Goal: Task Accomplishment & Management: Manage account settings

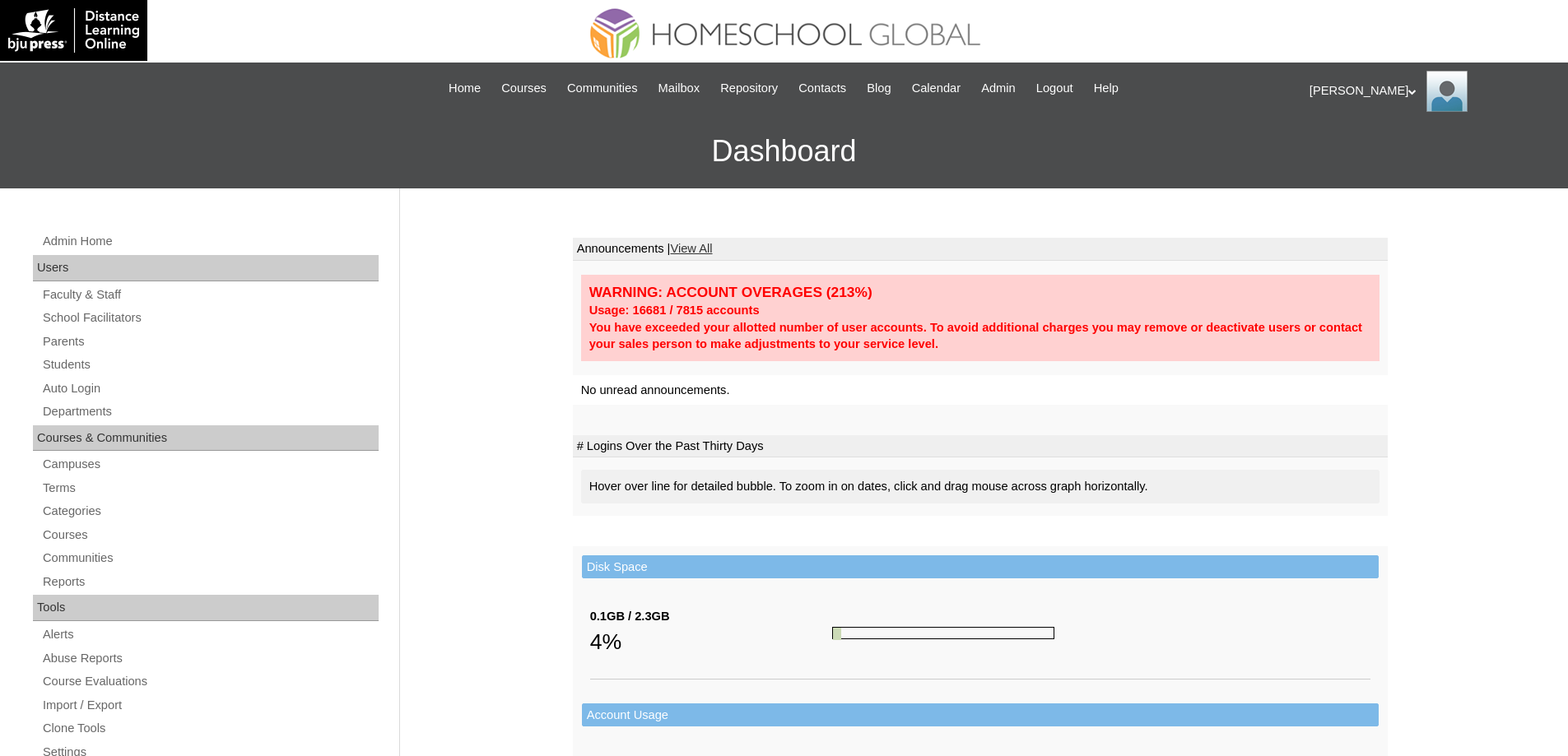
click at [88, 342] on link "Parents" at bounding box center [210, 342] width 337 height 21
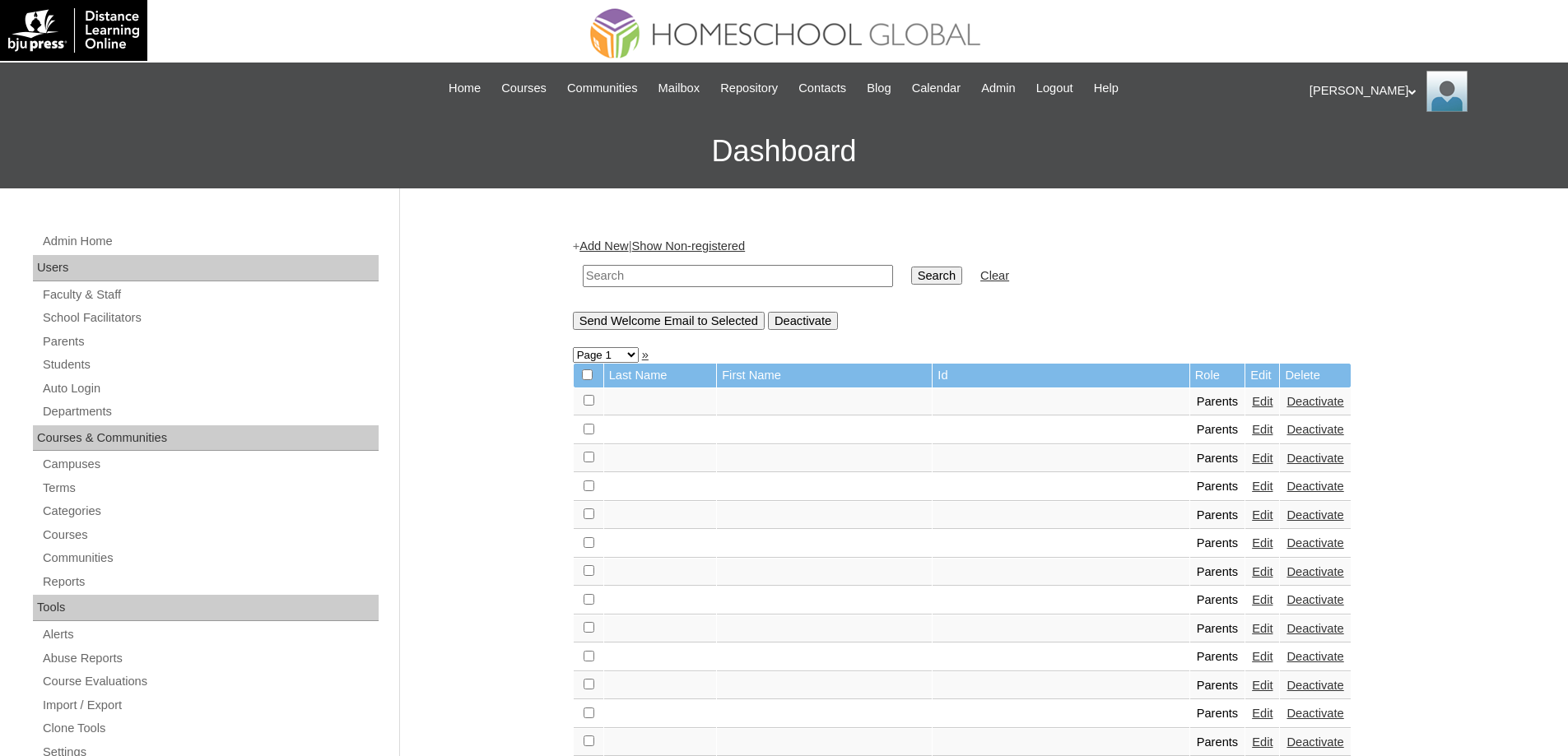
click at [734, 276] on input "text" at bounding box center [738, 276] width 310 height 22
paste input "MHP0119-TECHPH2024"
type input "MHP0119-TECHPH2024"
click at [952, 274] on input "Search" at bounding box center [936, 276] width 51 height 18
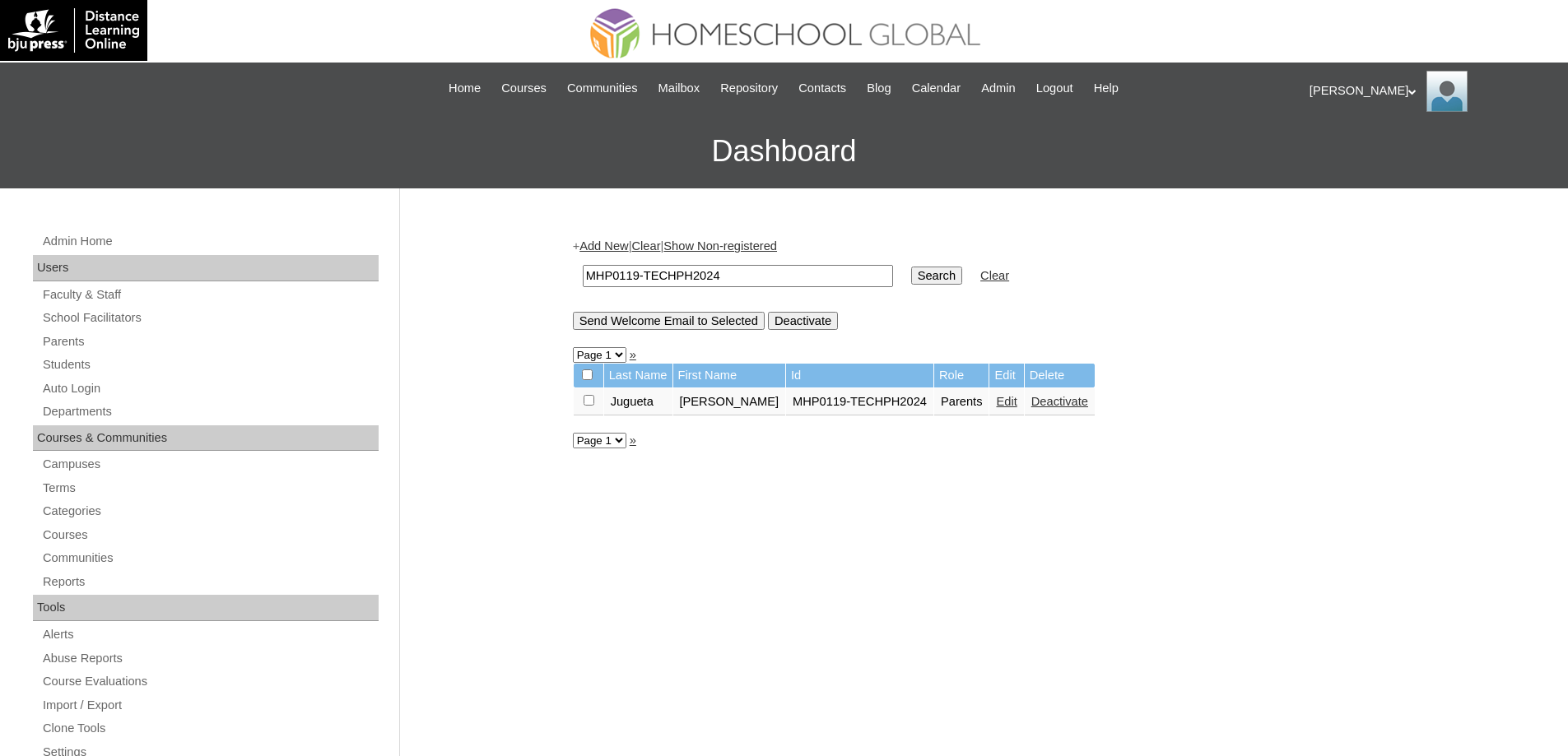
click at [995, 405] on link "Edit" at bounding box center [1005, 402] width 21 height 13
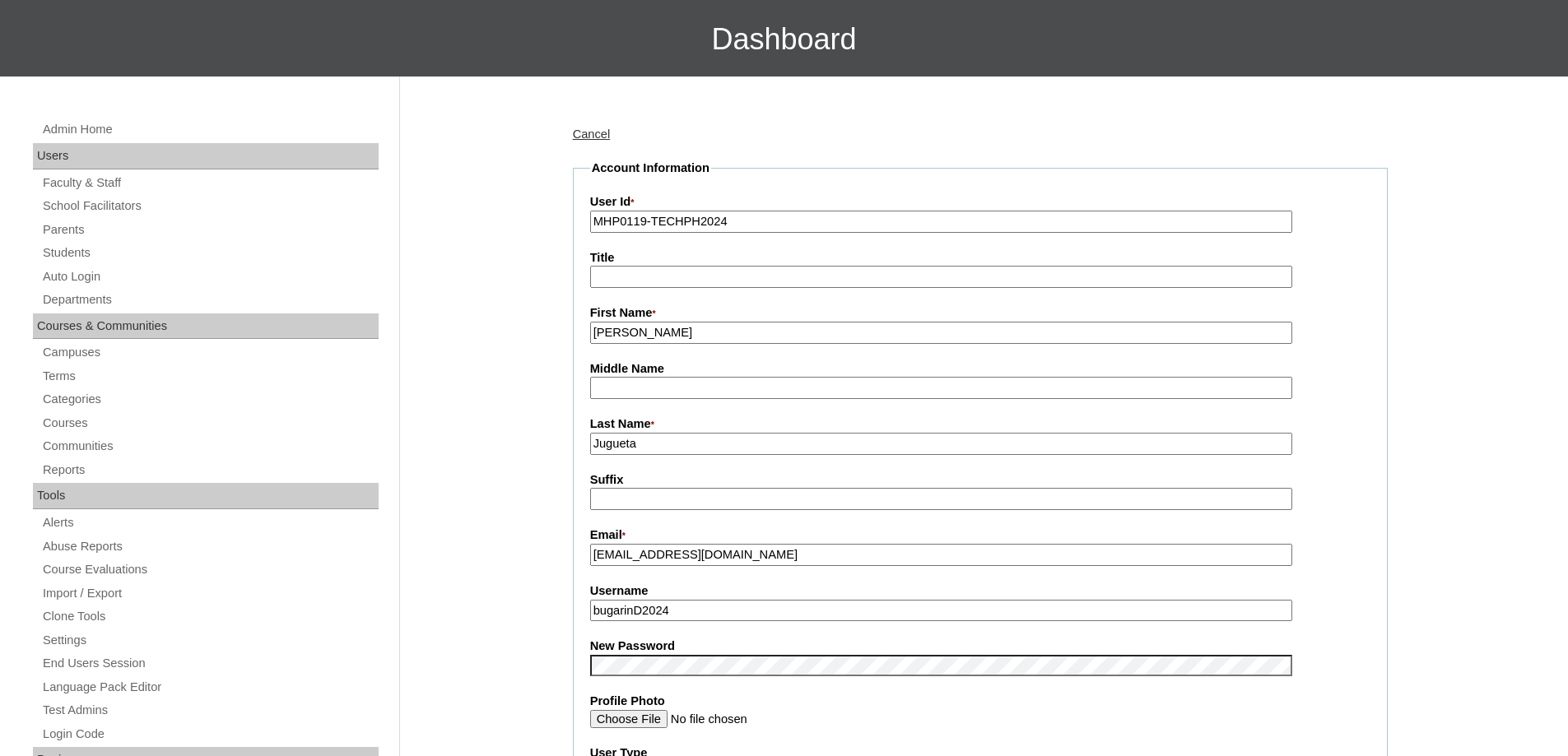
scroll to position [494, 0]
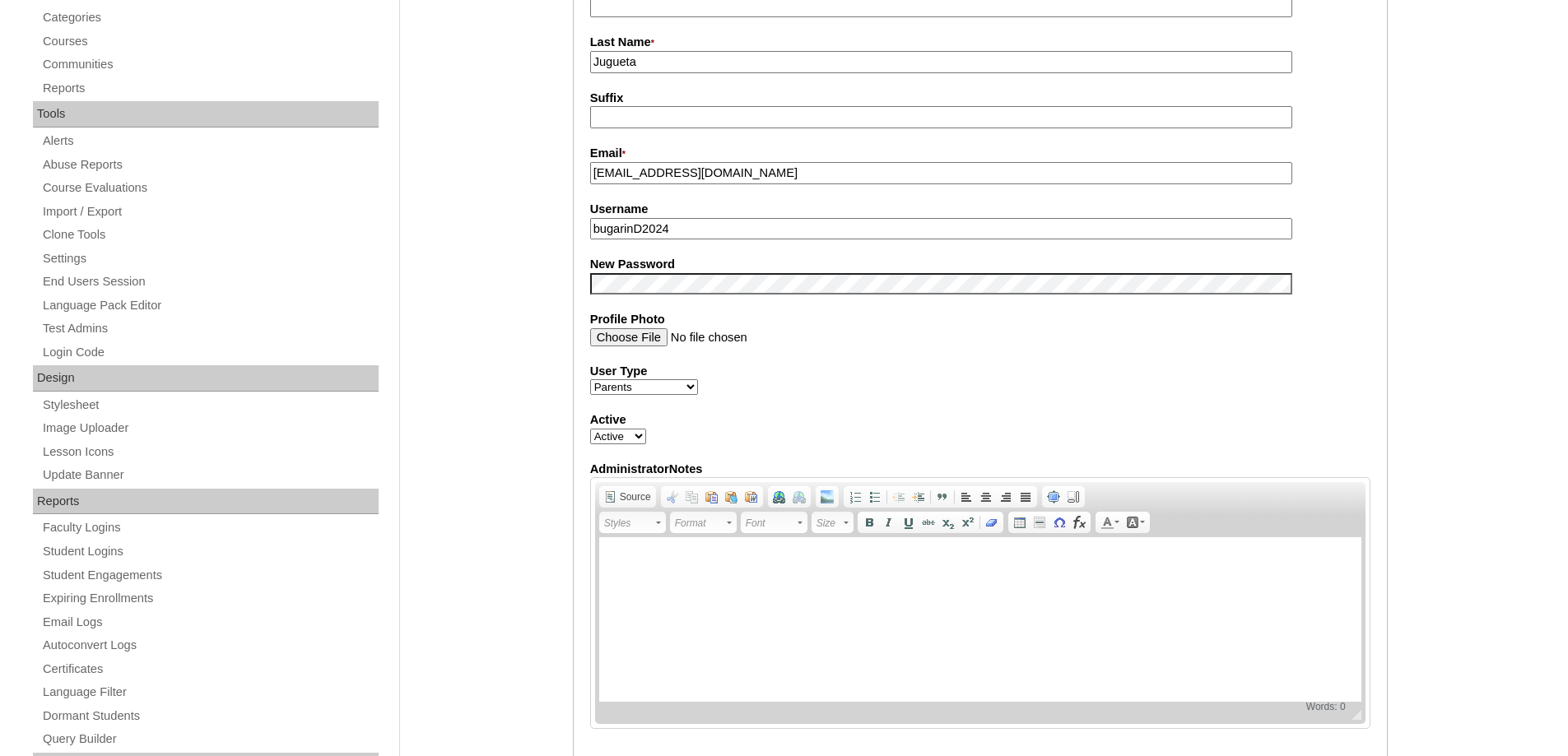
click at [632, 308] on fieldset "Account Information User Id * MHP0119-TECHPH2024 Title First Name * Diane Middl…" at bounding box center [980, 270] width 815 height 986
click at [523, 326] on div "Admin Home Users Faculty & Staff School Facilitators Parents Students Auto Logi…" at bounding box center [784, 671] width 1568 height 1951
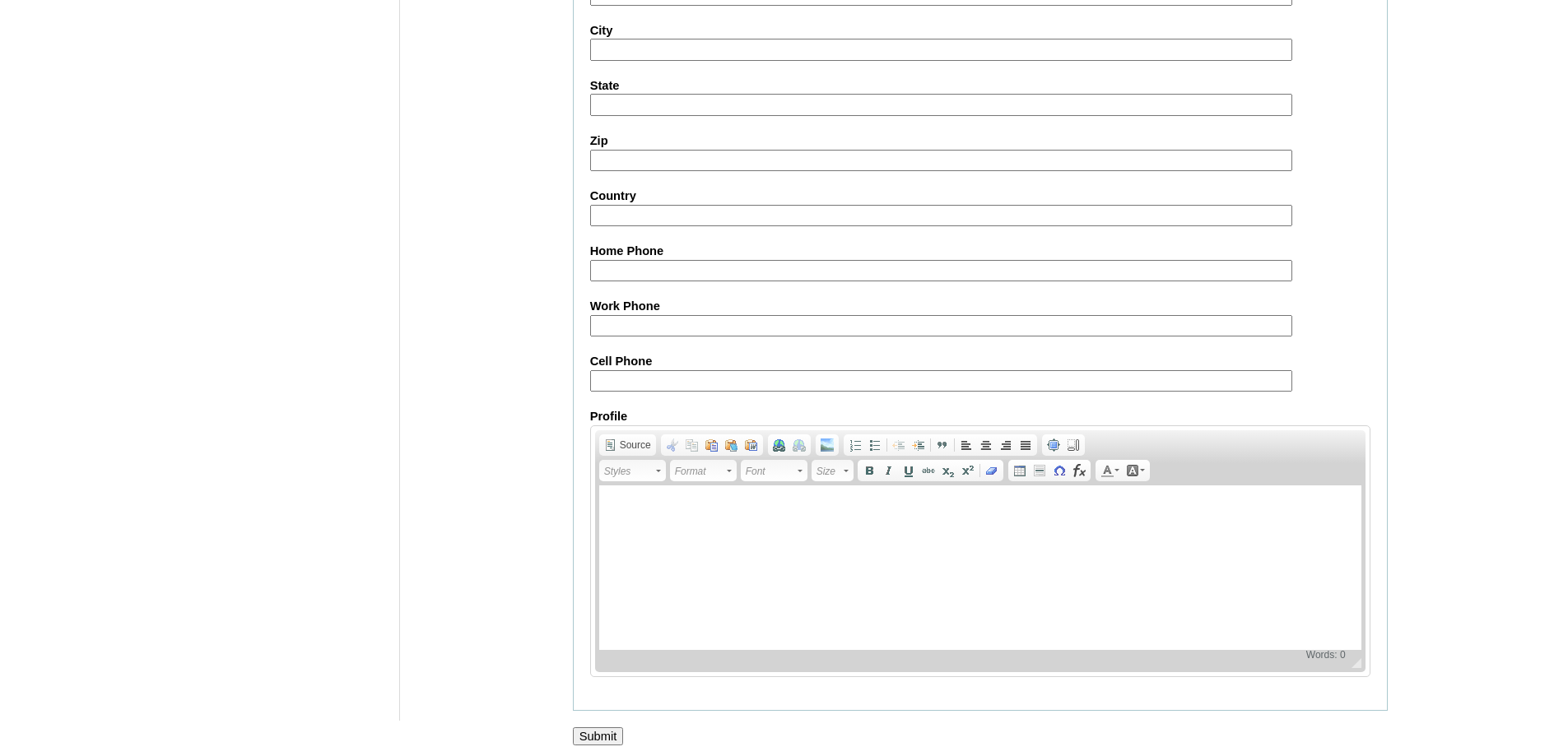
scroll to position [1406, 0]
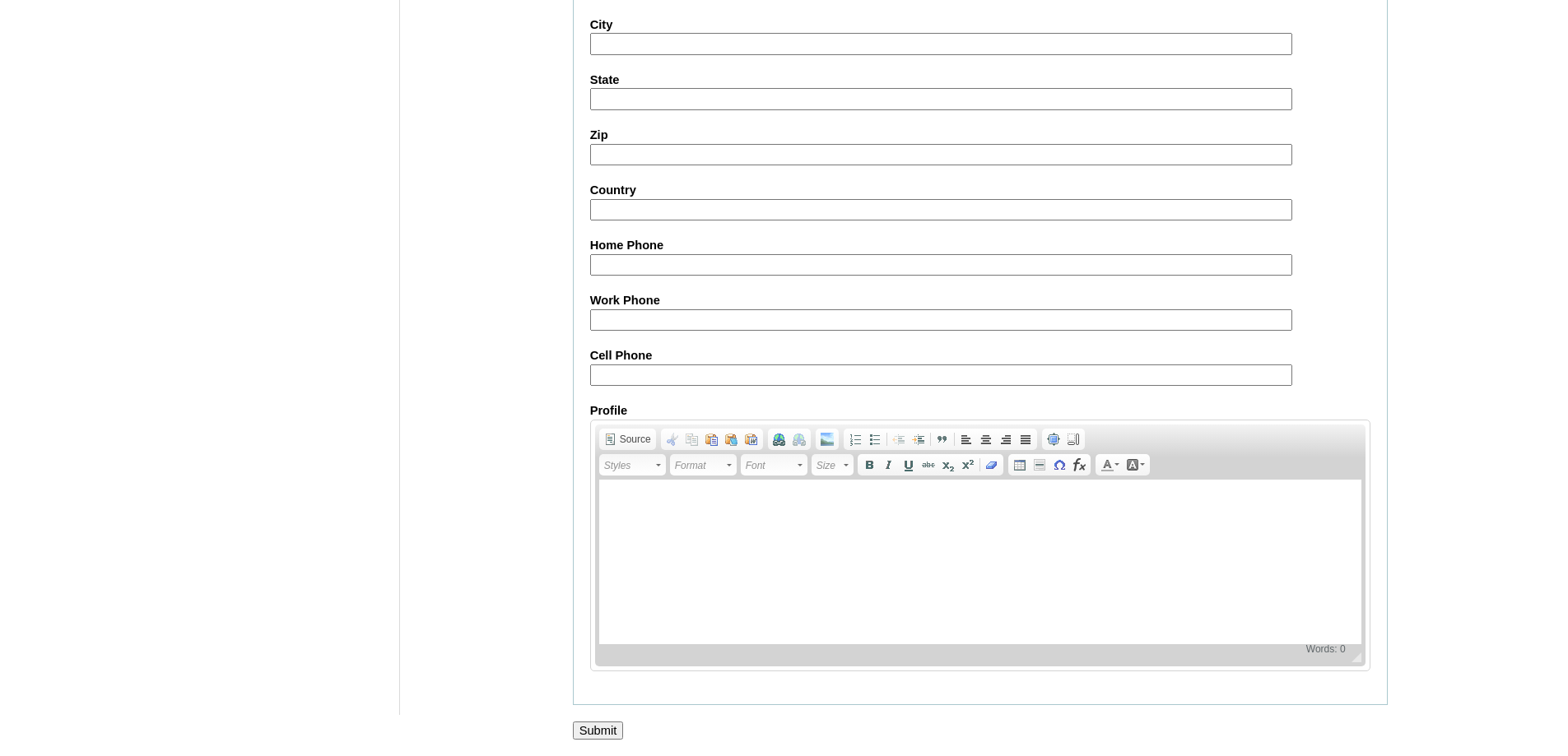
click at [597, 729] on input "Submit" at bounding box center [598, 731] width 51 height 18
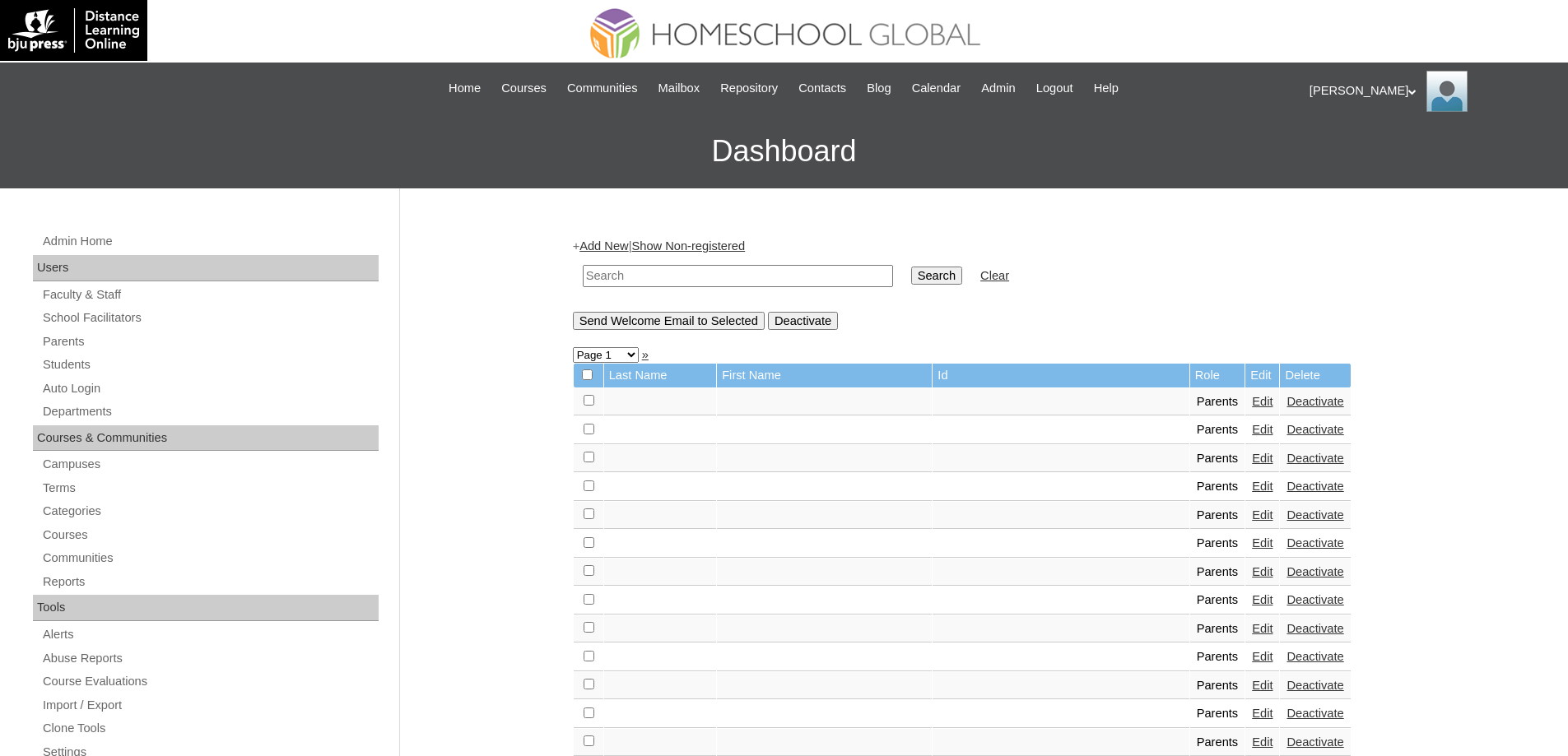
click at [39, 374] on div "Admin Home Users Faculty & Staff School Facilitators Parents Students Auto Logi…" at bounding box center [208, 763] width 366 height 1064
click at [57, 372] on link "Students" at bounding box center [210, 365] width 337 height 21
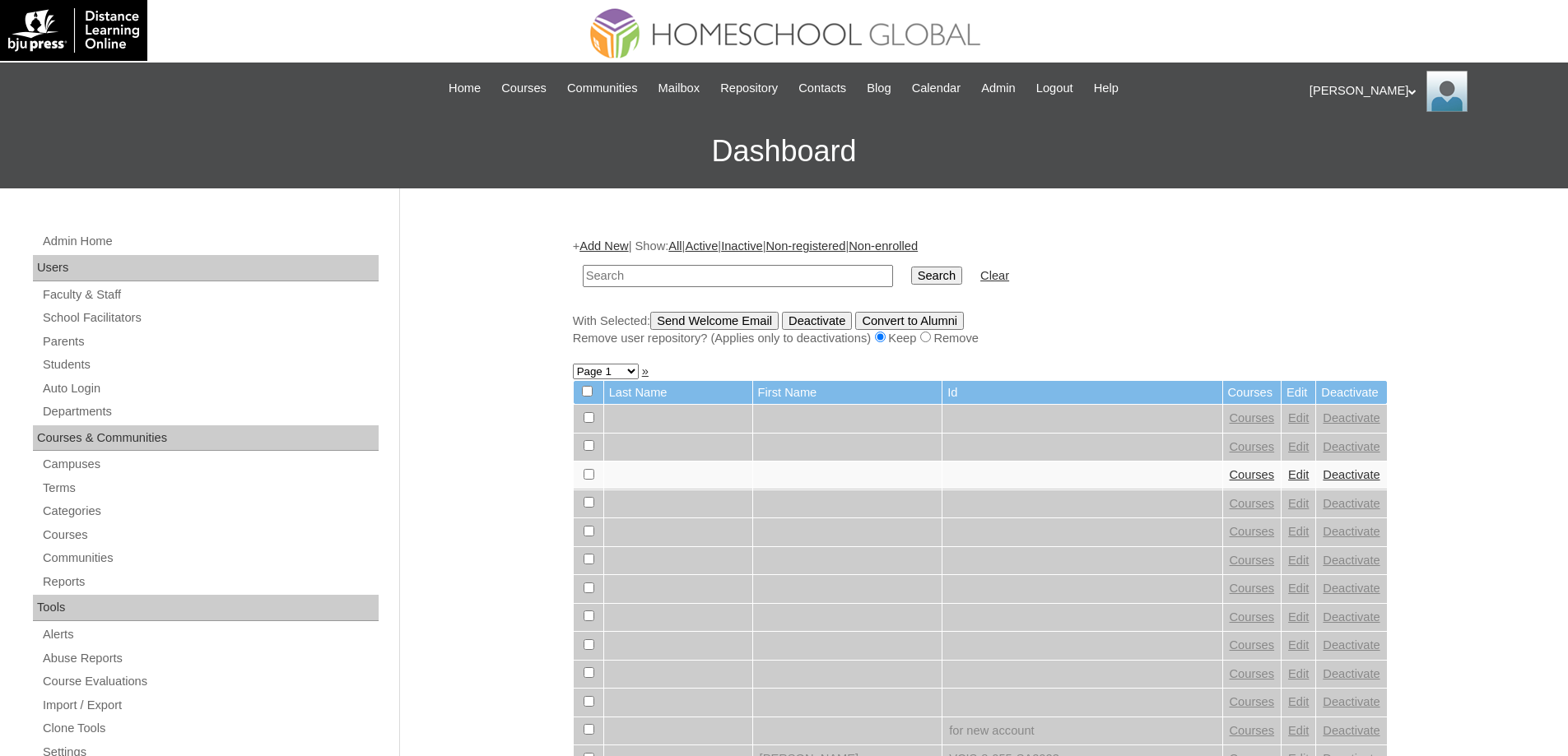
drag, startPoint x: 0, startPoint y: 0, endPoint x: 848, endPoint y: 280, distance: 893.0
click at [696, 274] on input "text" at bounding box center [738, 276] width 310 height 22
type input "MHS0132-TECHPH2024"
click at [954, 279] on input "Search" at bounding box center [936, 276] width 51 height 18
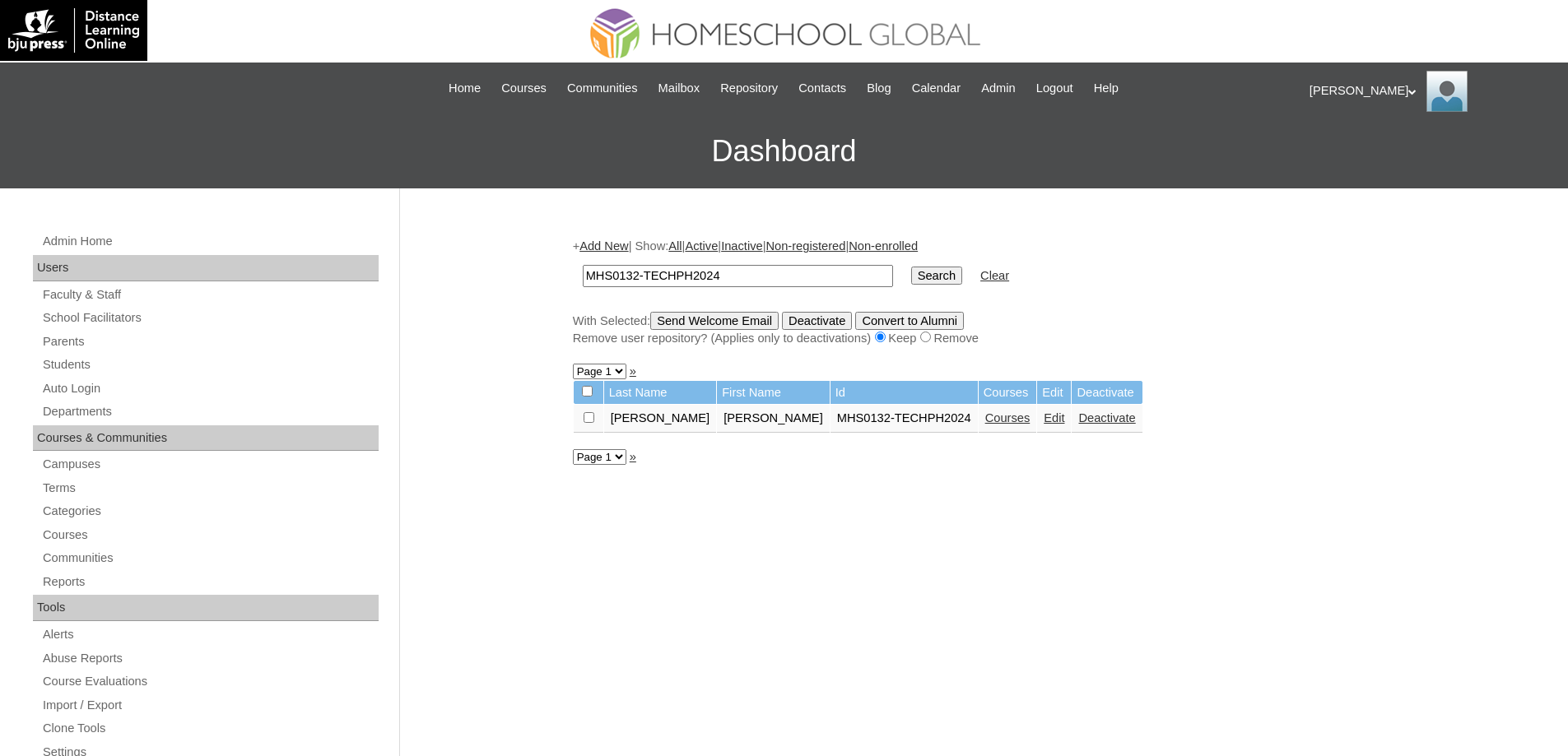
click at [1043, 421] on link "Edit" at bounding box center [1053, 418] width 21 height 13
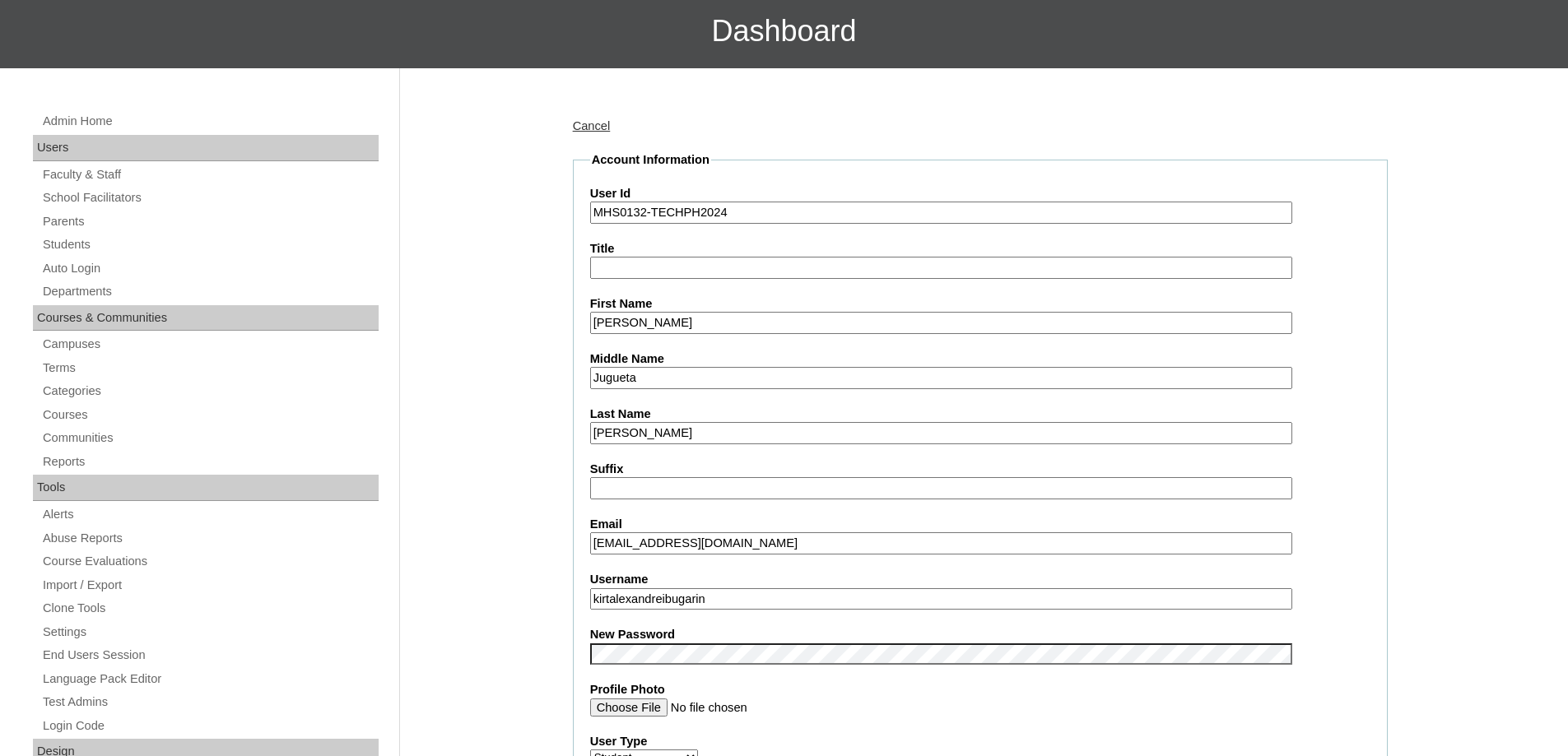
scroll to position [494, 0]
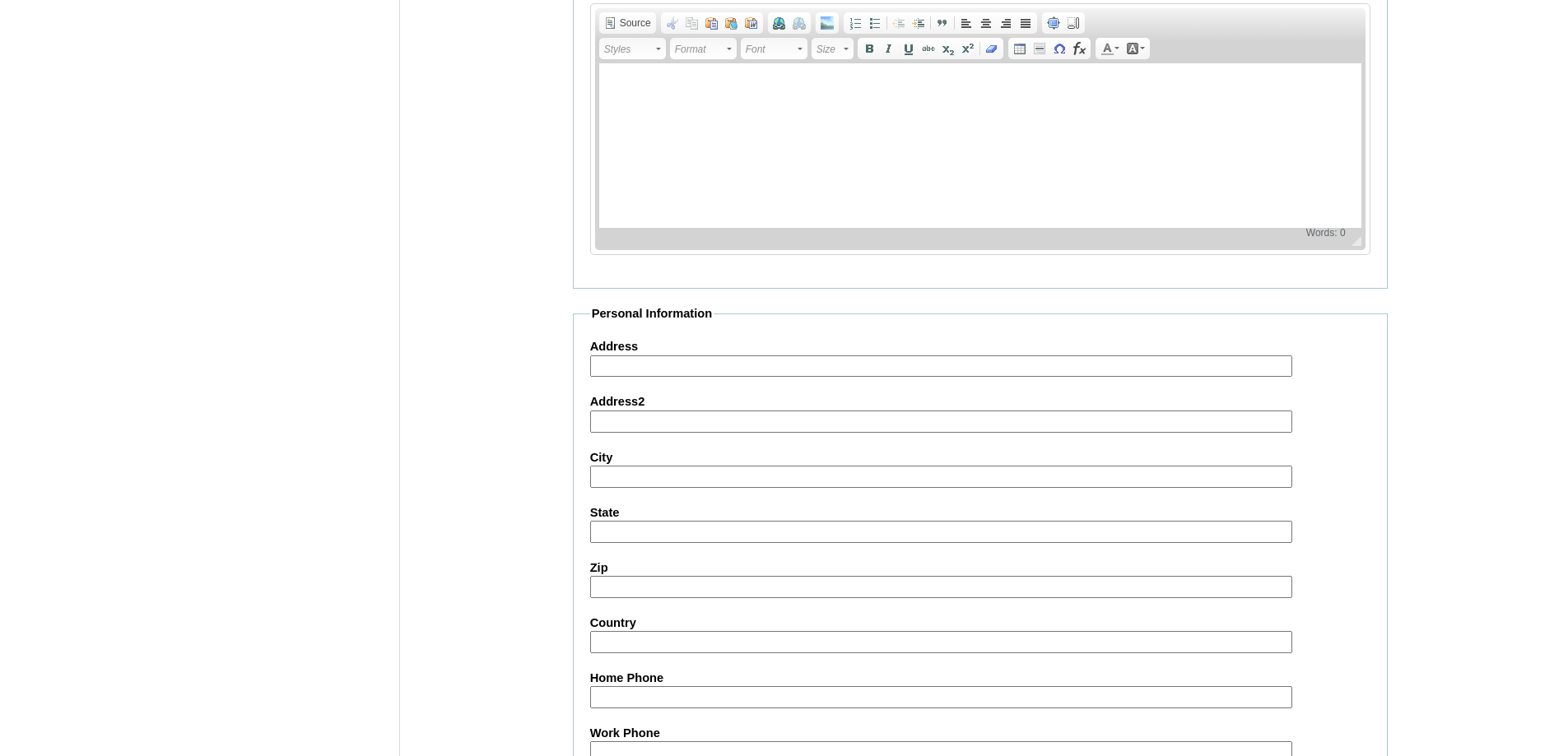
scroll to position [1752, 0]
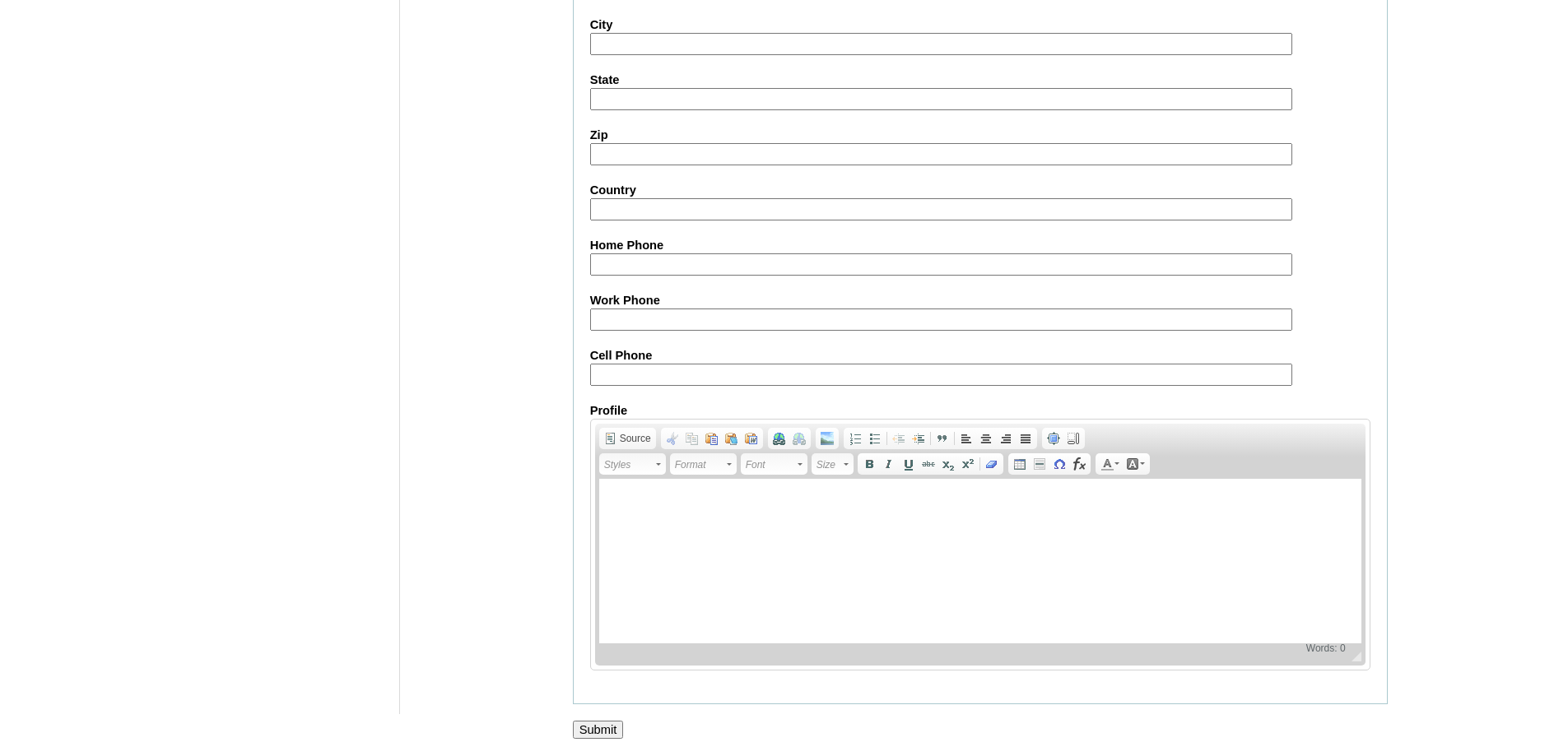
click at [612, 734] on input "Submit" at bounding box center [598, 730] width 51 height 18
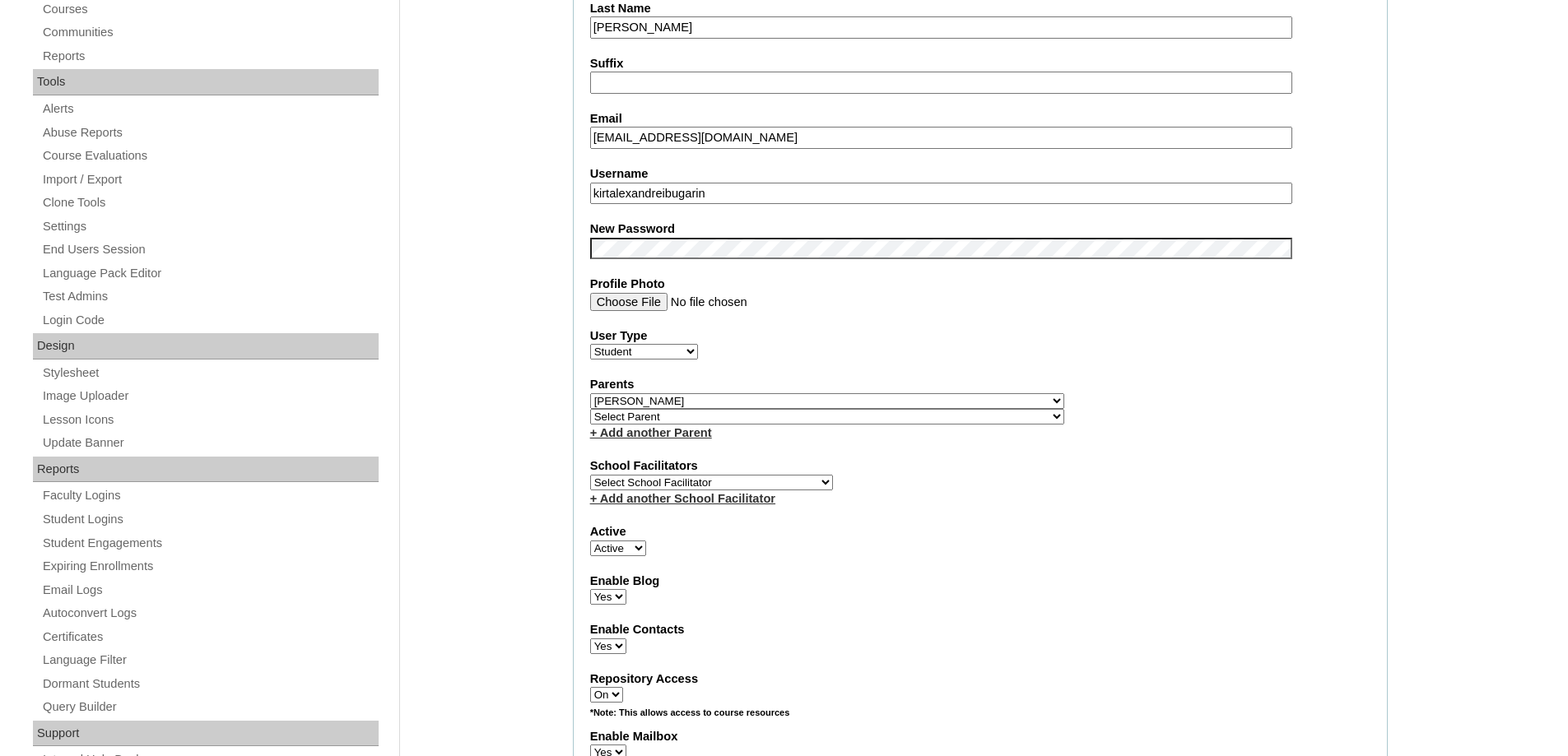
scroll to position [576, 0]
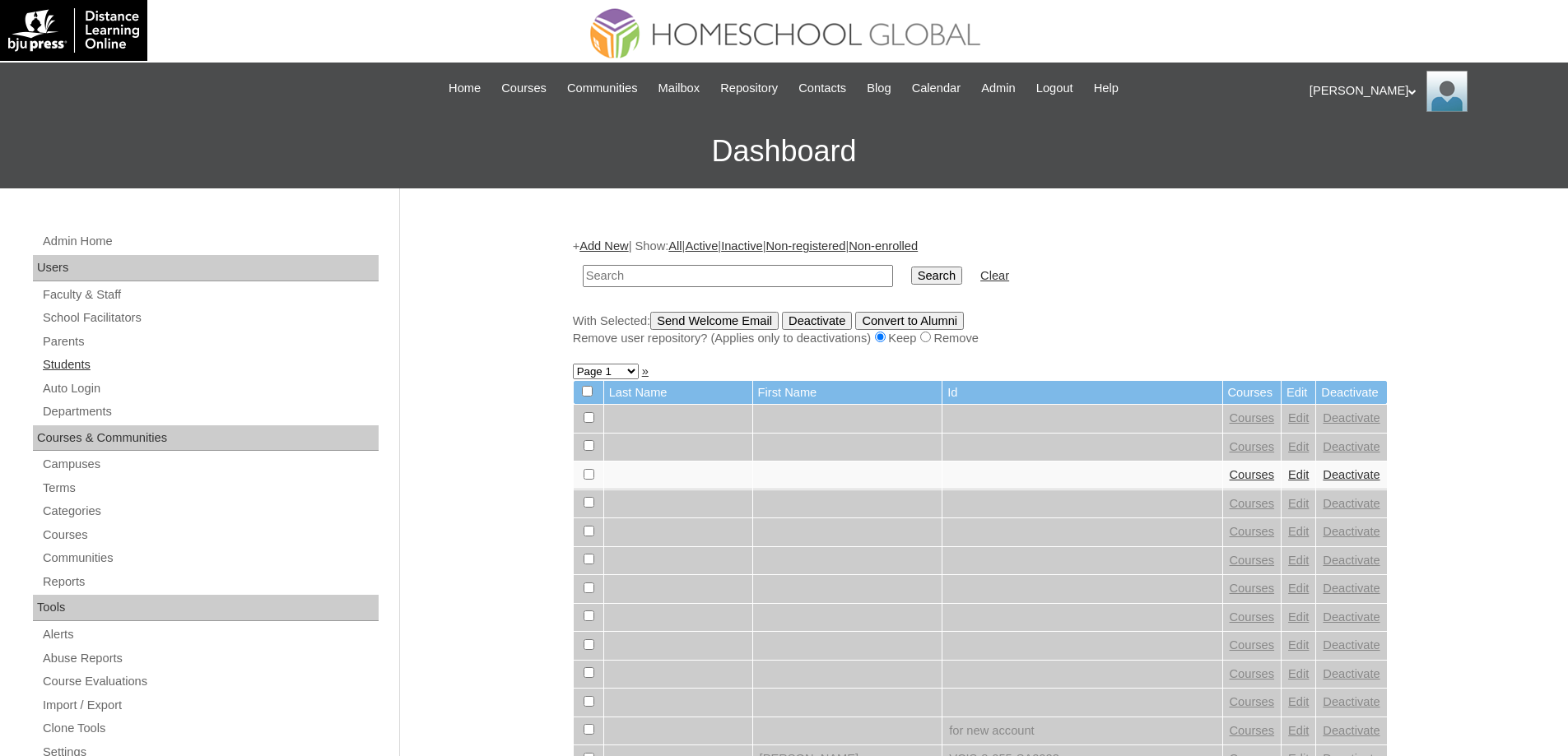
click at [186, 364] on link "Students" at bounding box center [210, 365] width 337 height 21
drag, startPoint x: 794, startPoint y: 274, endPoint x: 892, endPoint y: 279, distance: 98.1
click at [799, 274] on input "text" at bounding box center [738, 276] width 310 height 22
type input "MHS0132-TECHPH2024"
click at [933, 277] on input "Search" at bounding box center [936, 276] width 51 height 18
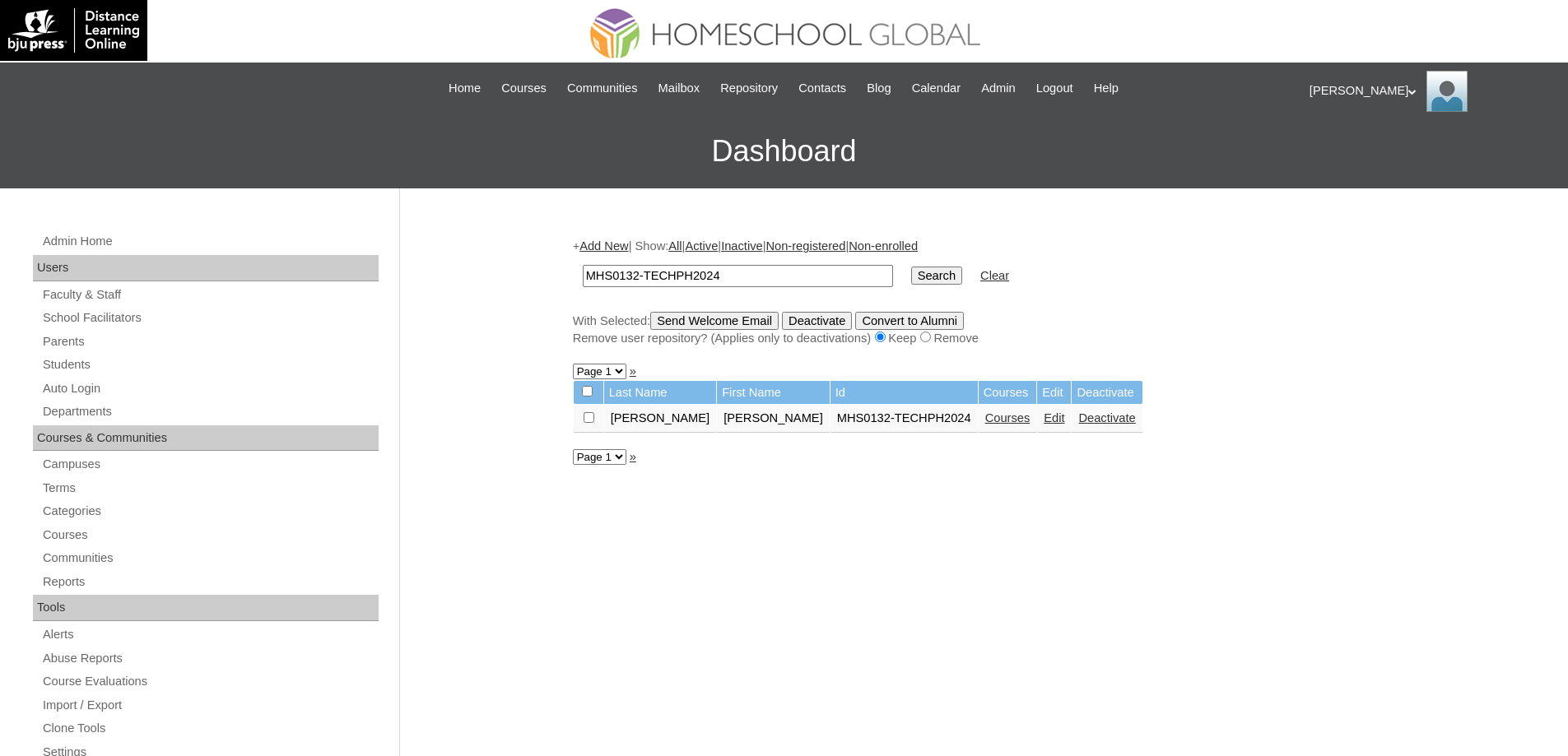
click at [1043, 414] on link "Edit" at bounding box center [1053, 418] width 21 height 13
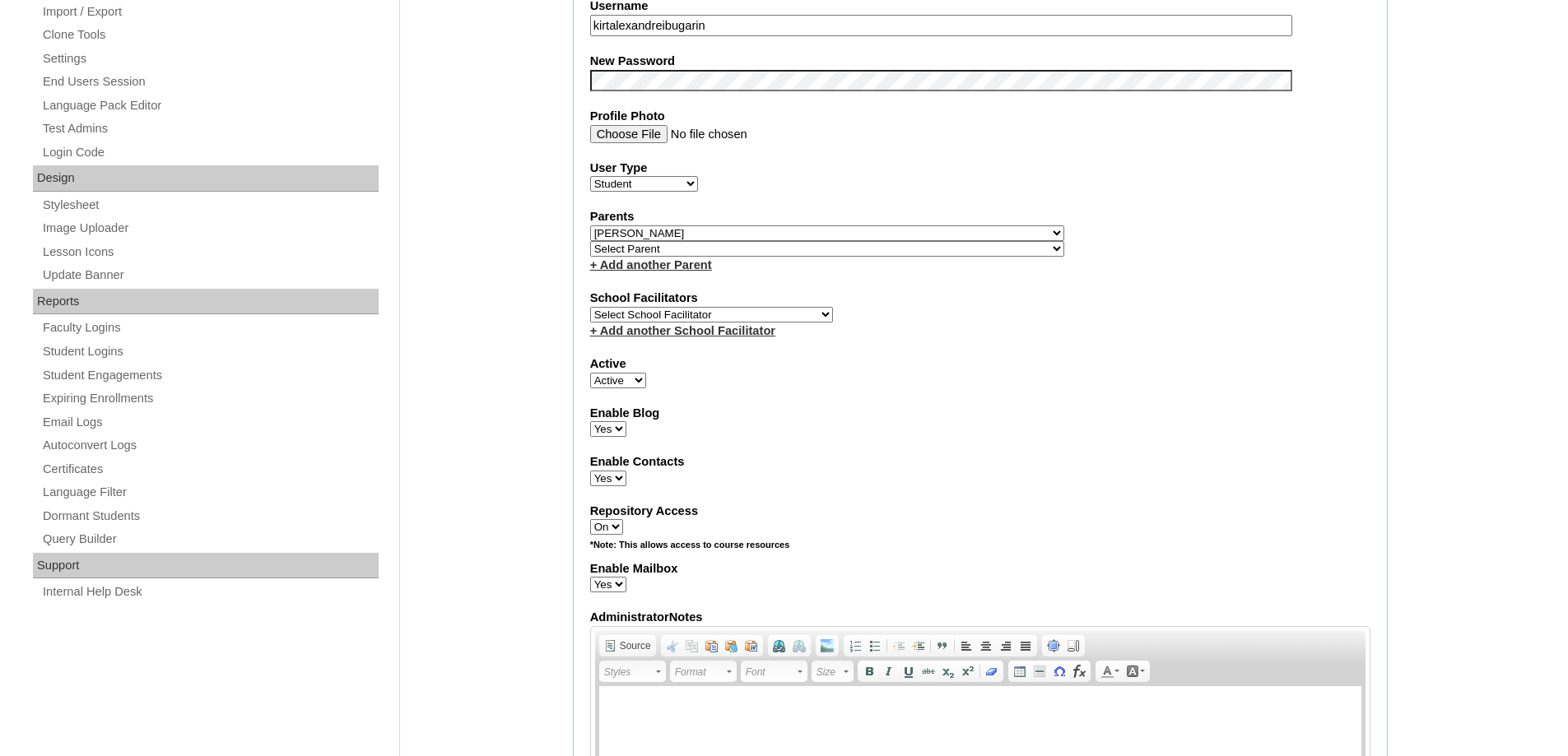
scroll to position [741, 0]
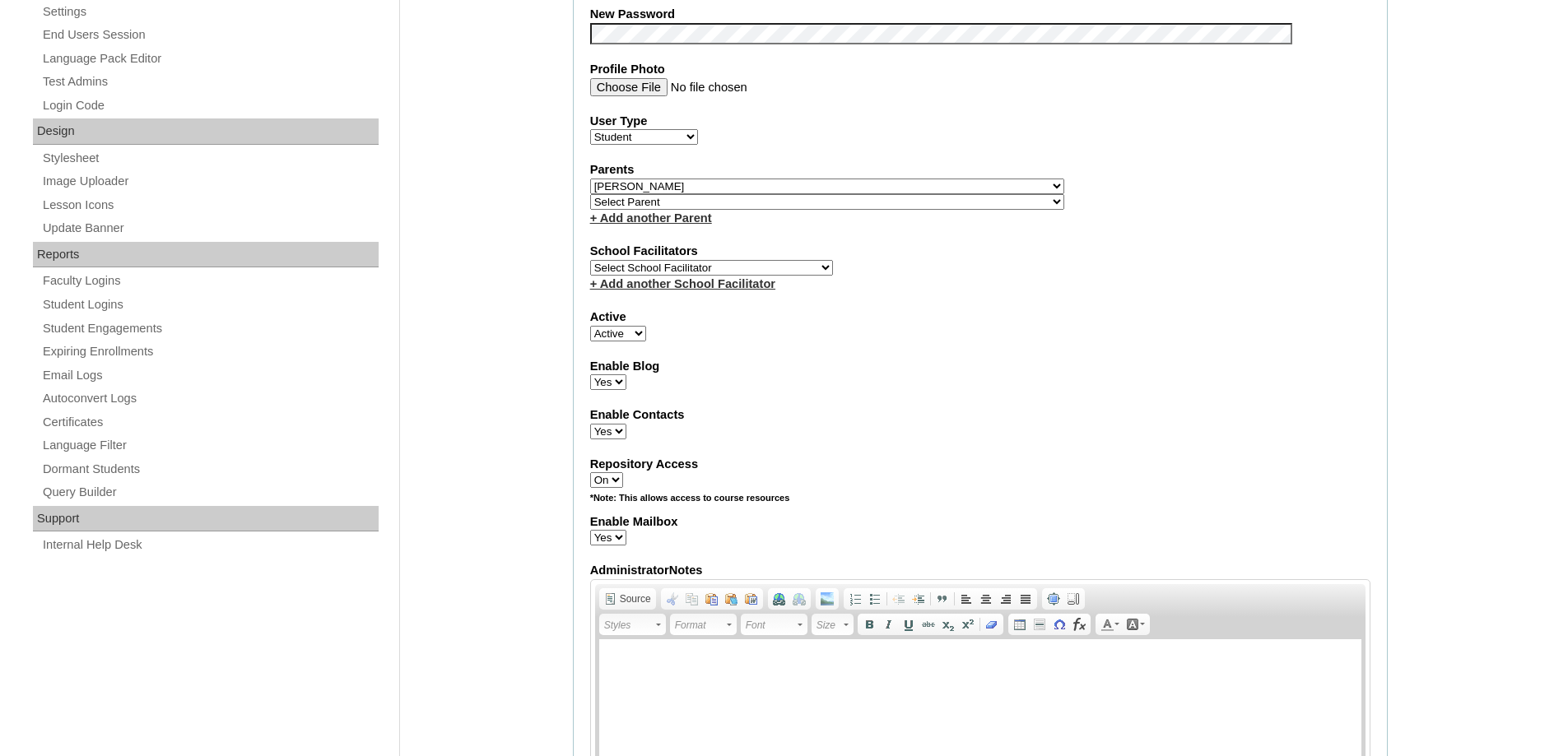
click at [490, 258] on div "Admin Home Users Faculty & Staff School Facilitators Parents Students Auto Logi…" at bounding box center [784, 598] width 1568 height 2300
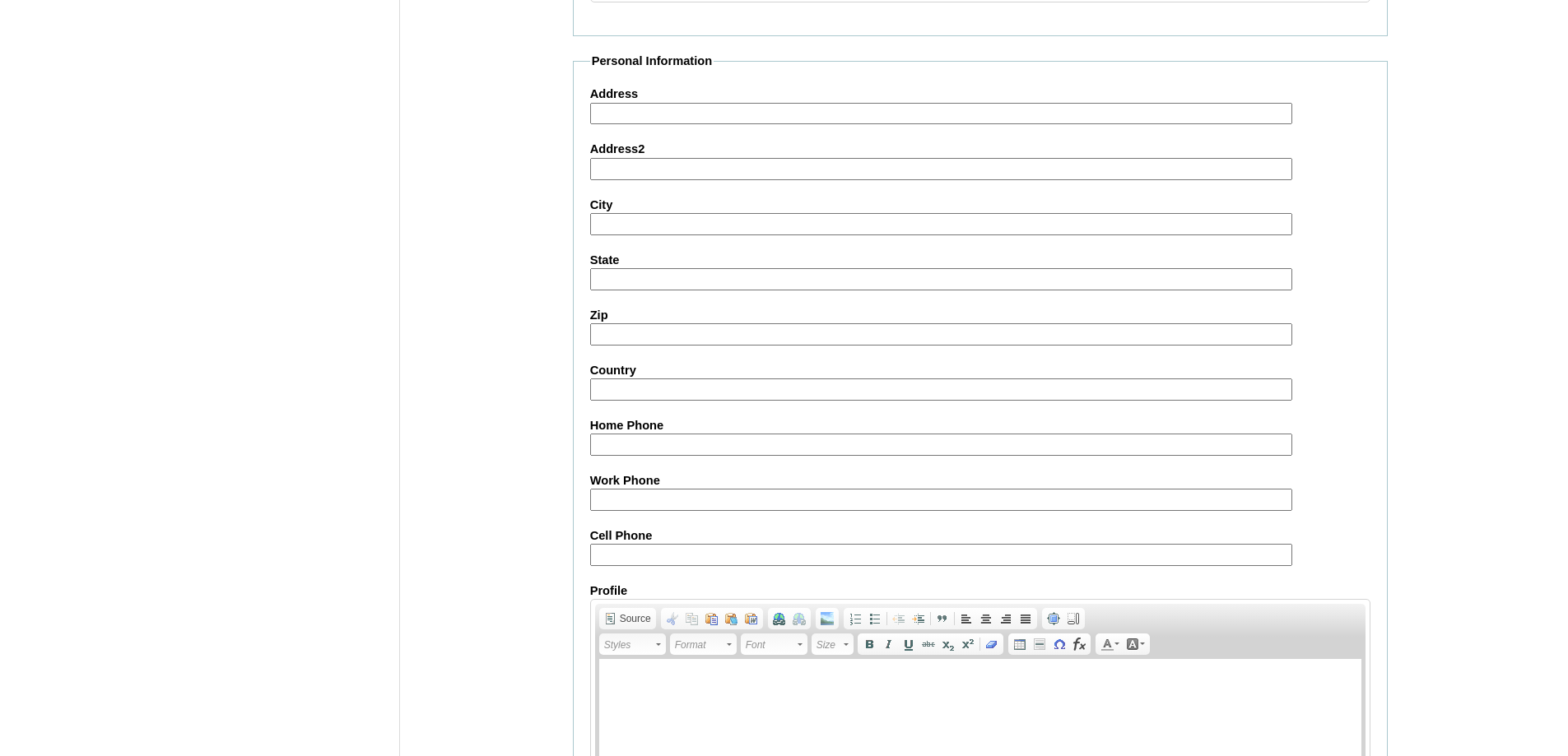
scroll to position [1752, 0]
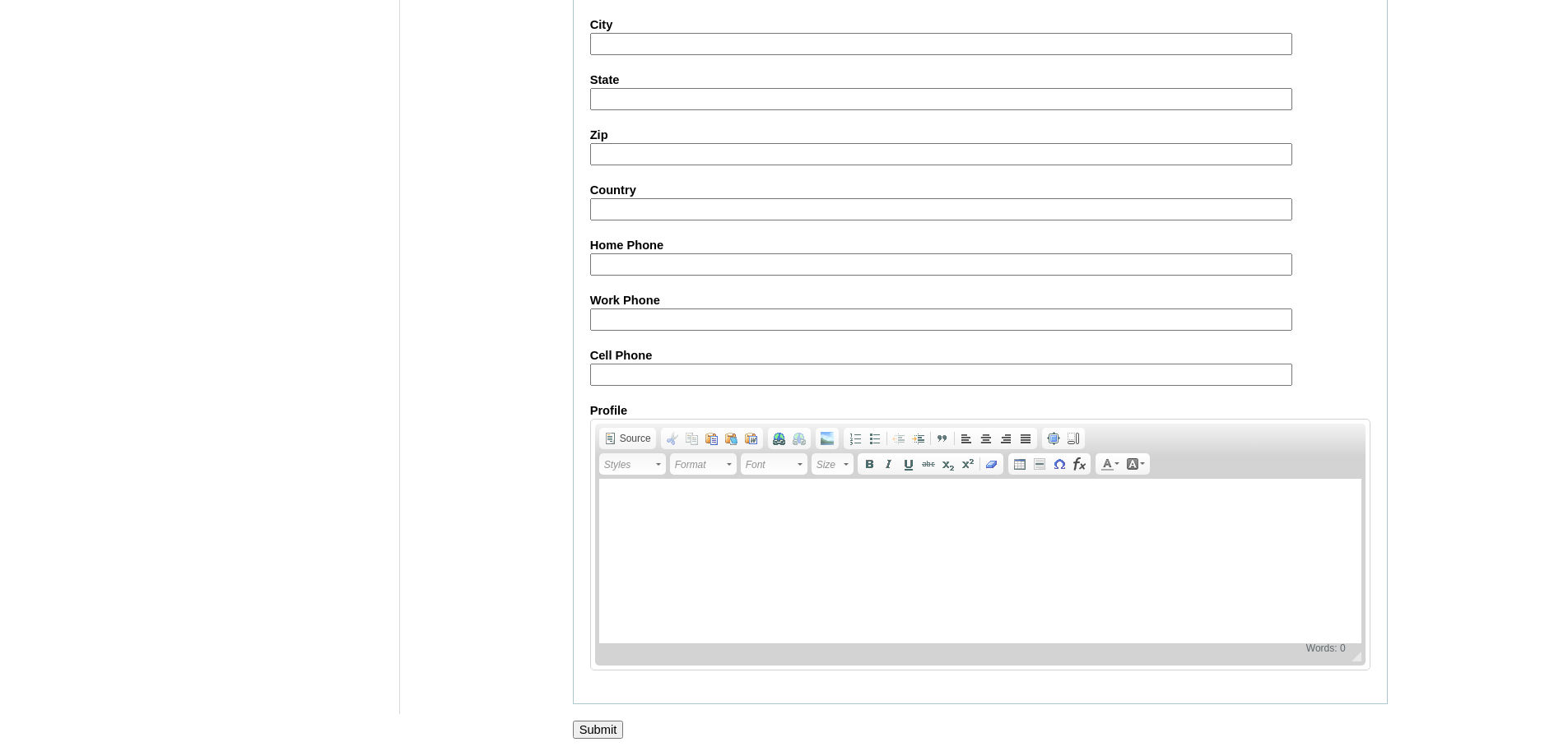
click at [588, 735] on input "Submit" at bounding box center [598, 730] width 51 height 18
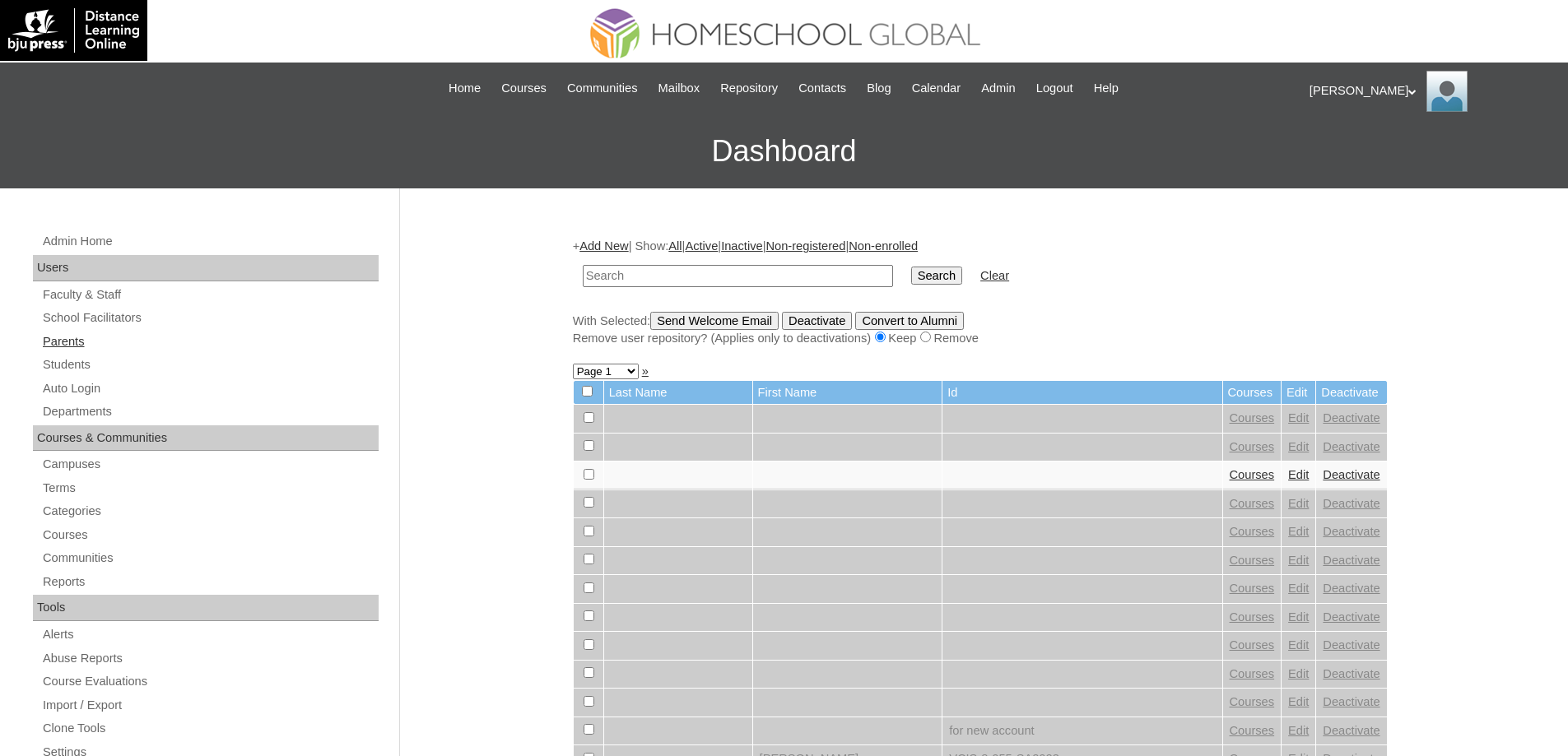
click at [192, 332] on link "Parents" at bounding box center [210, 342] width 337 height 21
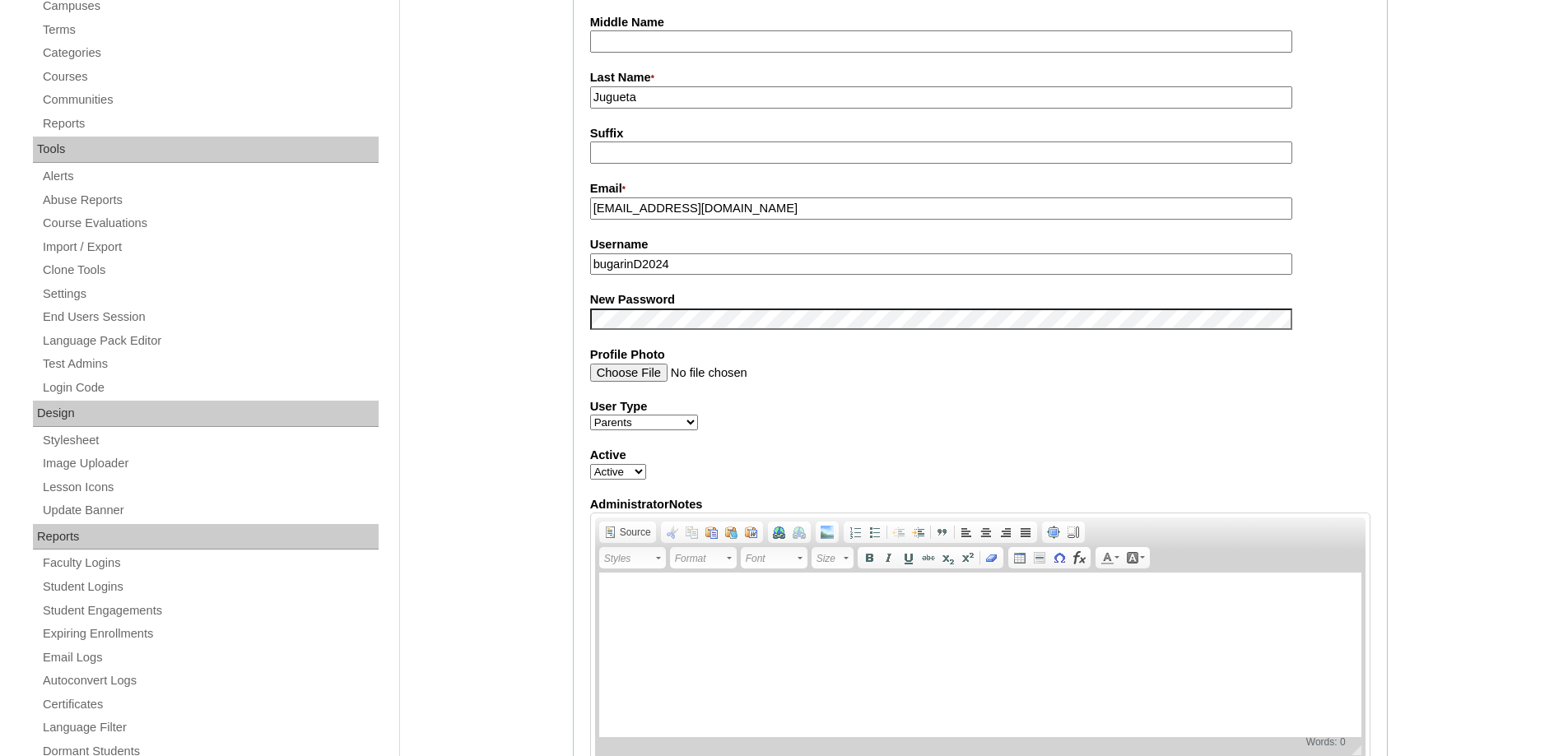
scroll to position [494, 0]
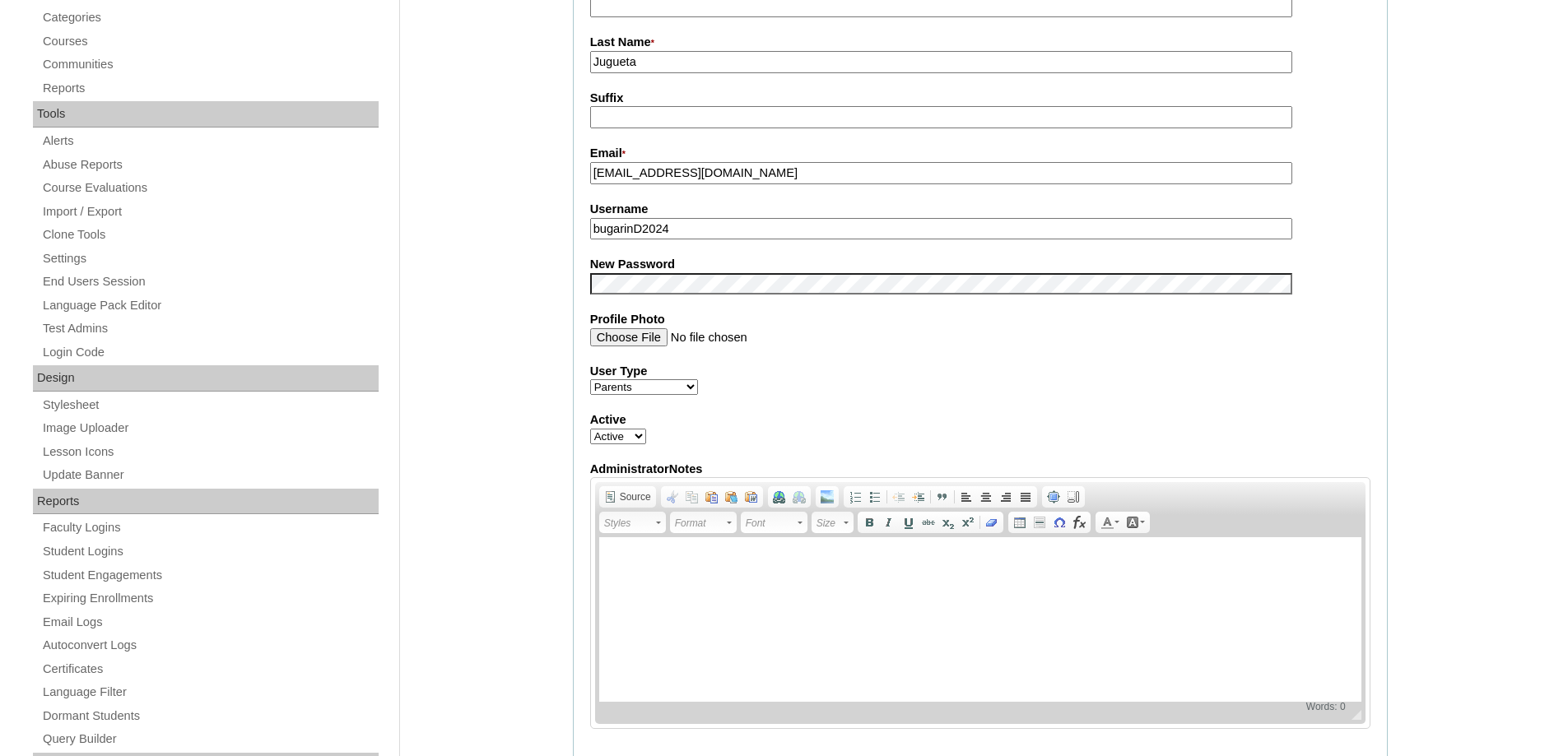
click at [527, 340] on div "Admin Home Users Faculty & Staff School Facilitators Parents Students Auto Logi…" at bounding box center [784, 671] width 1568 height 1951
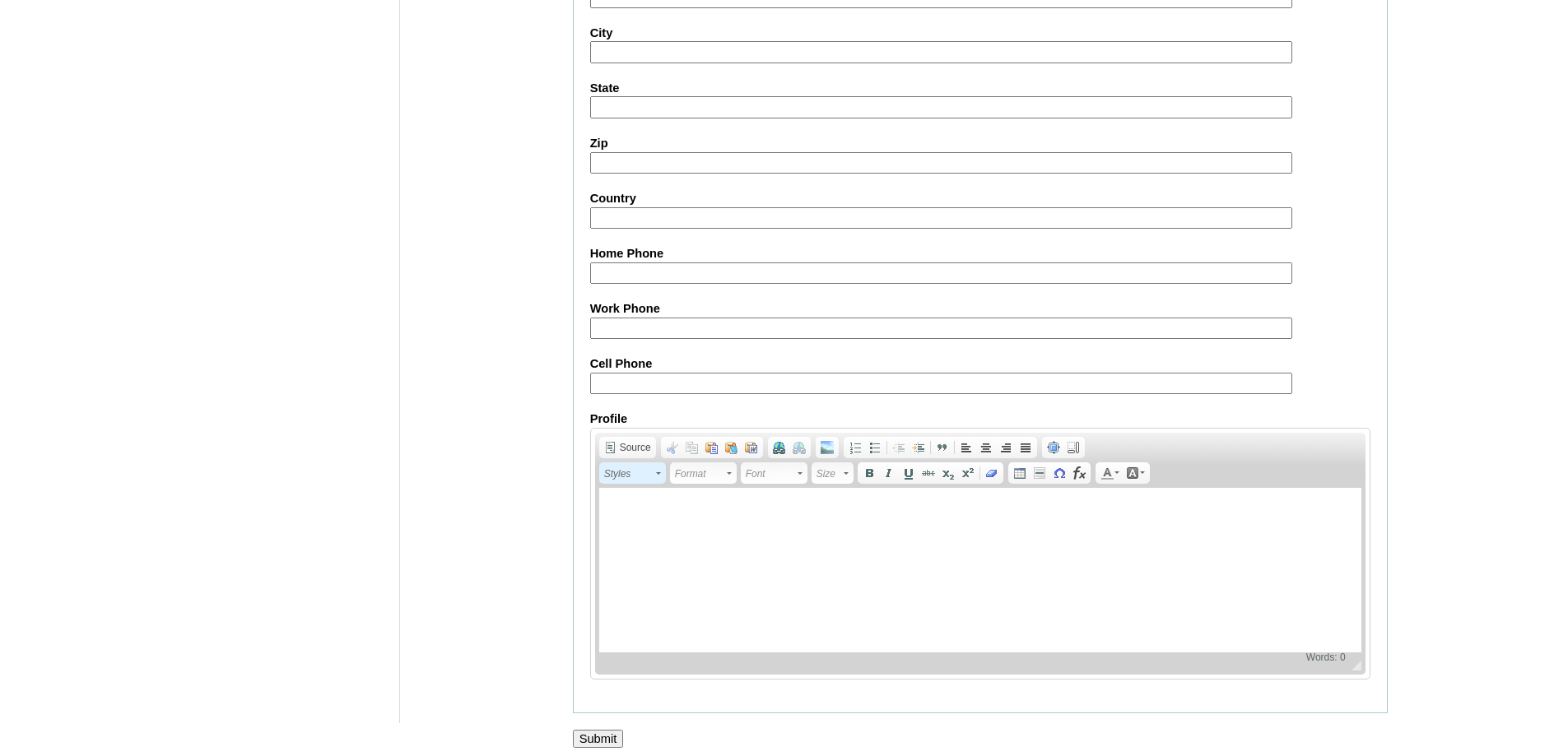
scroll to position [1406, 0]
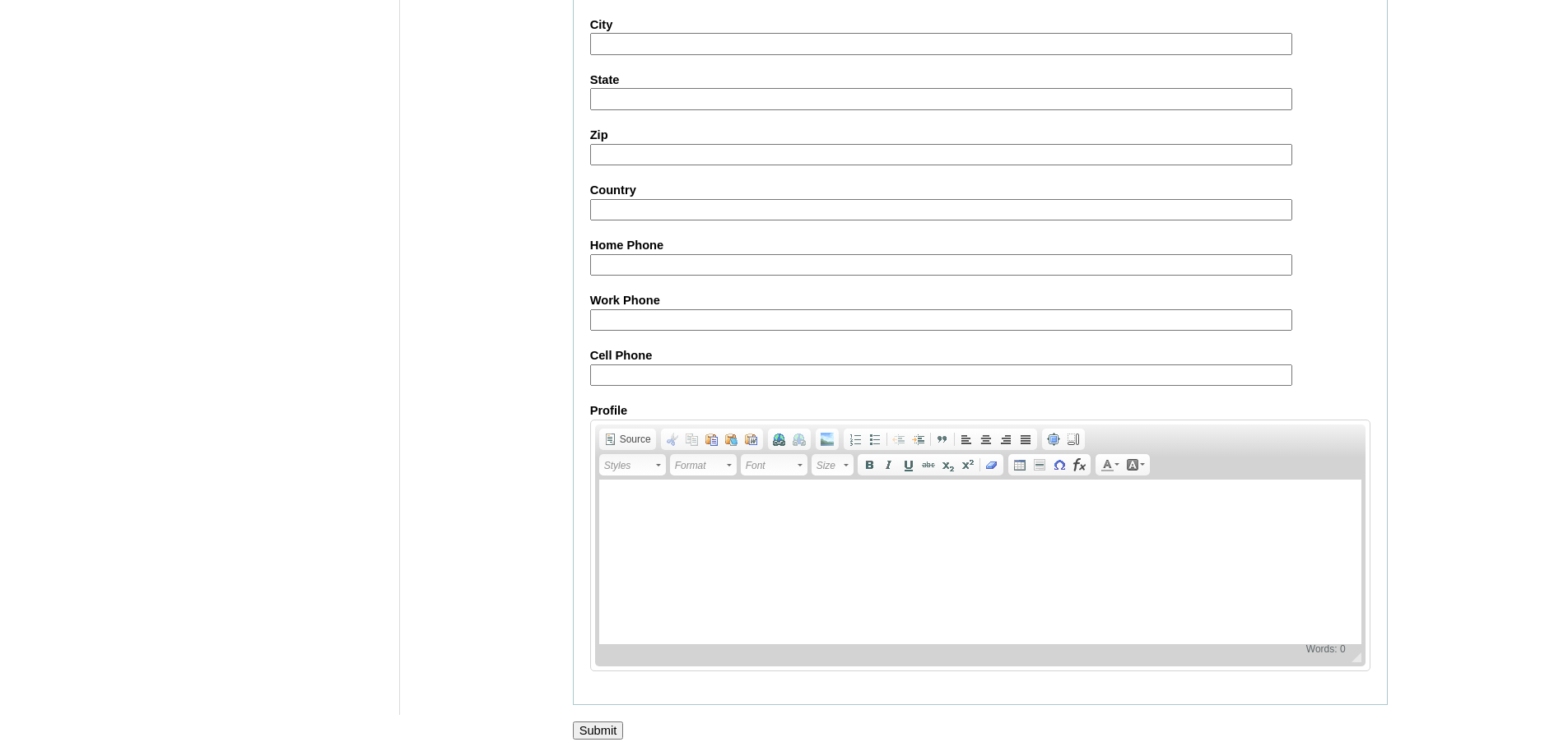
click at [616, 727] on input "Submit" at bounding box center [598, 731] width 51 height 18
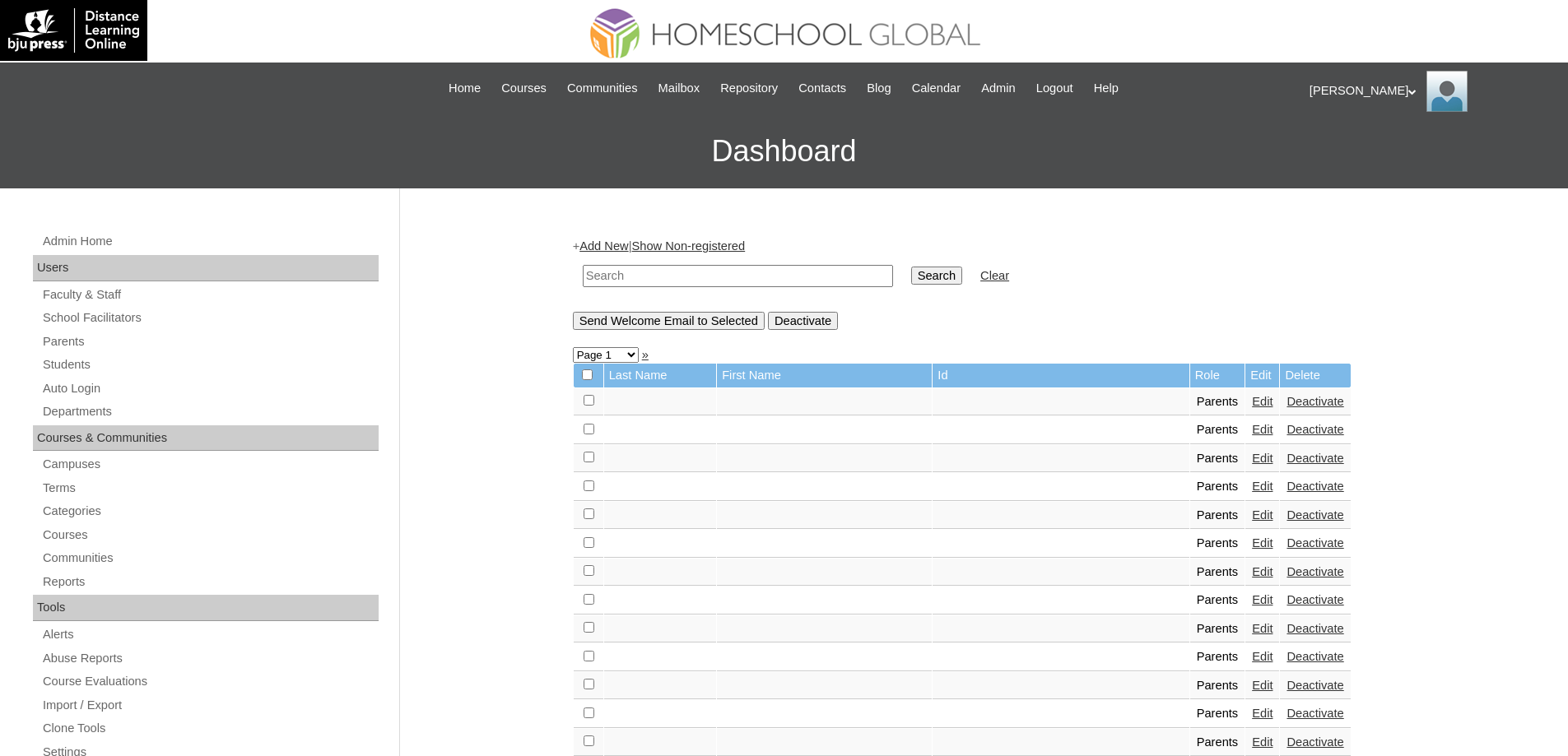
click at [656, 276] on input "text" at bounding box center [738, 276] width 310 height 22
click at [189, 374] on link "Students" at bounding box center [210, 365] width 337 height 21
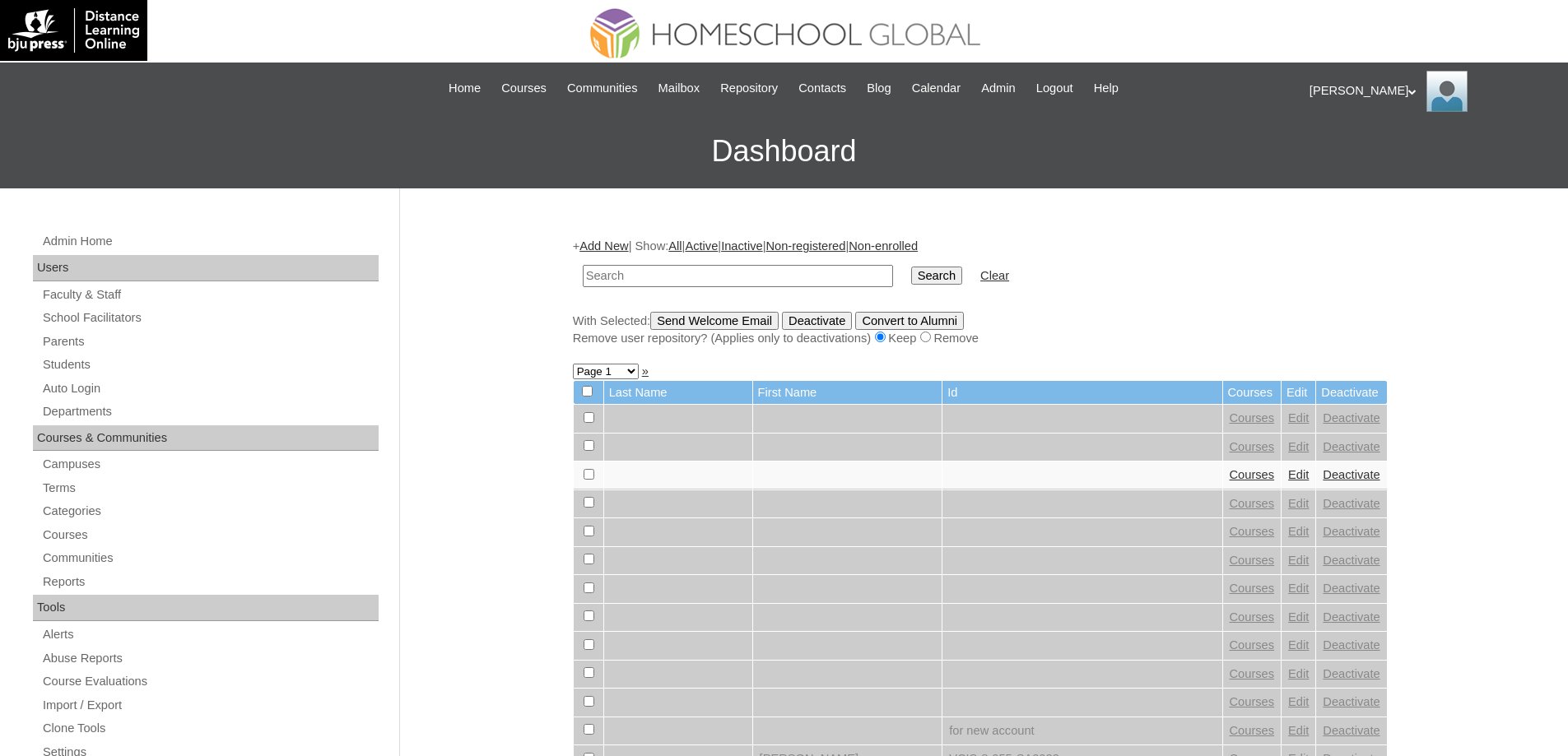
click at [738, 262] on td at bounding box center [738, 276] width 327 height 39
click at [851, 282] on input "text" at bounding box center [738, 276] width 310 height 22
paste input "MHS0132-TECHPH2024"
type input "MHS0132-TECHPH2024"
click at [940, 279] on input "Search" at bounding box center [936, 276] width 51 height 18
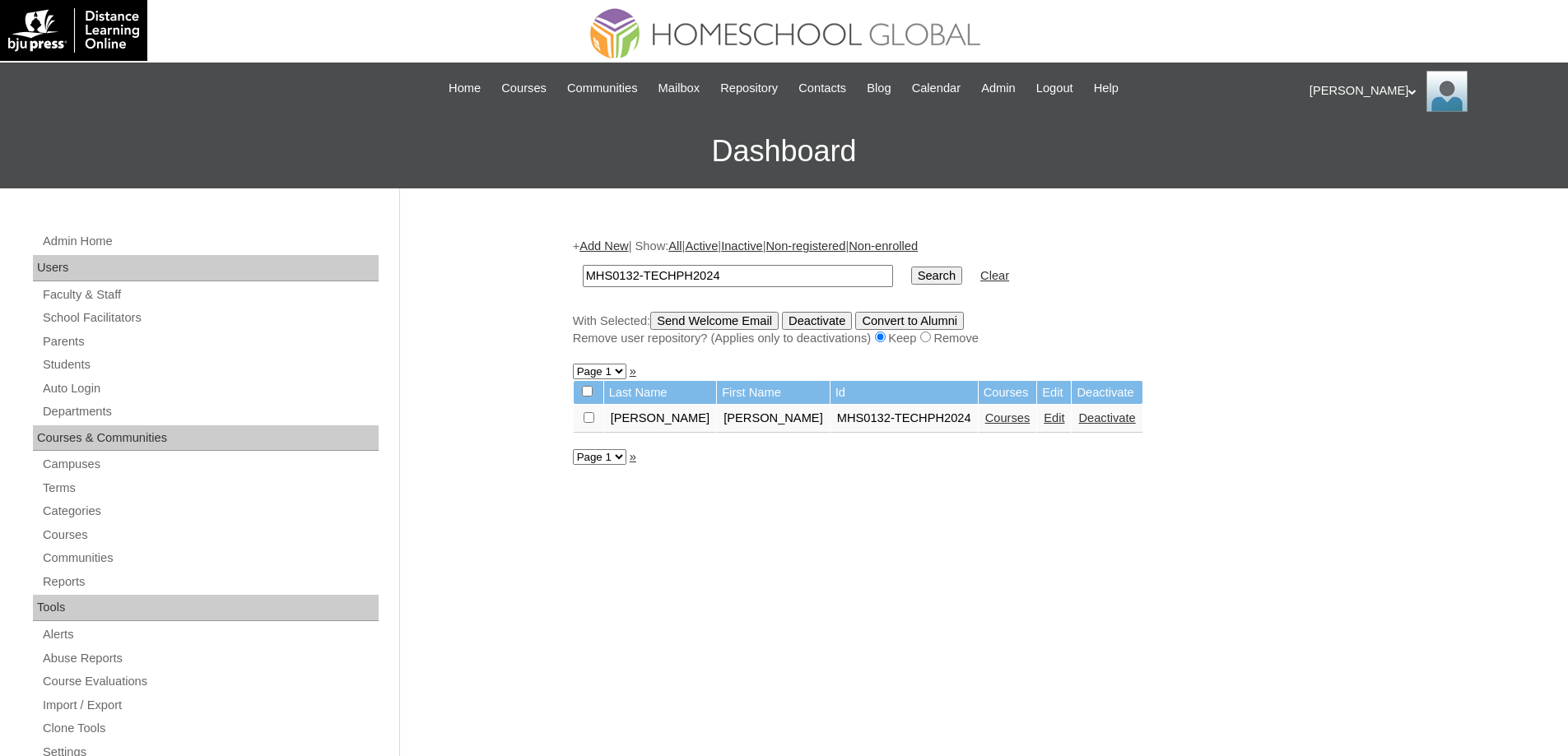
click at [985, 424] on link "Courses" at bounding box center [1008, 418] width 46 height 13
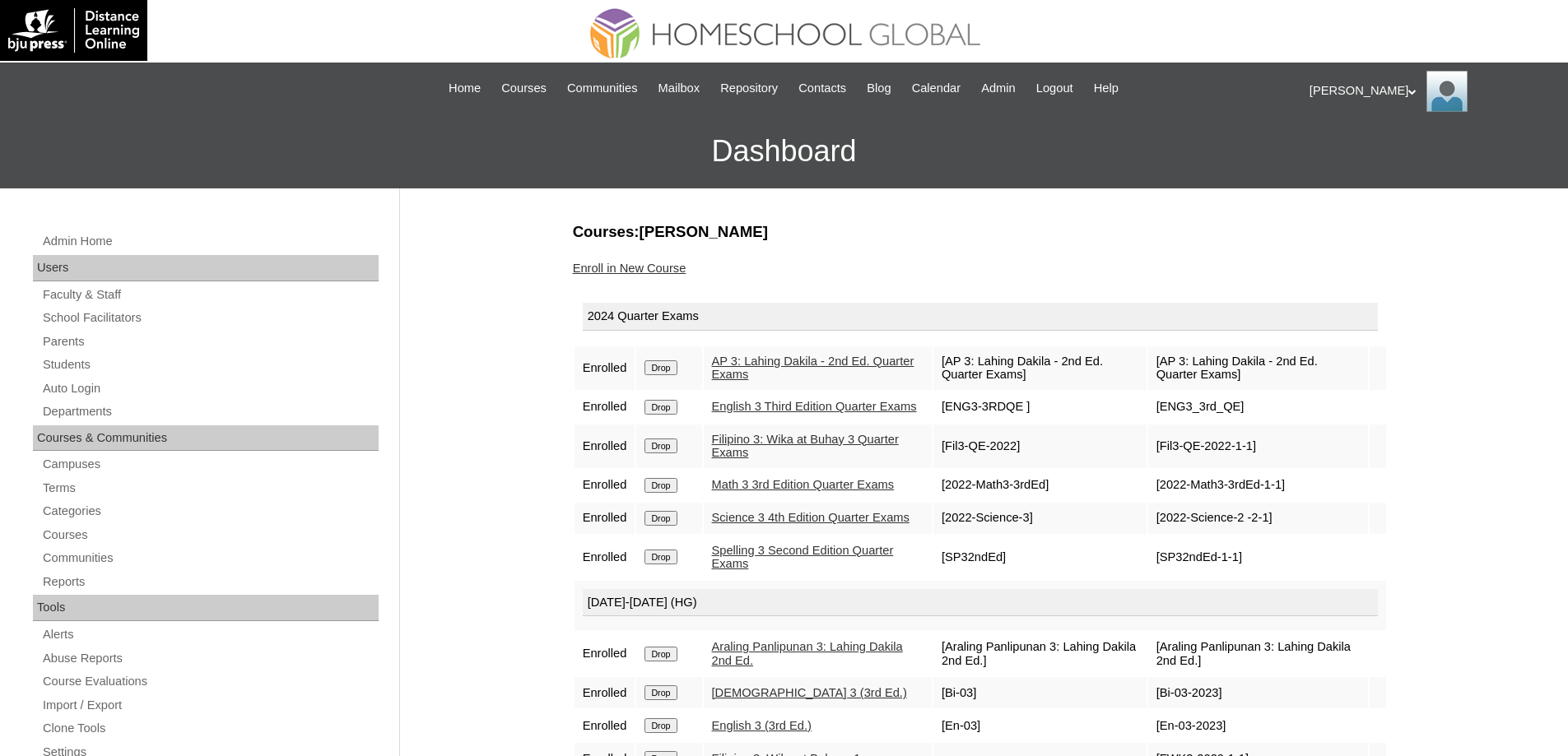
click at [656, 366] on input "Drop" at bounding box center [660, 368] width 32 height 15
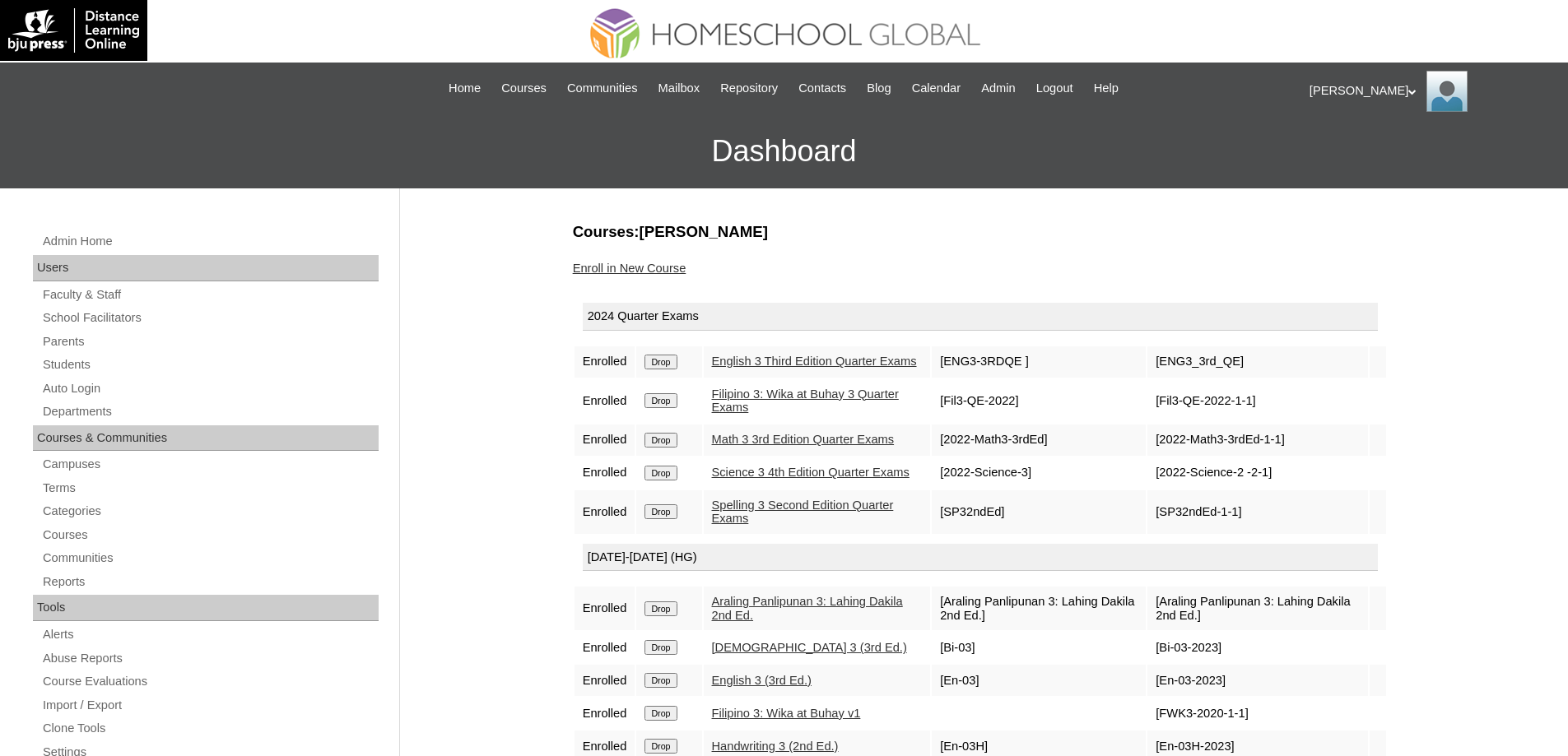
click at [676, 366] on input "Drop" at bounding box center [660, 362] width 32 height 15
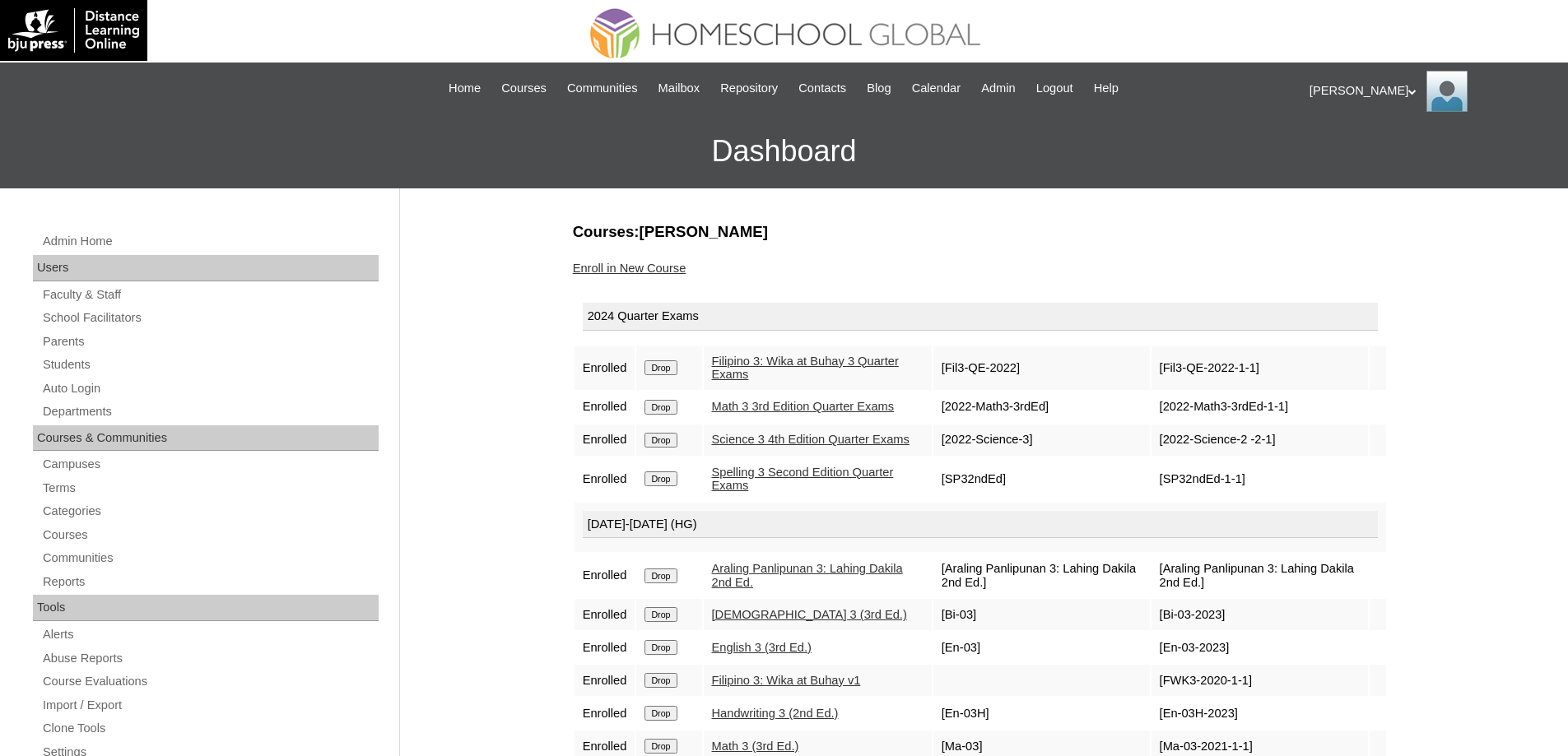
click at [675, 368] on input "Drop" at bounding box center [660, 368] width 32 height 15
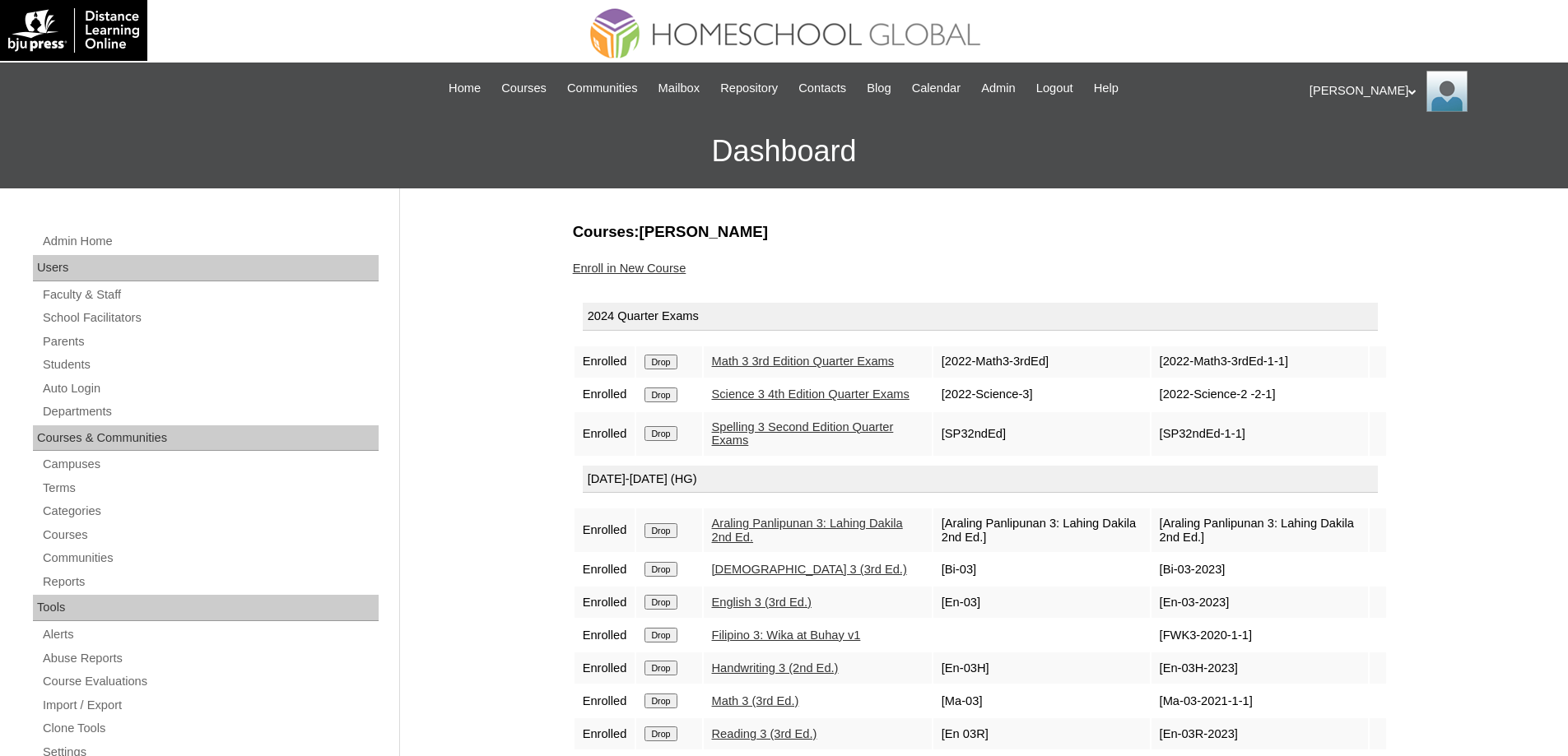
click at [676, 370] on input "Drop" at bounding box center [660, 362] width 32 height 15
click at [673, 370] on input "Drop" at bounding box center [660, 362] width 32 height 15
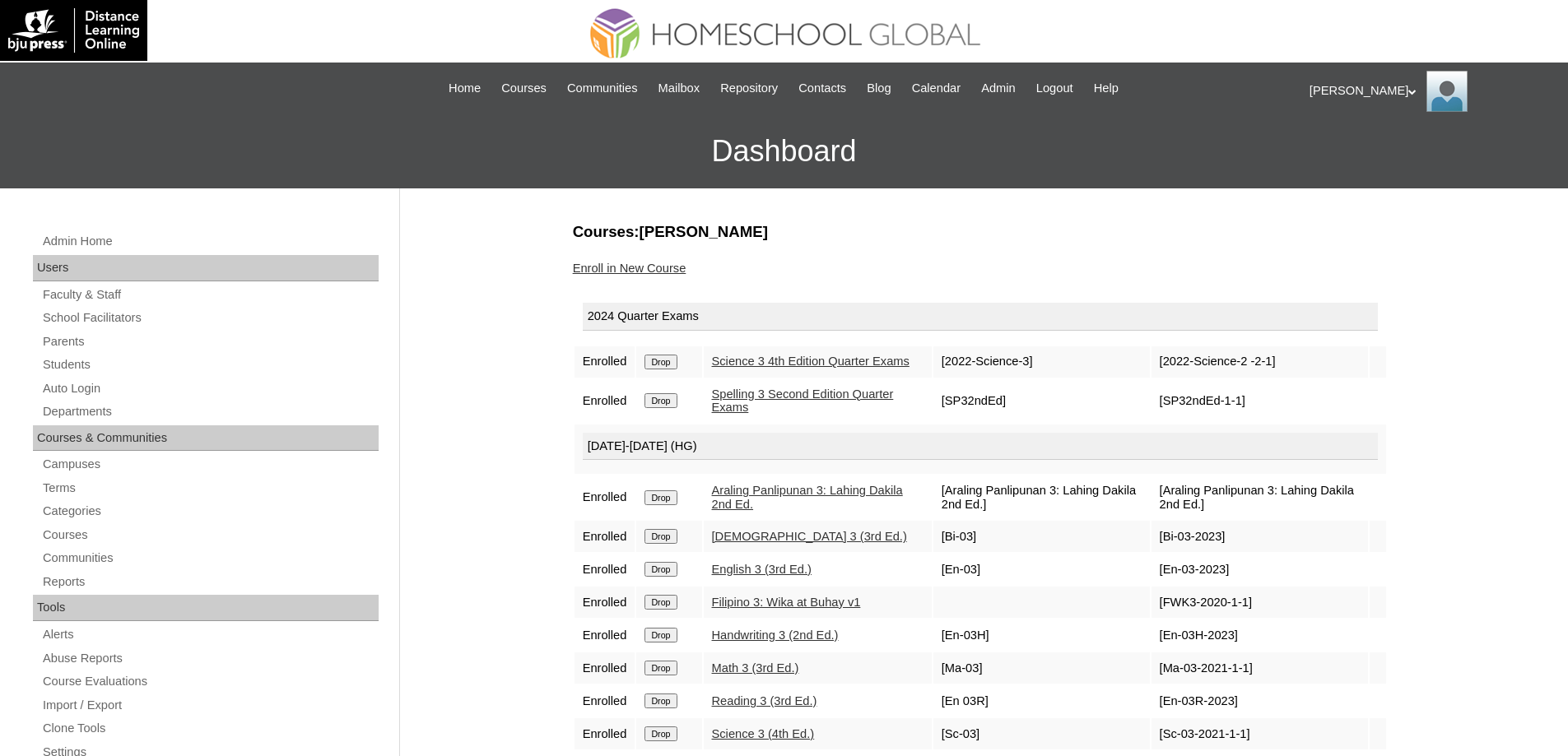
click at [675, 377] on td "Drop" at bounding box center [669, 362] width 65 height 32
click at [675, 361] on td "Drop" at bounding box center [669, 362] width 65 height 32
click at [675, 370] on input "Drop" at bounding box center [660, 362] width 32 height 15
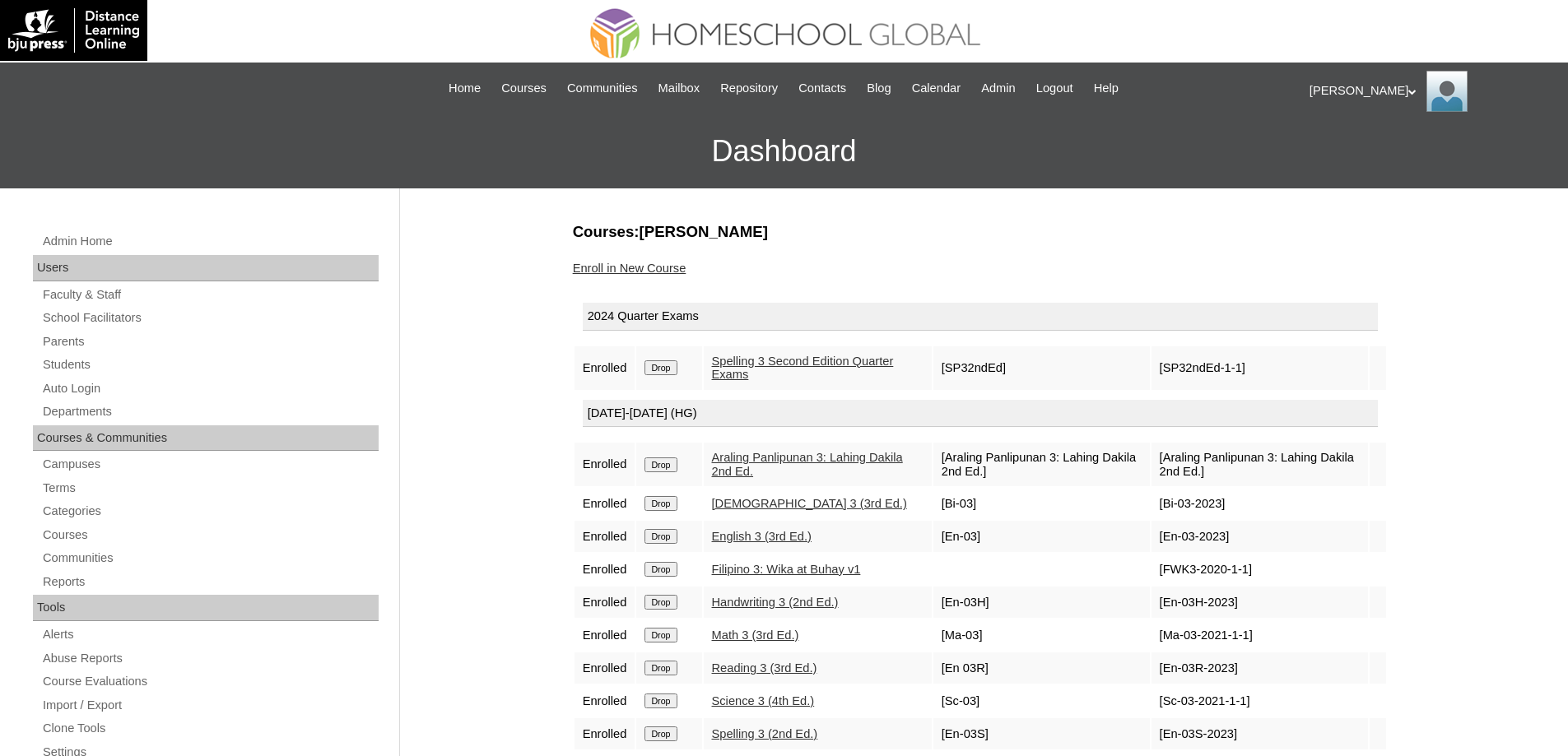
click at [665, 368] on input "Drop" at bounding box center [660, 368] width 32 height 15
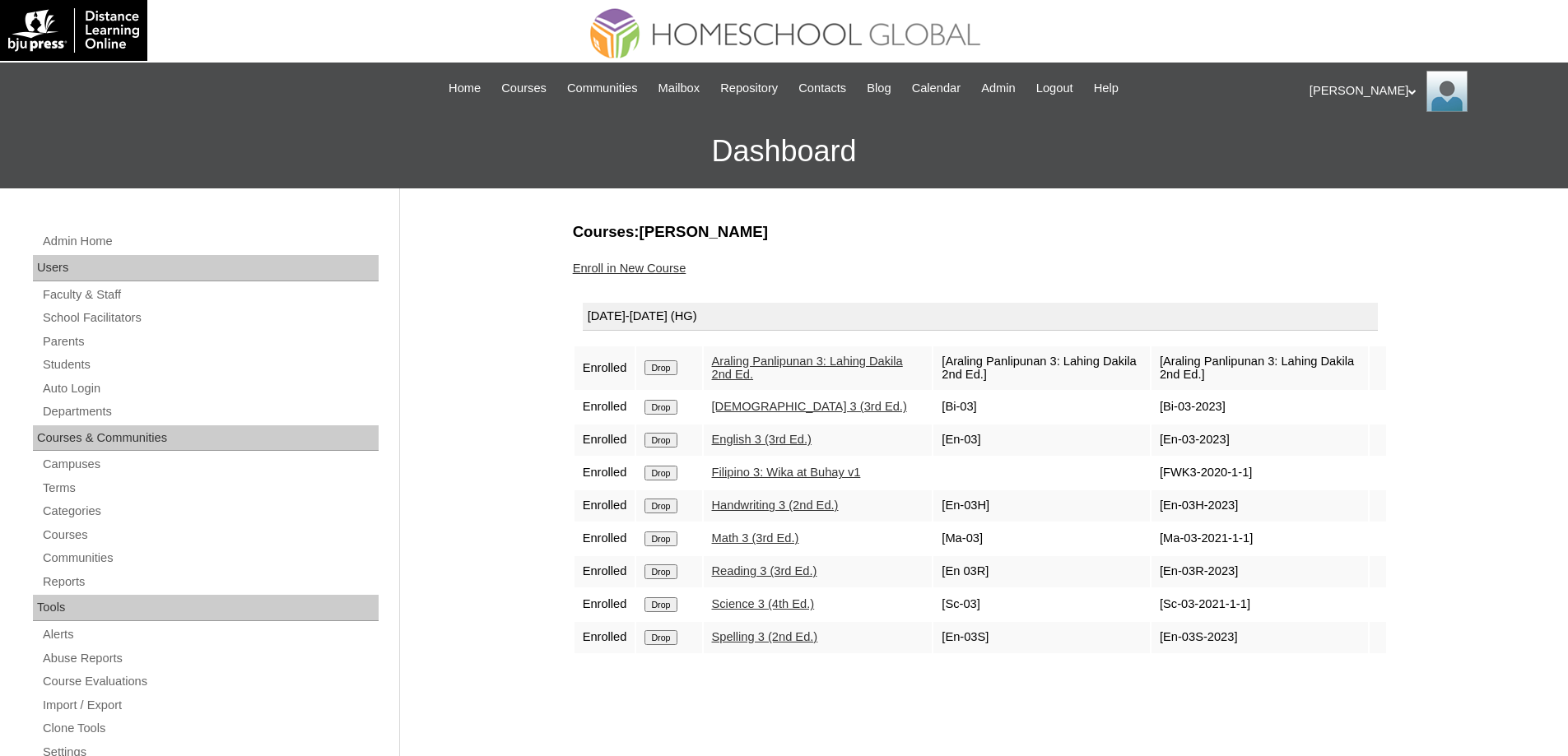
click at [666, 378] on td "Drop" at bounding box center [669, 368] width 65 height 44
click at [666, 358] on td "Drop" at bounding box center [669, 368] width 65 height 44
click at [666, 370] on input "Drop" at bounding box center [660, 368] width 32 height 15
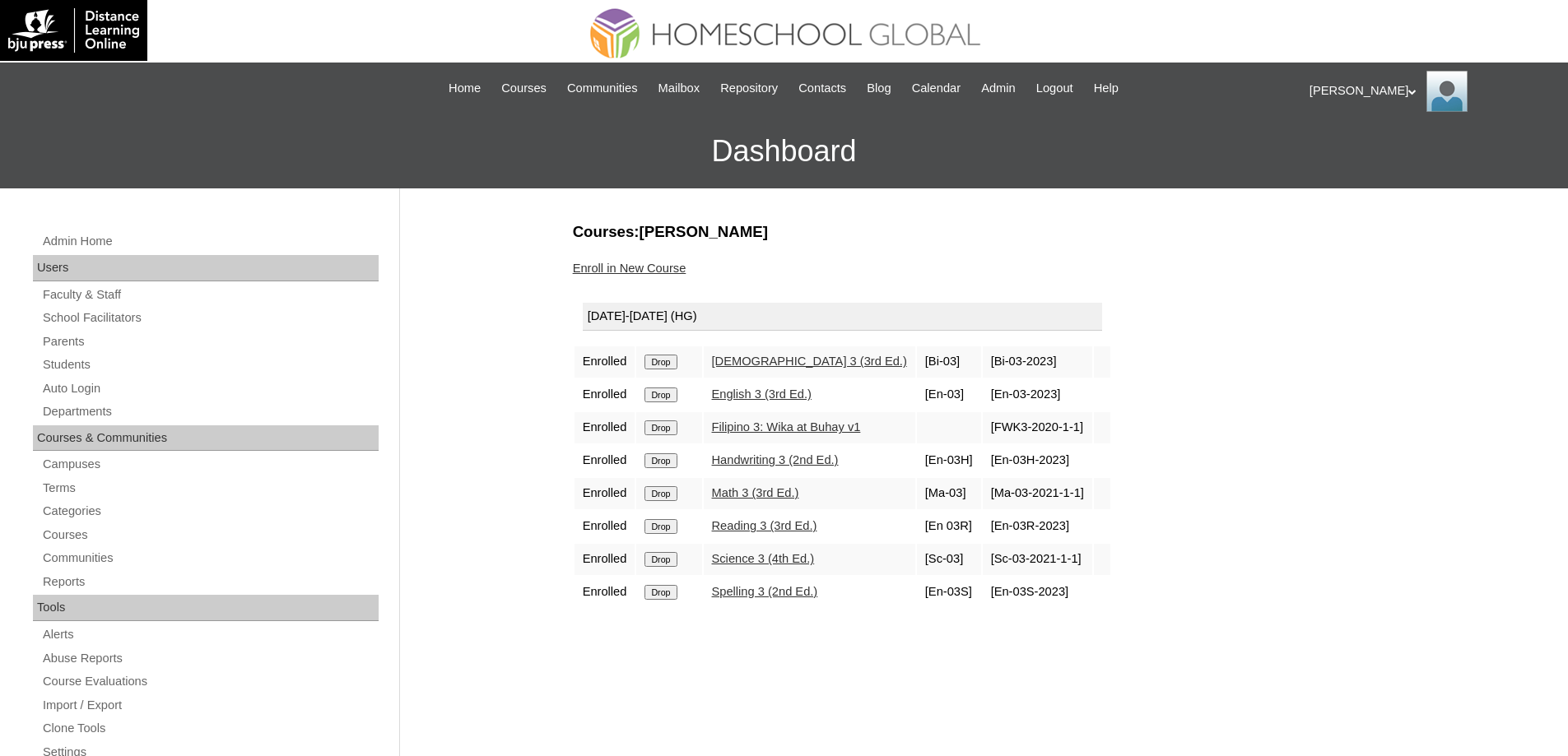
click at [673, 366] on input "Drop" at bounding box center [660, 362] width 32 height 15
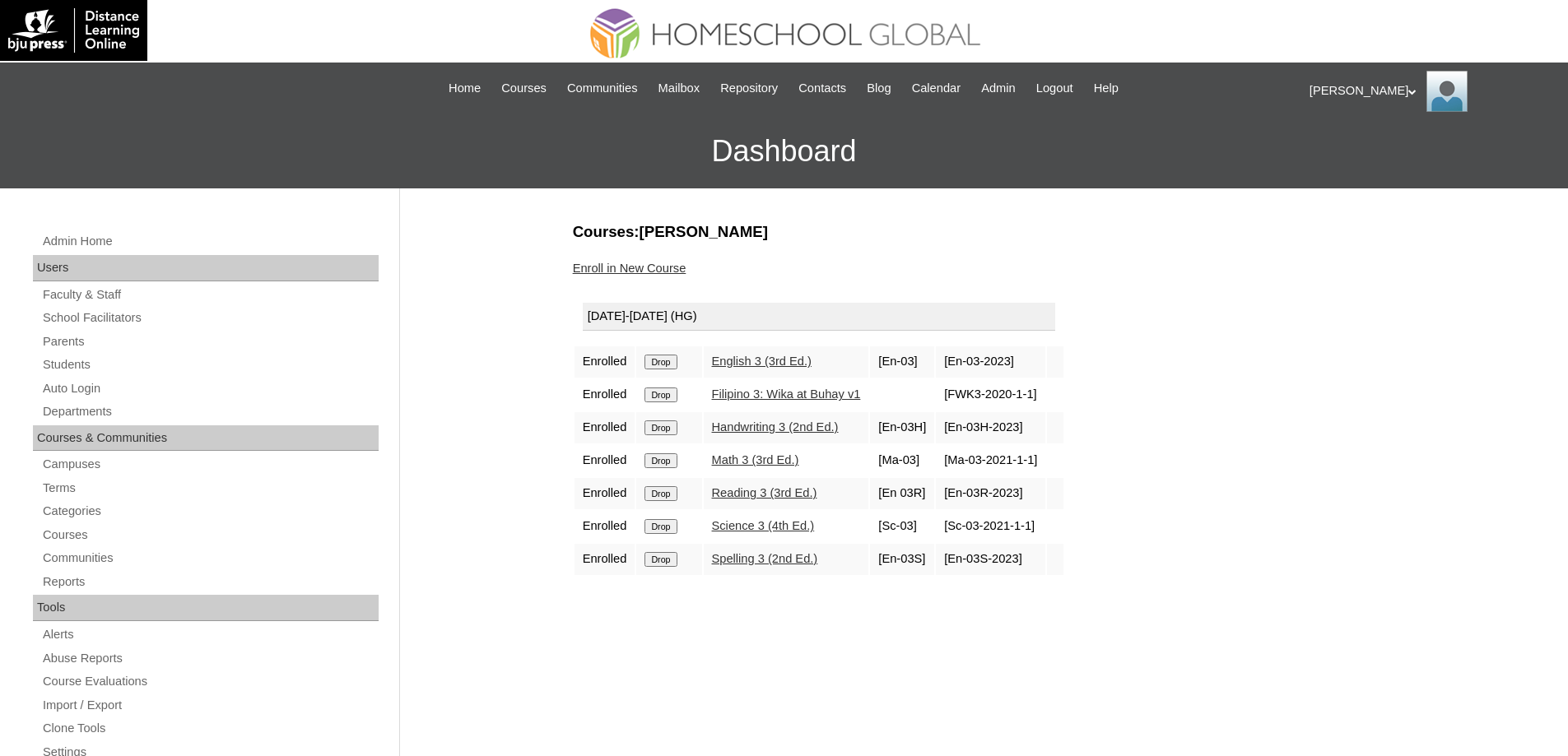
click at [676, 362] on input "Drop" at bounding box center [660, 362] width 32 height 15
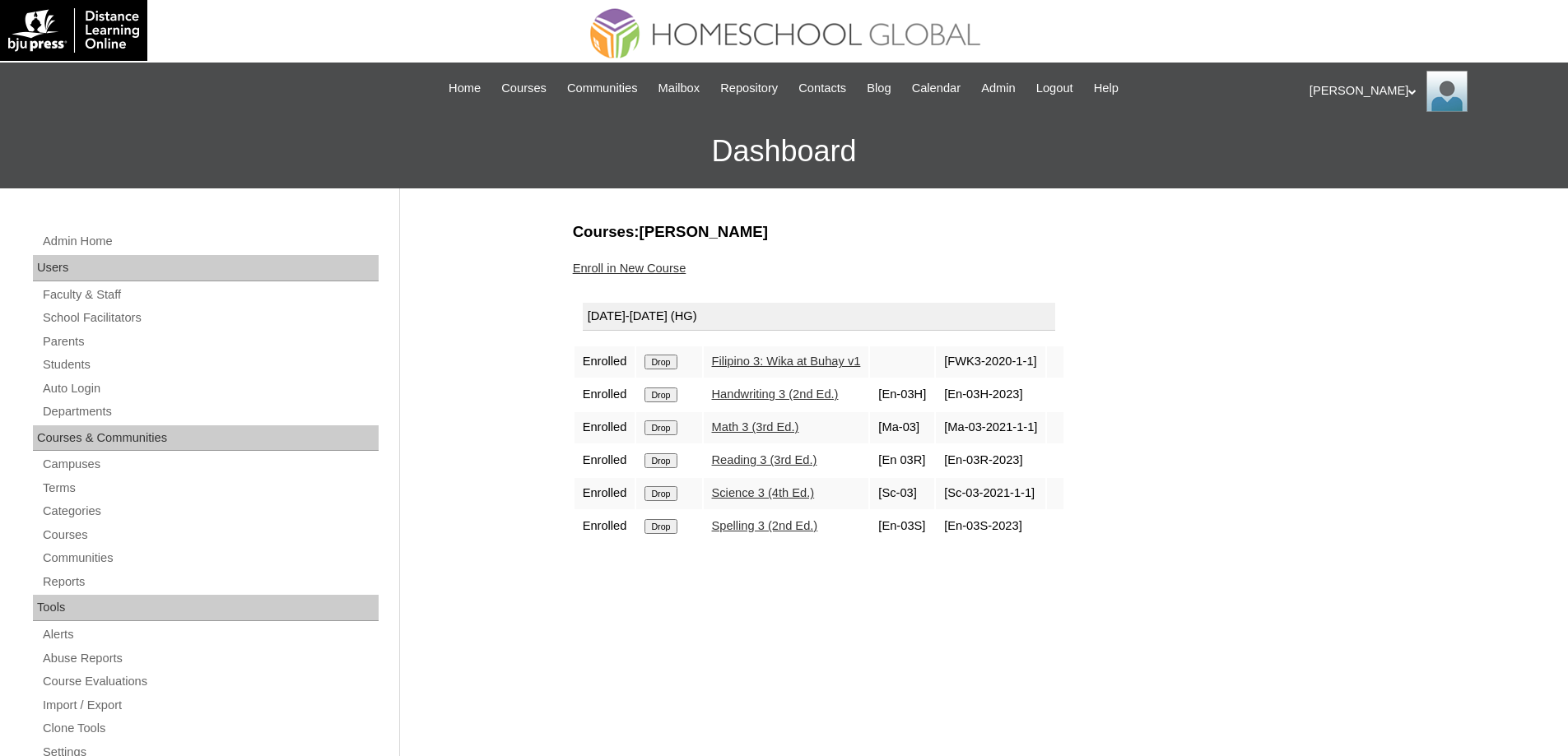
click at [656, 361] on input "Drop" at bounding box center [660, 362] width 32 height 15
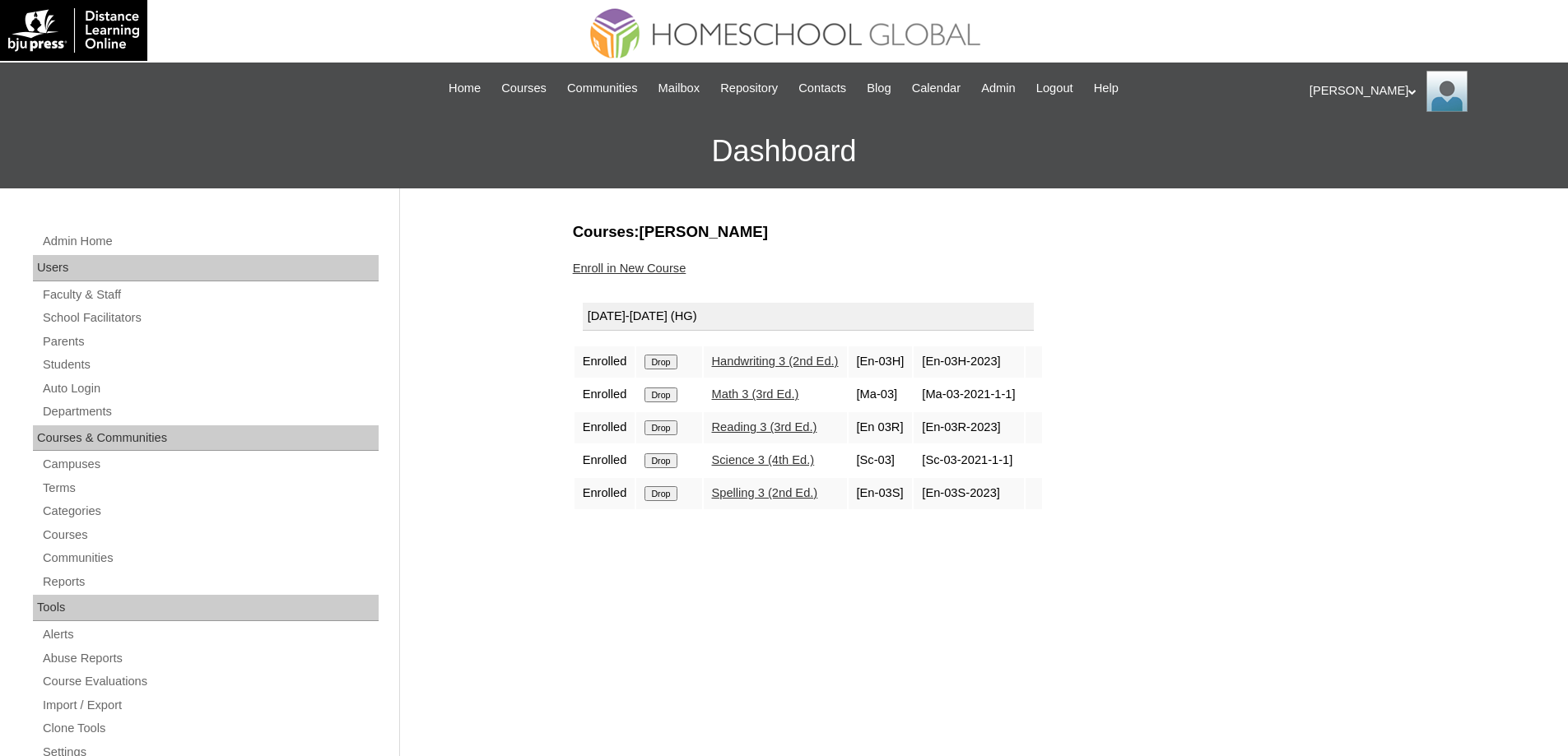
click at [672, 363] on input "Drop" at bounding box center [660, 362] width 32 height 15
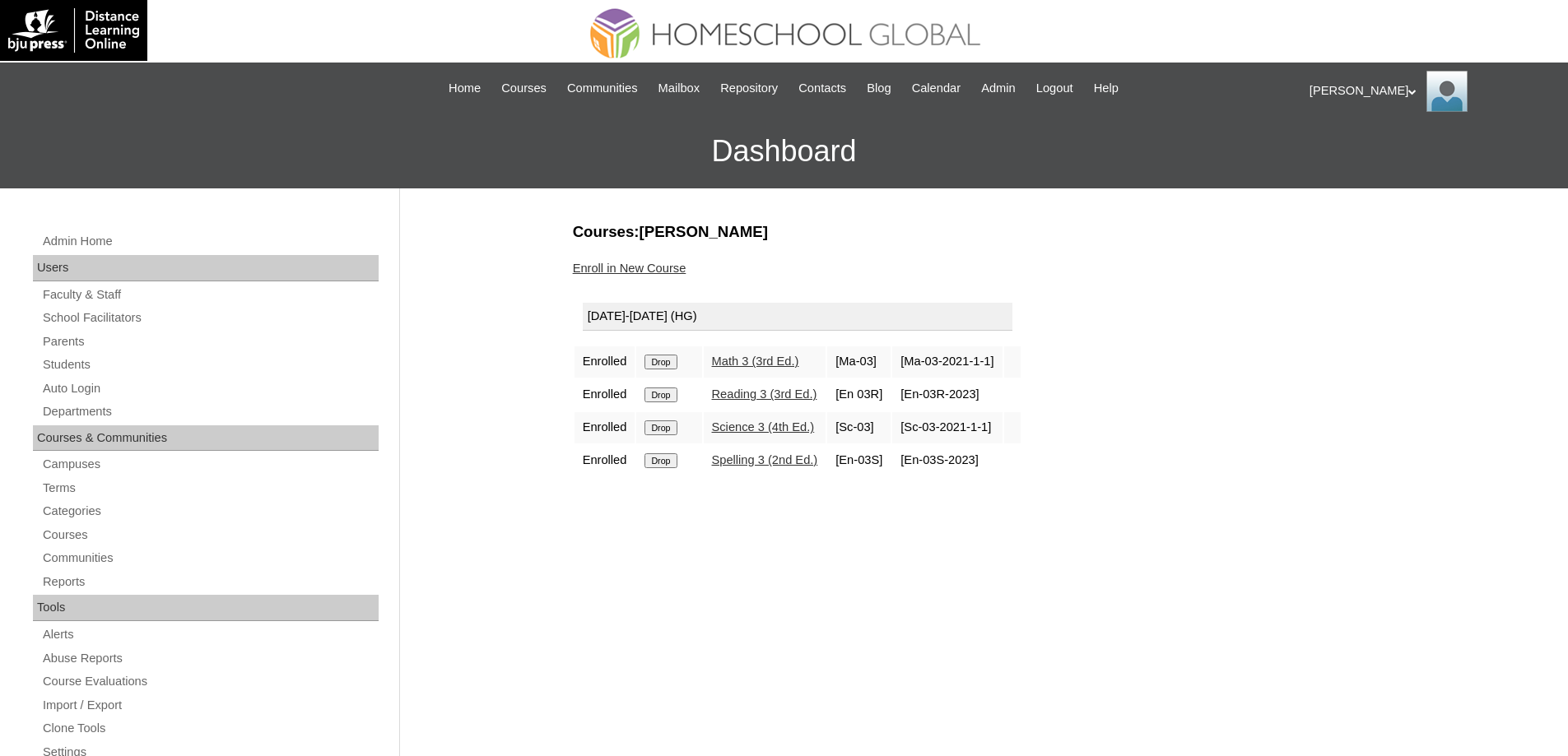
click at [674, 362] on input "Drop" at bounding box center [660, 362] width 32 height 15
click at [676, 366] on input "Drop" at bounding box center [660, 362] width 32 height 15
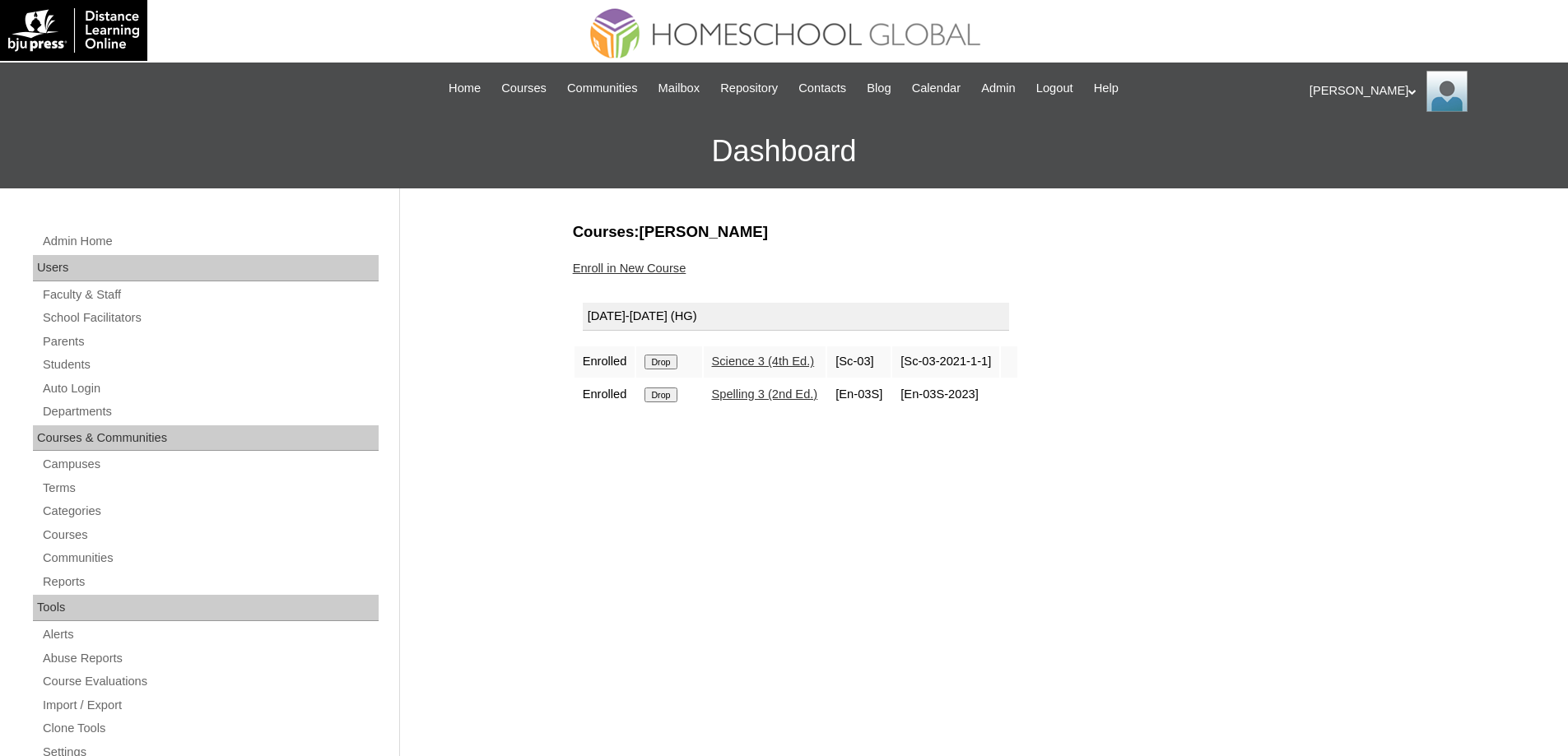
click at [672, 361] on input "Drop" at bounding box center [660, 362] width 32 height 15
drag, startPoint x: 1195, startPoint y: 492, endPoint x: 1210, endPoint y: 466, distance: 30.0
click at [651, 355] on input "Drop" at bounding box center [660, 362] width 32 height 15
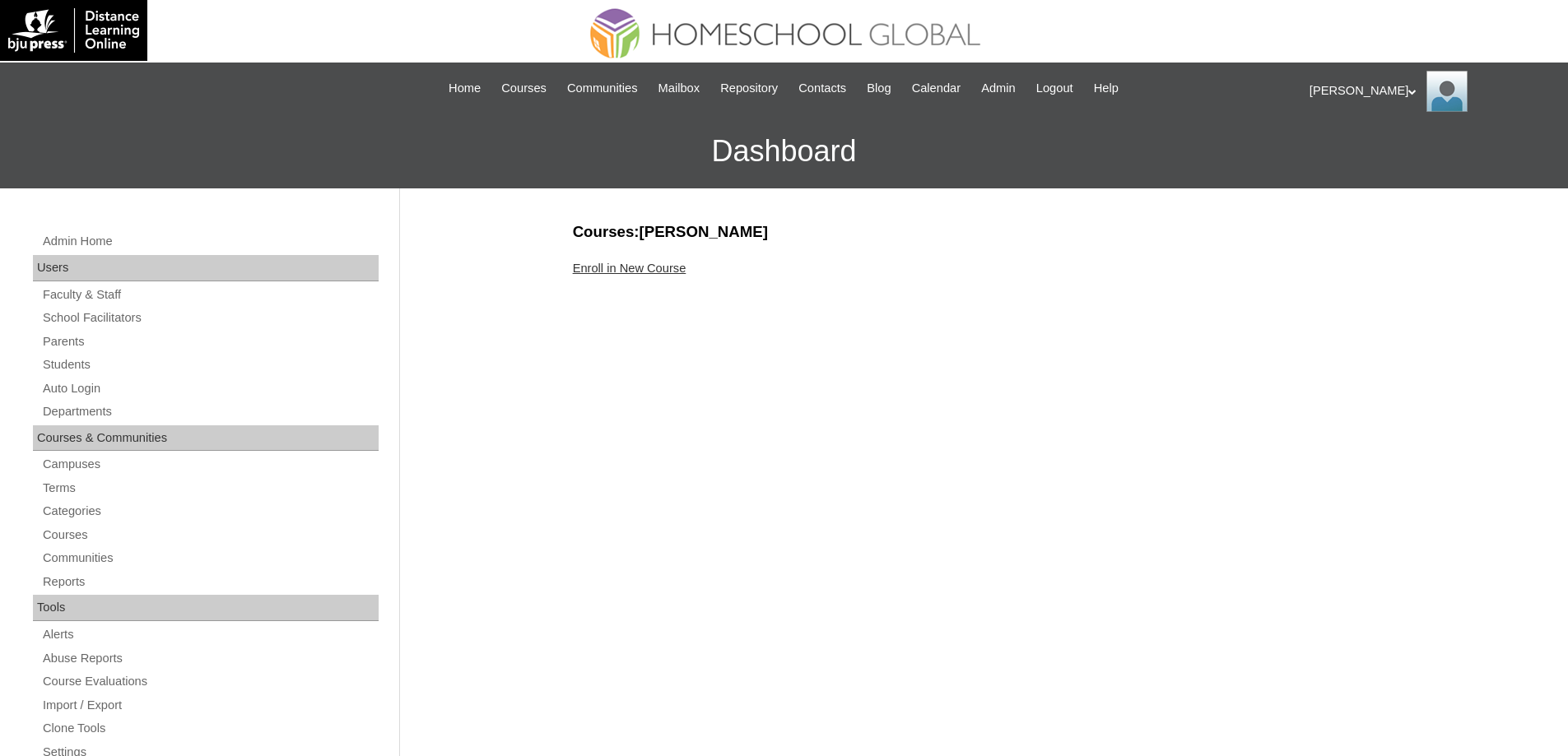
click at [632, 268] on link "Enroll in New Course" at bounding box center [629, 269] width 114 height 13
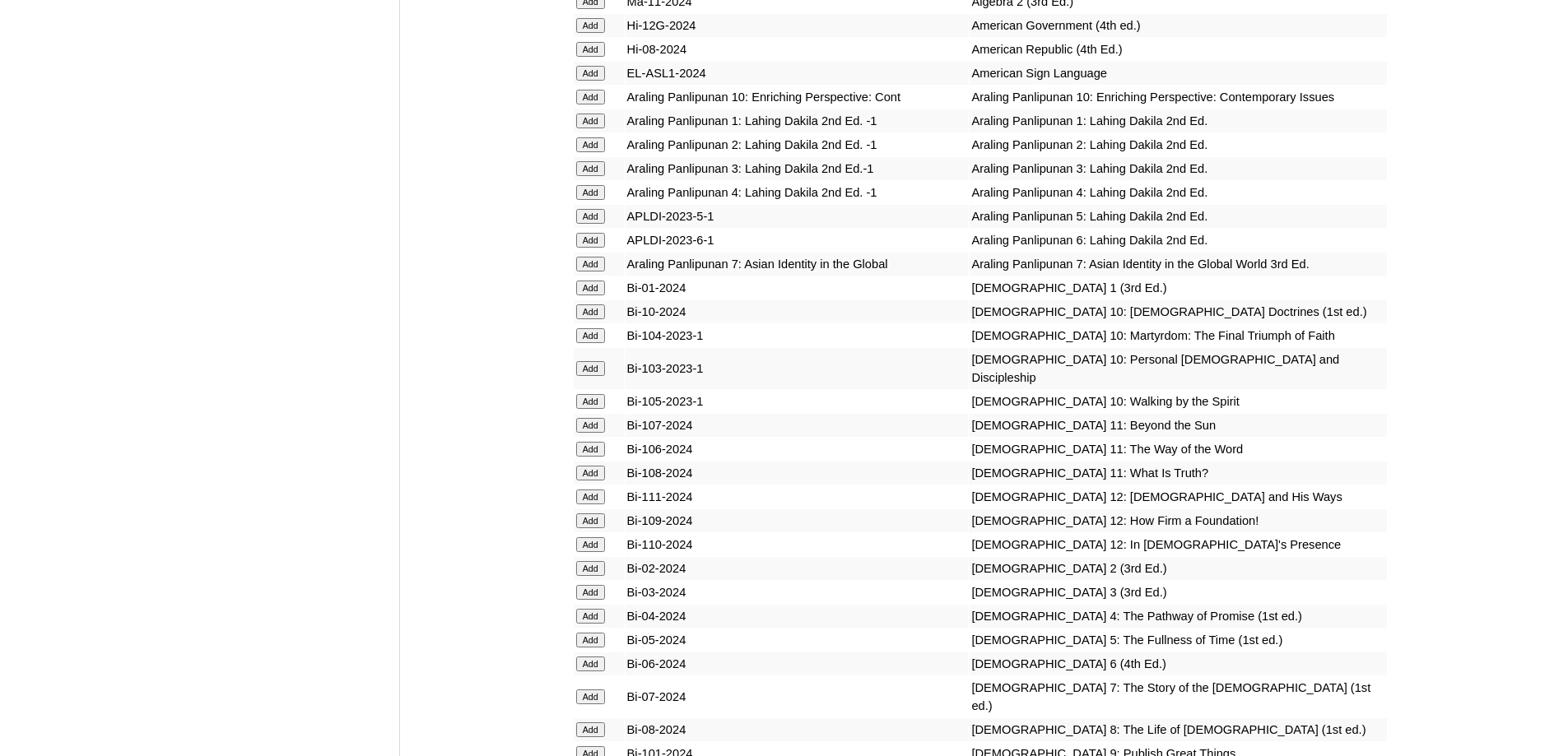
scroll to position [4609, 0]
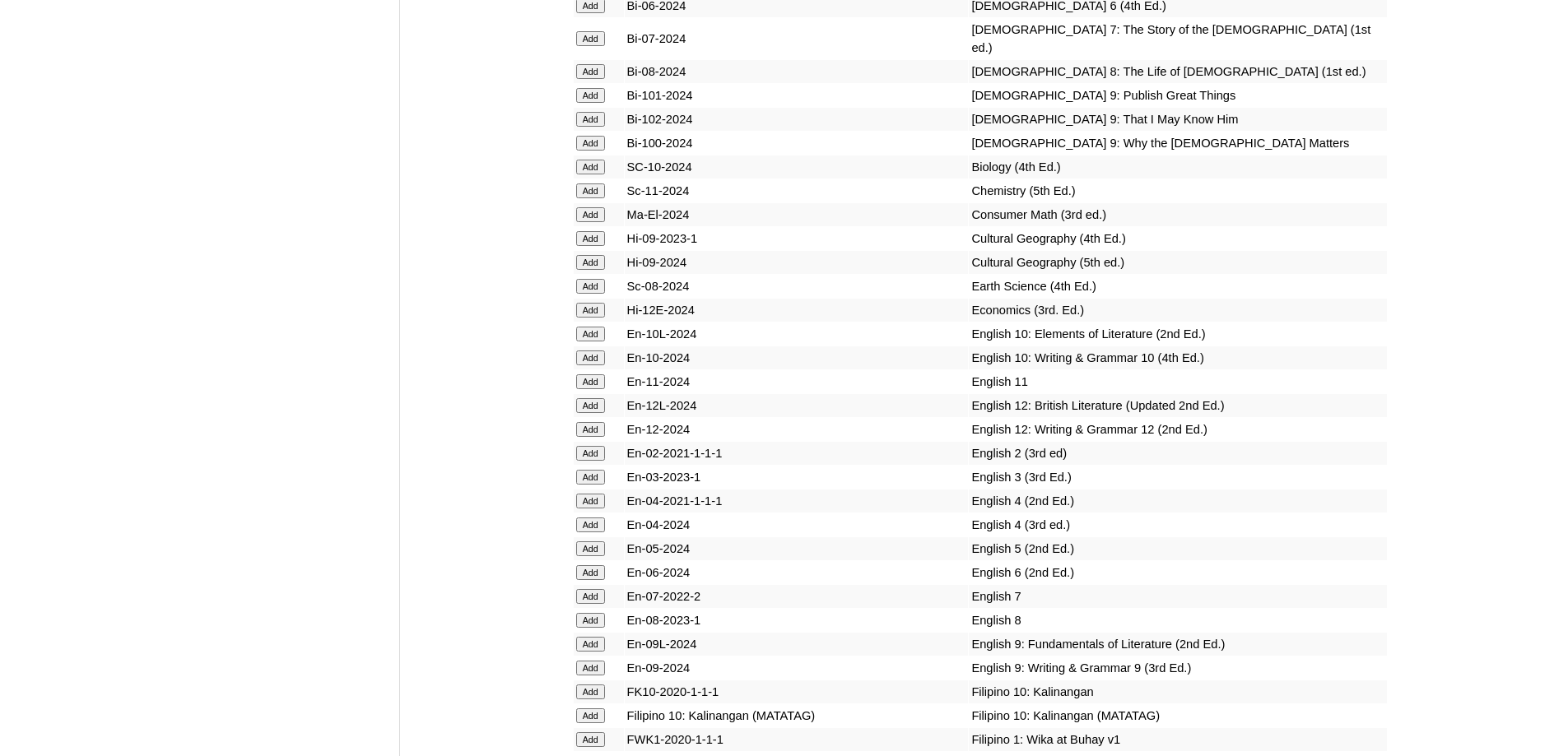
click at [595, 532] on input "Add" at bounding box center [590, 526] width 29 height 15
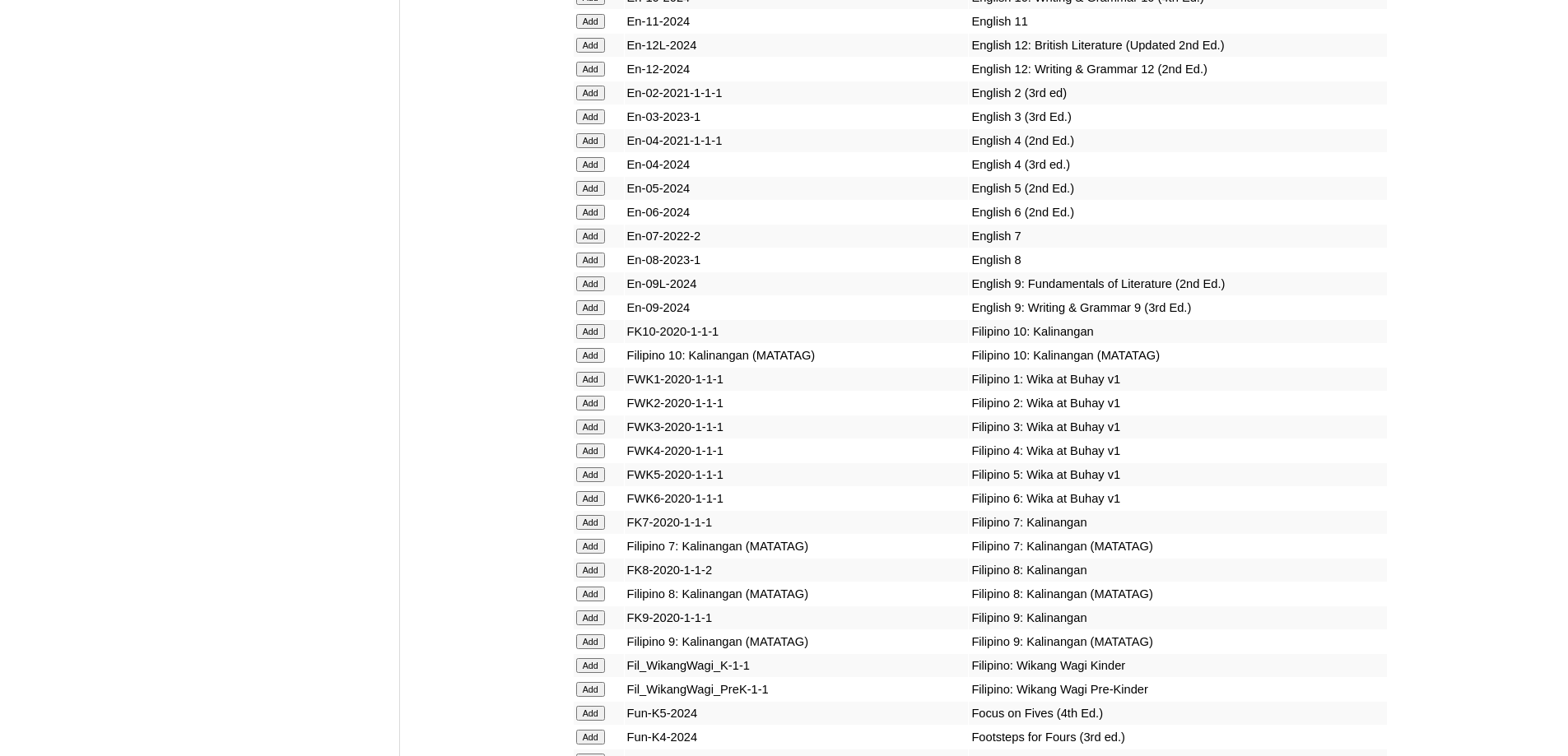
scroll to position [5021, 0]
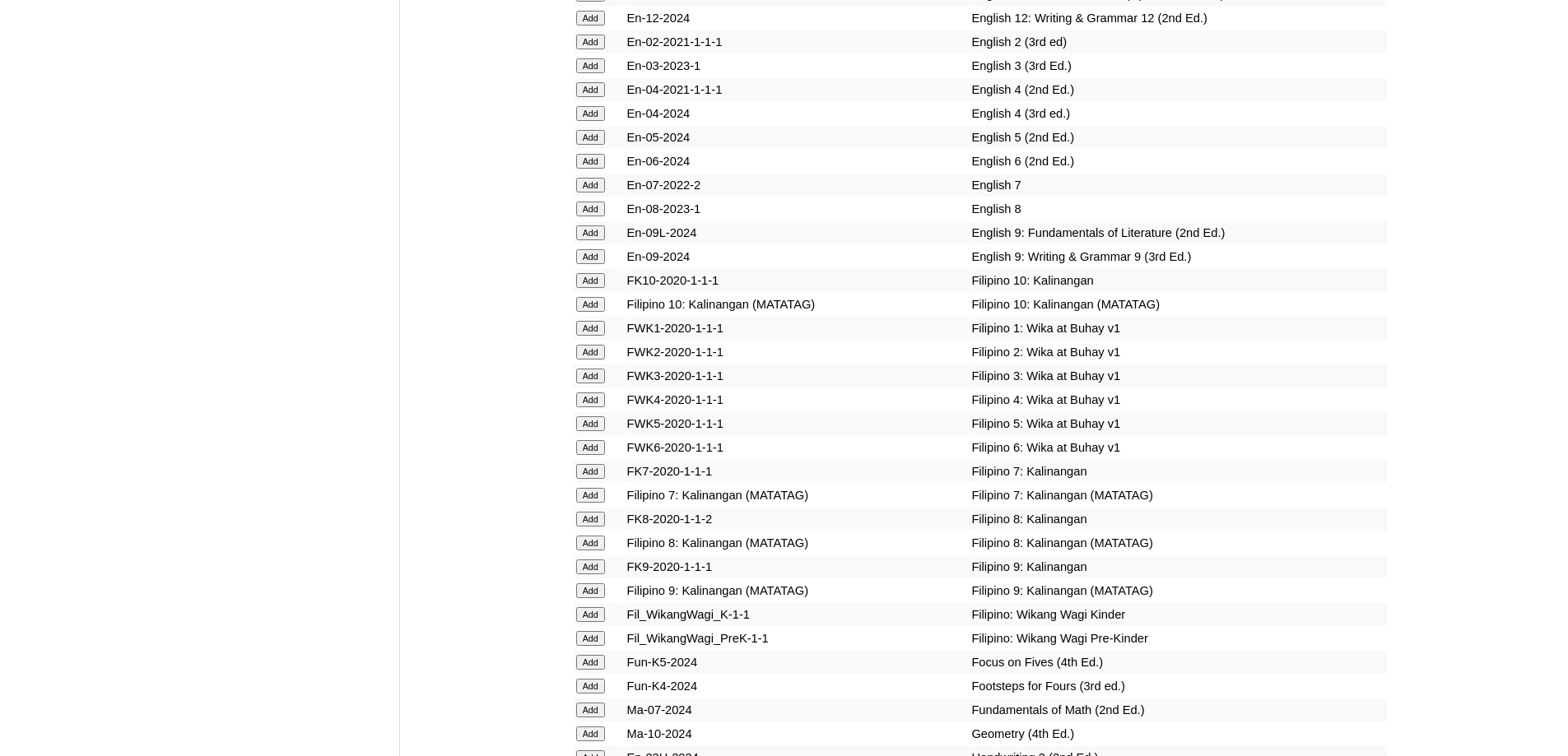
click at [591, 407] on input "Add" at bounding box center [590, 400] width 29 height 15
click at [590, 407] on input "Add" at bounding box center [590, 400] width 29 height 15
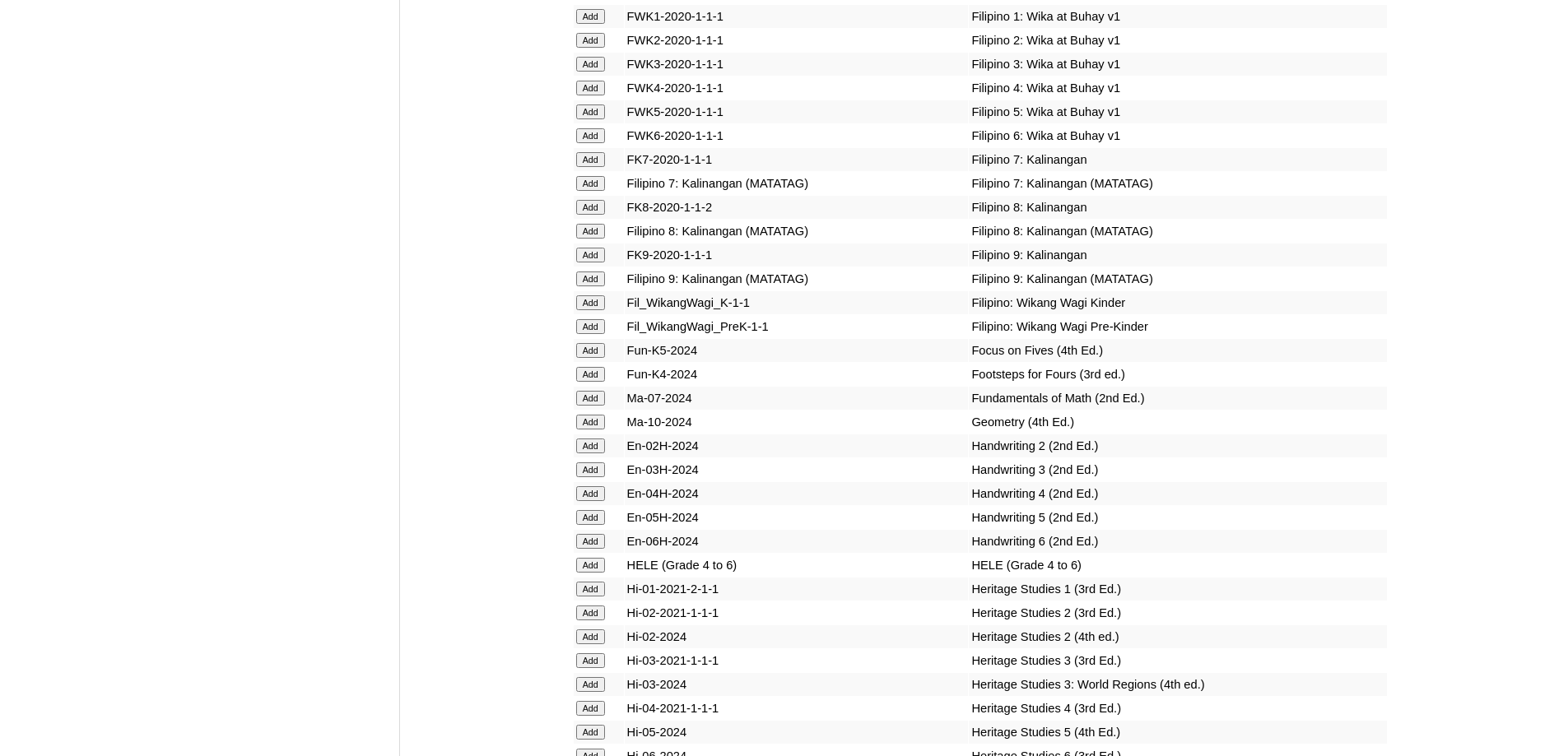
scroll to position [5350, 0]
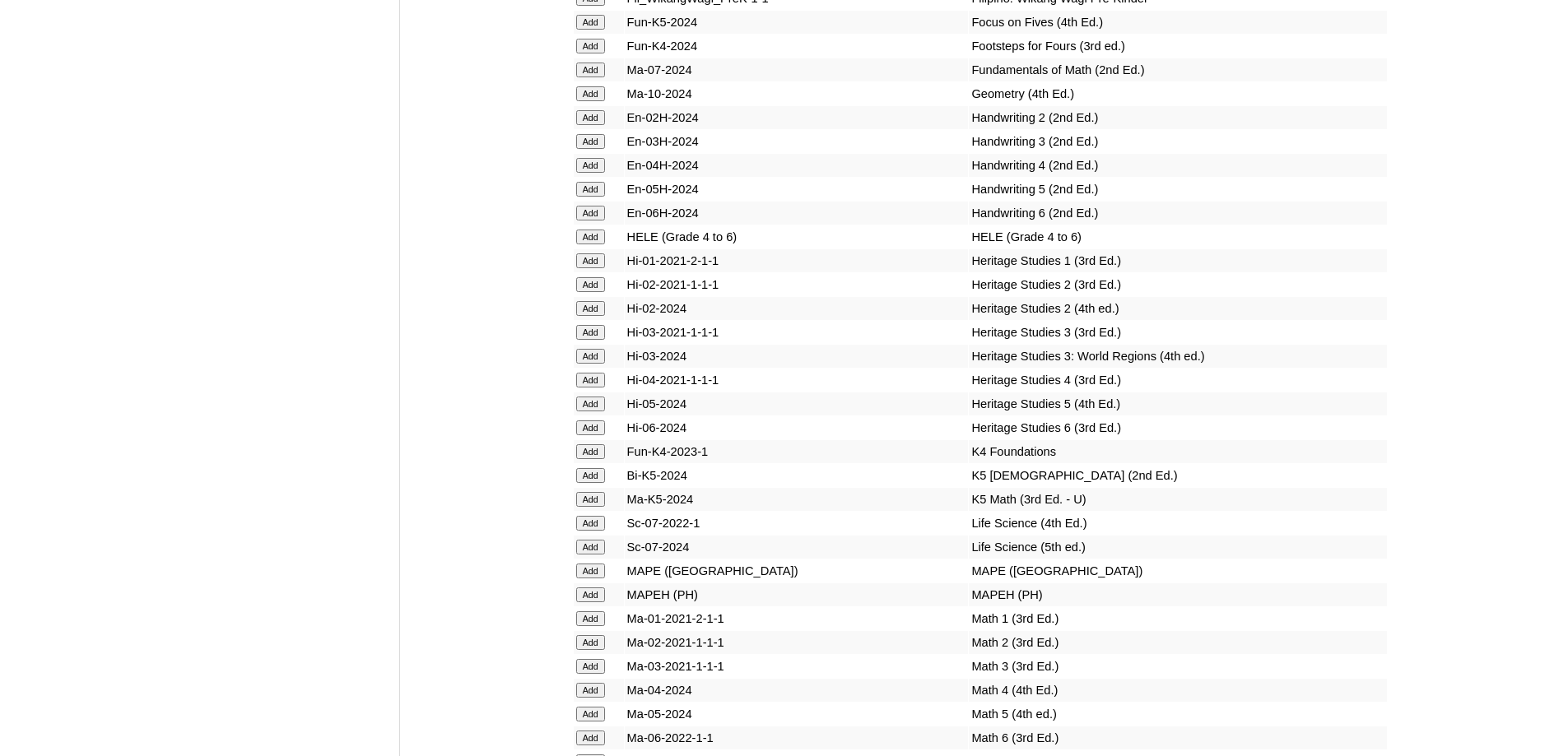
scroll to position [5761, 0]
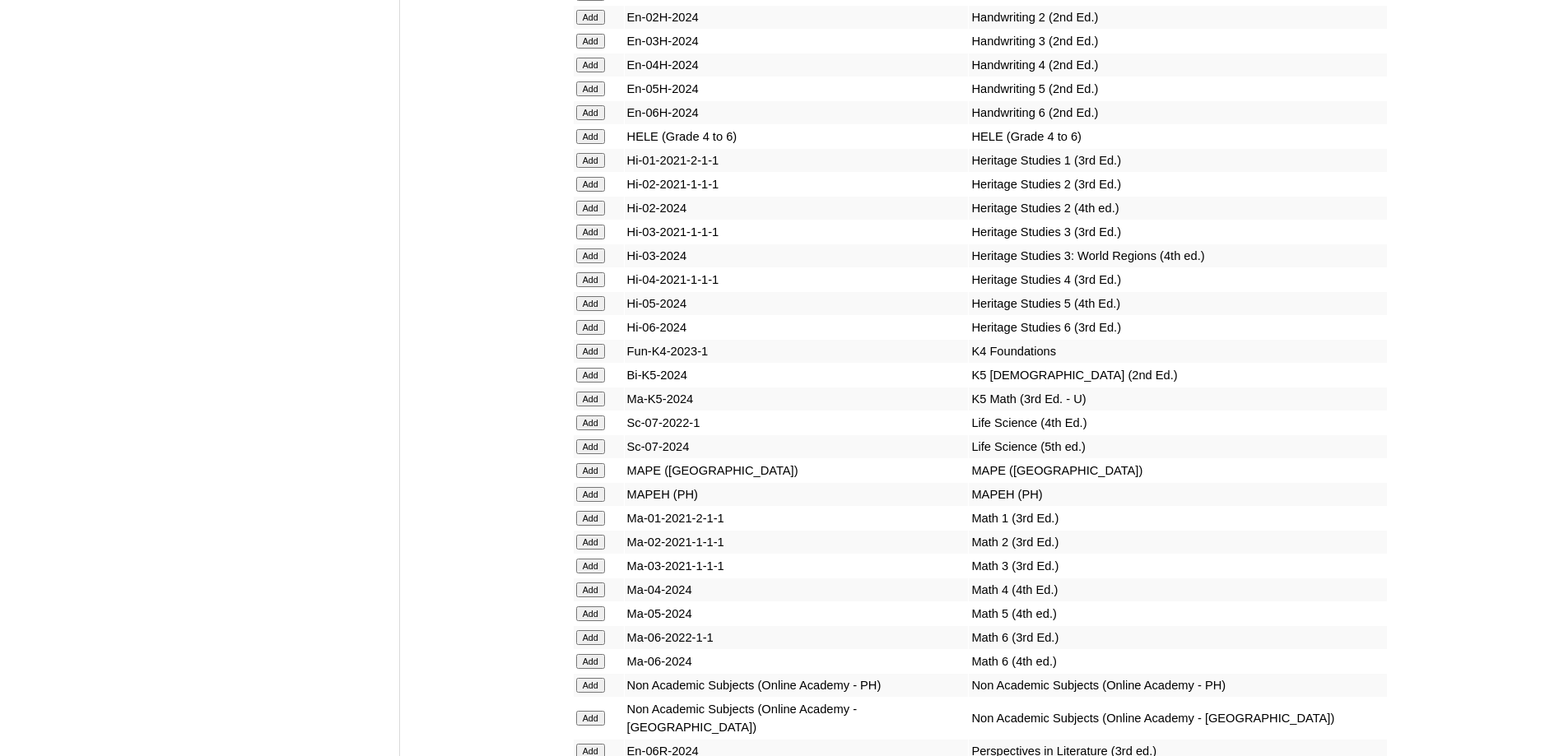
click at [590, 144] on input "Add" at bounding box center [590, 137] width 29 height 15
click at [598, 502] on input "Add" at bounding box center [590, 495] width 29 height 15
click at [596, 598] on input "Add" at bounding box center [590, 590] width 29 height 15
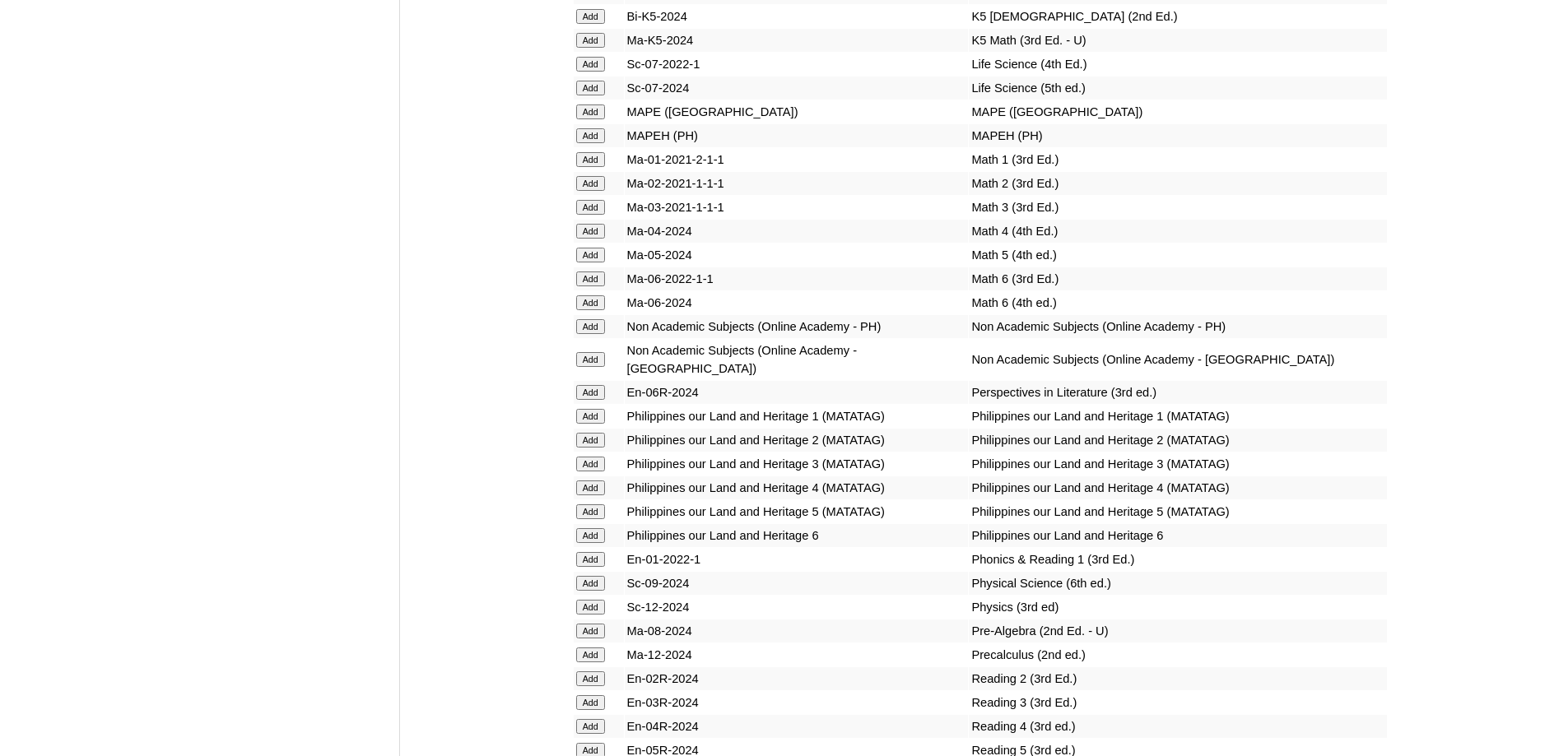
scroll to position [6173, 0]
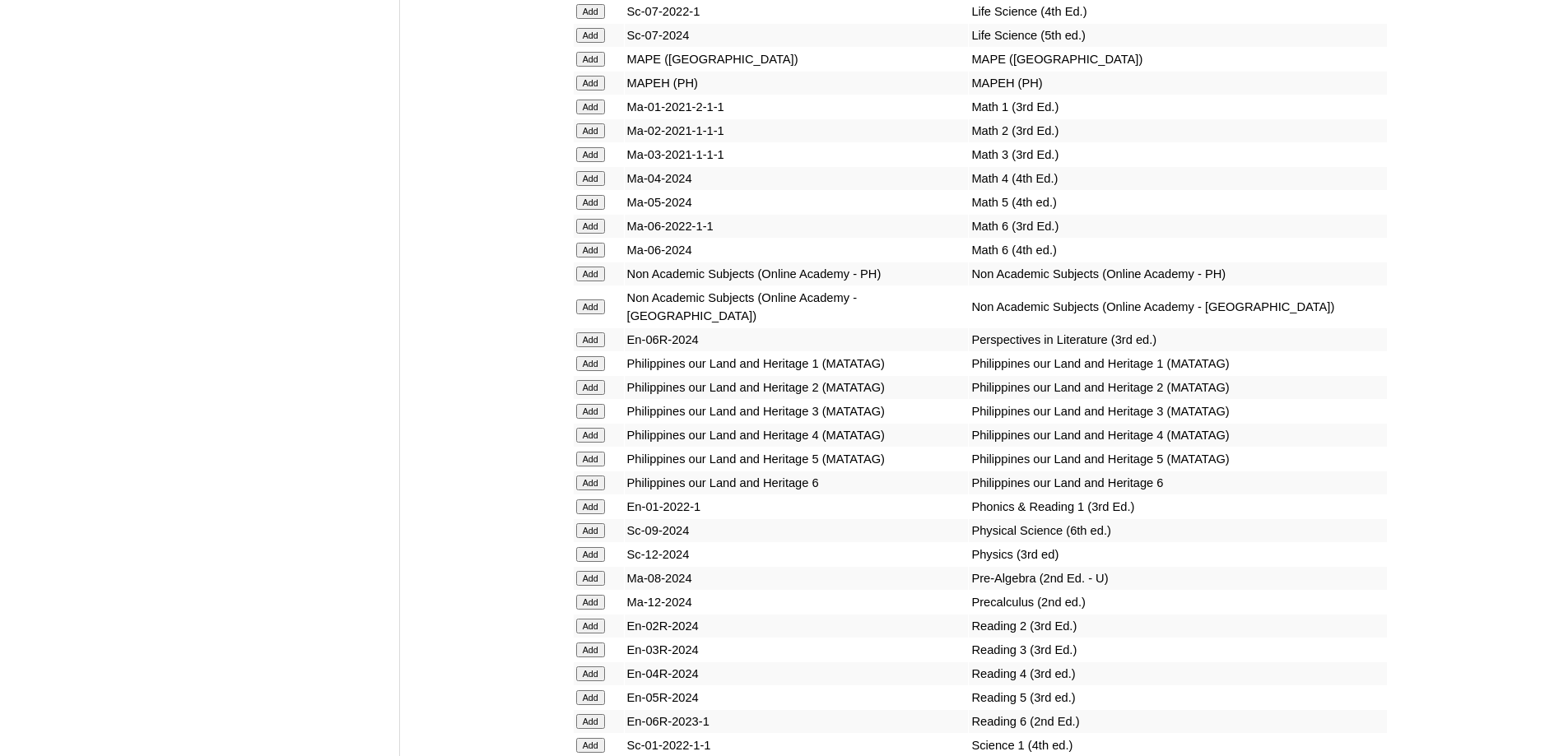
click at [588, 443] on input "Add" at bounding box center [590, 435] width 29 height 15
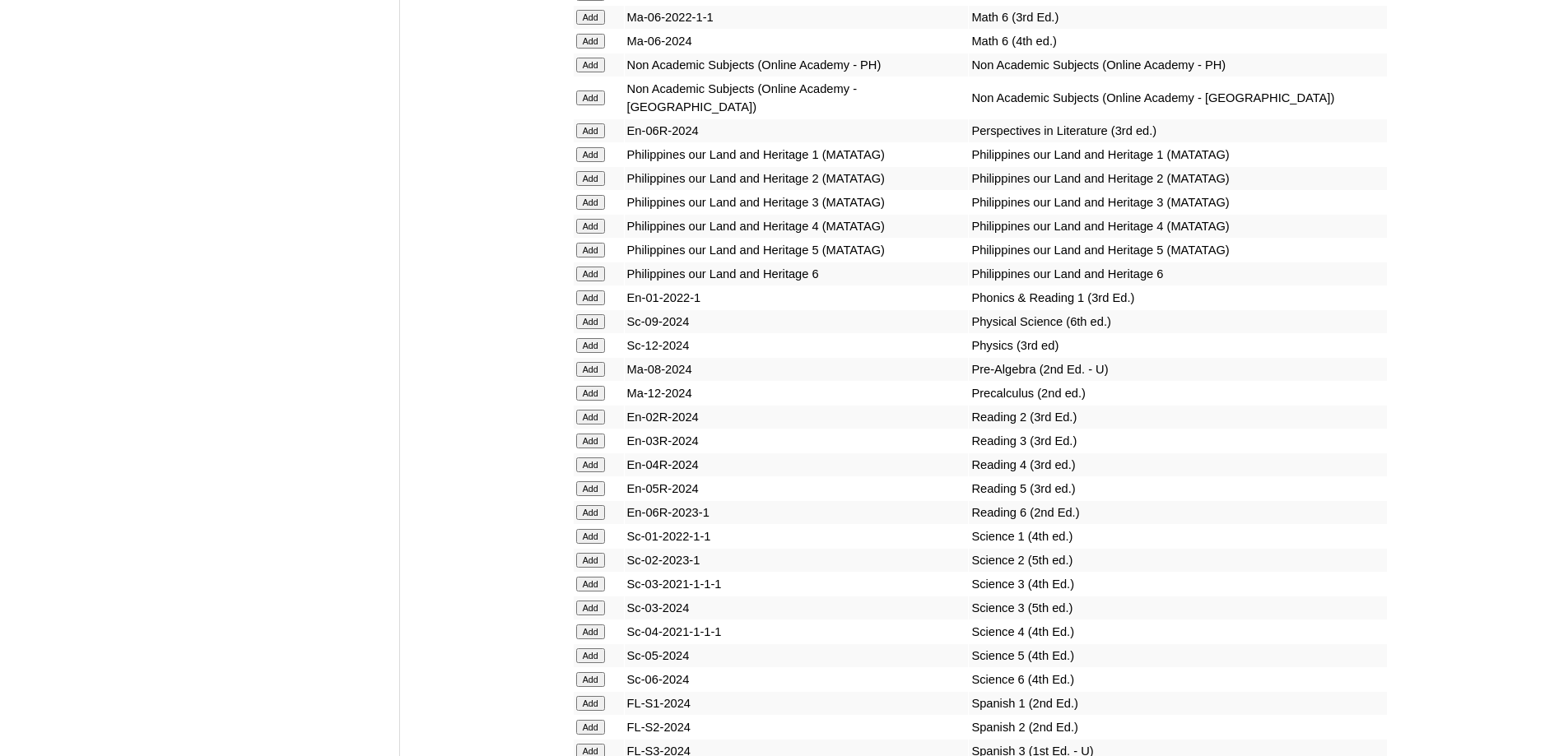
scroll to position [6420, 0]
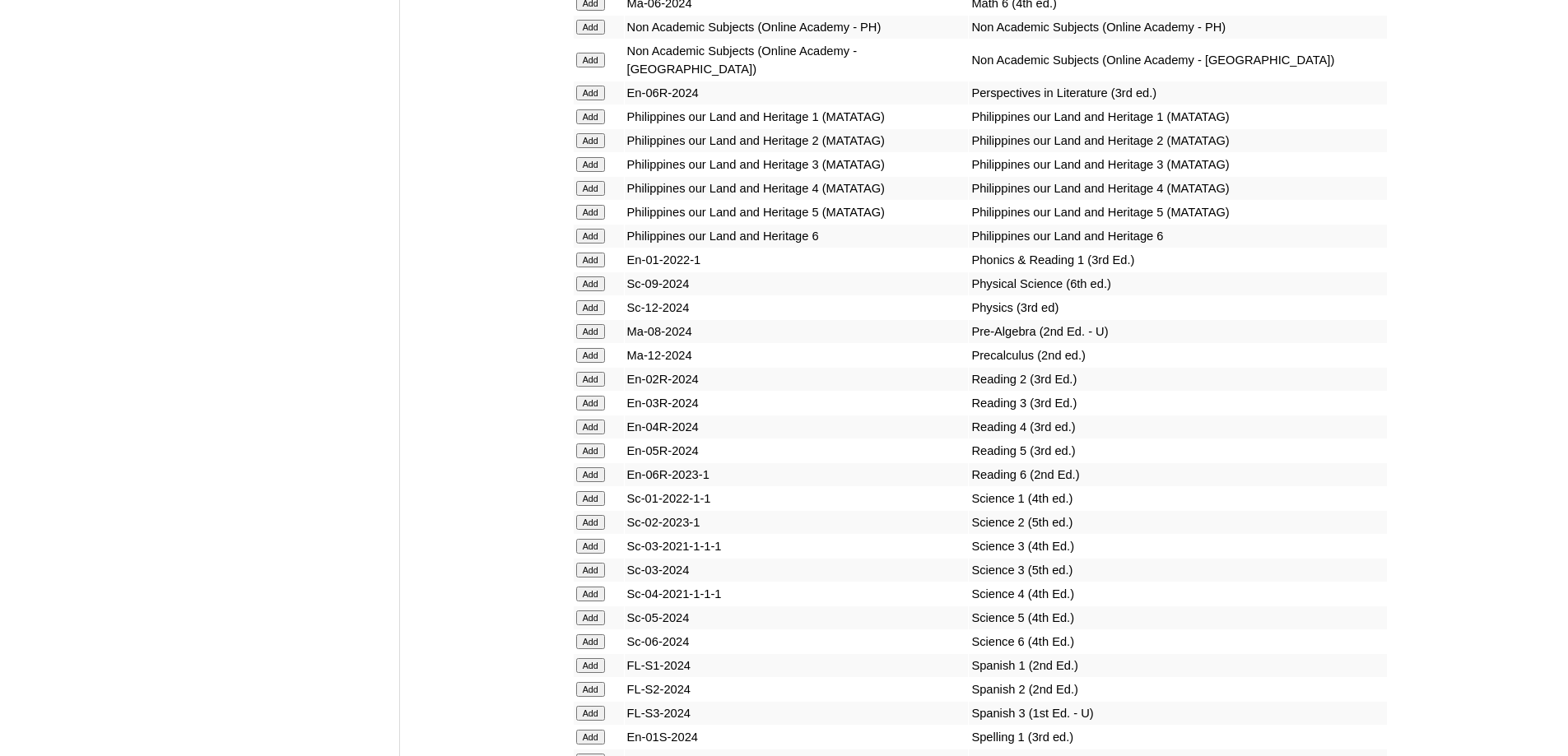
click at [591, 434] on input "Add" at bounding box center [590, 427] width 29 height 15
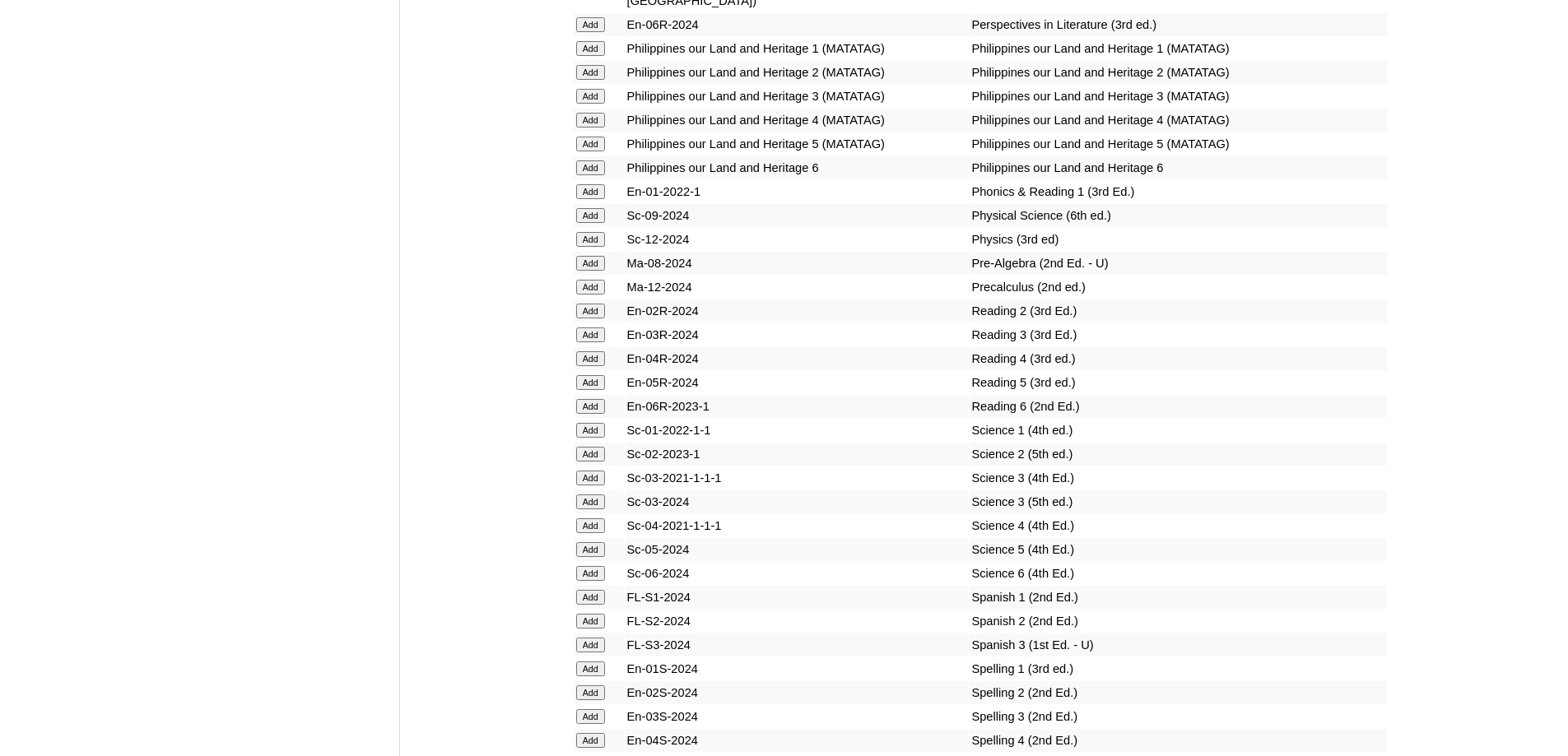
scroll to position [6749, 0]
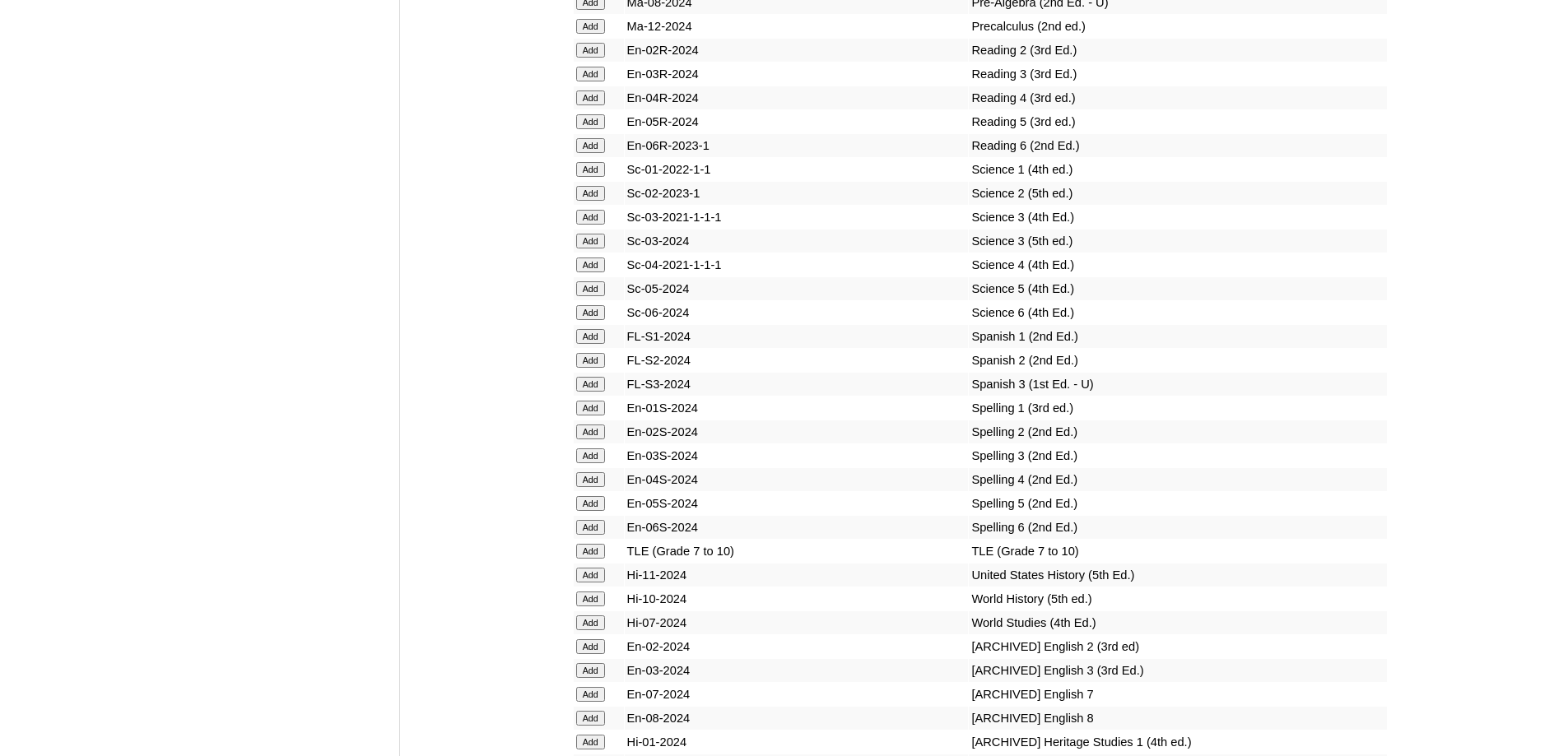
click at [584, 273] on input "Add" at bounding box center [590, 265] width 29 height 15
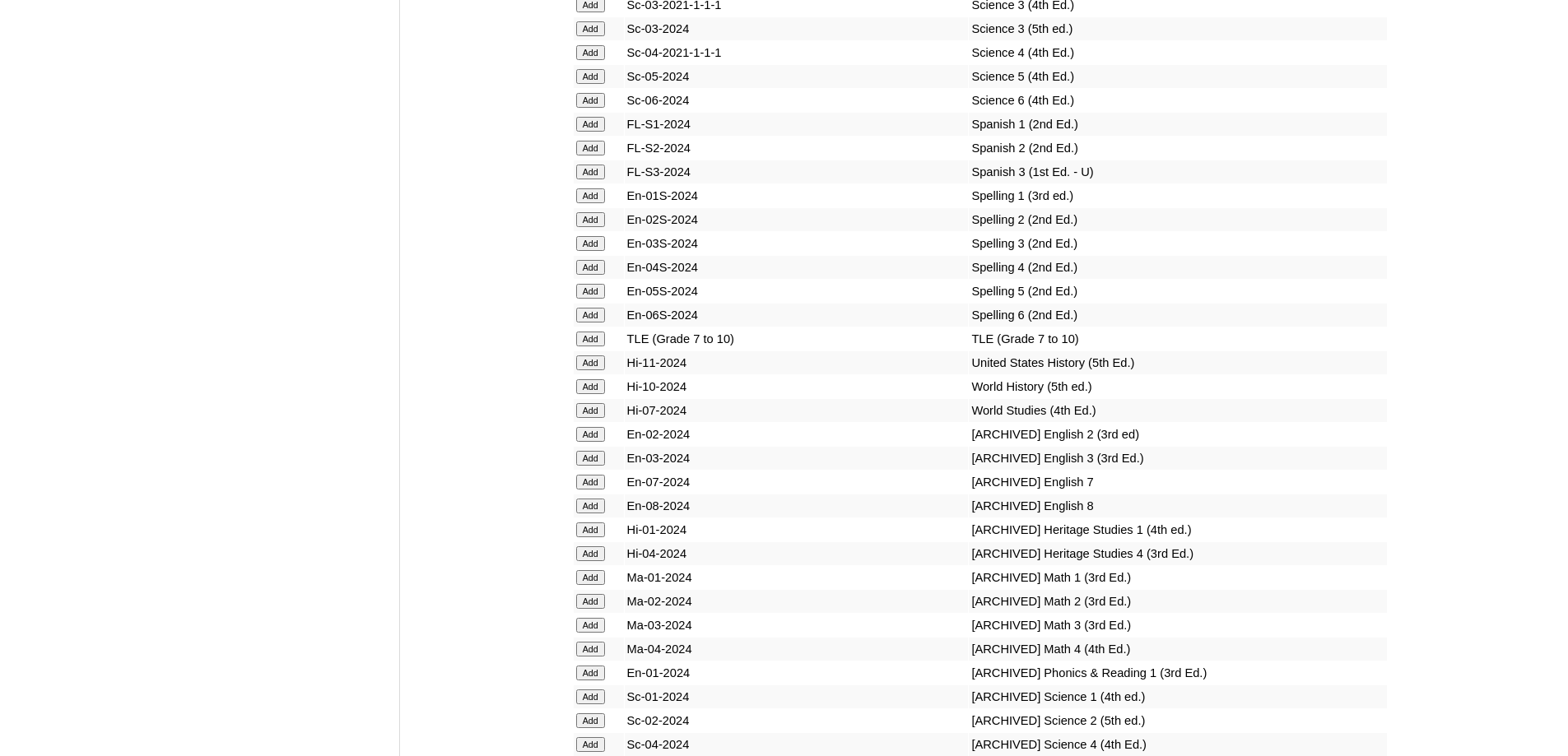
scroll to position [6996, 0]
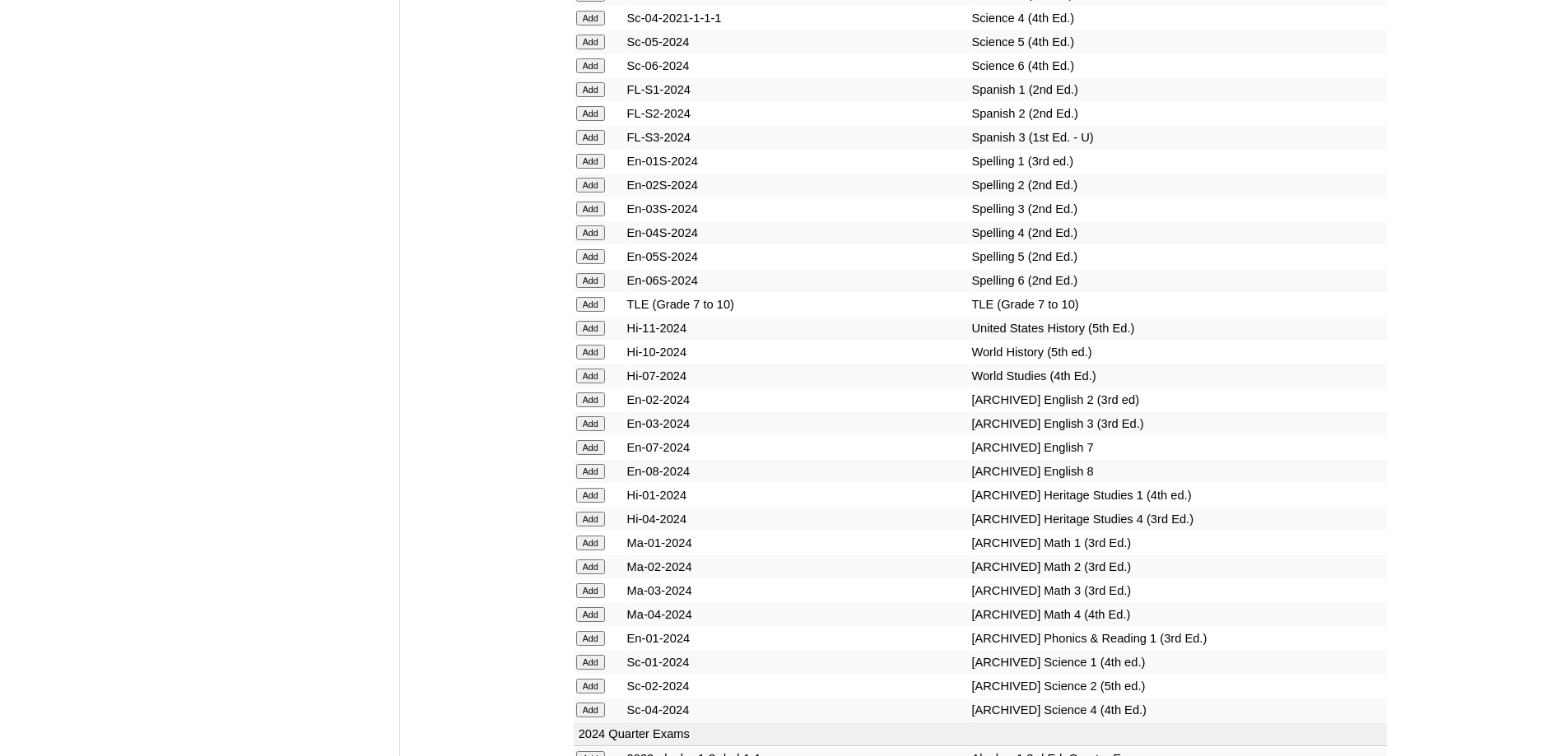
click at [588, 240] on input "Add" at bounding box center [590, 233] width 29 height 15
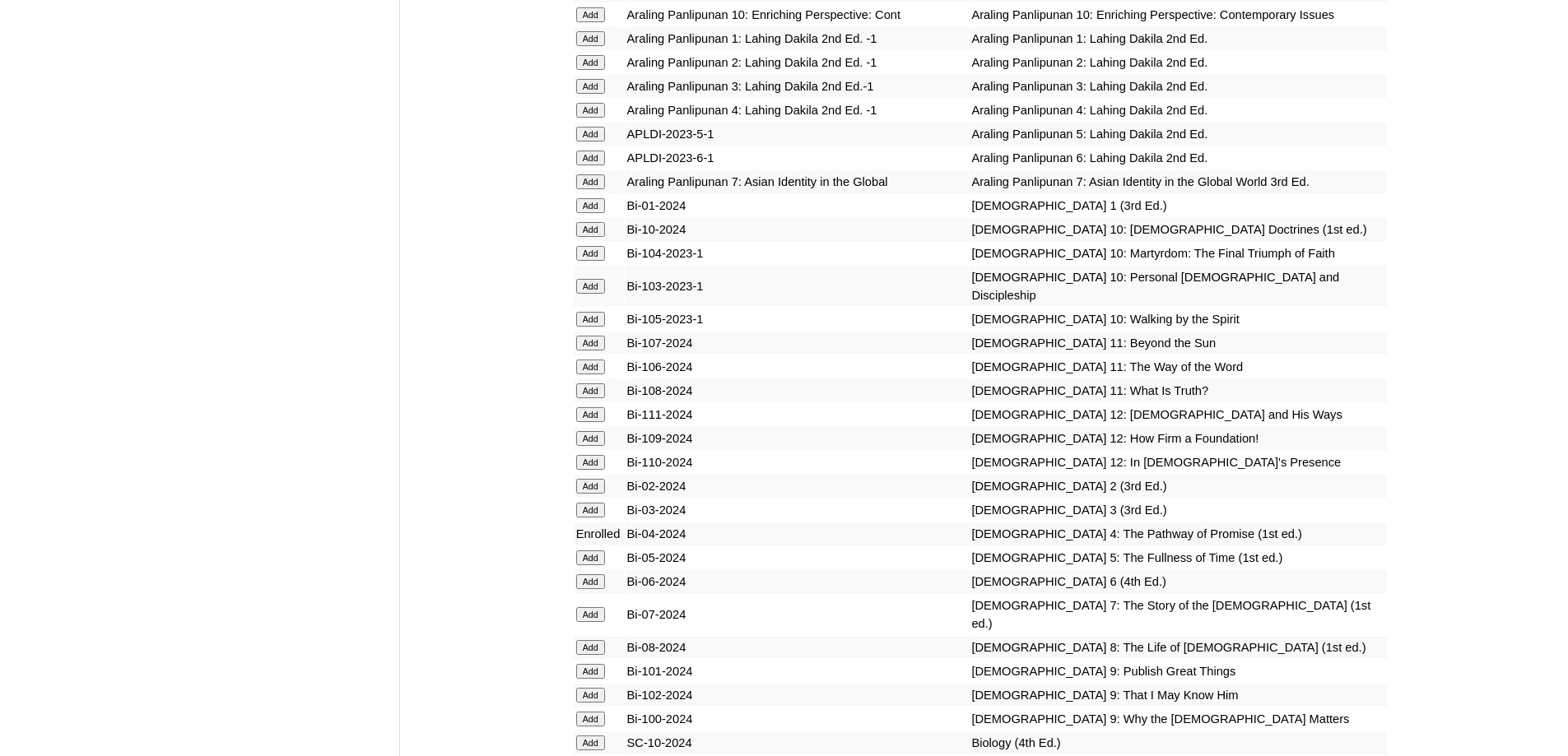
scroll to position [3375, 0]
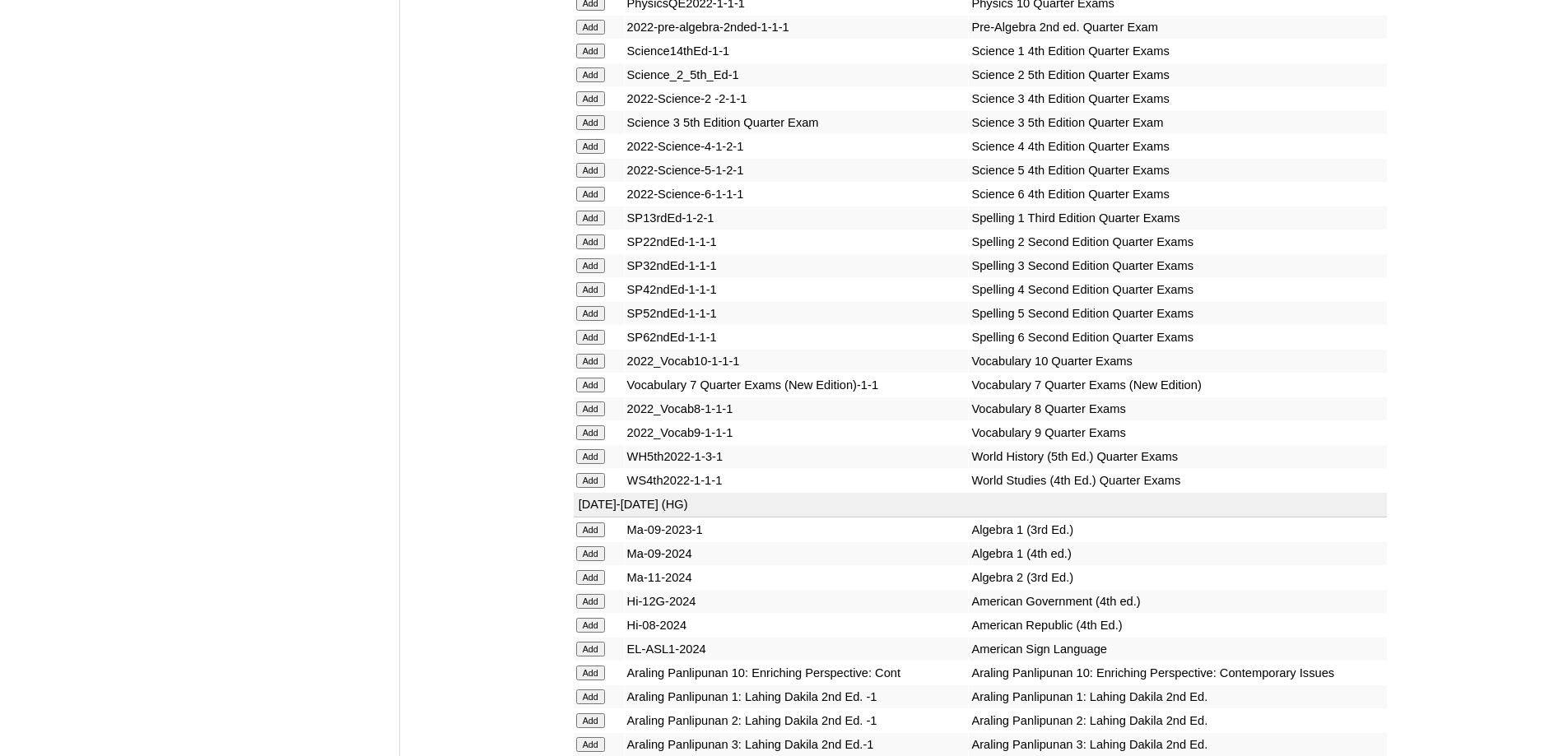
click at [597, 297] on input "Add" at bounding box center [590, 290] width 29 height 15
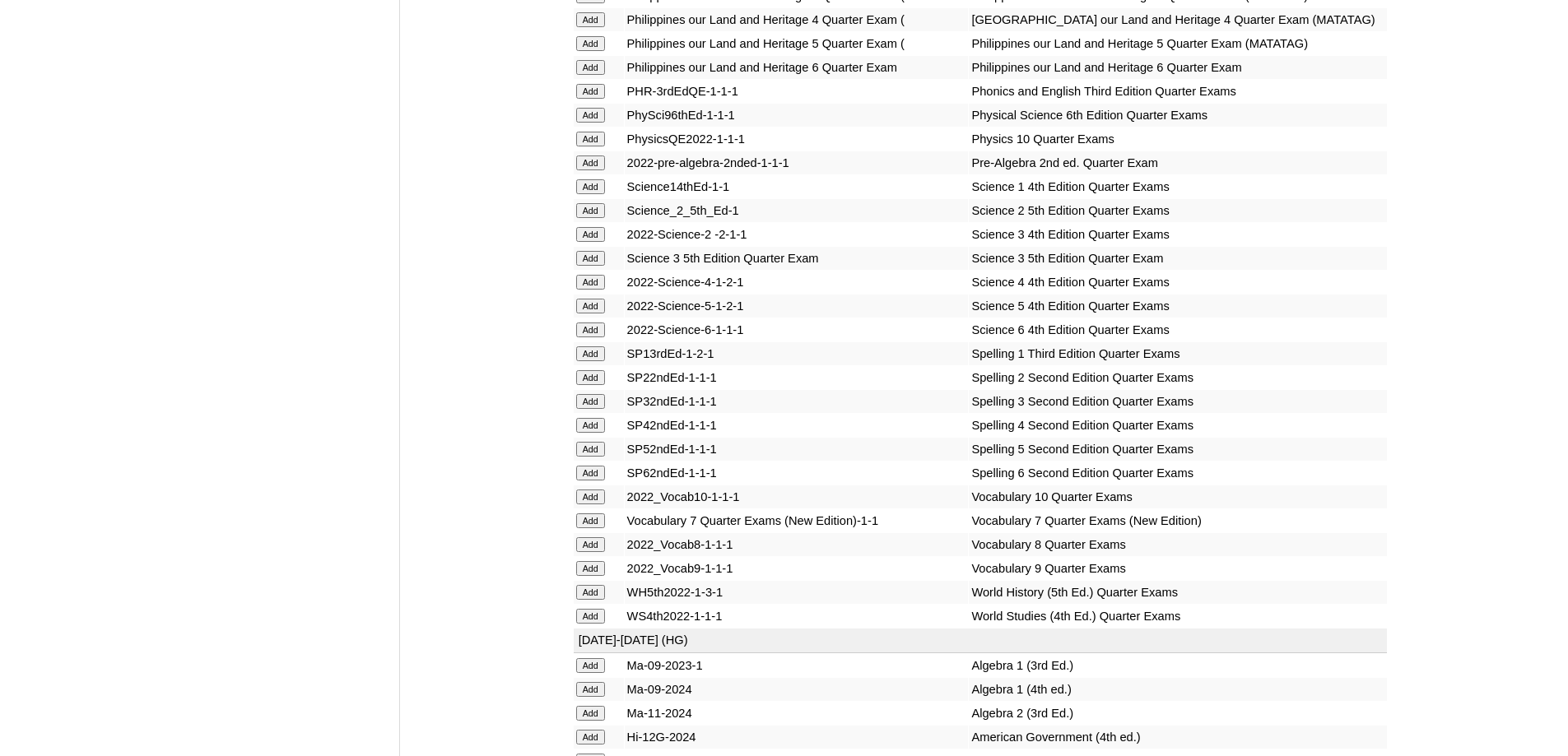
scroll to position [3210, 0]
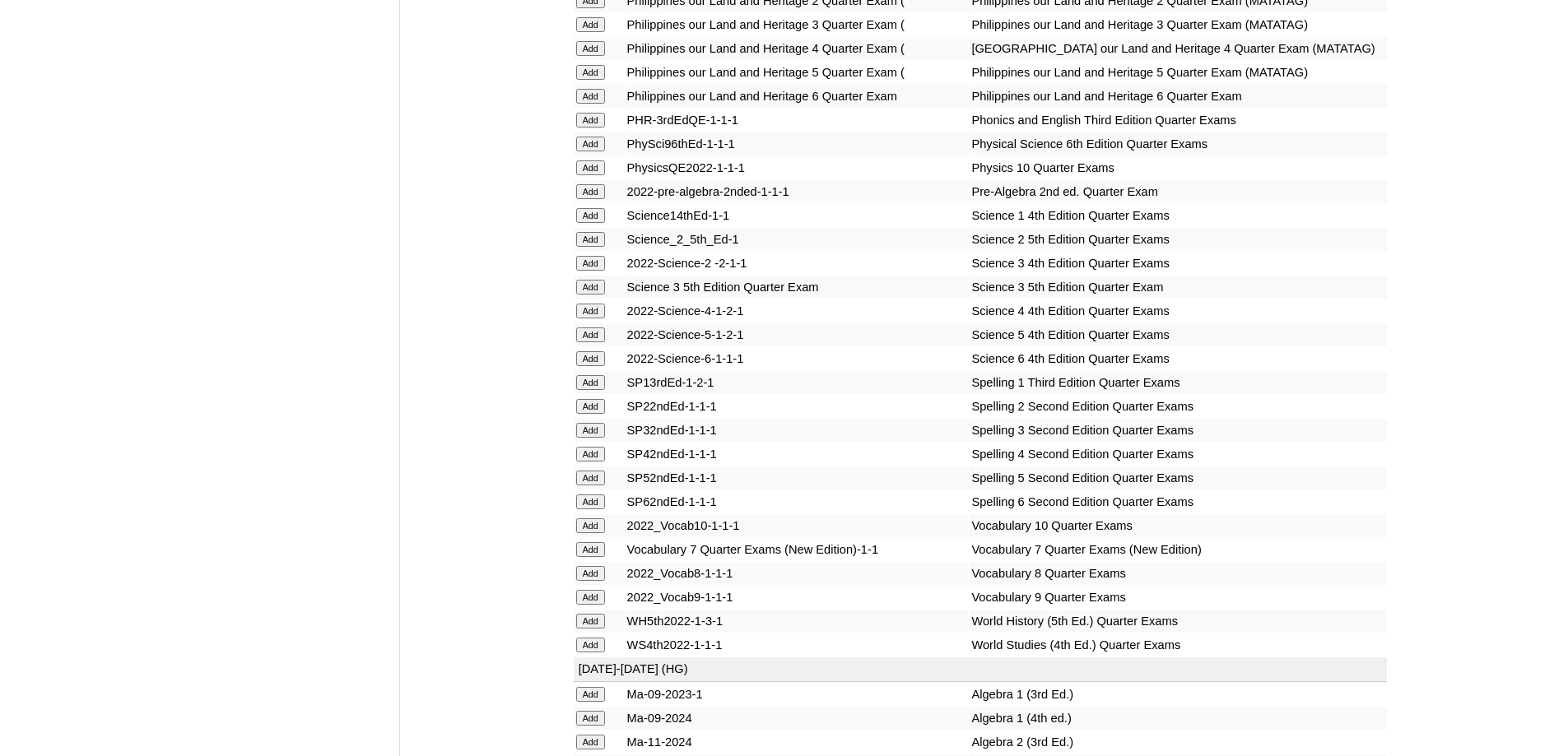
click at [597, 318] on input "Add" at bounding box center [590, 311] width 29 height 15
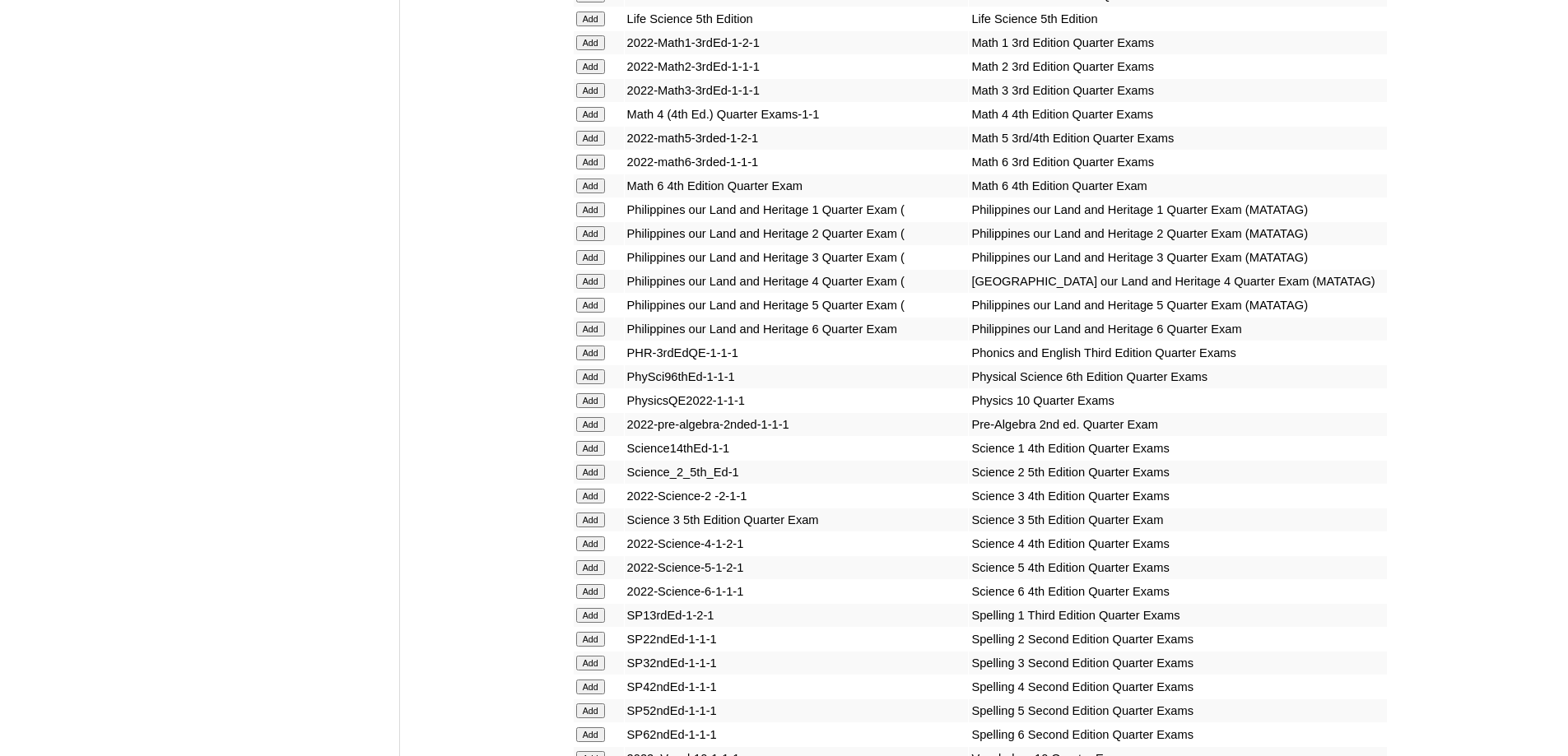
scroll to position [2963, 0]
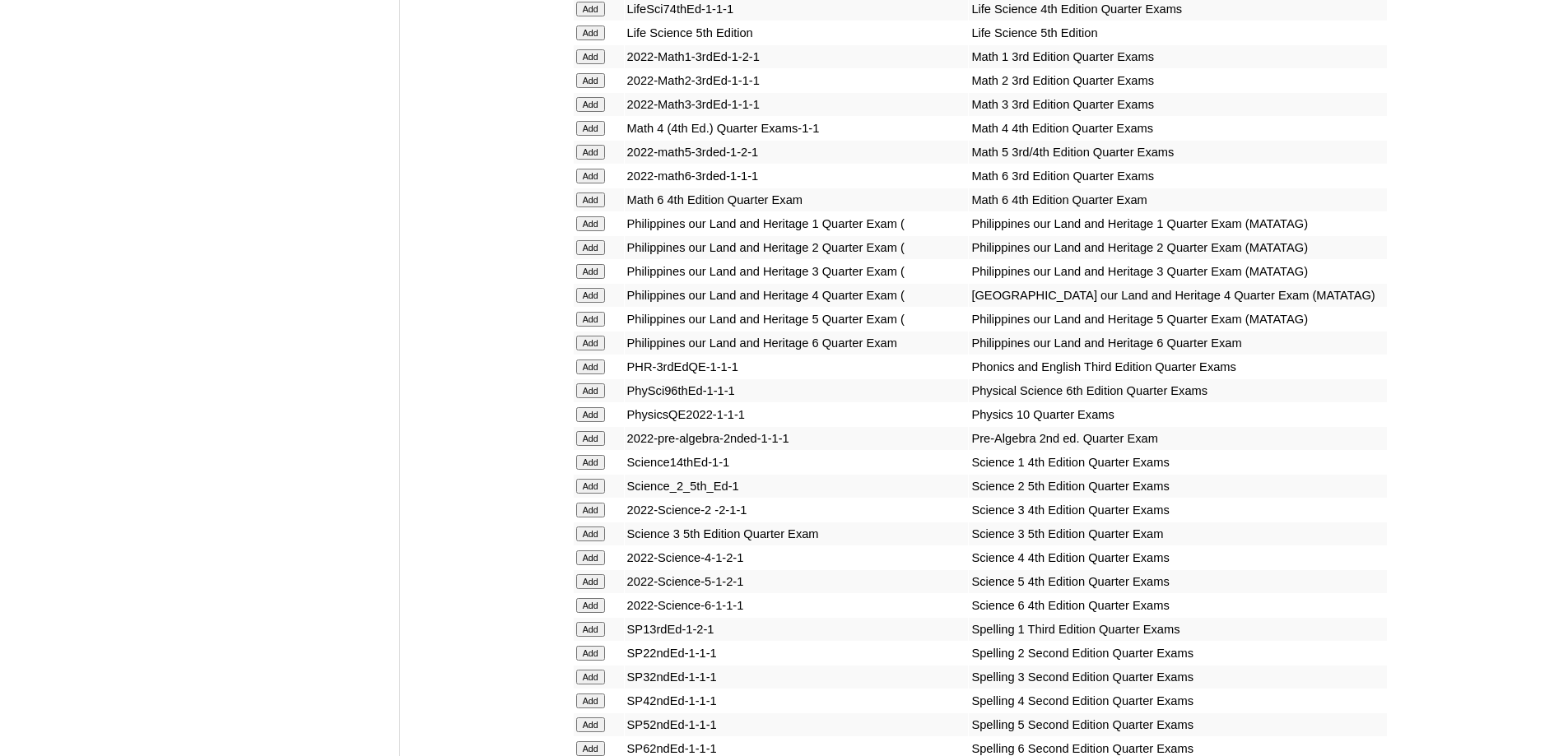
click at [583, 303] on input "Add" at bounding box center [590, 296] width 29 height 15
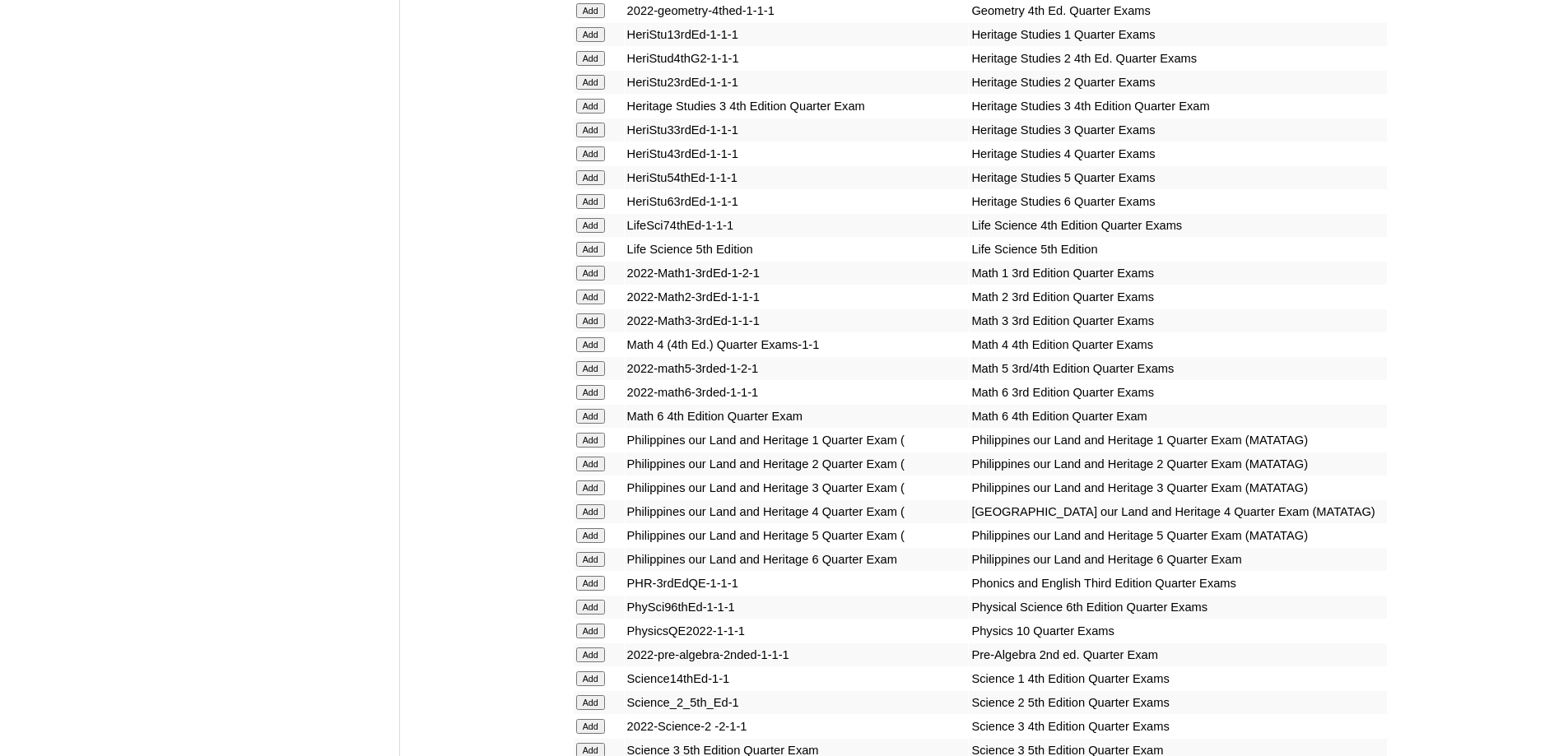
scroll to position [2716, 0]
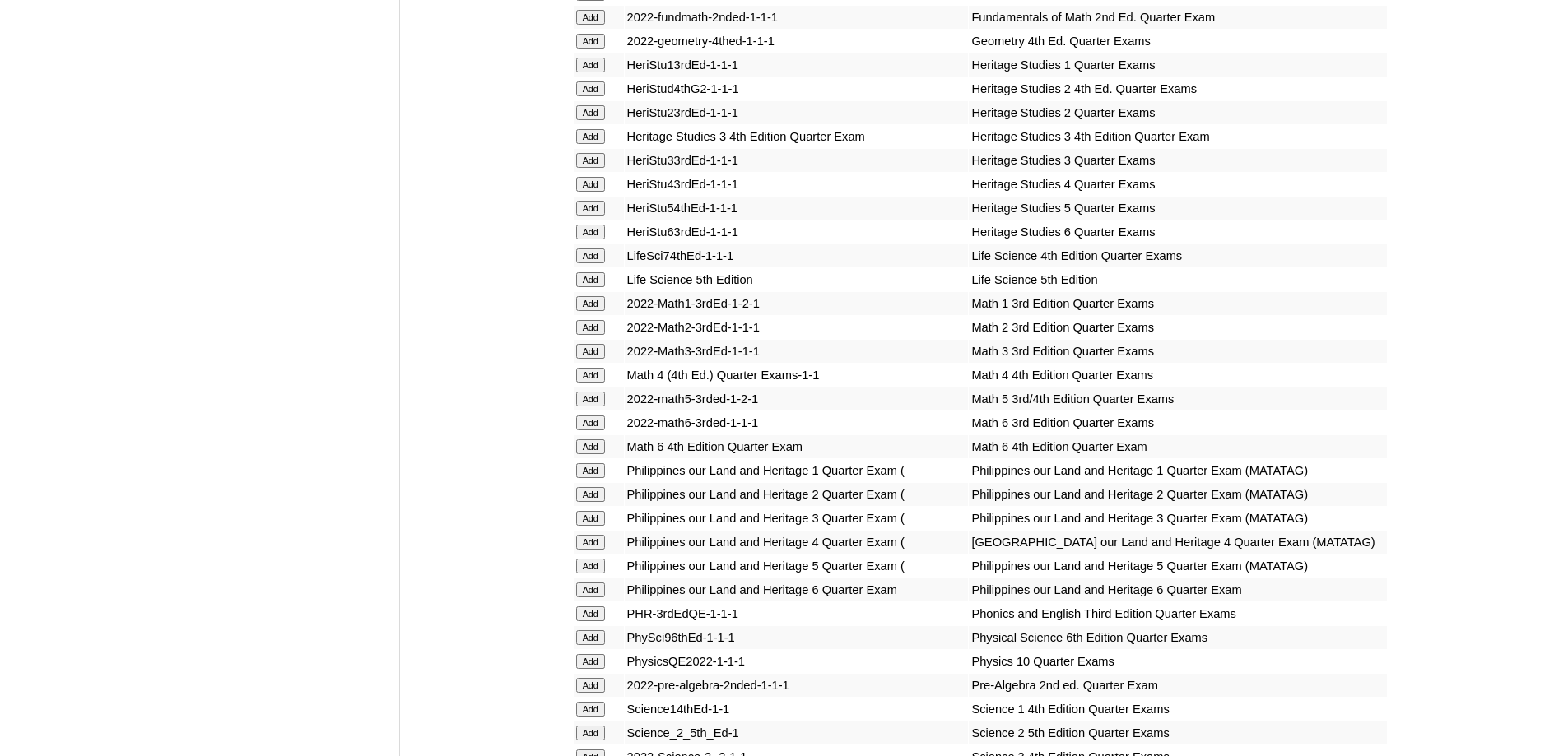
click at [596, 383] on input "Add" at bounding box center [590, 376] width 29 height 15
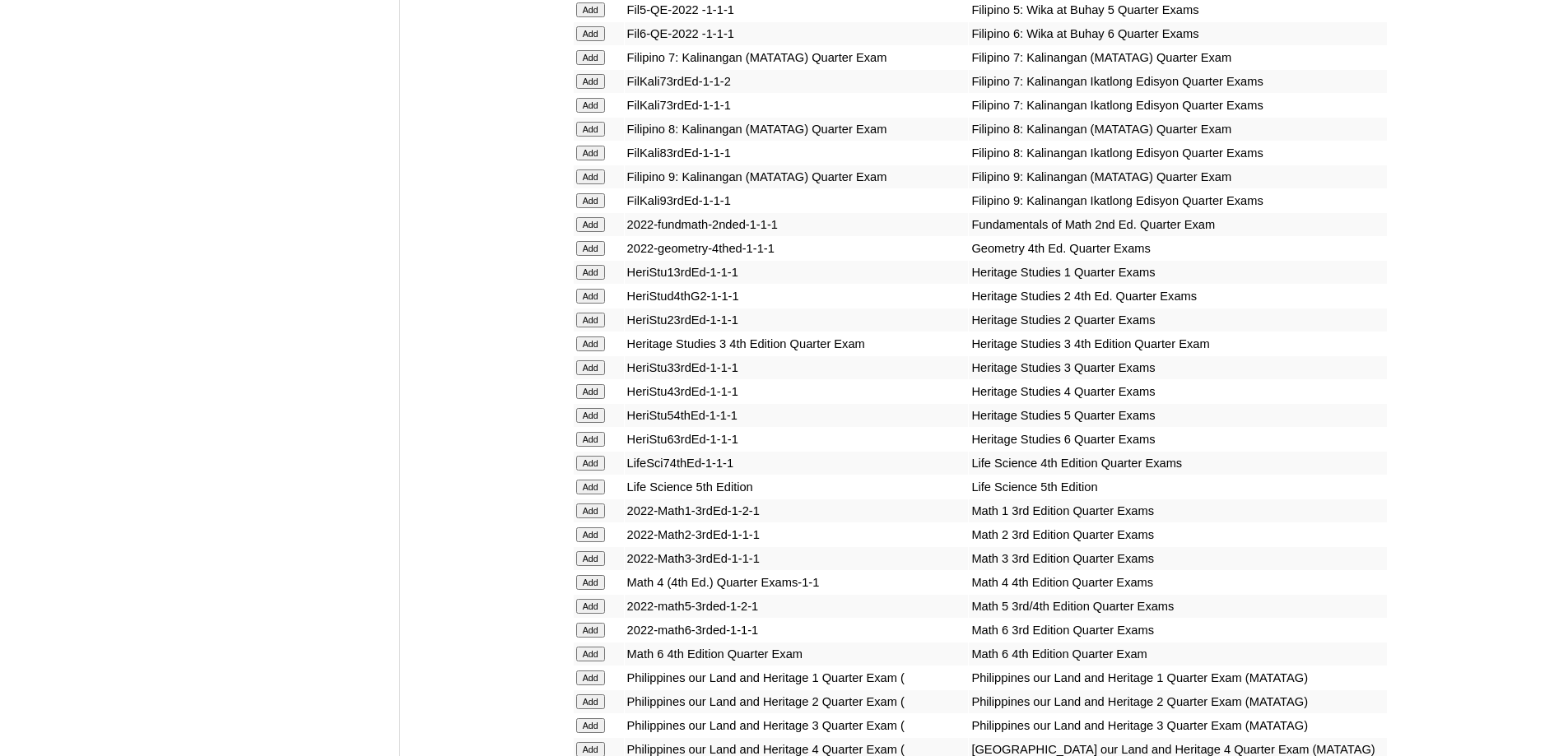
scroll to position [2304, 0]
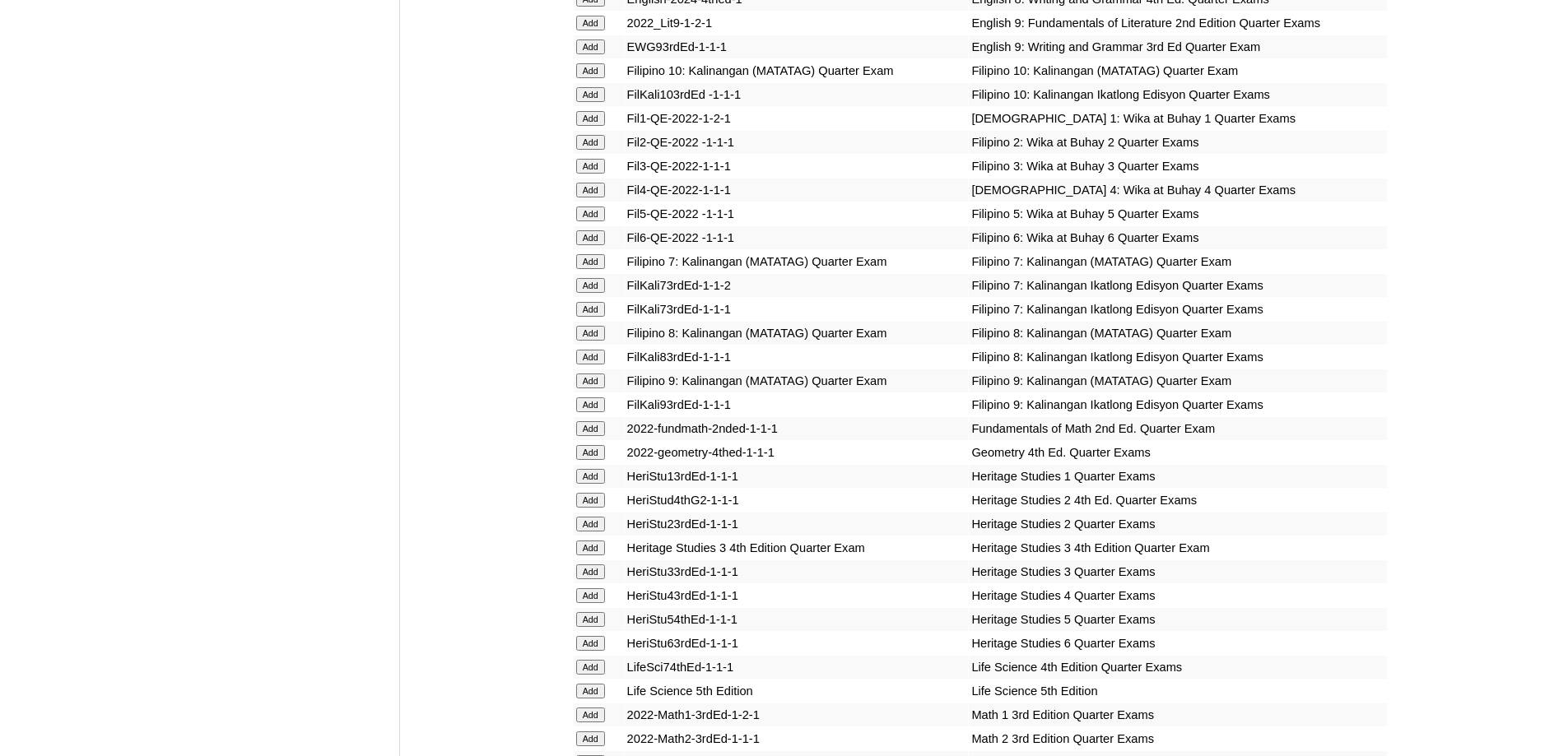
click at [592, 197] on input "Add" at bounding box center [590, 190] width 29 height 15
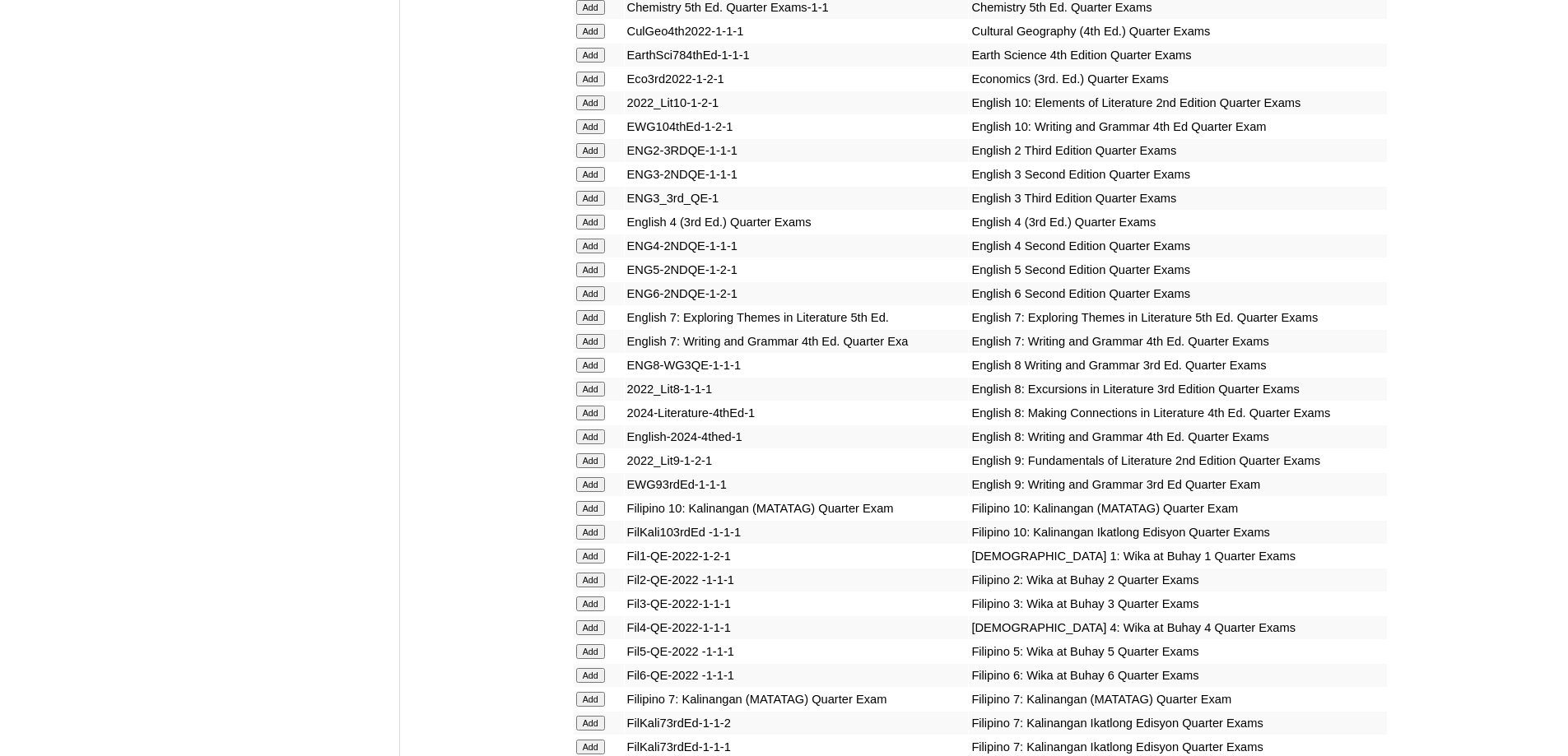
scroll to position [1810, 0]
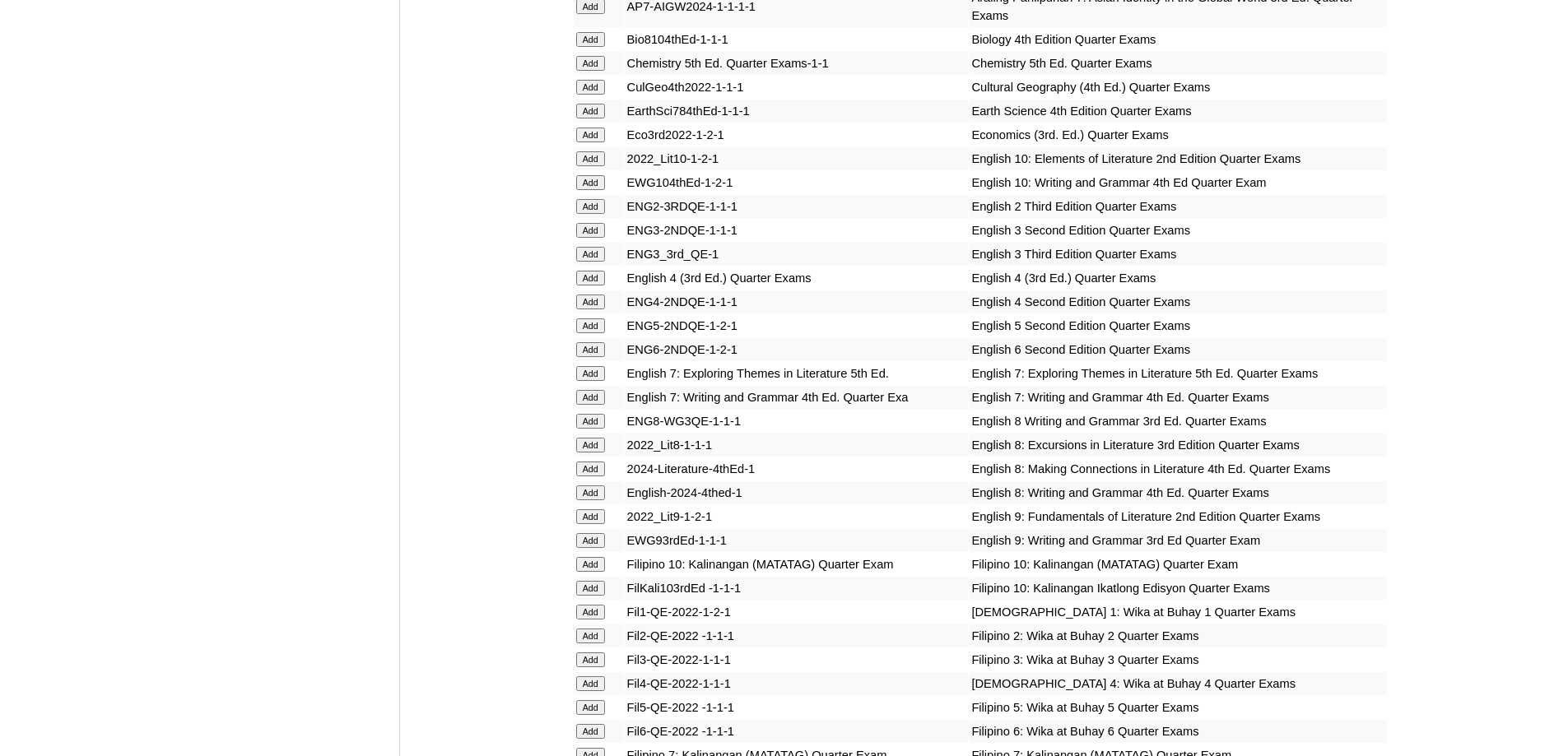
click at [588, 309] on input "Add" at bounding box center [590, 302] width 29 height 15
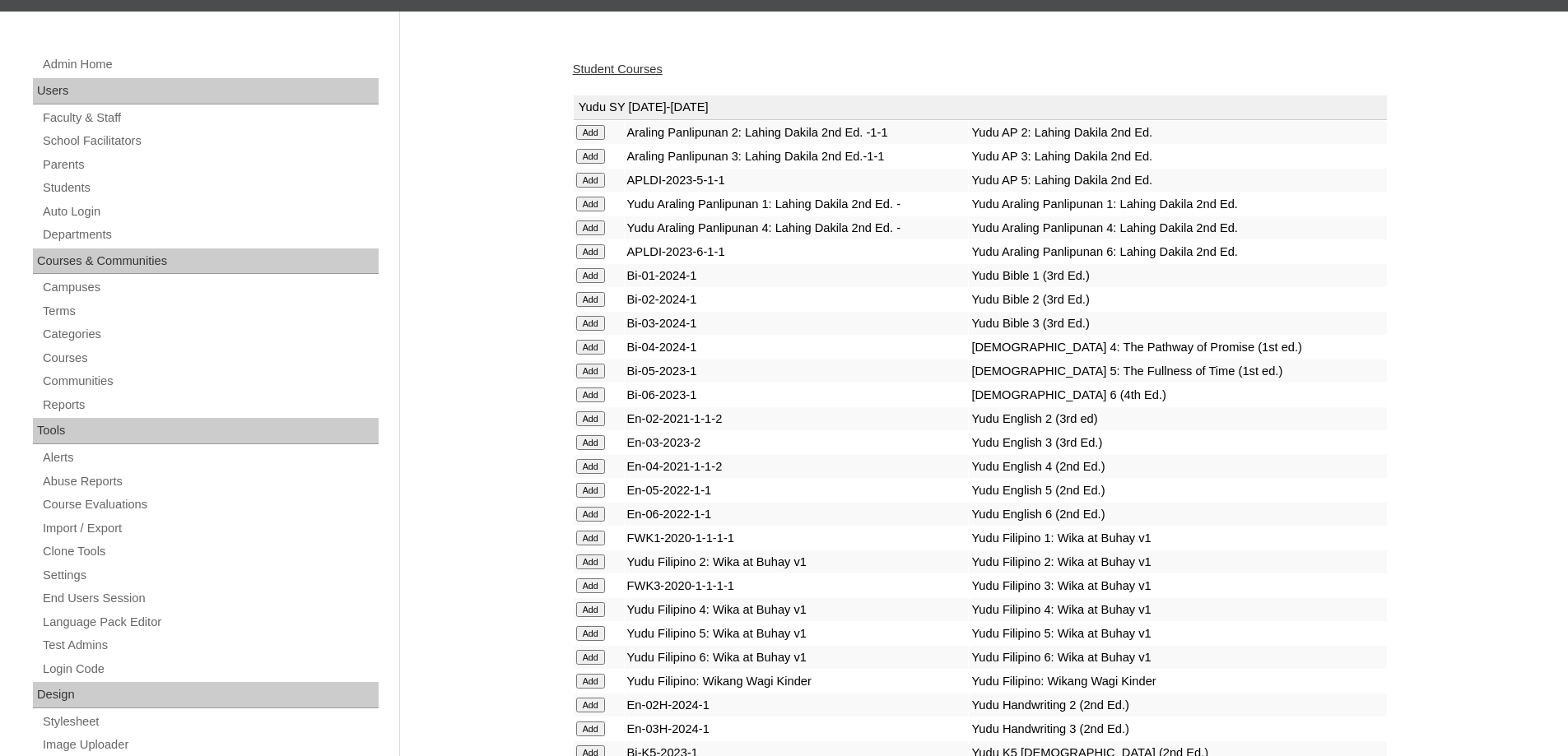
scroll to position [165, 0]
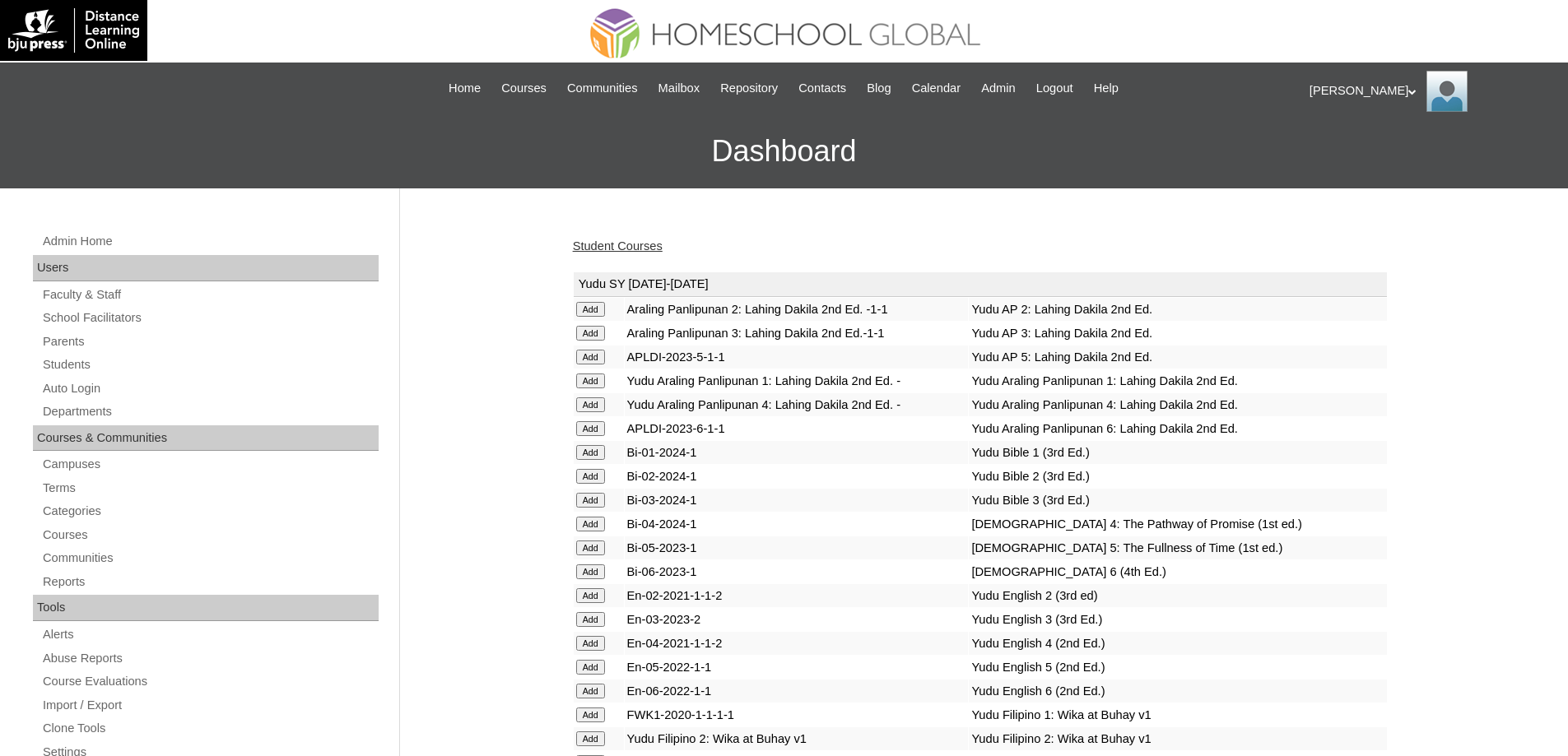
click at [627, 240] on link "Student Courses" at bounding box center [617, 246] width 90 height 13
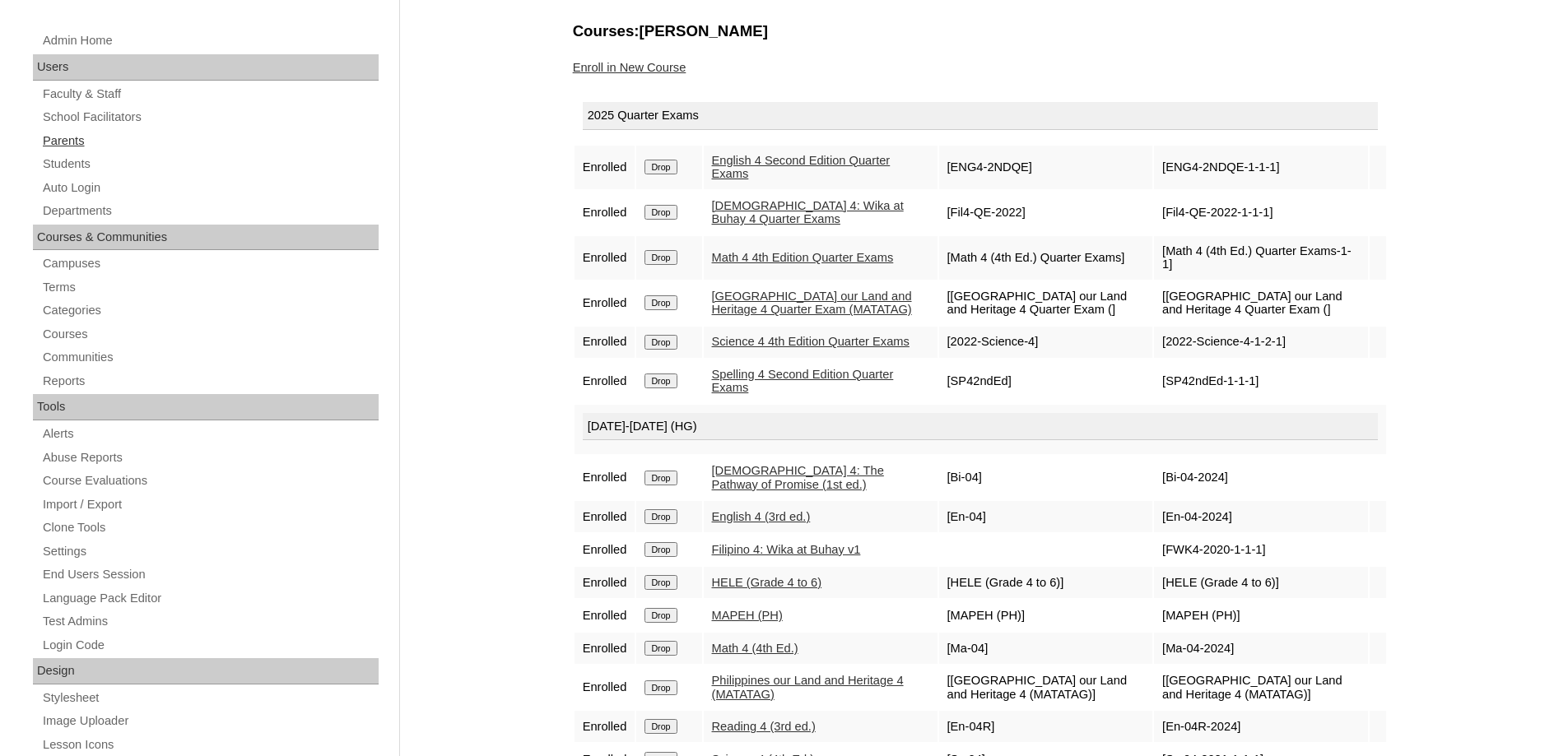
scroll to position [165, 0]
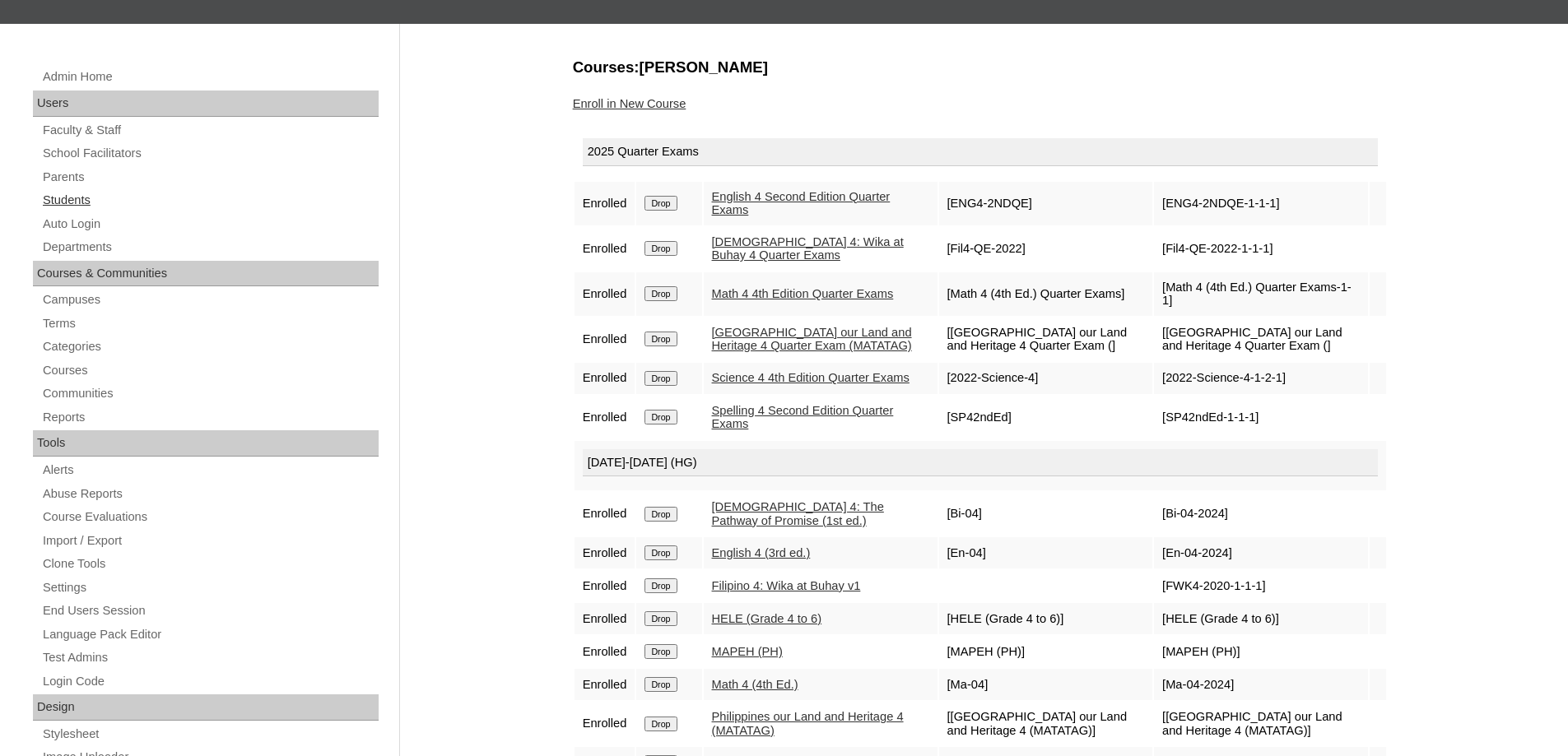
click at [103, 199] on link "Students" at bounding box center [210, 200] width 337 height 21
click at [87, 174] on link "Parents" at bounding box center [210, 177] width 337 height 21
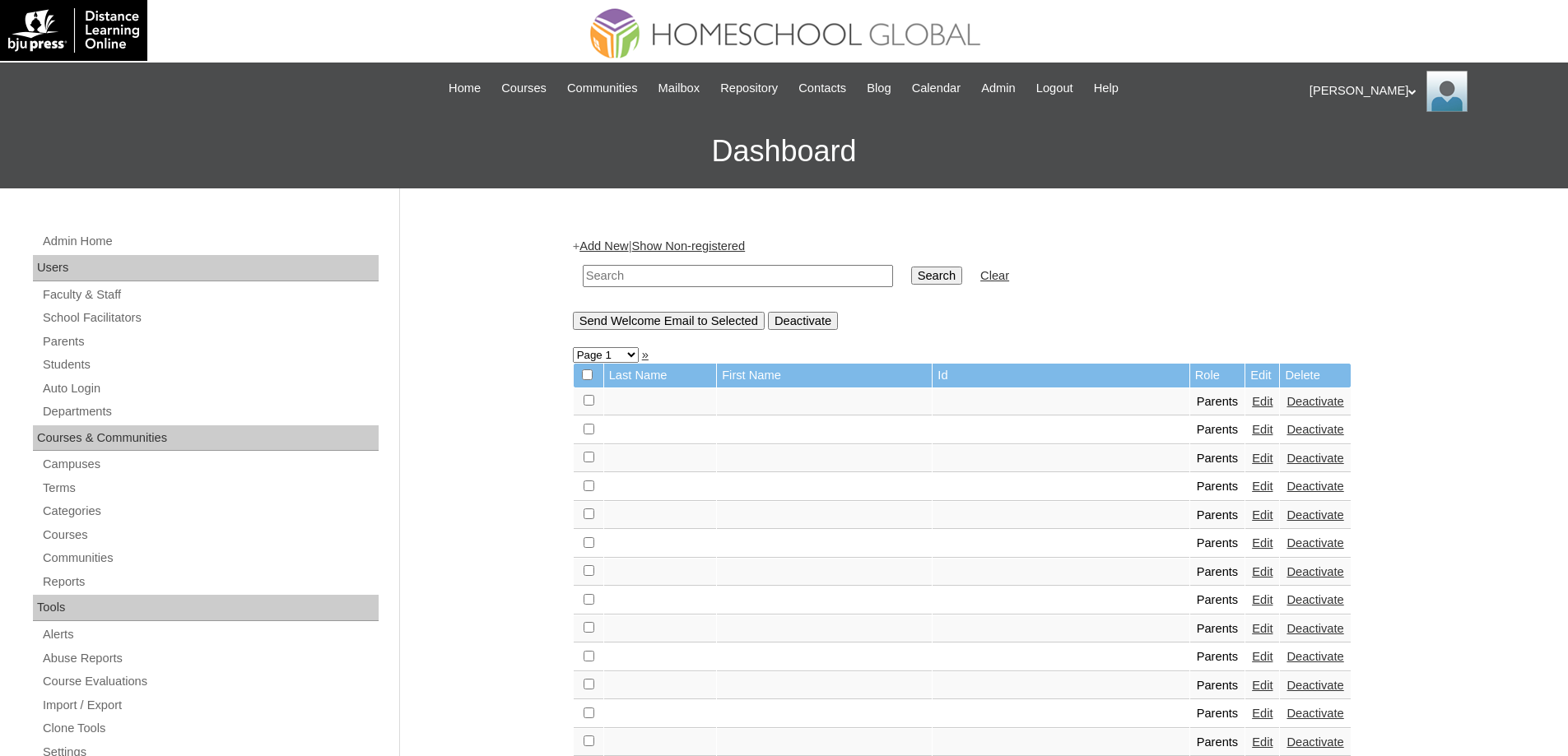
click at [669, 271] on input "text" at bounding box center [738, 276] width 310 height 22
paste input "MHP0175-TECHPH2025"
type input "MHP0175-TECHPH2025"
click at [951, 281] on input "Search" at bounding box center [936, 276] width 51 height 18
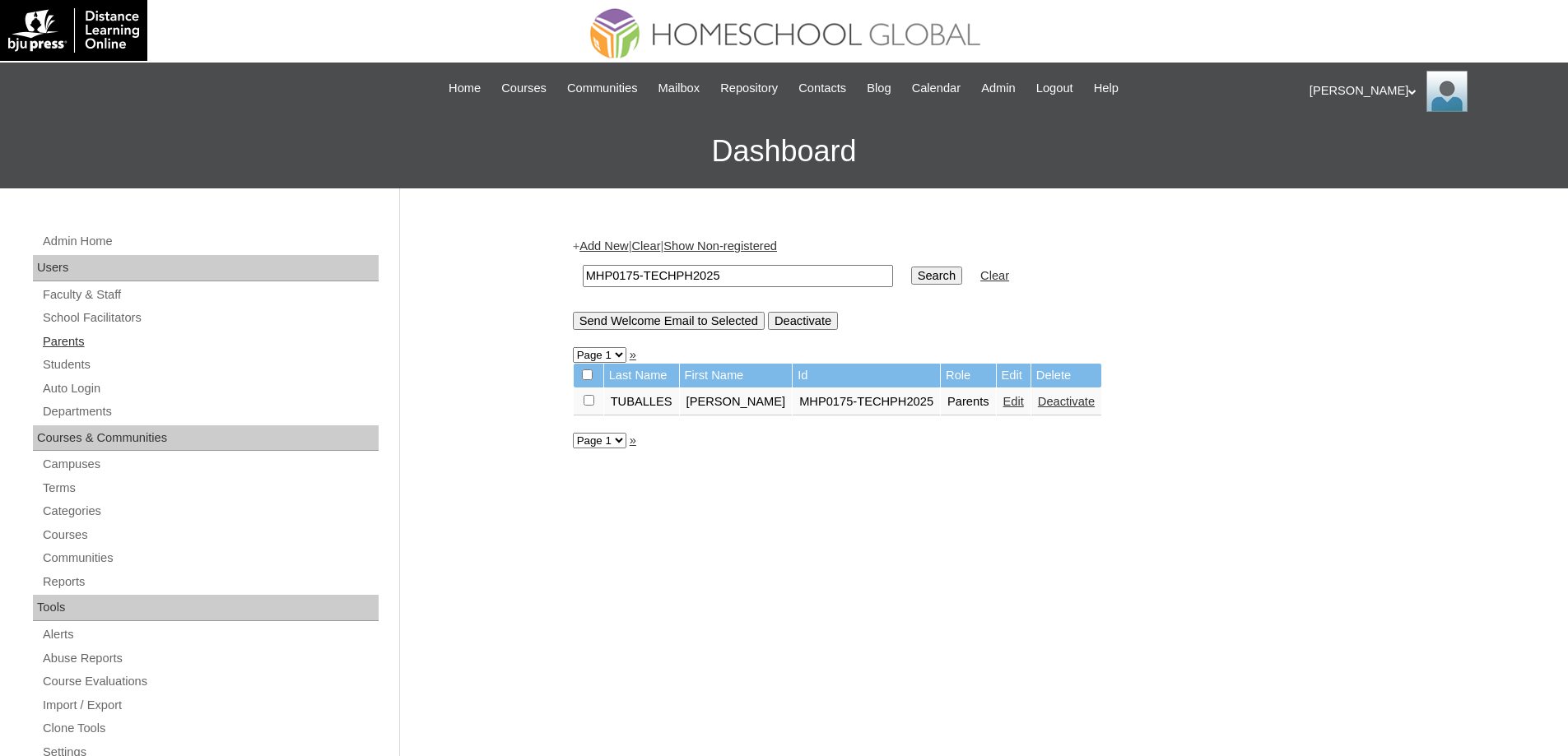
click at [124, 340] on link "Parents" at bounding box center [210, 342] width 337 height 21
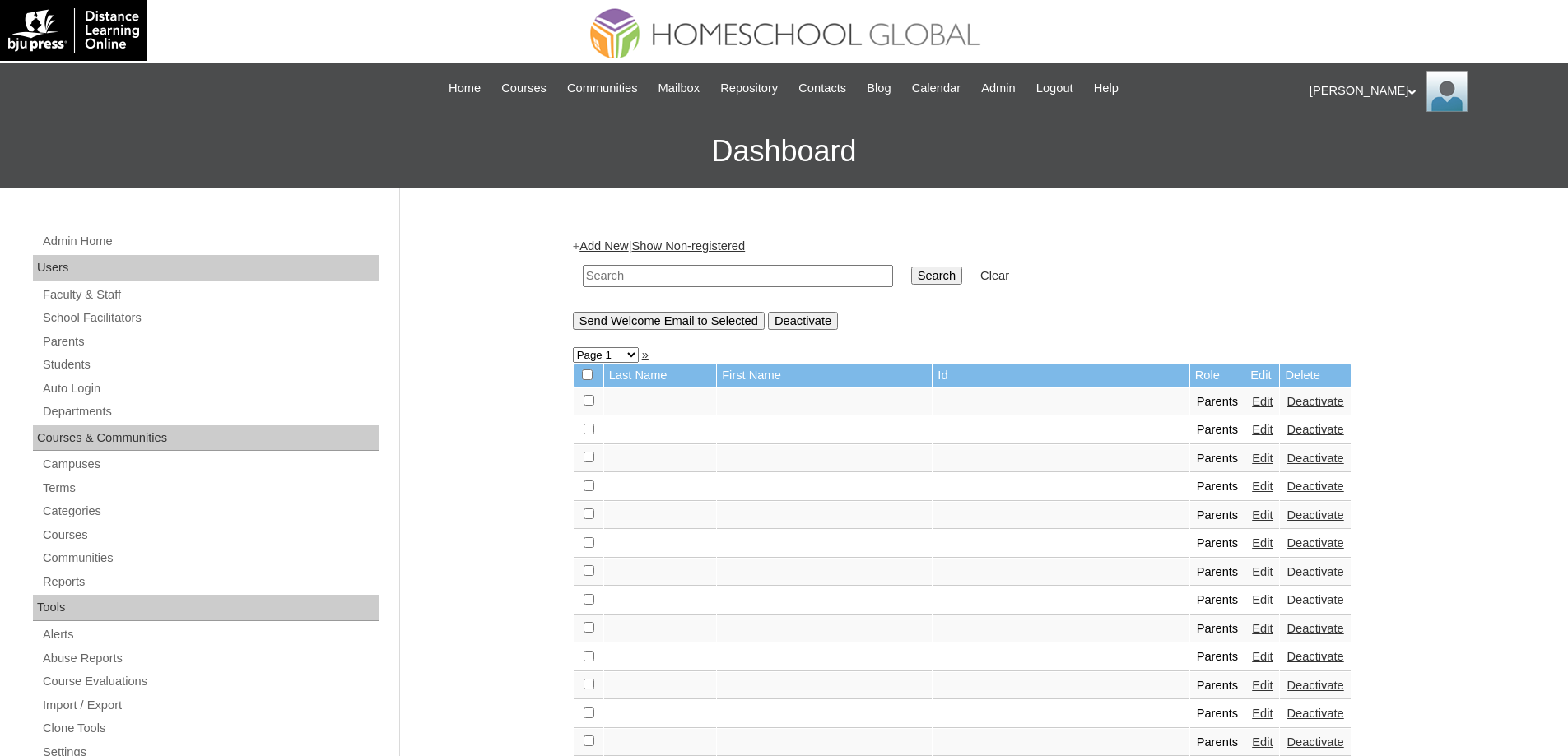
click at [723, 287] on input "text" at bounding box center [738, 276] width 310 height 22
paste input "MHP0175-TECHPH2025"
type input "MHP0175-TECHPH2025"
click at [917, 278] on td "Search" at bounding box center [936, 276] width 67 height 39
click at [934, 273] on input "Search" at bounding box center [936, 276] width 51 height 18
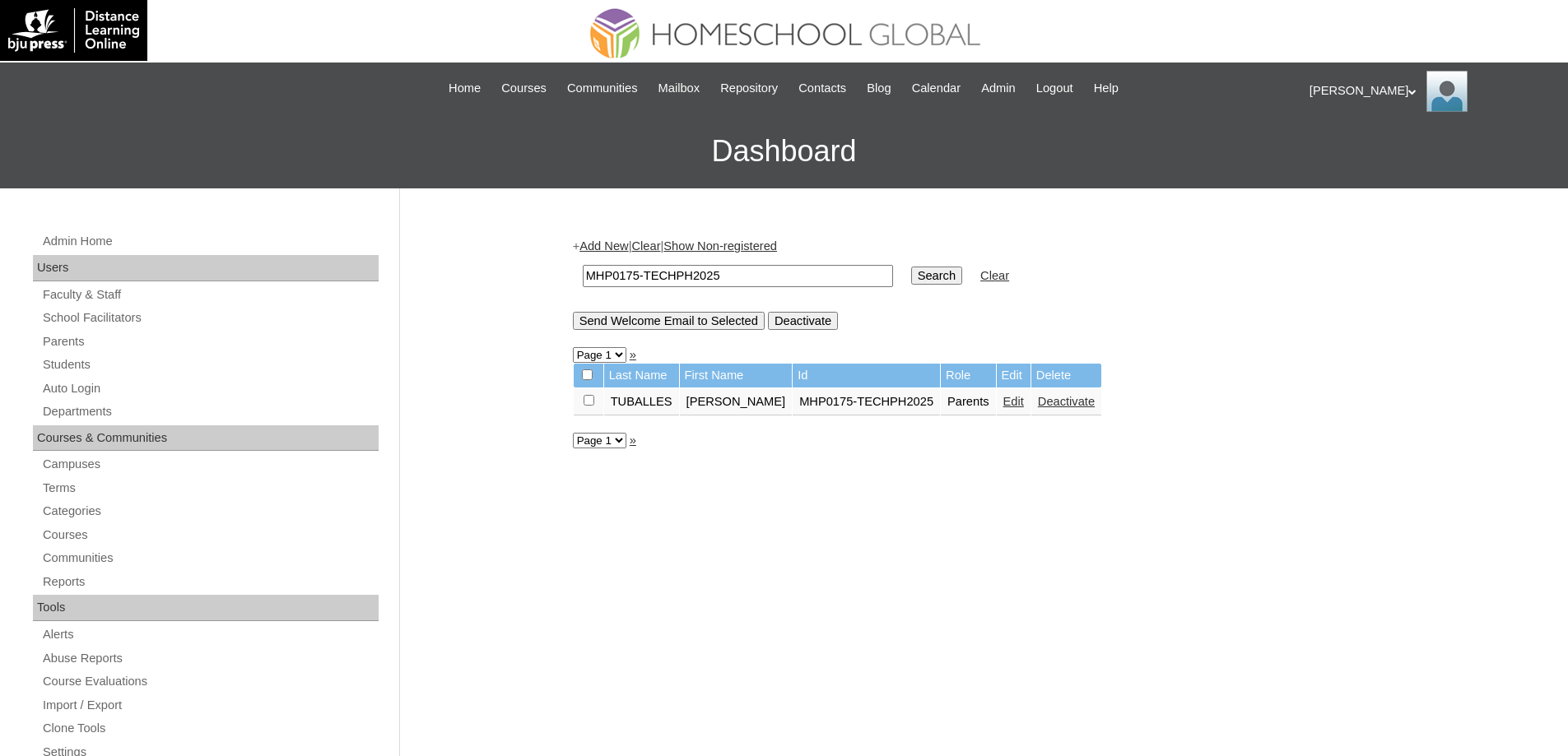
click at [482, 258] on div "Admin Home Users Faculty & Staff School Facilitators Parents Students Auto Logi…" at bounding box center [784, 755] width 1568 height 1135
paste input "6"
type input "MHP0176-TECHPH2025"
click at [934, 276] on input "Search" at bounding box center [936, 276] width 51 height 18
click at [638, 275] on input "MHP0176-TECHPH2025" at bounding box center [738, 276] width 310 height 22
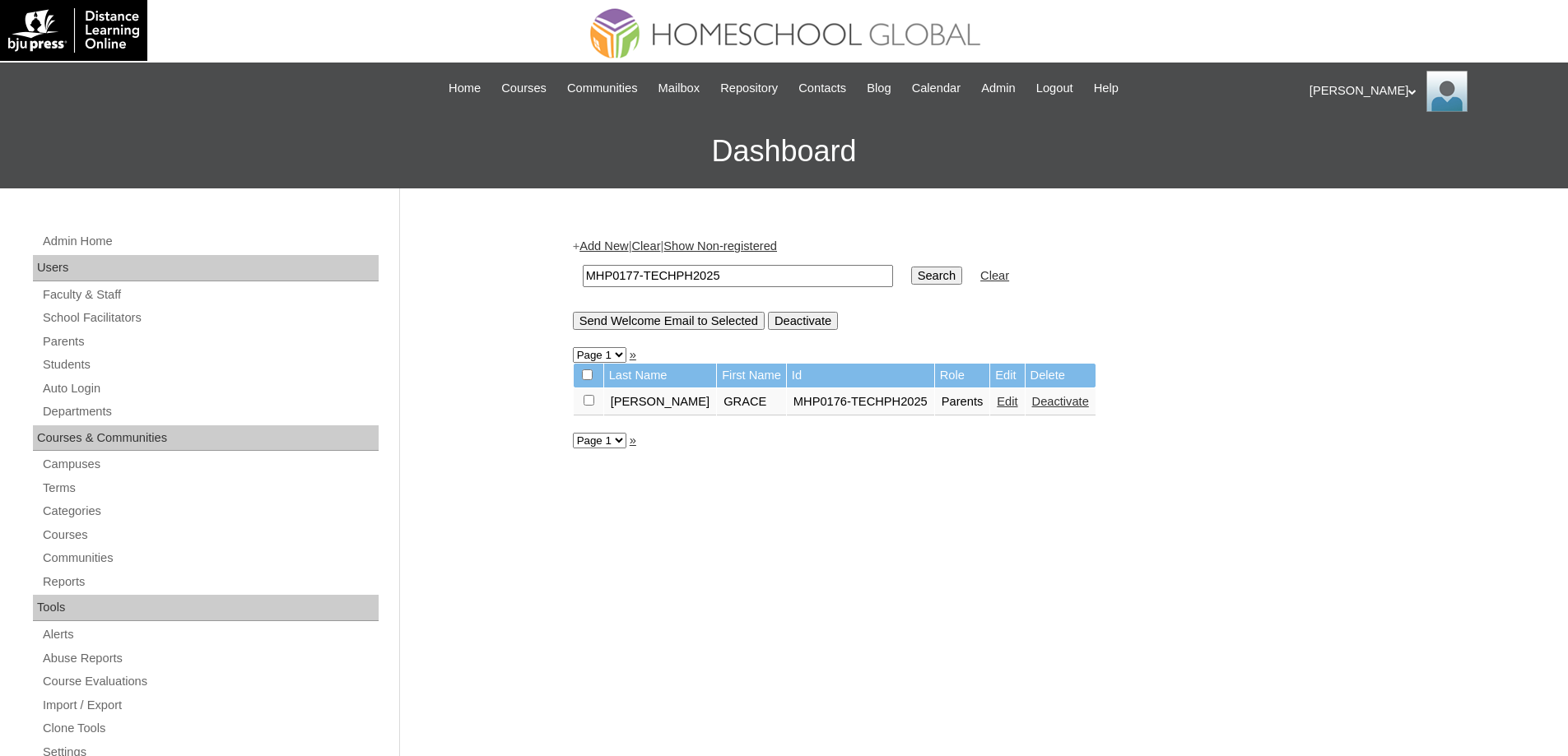
type input "MHP0177-TECHPH2025"
click at [933, 274] on input "Search" at bounding box center [936, 276] width 51 height 18
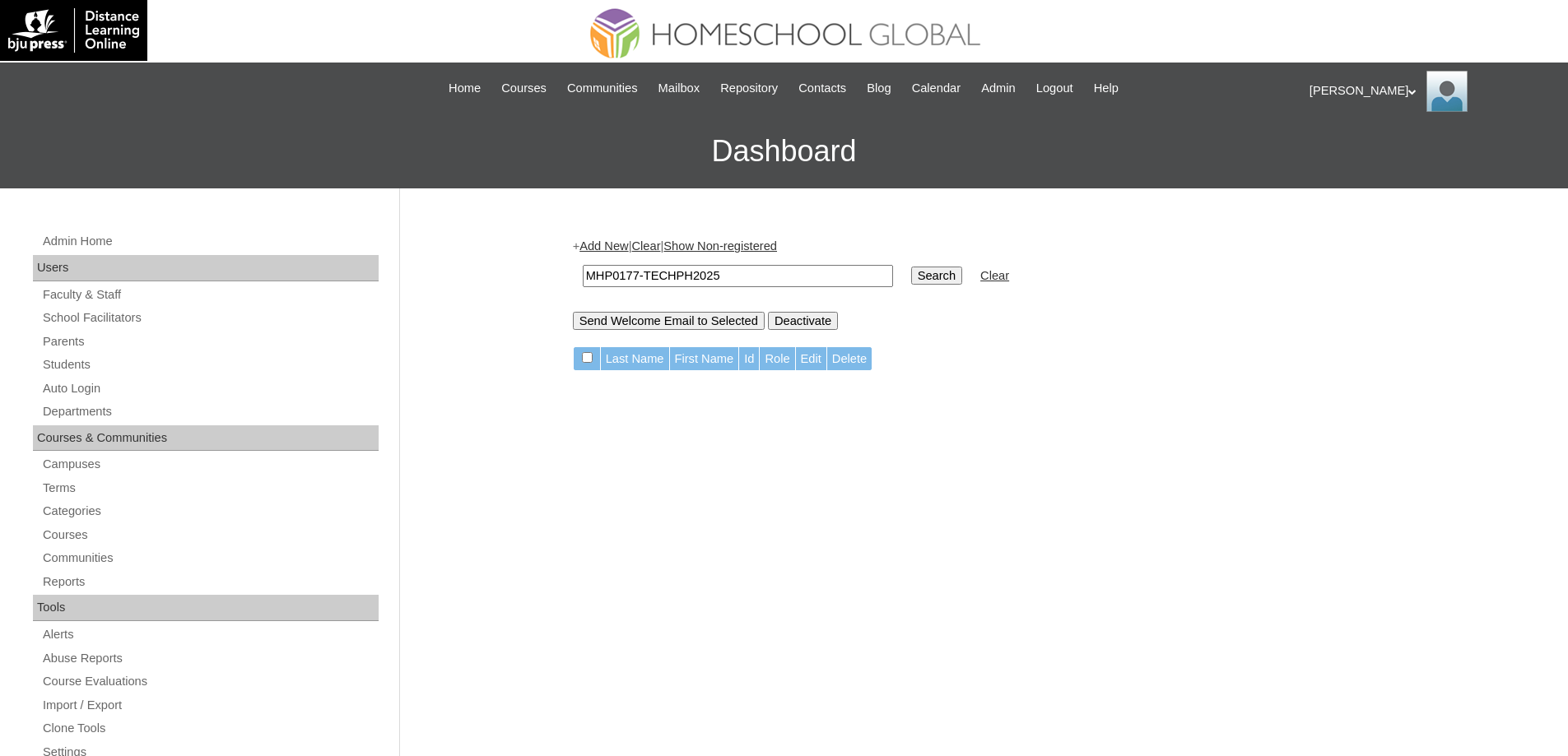
drag, startPoint x: 767, startPoint y: 278, endPoint x: 496, endPoint y: 230, distance: 275.2
click at [516, 254] on div "Admin Home Users Faculty & Staff School Facilitators Parents Students Auto Logi…" at bounding box center [784, 755] width 1568 height 1135
click at [623, 248] on link "Add New" at bounding box center [603, 246] width 49 height 13
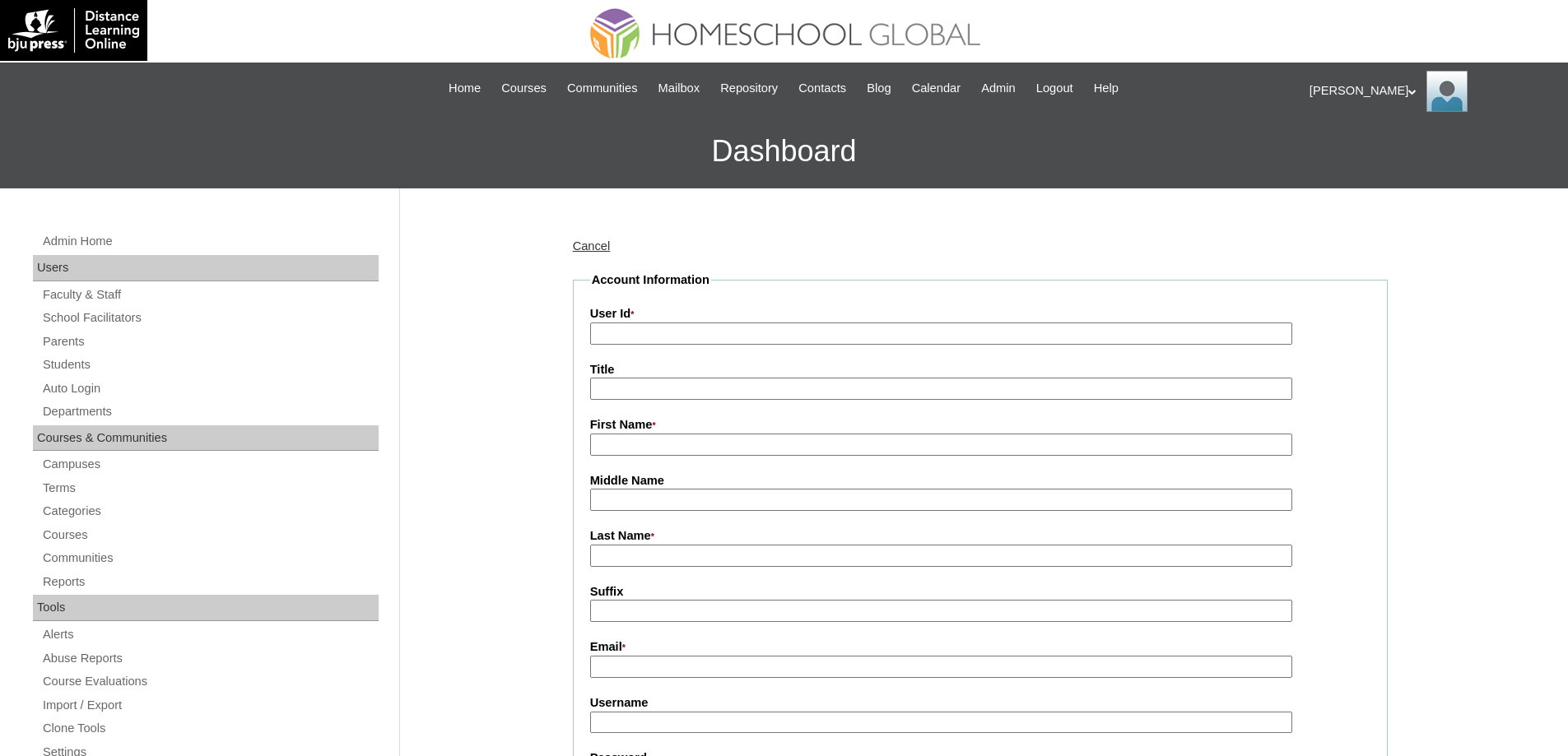
click at [639, 332] on input "User Id *" at bounding box center [941, 333] width 702 height 22
paste input "MHP0177-TECHPH2025"
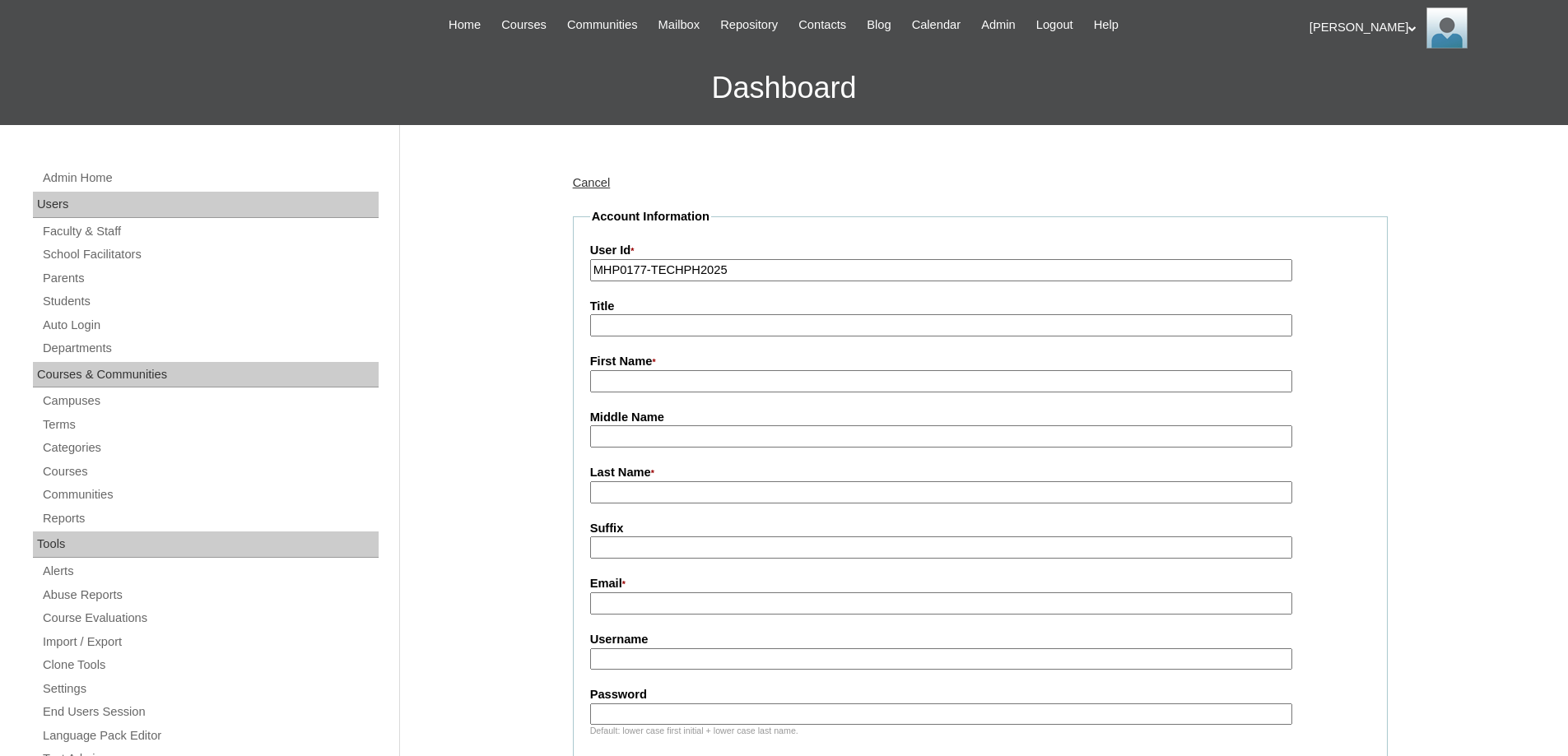
scroll to position [247, 0]
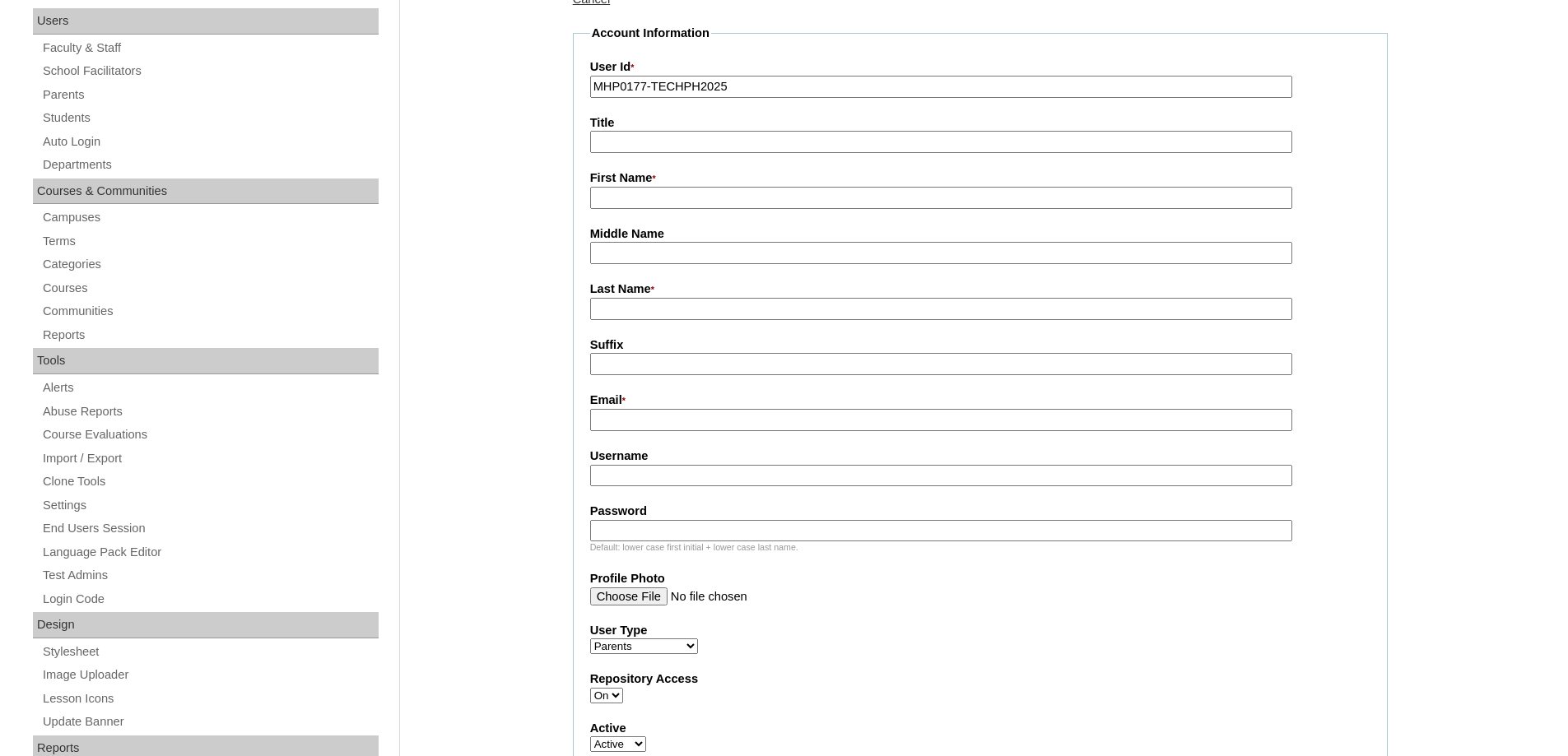
type input "MHP0177-TECHPH2025"
click at [644, 206] on input "First Name *" at bounding box center [941, 197] width 702 height 22
paste input "Sarah Jane"
type input "Sarah Jane"
drag, startPoint x: 684, startPoint y: 304, endPoint x: 695, endPoint y: 317, distance: 17.0
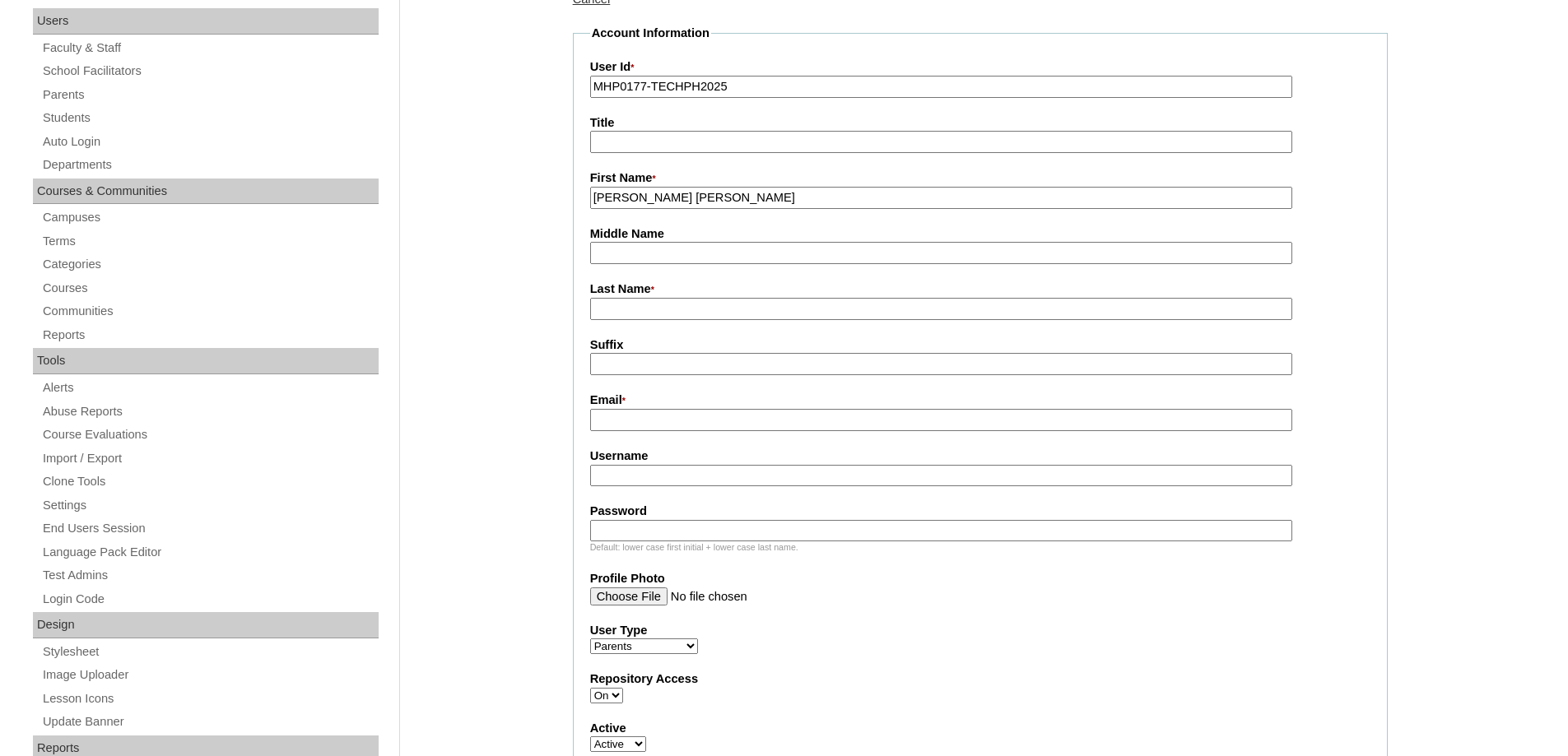
click at [684, 304] on input "Last Name *" at bounding box center [941, 308] width 702 height 22
paste input "Genove"
type input "Genove"
click at [676, 369] on input "Suffix" at bounding box center [941, 364] width 702 height 22
click at [636, 424] on input "Email *" at bounding box center [941, 419] width 702 height 22
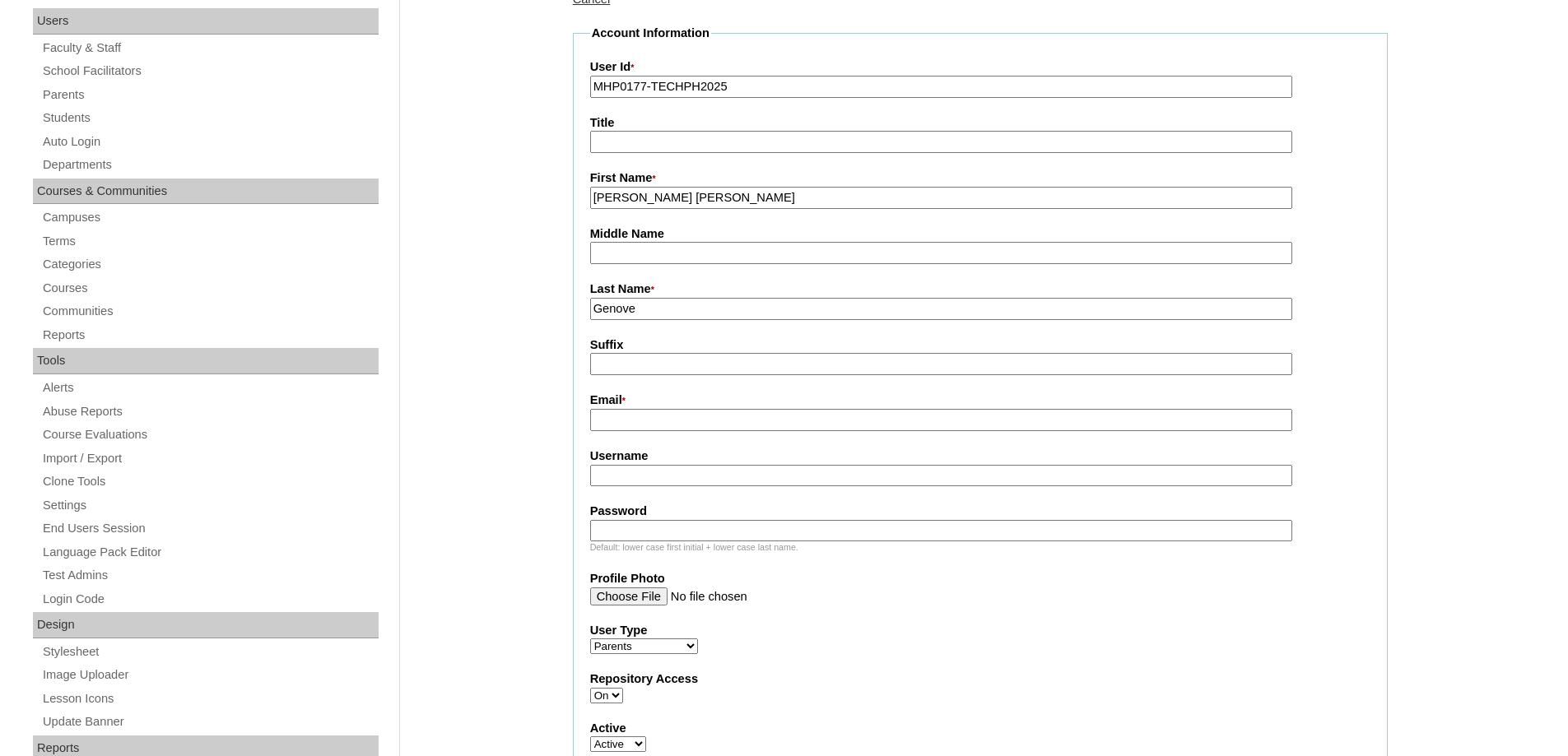
paste input "sarahgenove09@gmail.com"
type input "sarahgenove09@gmail.com"
click at [647, 484] on input "Username" at bounding box center [941, 476] width 702 height 22
paste input "yuSJ2025"
type input "yuSJ2025"
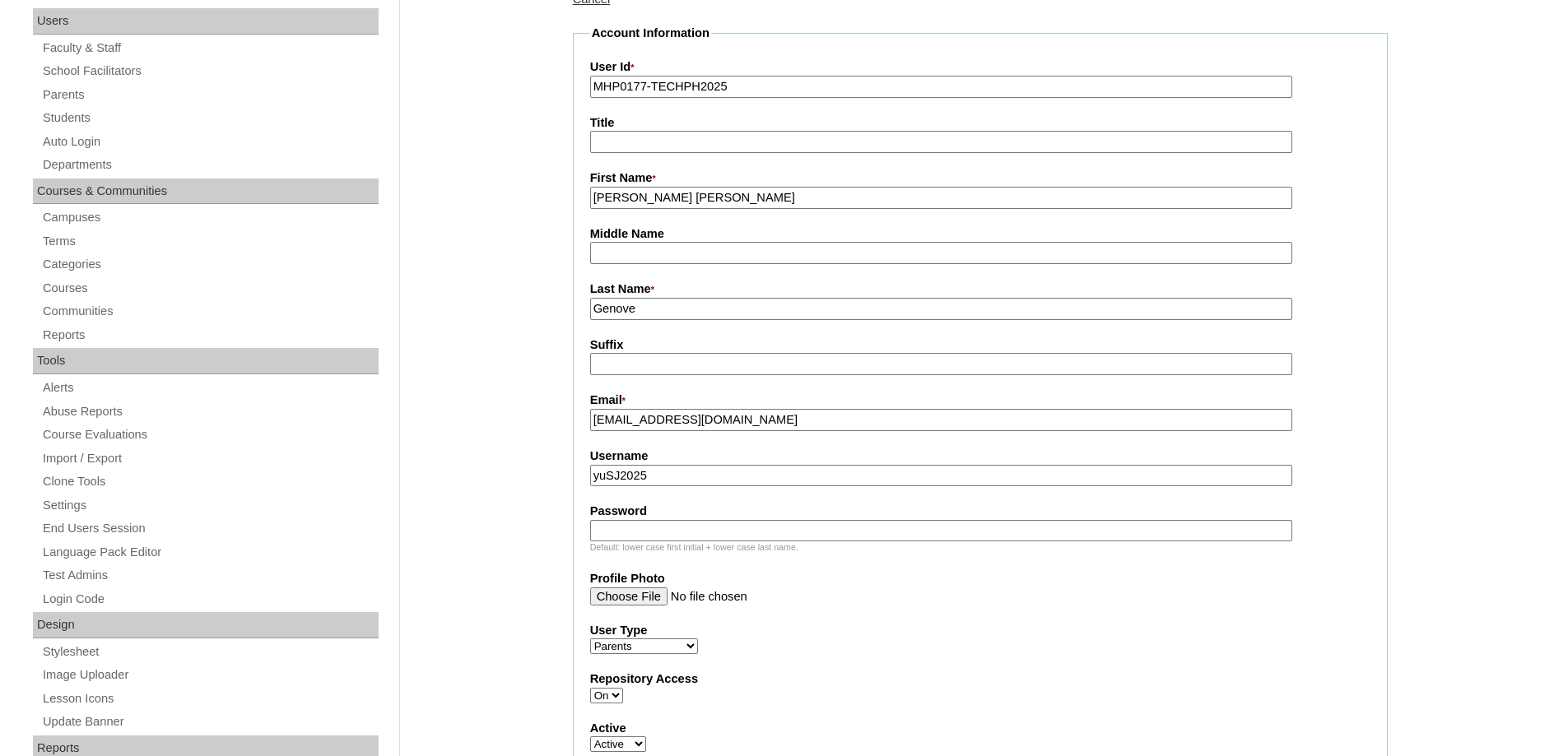
drag, startPoint x: 686, startPoint y: 533, endPoint x: 677, endPoint y: 536, distance: 9.5
click at [685, 535] on input "Password" at bounding box center [941, 531] width 702 height 22
paste input "techjam105"
type input "techjam105"
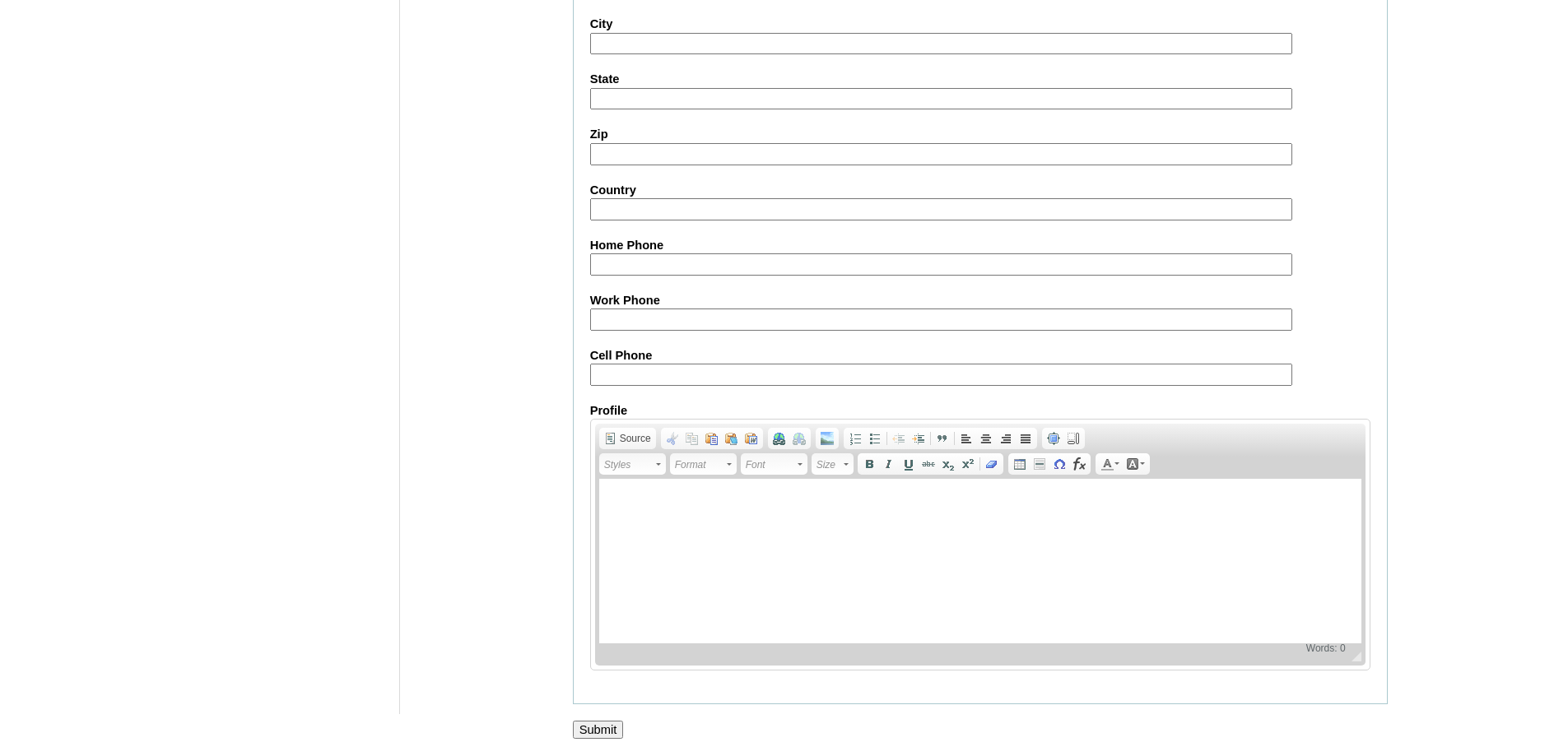
scroll to position [1467, 0]
click at [626, 391] on fieldset "Personal Information Address Address2 City State Zip Country Home Phone Work Ph…" at bounding box center [980, 288] width 815 height 833
click at [629, 376] on input "Cell Phone" at bounding box center [941, 375] width 702 height 22
paste input "63-9175267272"
type input "63-9175267272"
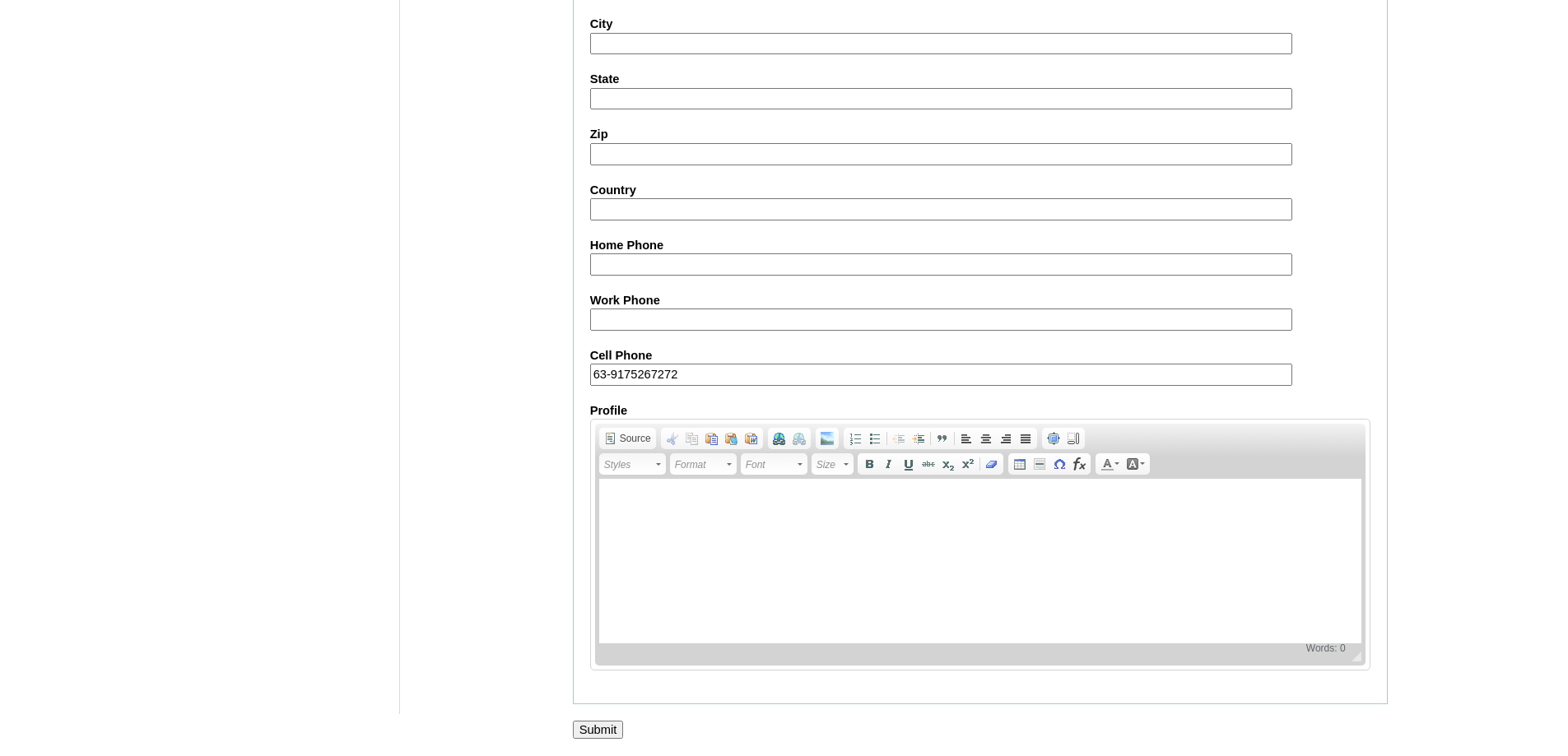
click at [602, 726] on input "Submit" at bounding box center [598, 730] width 51 height 18
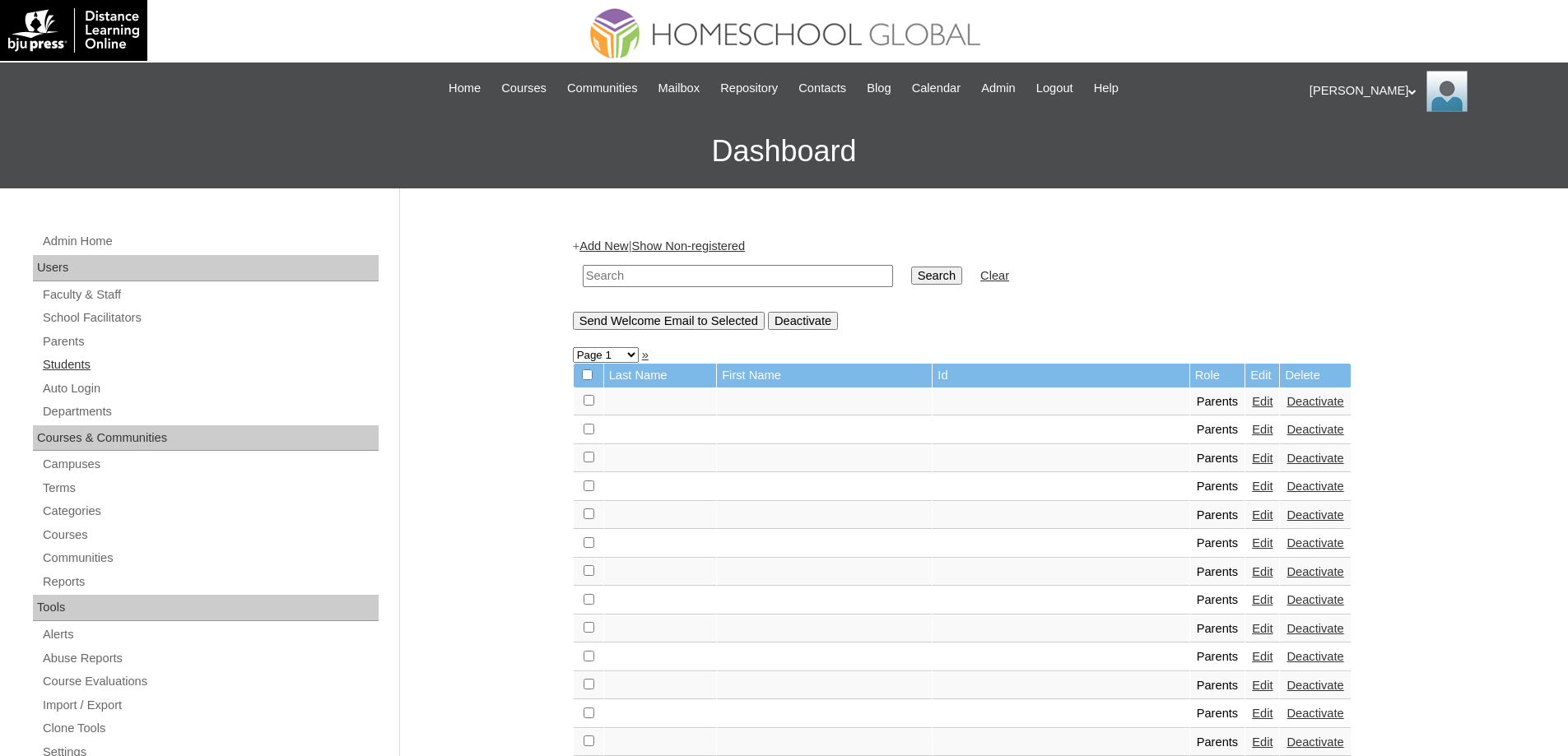
click at [143, 371] on link "Students" at bounding box center [210, 365] width 337 height 21
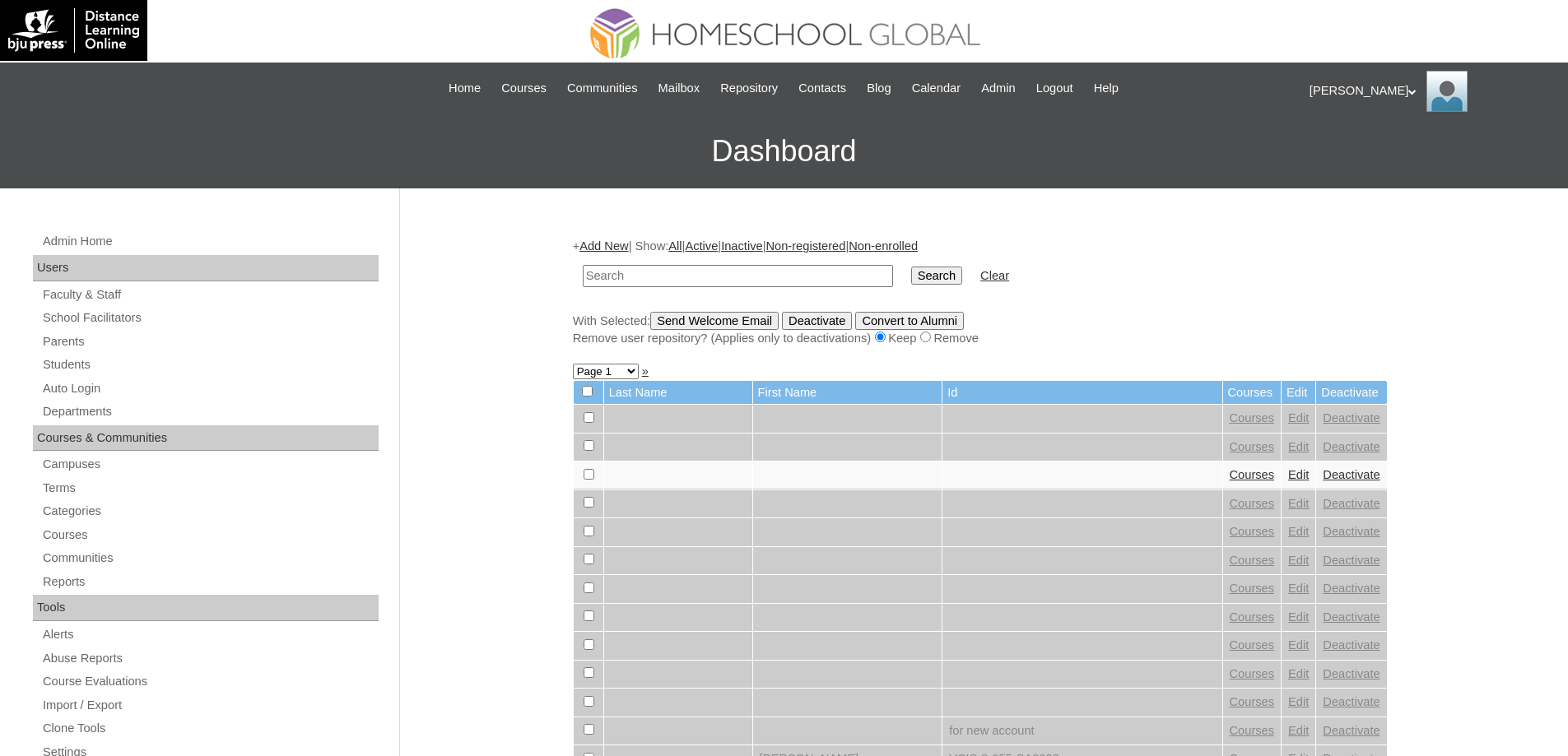
click at [702, 277] on input "text" at bounding box center [738, 276] width 310 height 22
paste input "MHS00225-TECHPH2025"
type input "MHS00225-TECHPH2025"
click at [944, 280] on input "Search" at bounding box center [936, 276] width 51 height 18
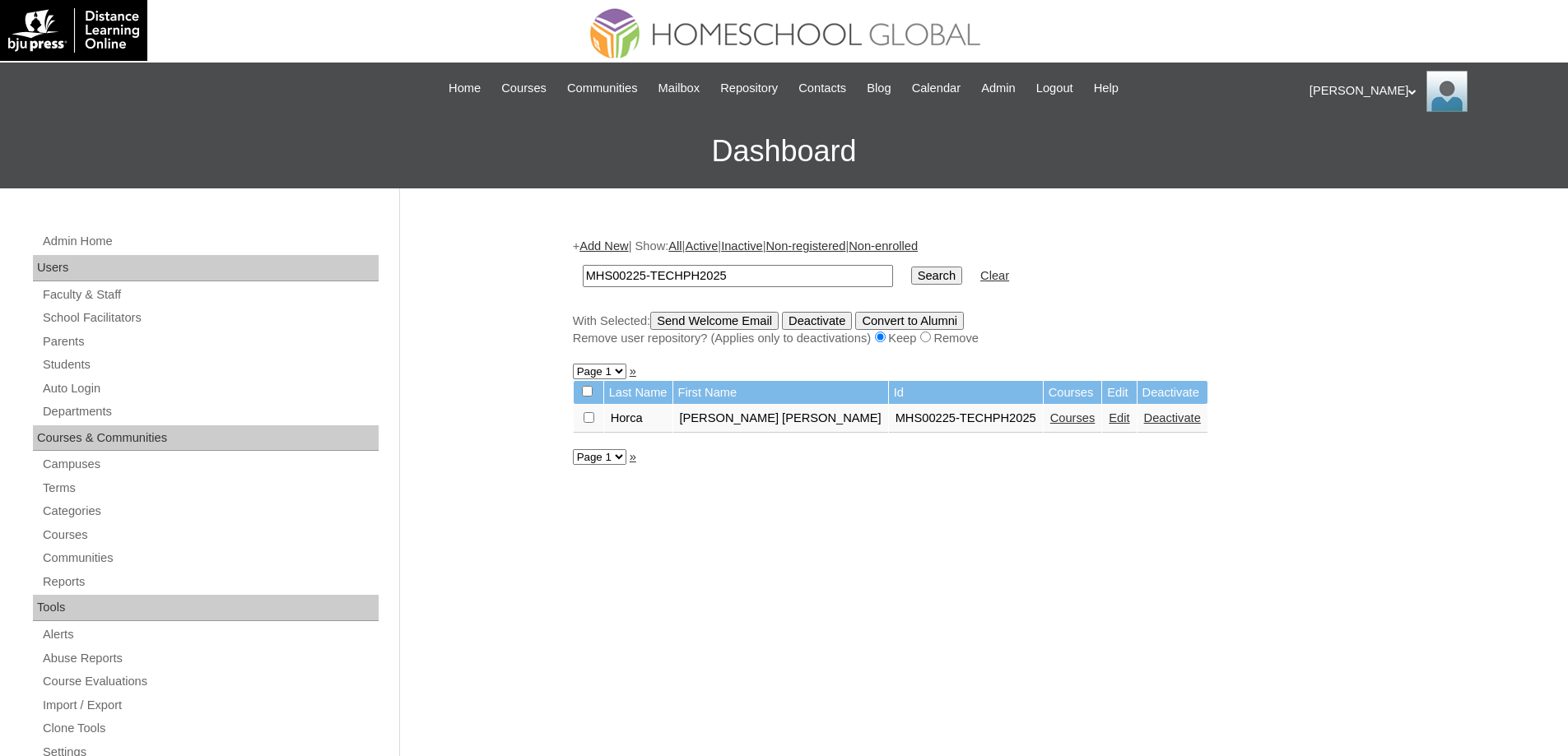
click at [654, 275] on input "MHS00225-TECHPH2025" at bounding box center [738, 276] width 310 height 22
click at [650, 277] on input "MHS00225-TECHPH2025" at bounding box center [738, 276] width 310 height 22
type input "MHS00226-TECHPH2025"
click at [951, 277] on input "Search" at bounding box center [936, 276] width 51 height 18
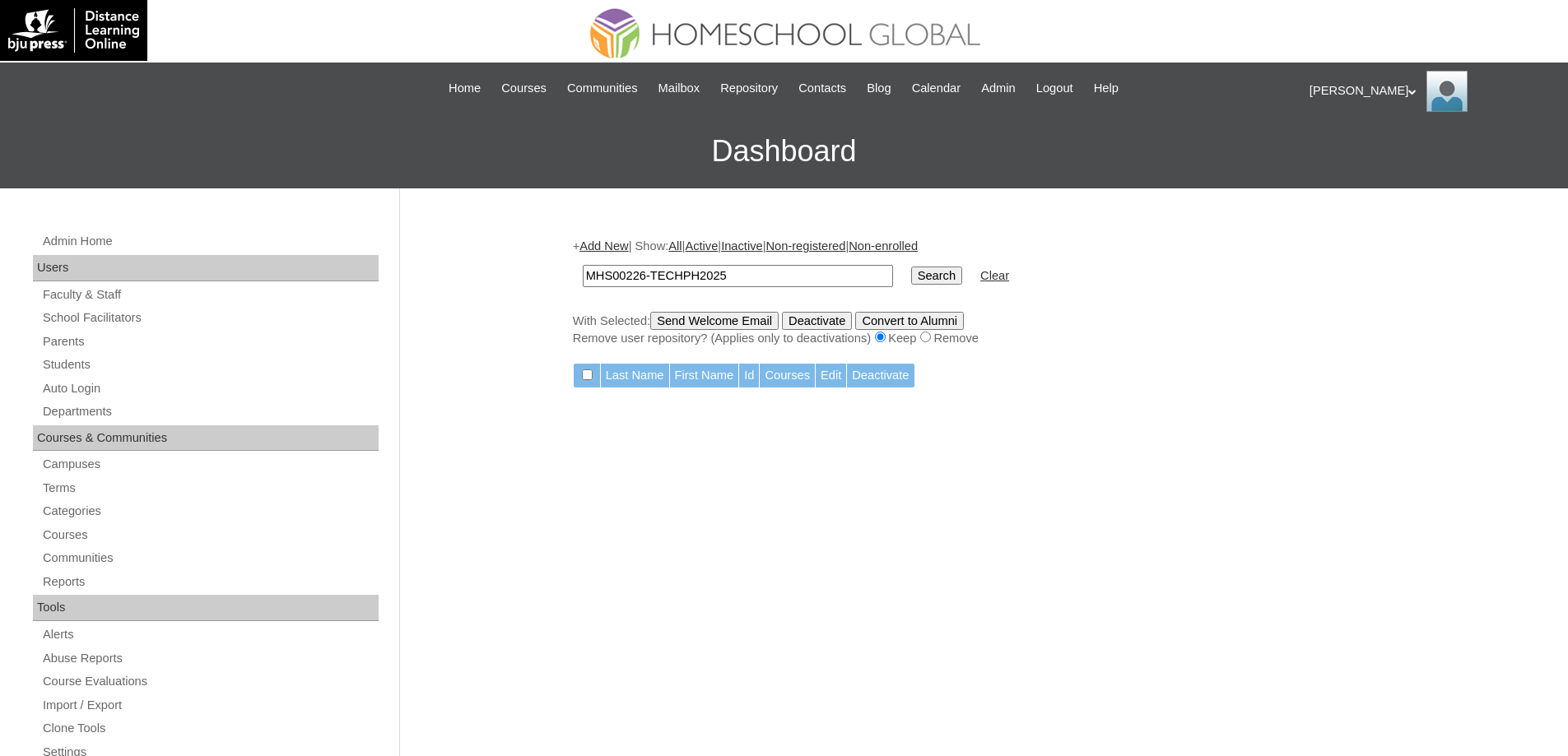
drag, startPoint x: 768, startPoint y: 273, endPoint x: 492, endPoint y: 178, distance: 291.9
click at [452, 262] on div "Admin Home Users Faculty & Staff School Facilitators Parents Students Auto Logi…" at bounding box center [784, 755] width 1568 height 1135
click at [614, 250] on link "Add New" at bounding box center [603, 246] width 49 height 13
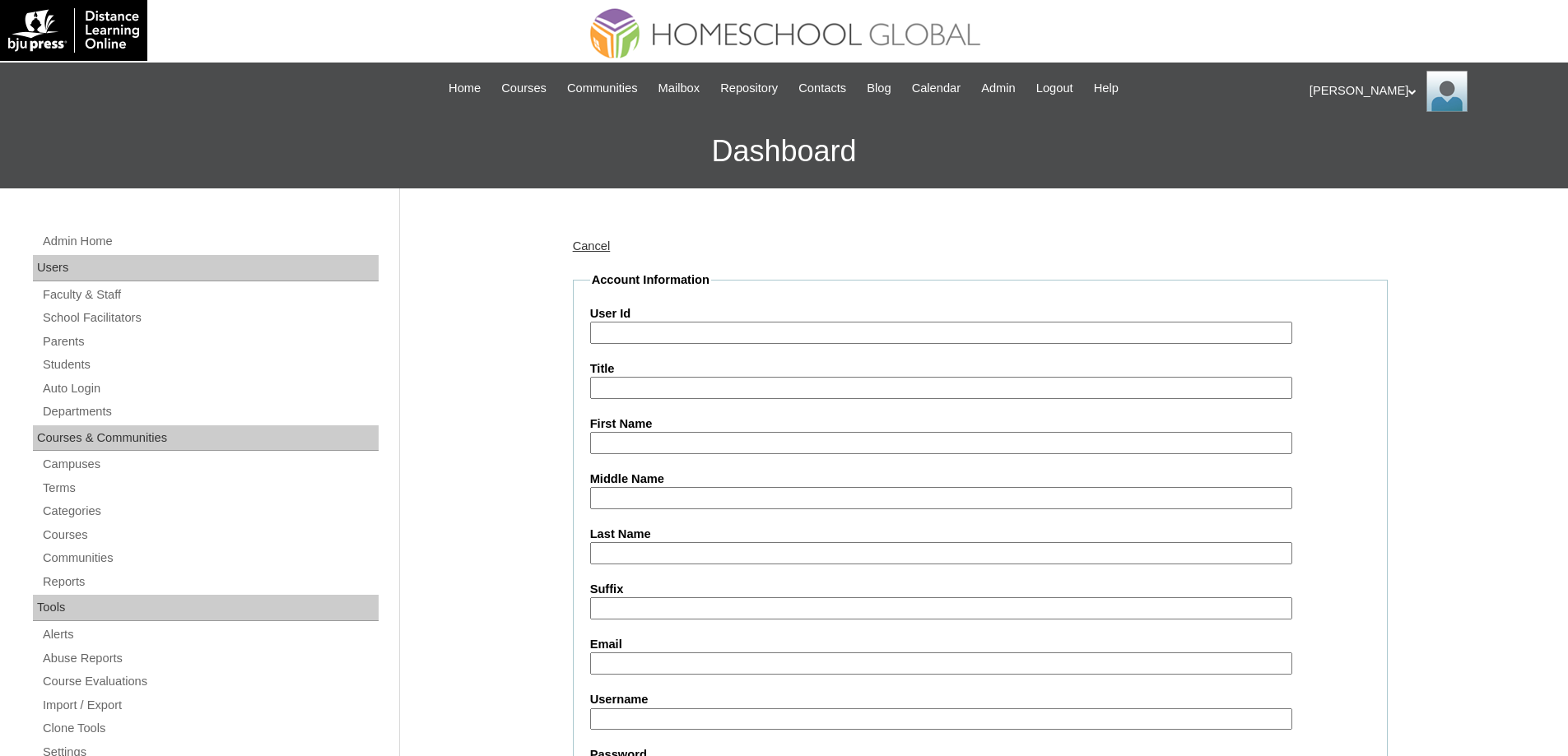
click at [648, 341] on input "User Id" at bounding box center [941, 332] width 702 height 22
paste input "MHS00226-TECHPH2025"
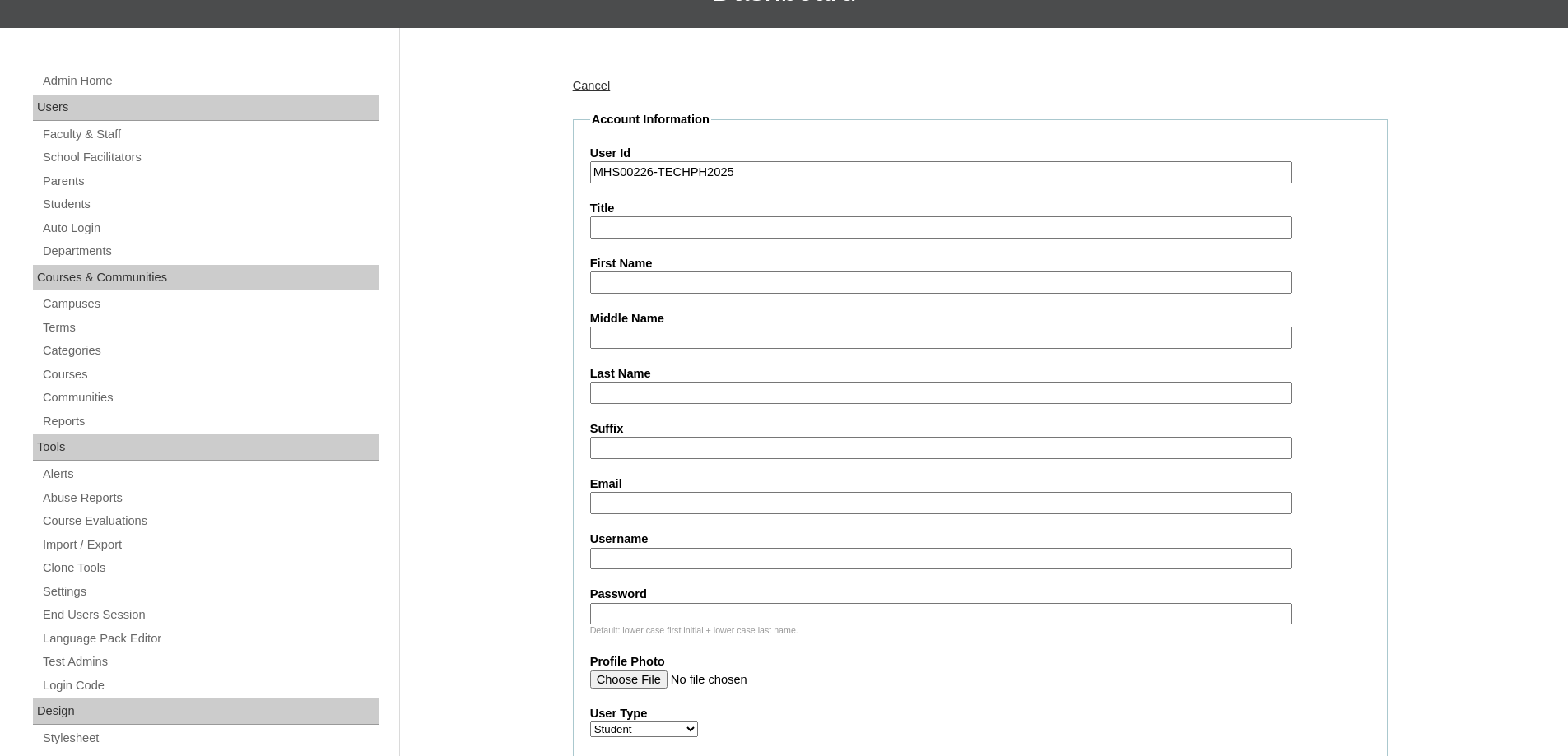
scroll to position [165, 0]
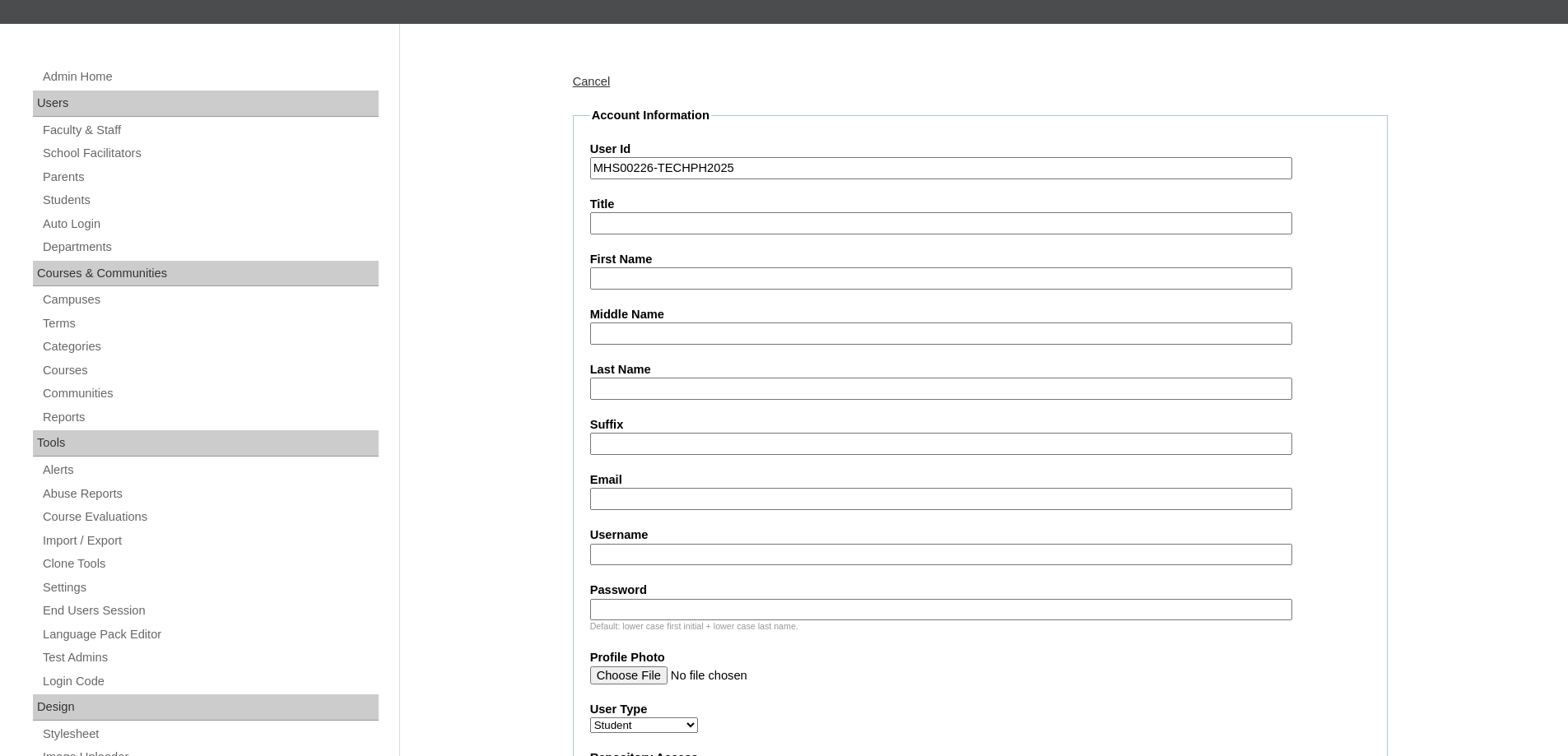
type input "MHS00226-TECHPH2025"
click at [622, 288] on input "First Name" at bounding box center [941, 279] width 702 height 22
paste input "Prince Richmond"
type input "Prince Richmond"
click at [632, 340] on input "Middle Name" at bounding box center [941, 333] width 702 height 22
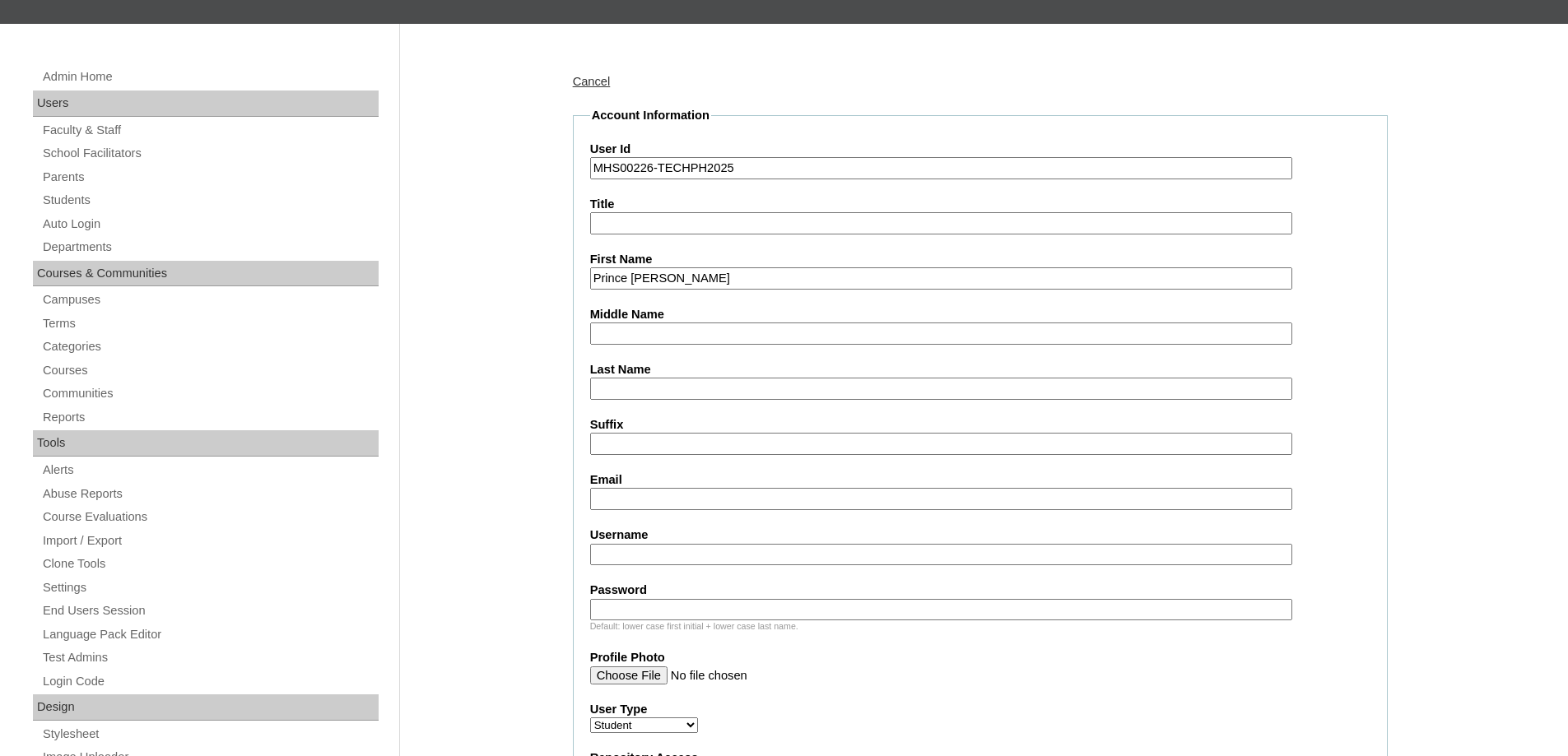
paste input "Genove"
type input "Genove"
click at [617, 384] on input "Last Name" at bounding box center [941, 389] width 702 height 22
paste input "Yu"
type input "Yu"
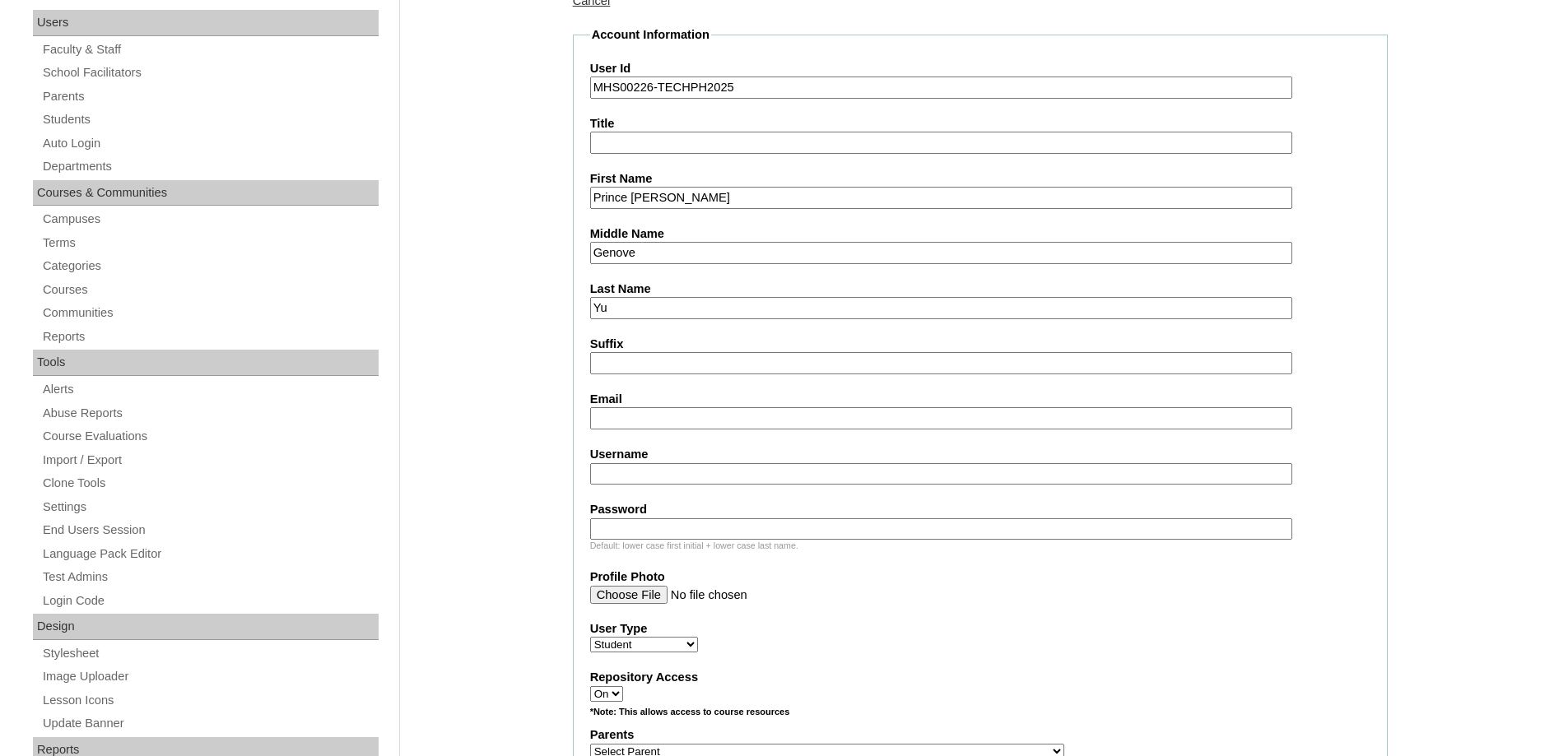
scroll to position [494, 0]
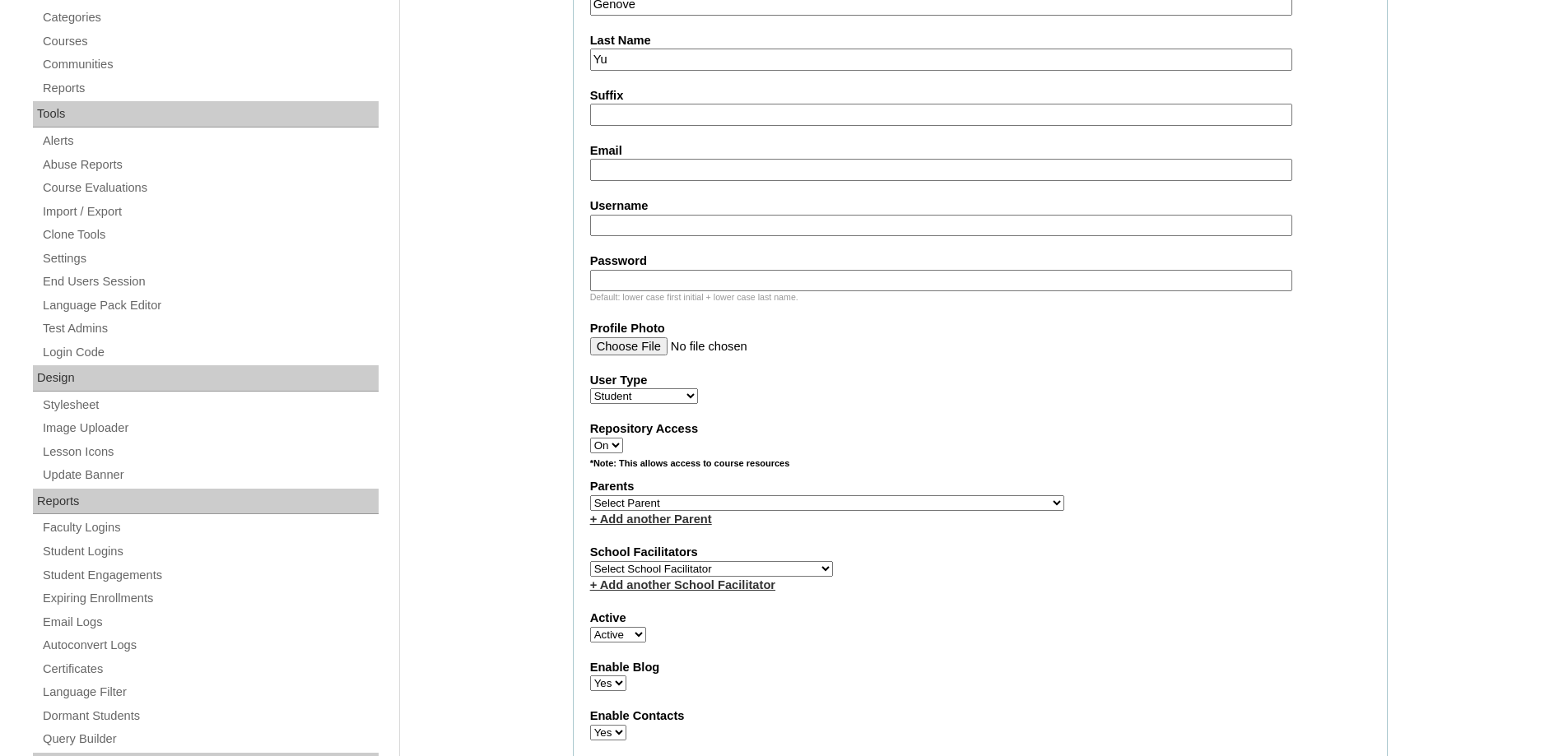
click at [642, 174] on input "Email" at bounding box center [941, 170] width 702 height 22
paste input "sarahgenove09@gmail.com"
type input "sarahgenove09@gmail.com"
drag, startPoint x: 656, startPoint y: 227, endPoint x: 637, endPoint y: 183, distance: 47.9
click at [655, 226] on input "Username" at bounding box center [941, 225] width 702 height 22
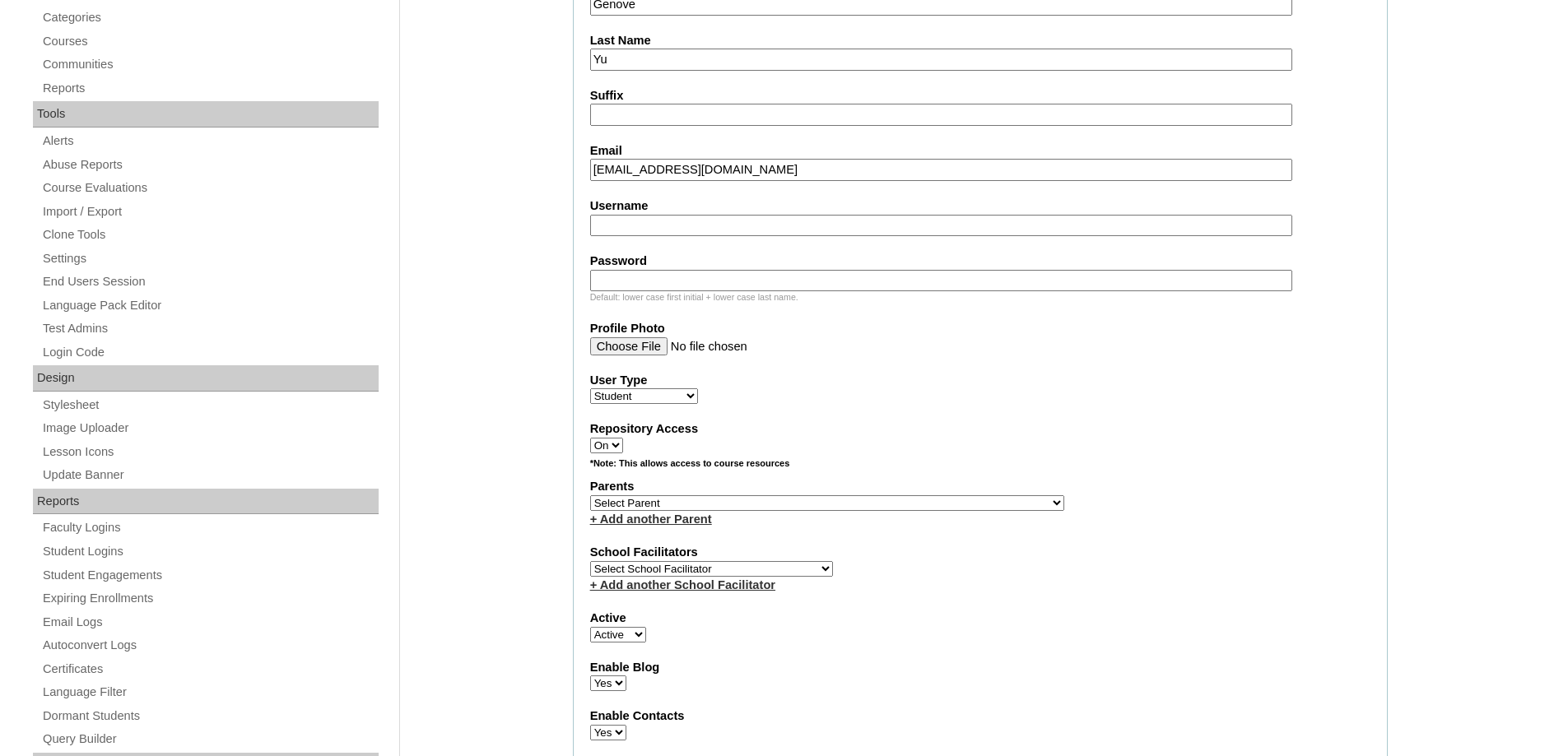
paste input "yuSJ2025"
type input "yuSJ2025"
click at [723, 279] on input "Password" at bounding box center [941, 281] width 702 height 22
paste input "techjam105"
type input "techjam105"
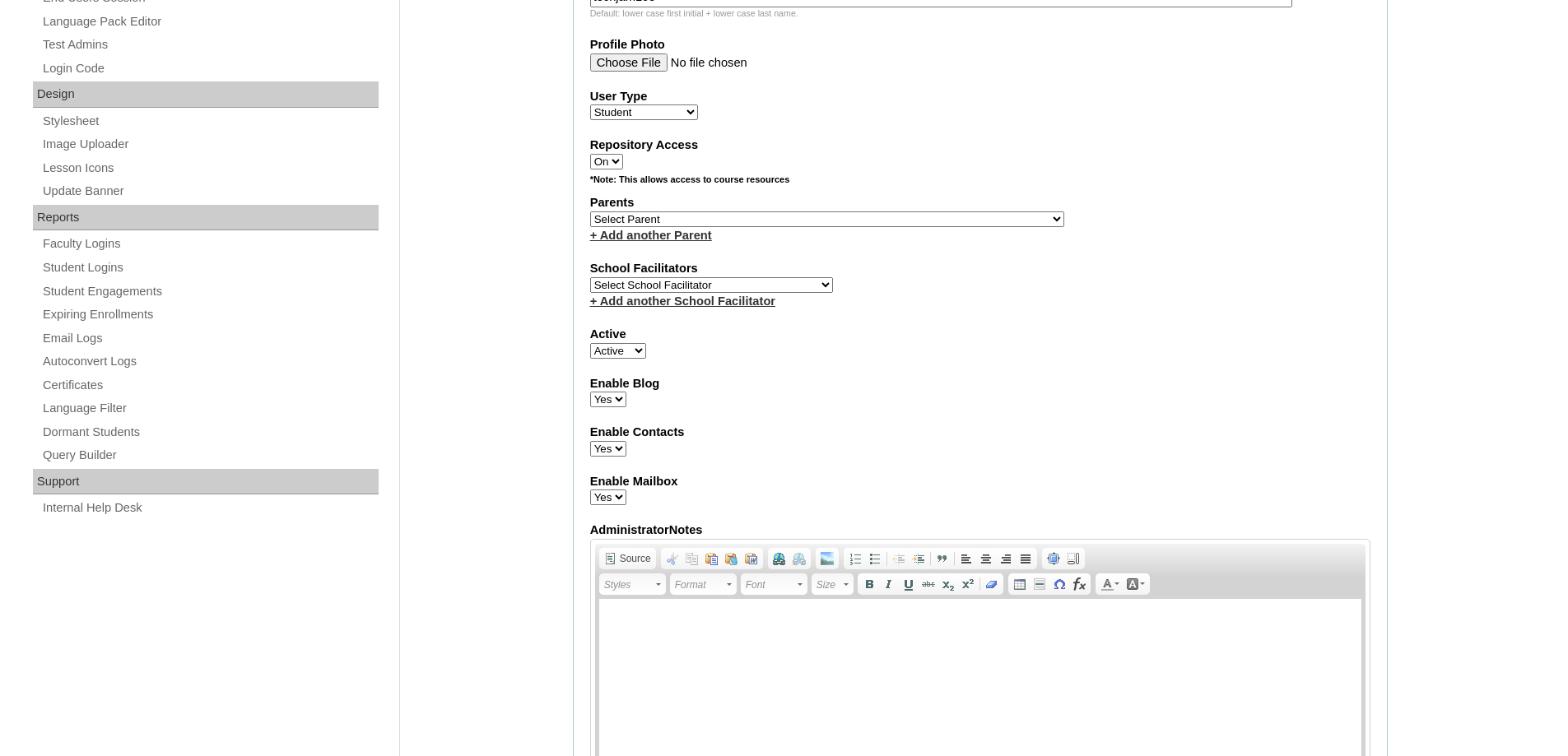
scroll to position [905, 0]
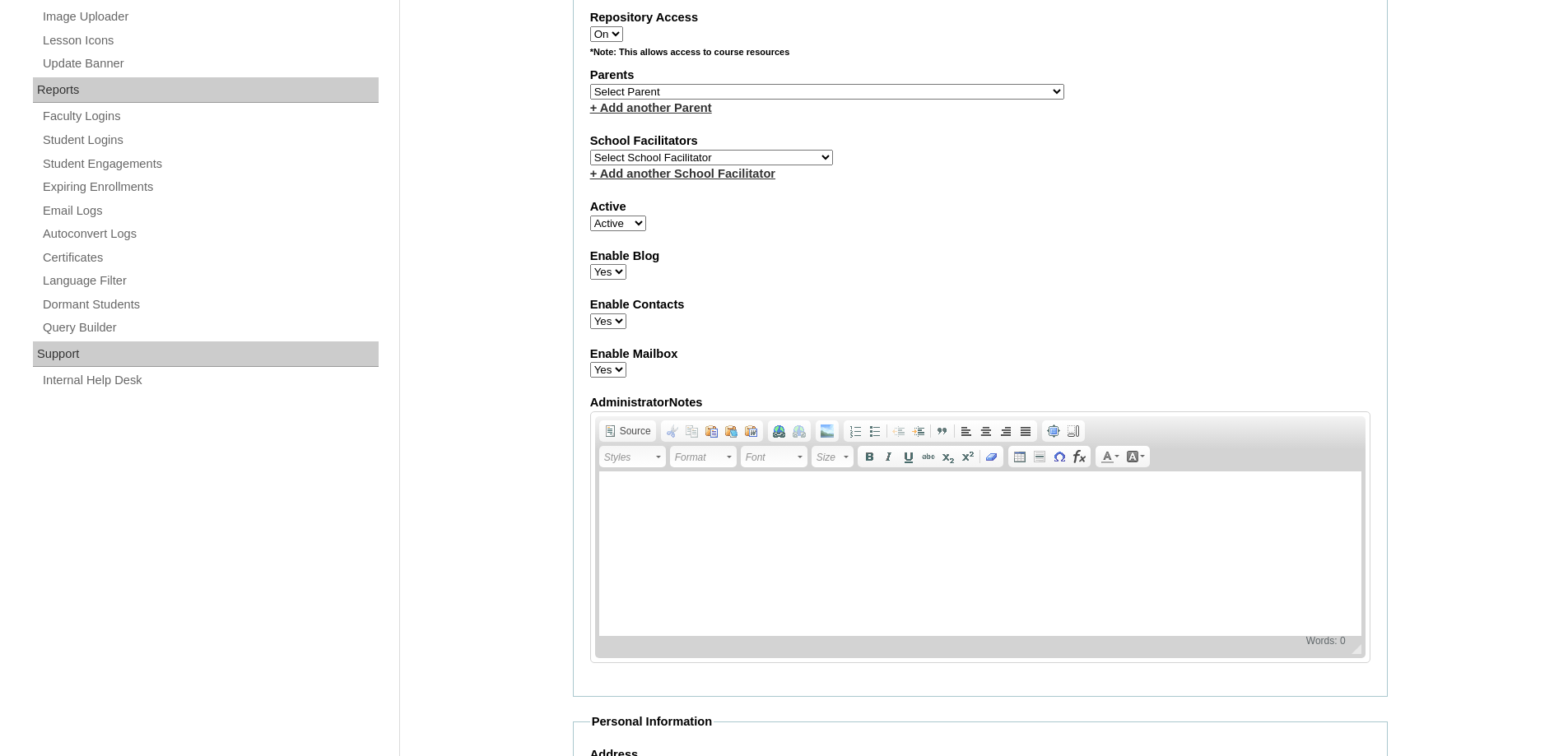
click at [665, 84] on select "Select Parent , , , , , , , , , , , , , , , , , , , , , , , , , , , , , , , , ,…" at bounding box center [827, 91] width 474 height 16
click at [682, 94] on select "Select Parent , , , , , , , , , , , , , , , , , , , , , , , , , , , , , , , , ,…" at bounding box center [827, 91] width 474 height 16
select select "43821"
click at [590, 84] on select "Select Parent , , , , , , , , , , , , , , , , , , , , , , , , , , , , , , , , ,…" at bounding box center [827, 91] width 474 height 16
click at [1111, 324] on div "Enable Contacts Yes No" at bounding box center [980, 313] width 780 height 33
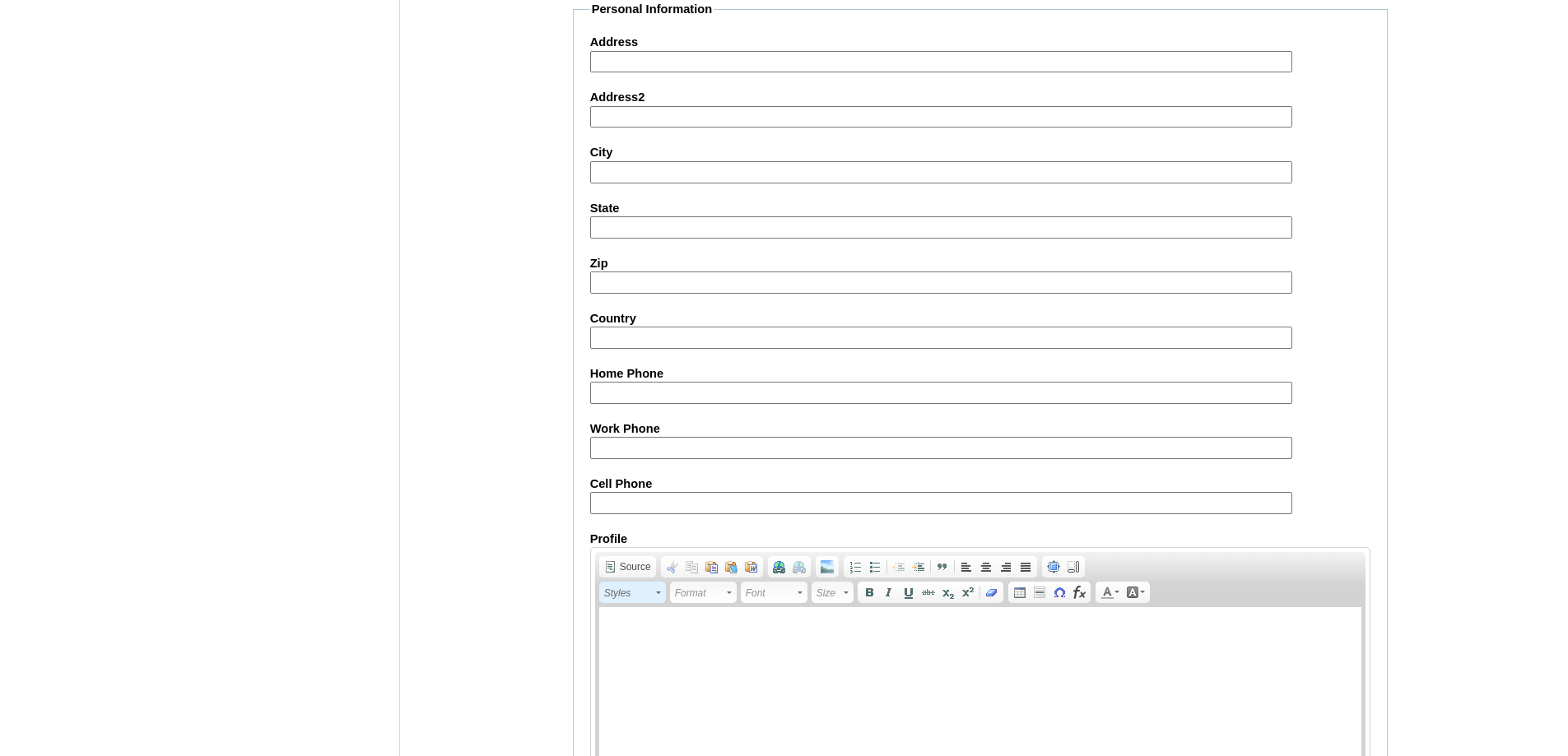
scroll to position [1748, 0]
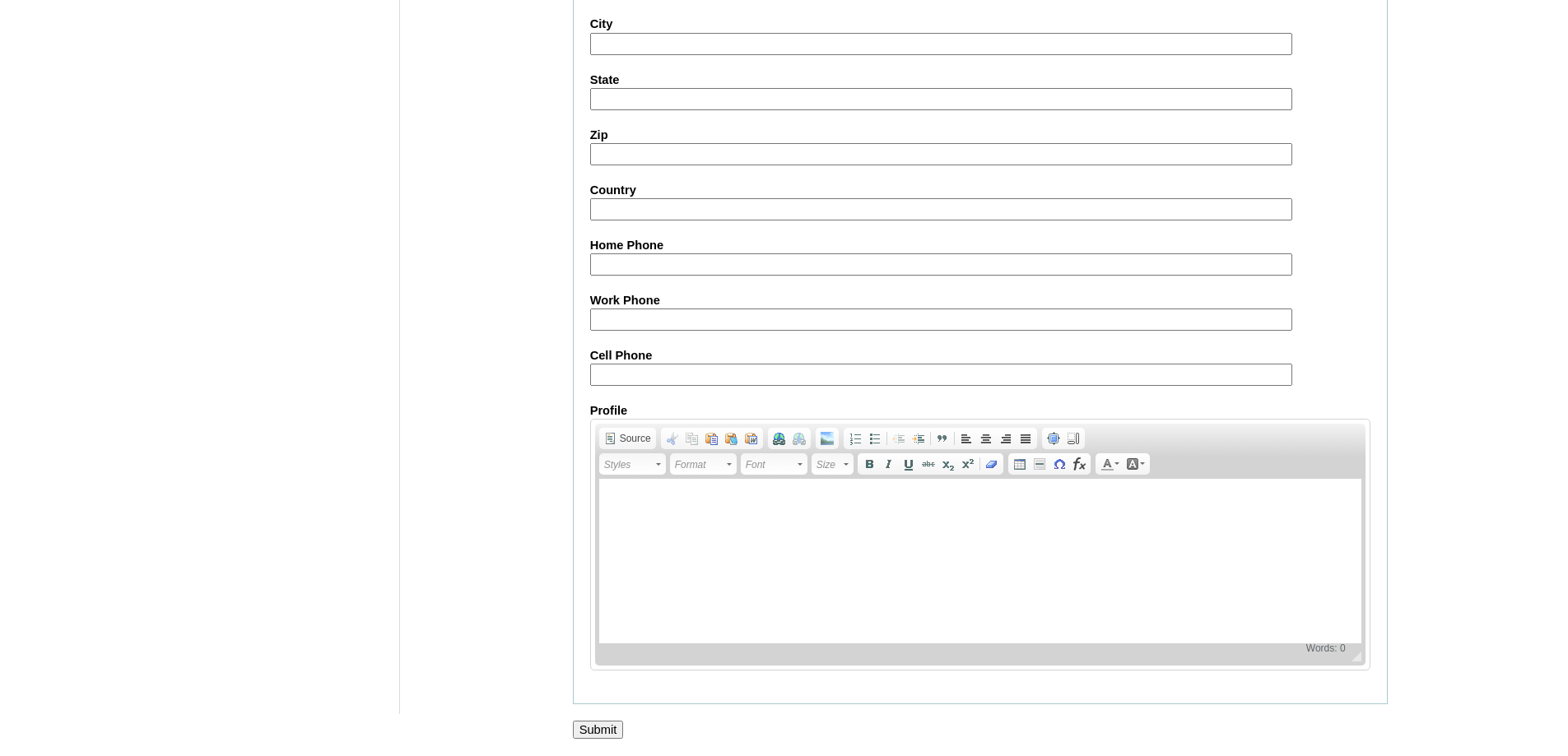
click at [597, 733] on input "Submit" at bounding box center [598, 730] width 51 height 18
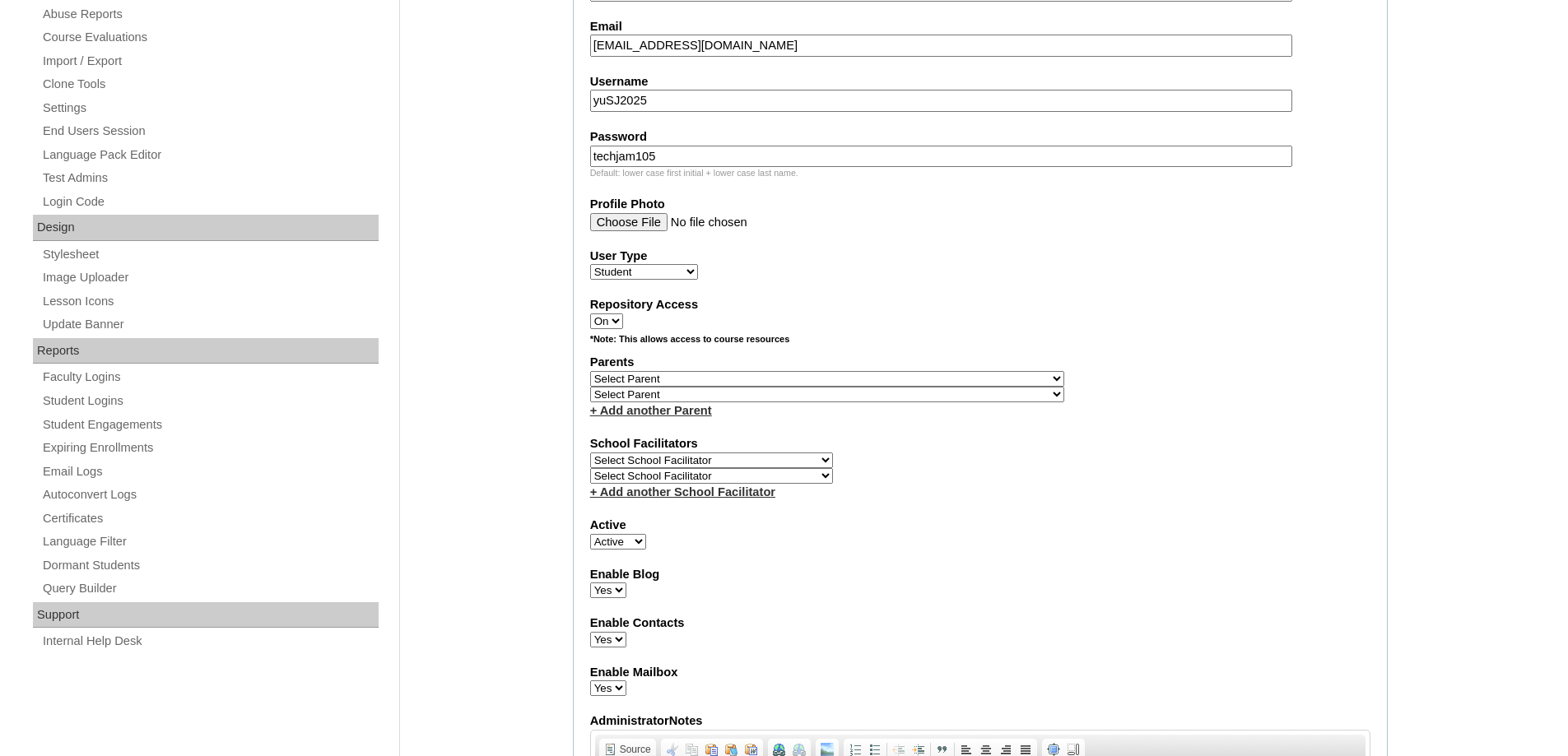
scroll to position [658, 0]
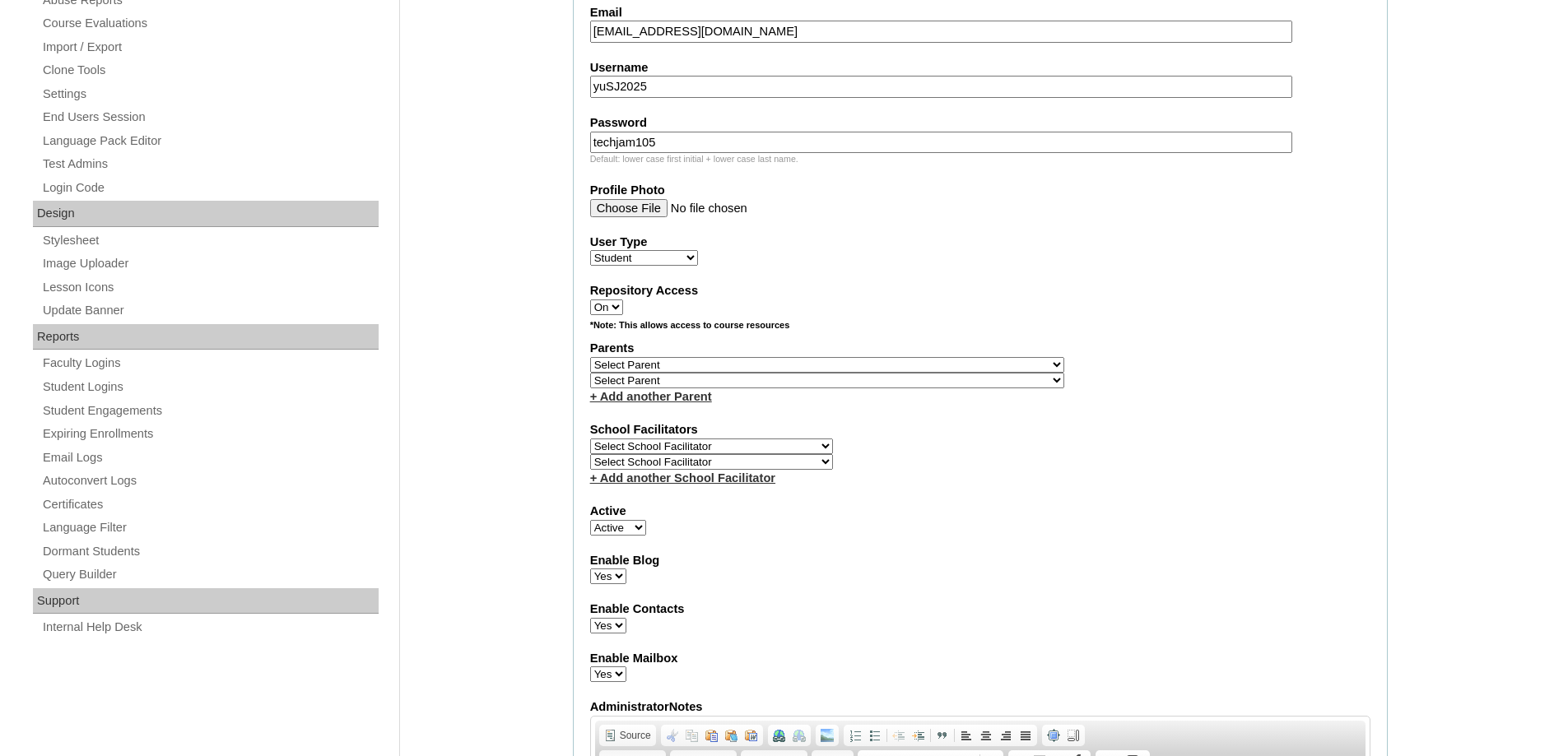
click at [665, 370] on select "Select Parent , , , , , , , , , , , , , , , , , , , , , , , , , , , , , , , , ,…" at bounding box center [827, 365] width 474 height 16
select select "43821"
click at [590, 357] on select "Select Parent , , , , , , , , , , , , , , , , , , , , , , , , , , , , , , , , ,…" at bounding box center [827, 365] width 474 height 16
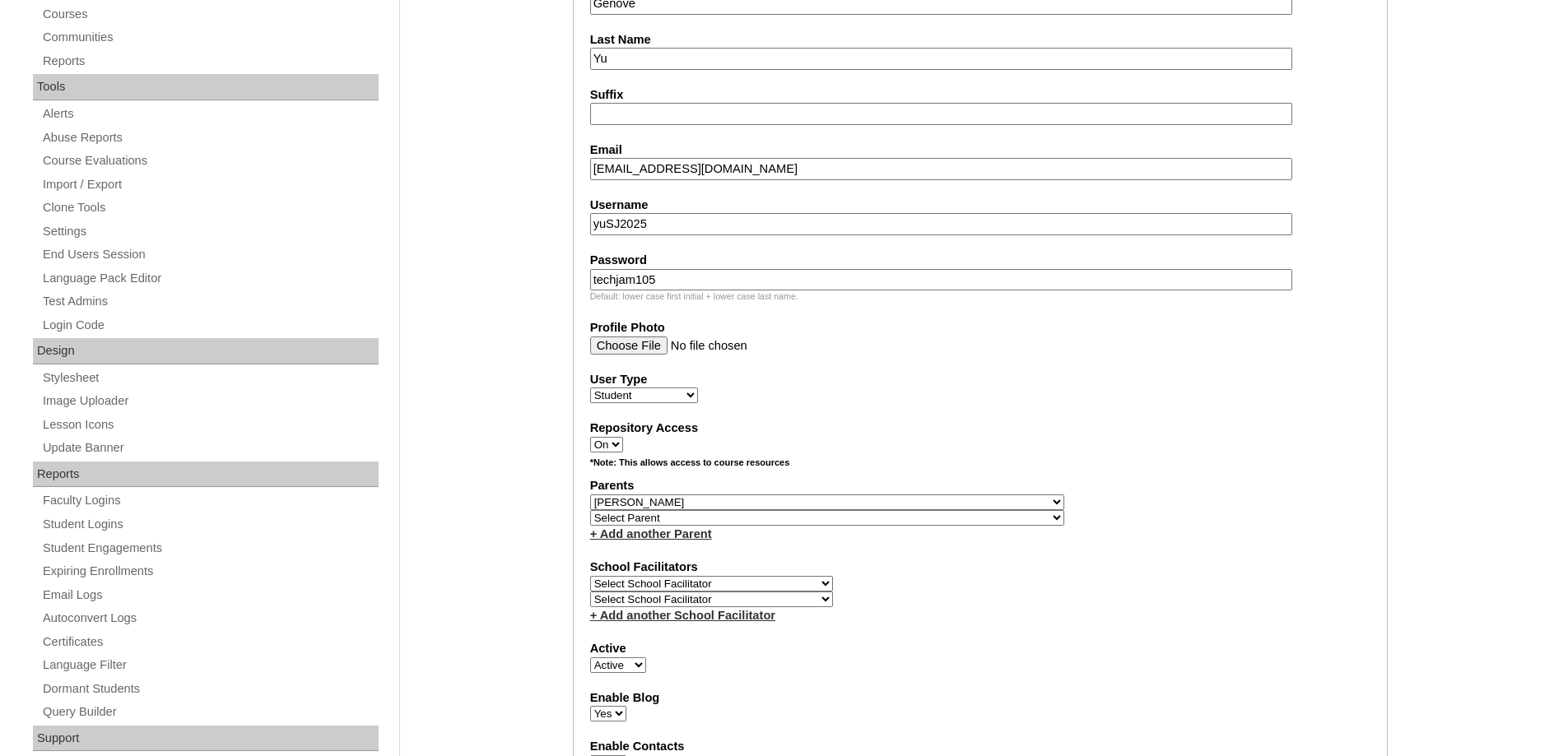
scroll to position [494, 0]
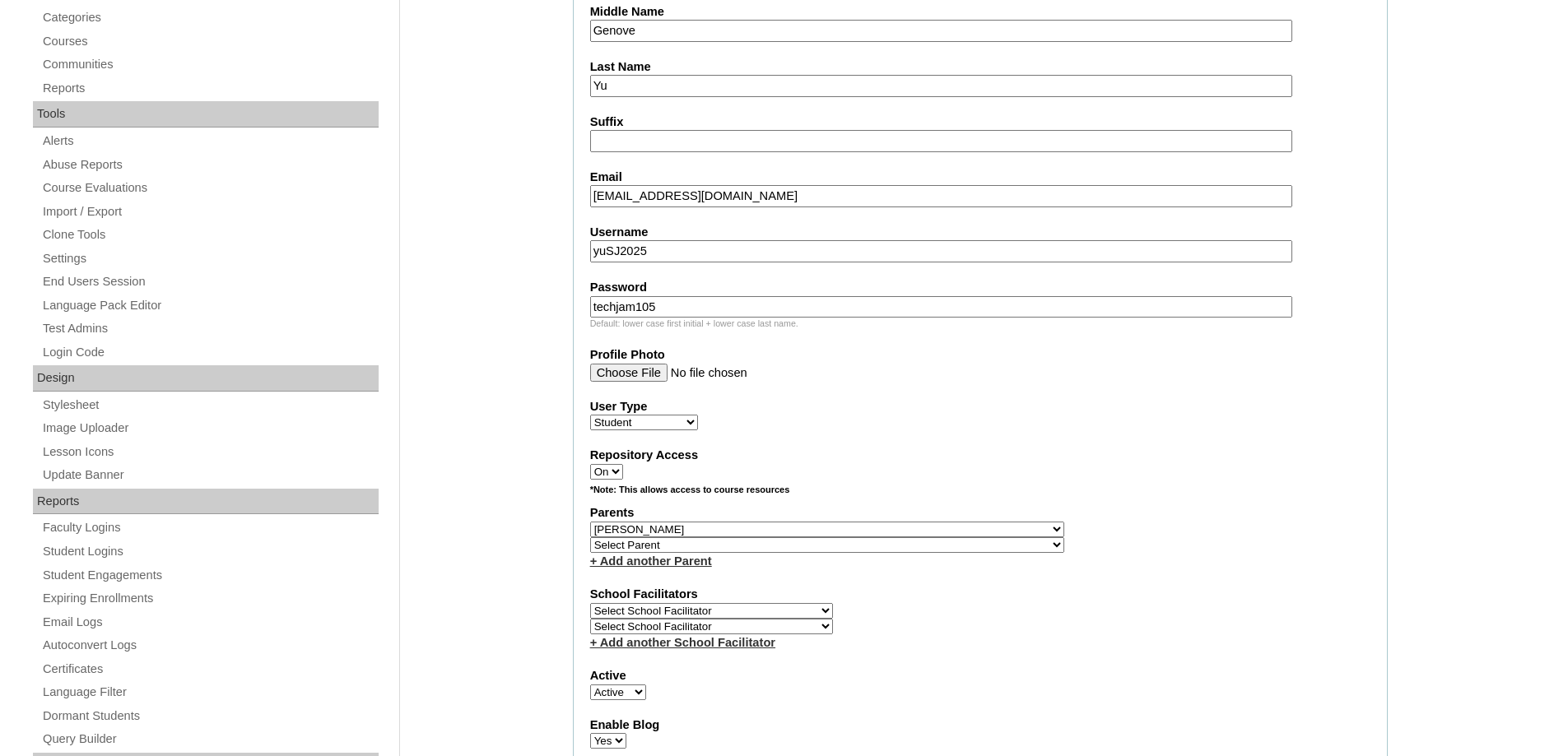
drag, startPoint x: 681, startPoint y: 242, endPoint x: 429, endPoint y: 210, distance: 254.0
paste input "princerichmondyu"
type input "princerichmondyu"
drag, startPoint x: 680, startPoint y: 293, endPoint x: 506, endPoint y: 297, distance: 174.0
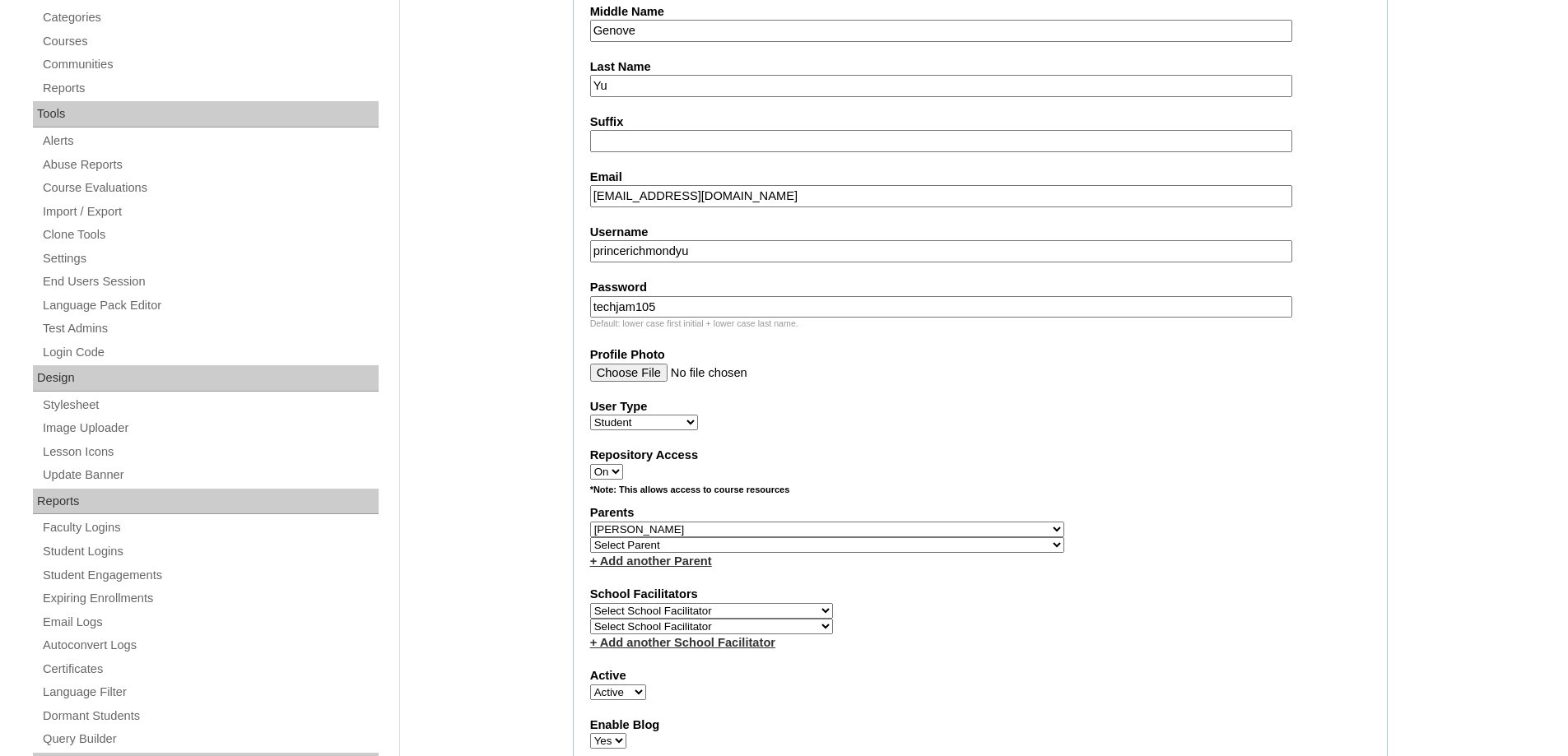
drag, startPoint x: 648, startPoint y: 313, endPoint x: 506, endPoint y: 305, distance: 142.2
paste input "250006633"
type input "250006633"
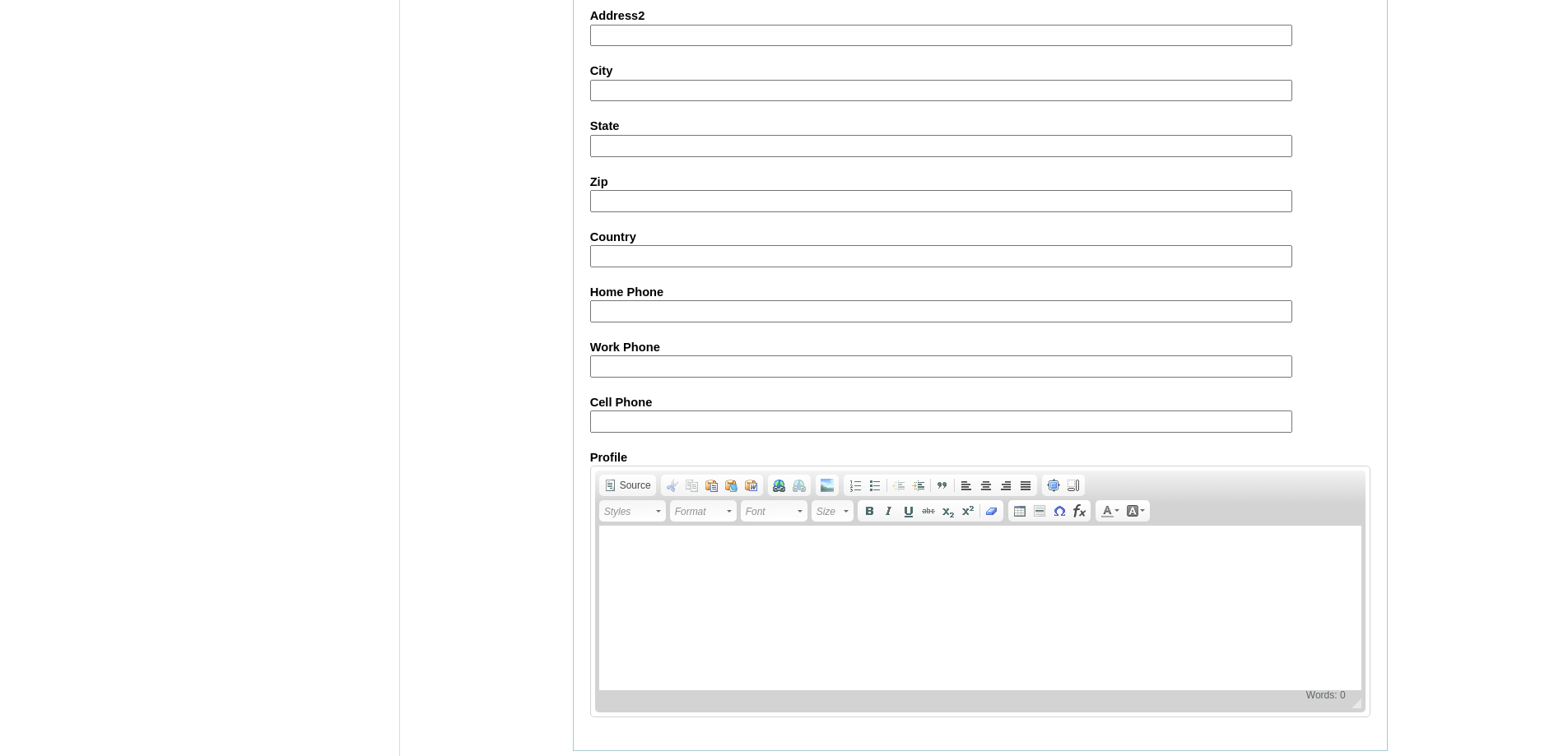
scroll to position [1805, 0]
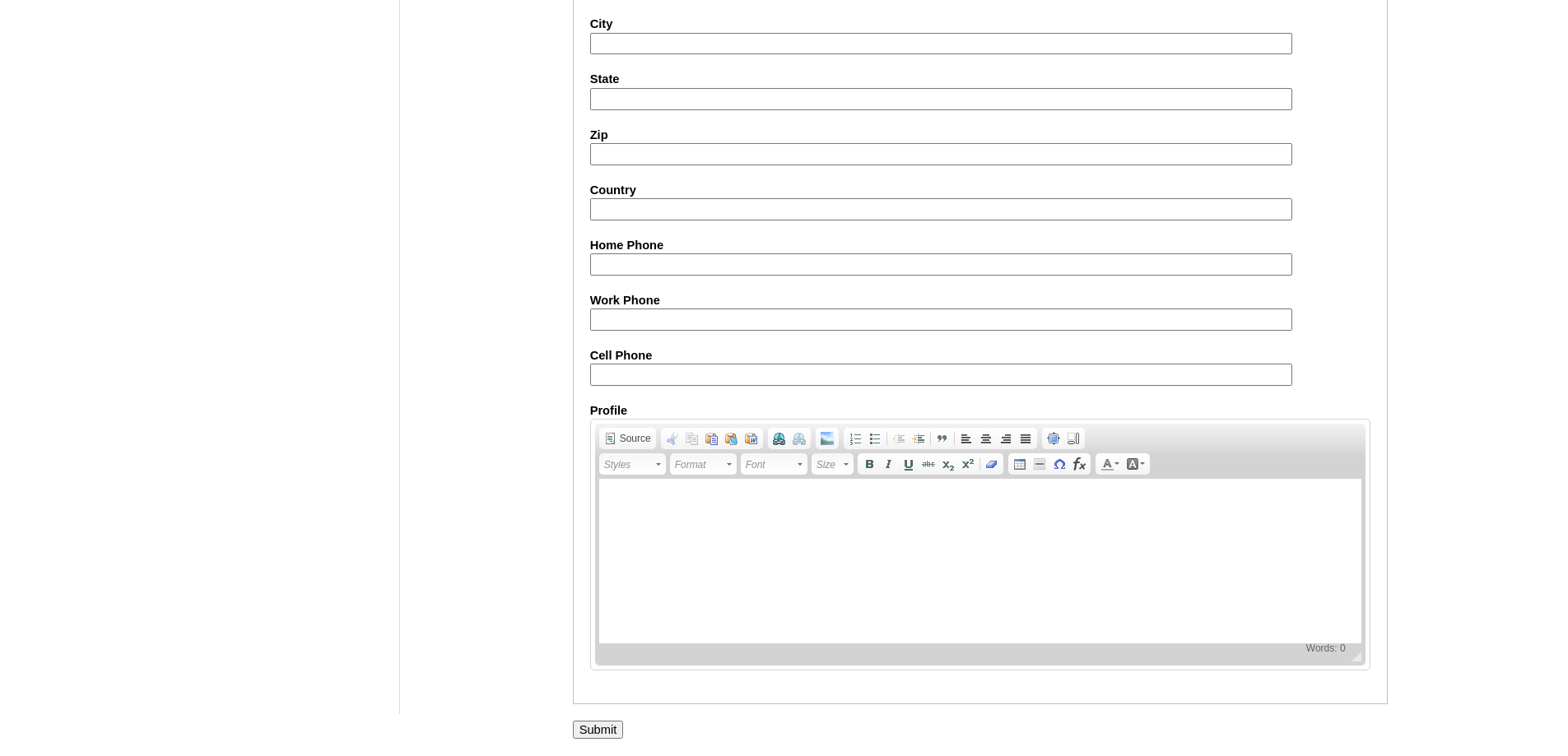
click at [611, 723] on input "Submit" at bounding box center [598, 730] width 51 height 18
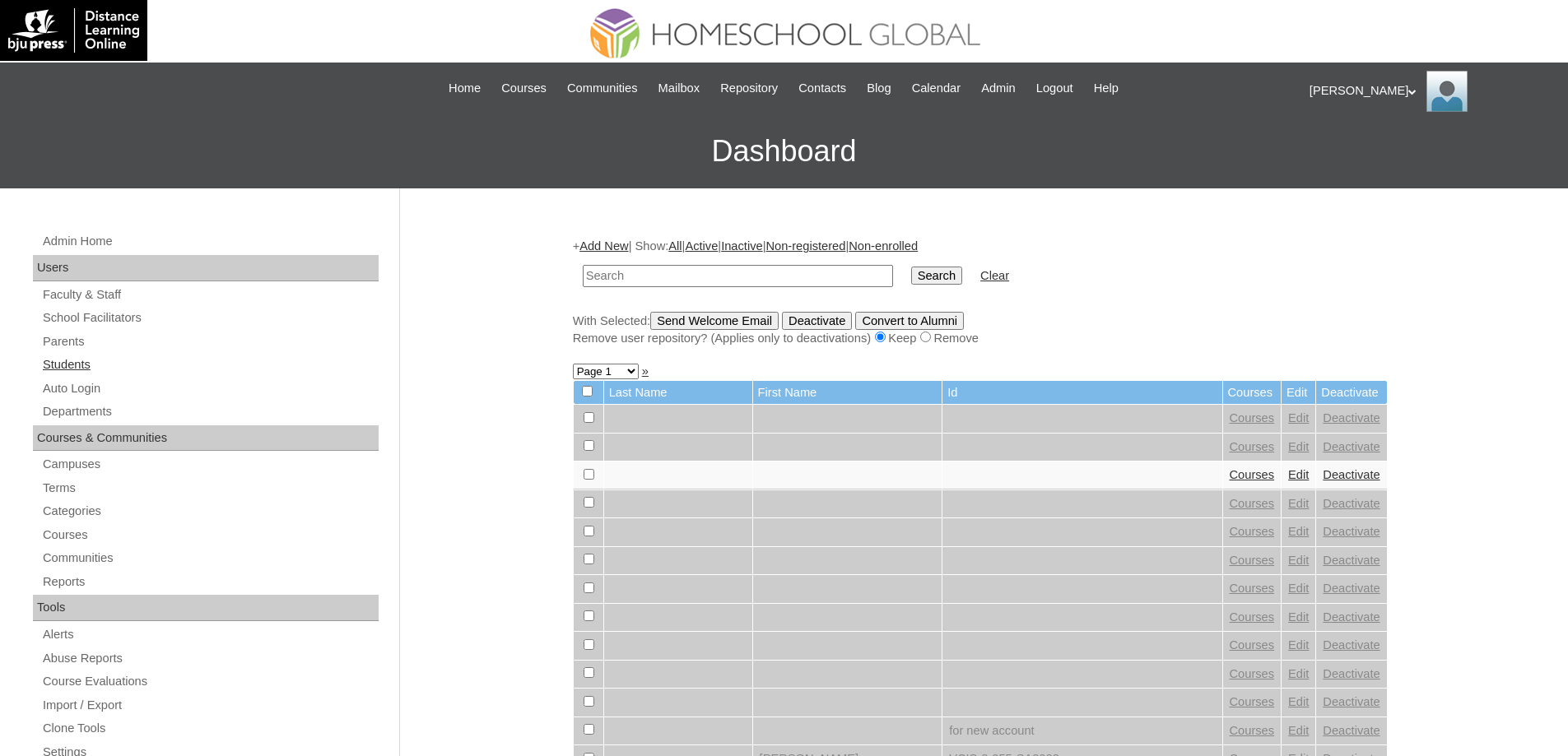
click at [153, 357] on link "Students" at bounding box center [210, 365] width 337 height 21
paste input "MHS00226-TECHPH2025"
type input "MHS00226-TECHPH2025"
click at [927, 281] on input "Search" at bounding box center [936, 276] width 51 height 18
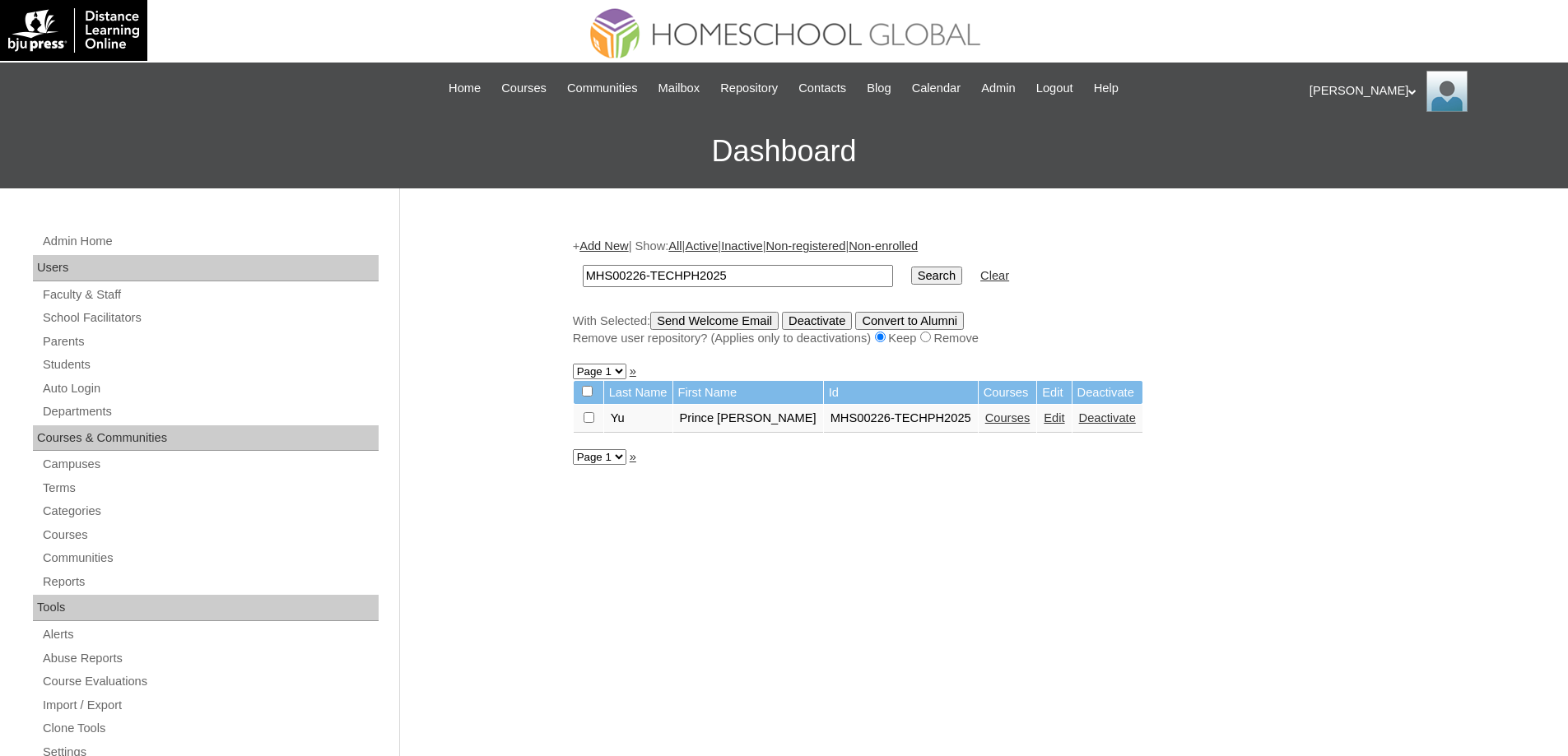
click at [990, 424] on link "Courses" at bounding box center [1008, 418] width 46 height 13
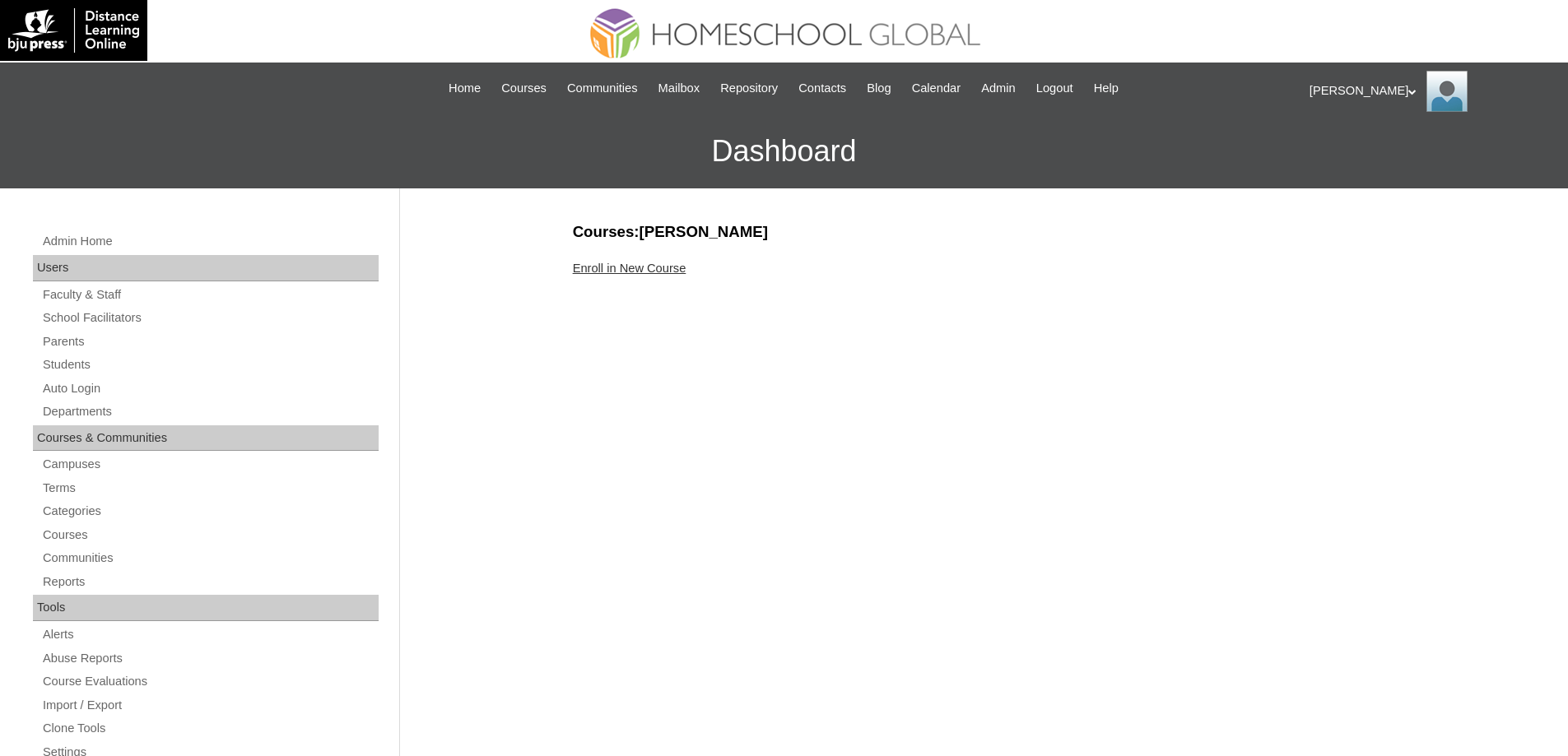
click at [657, 264] on link "Enroll in New Course" at bounding box center [629, 269] width 114 height 13
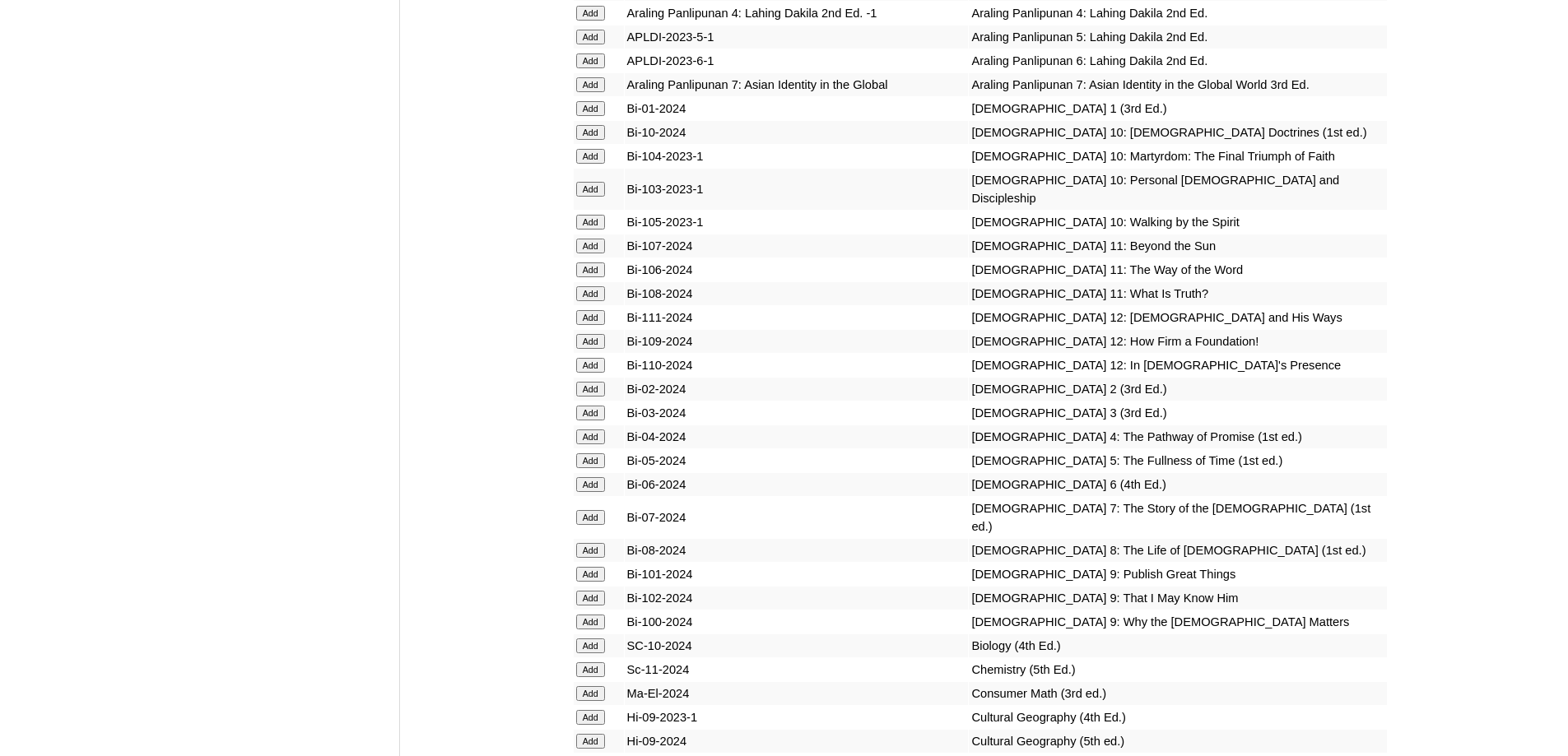
scroll to position [4280, 0]
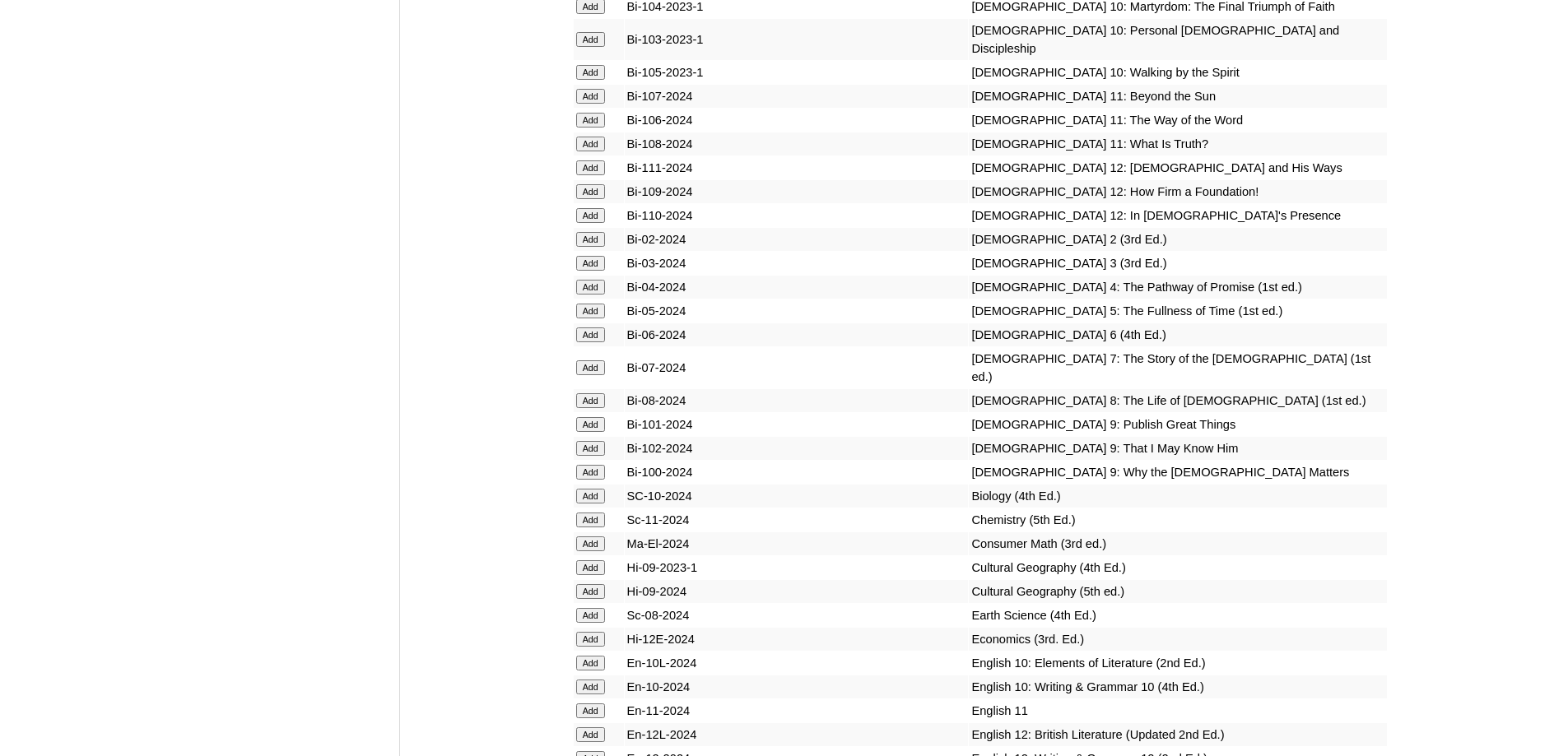
click at [600, 294] on input "Add" at bounding box center [590, 288] width 29 height 15
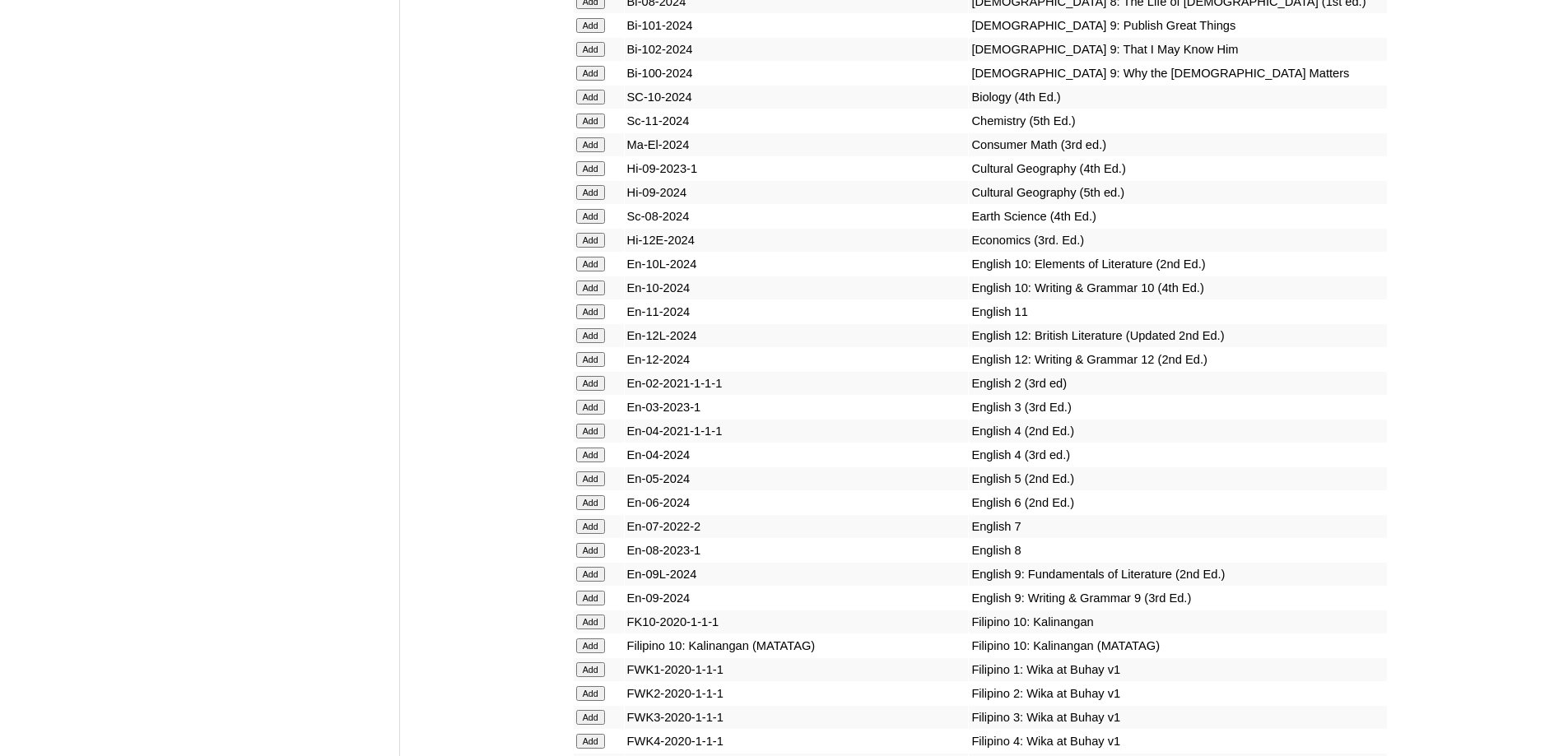
scroll to position [4692, 0]
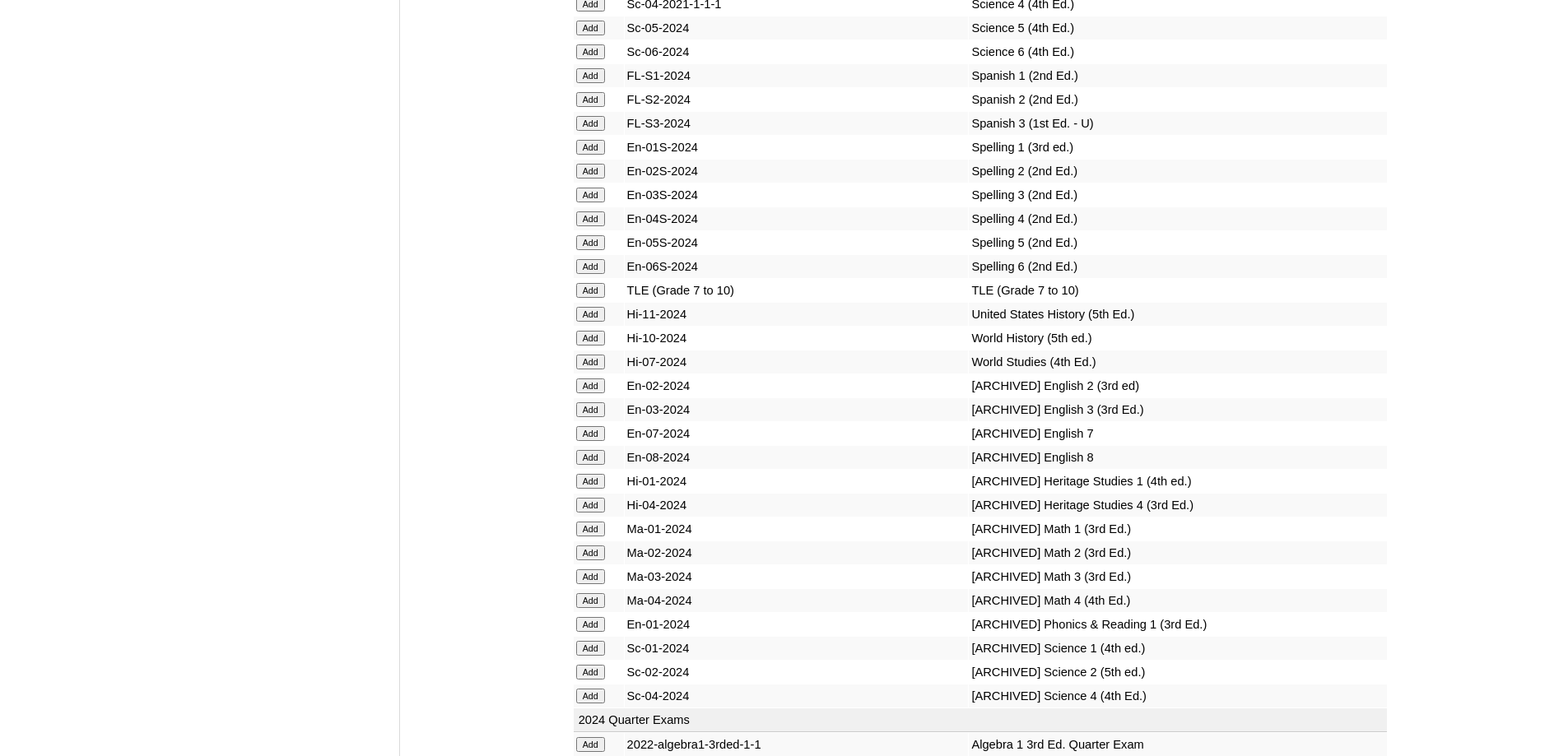
scroll to position [7005, 0]
click at [588, 231] on input "Add" at bounding box center [590, 224] width 29 height 15
click at [590, 17] on input "Add" at bounding box center [590, 9] width 29 height 15
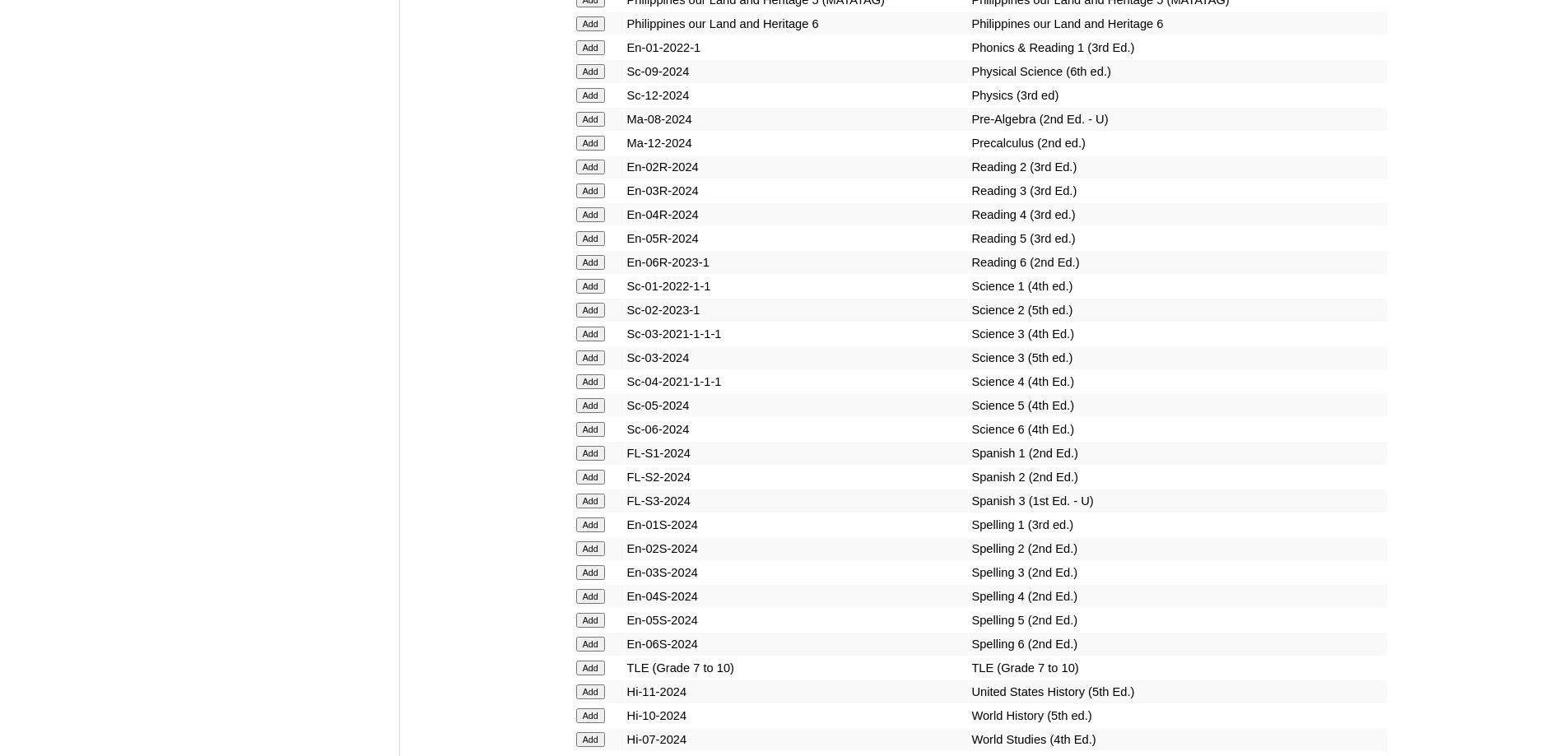
scroll to position [6593, 0]
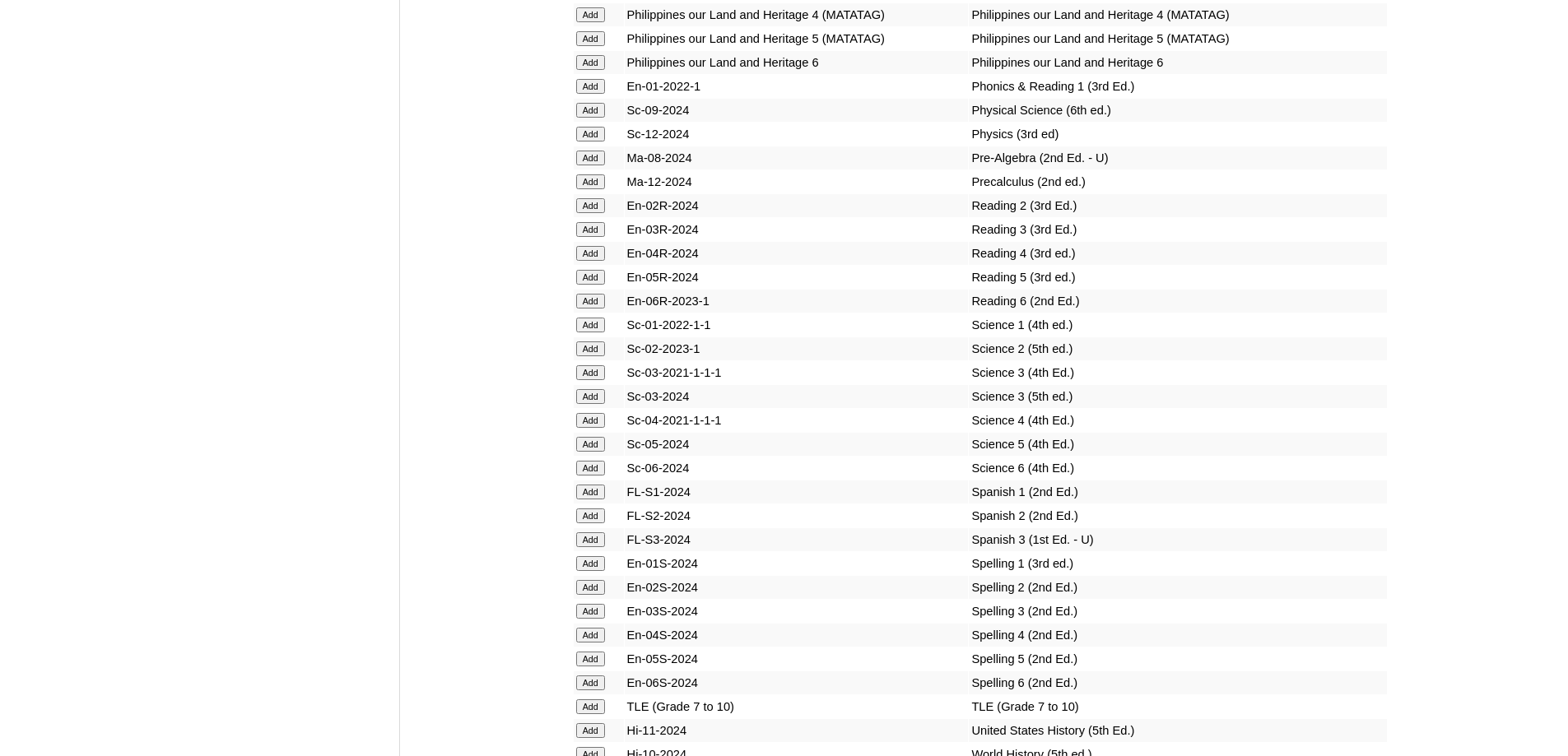
click at [592, 261] on input "Add" at bounding box center [590, 254] width 29 height 15
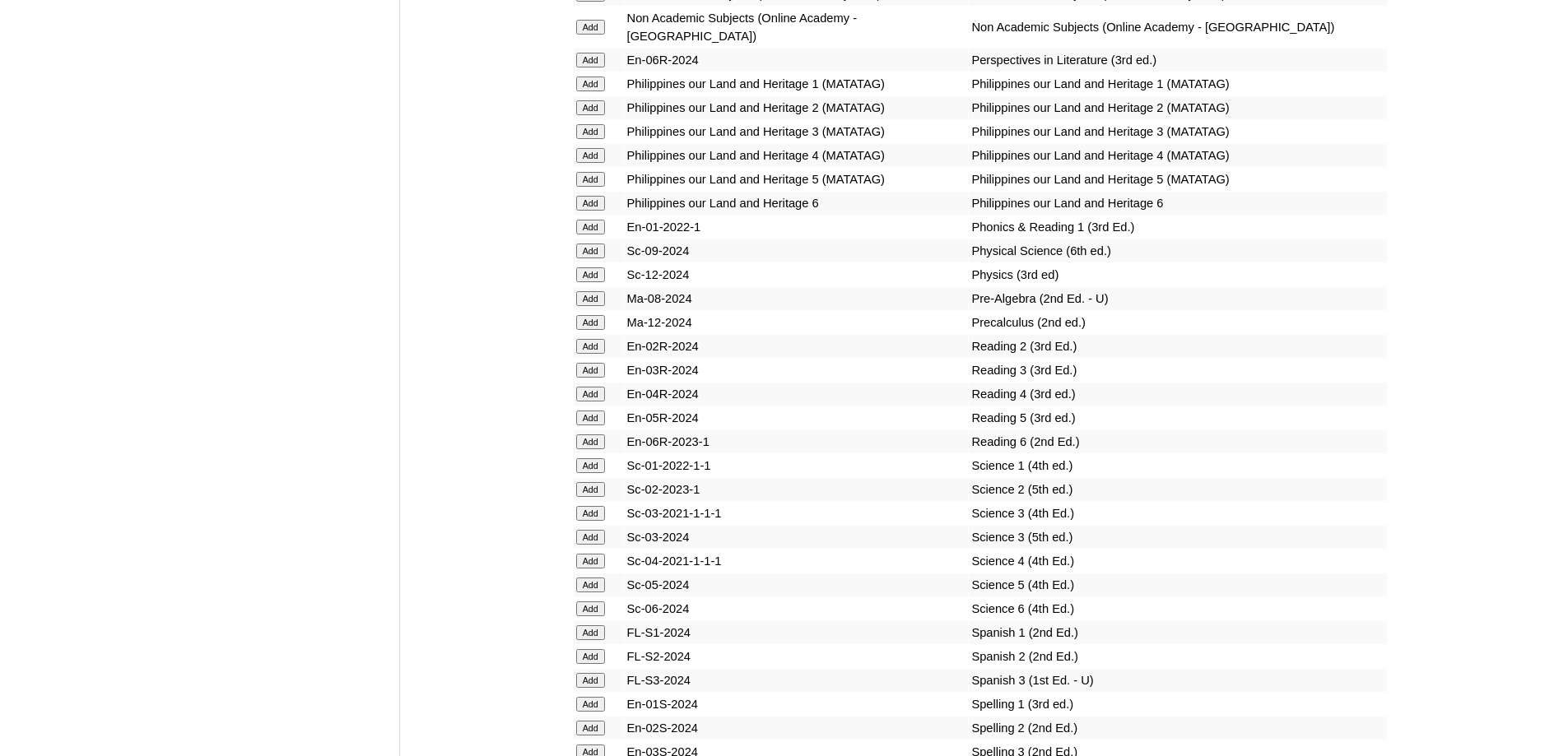
scroll to position [6429, 0]
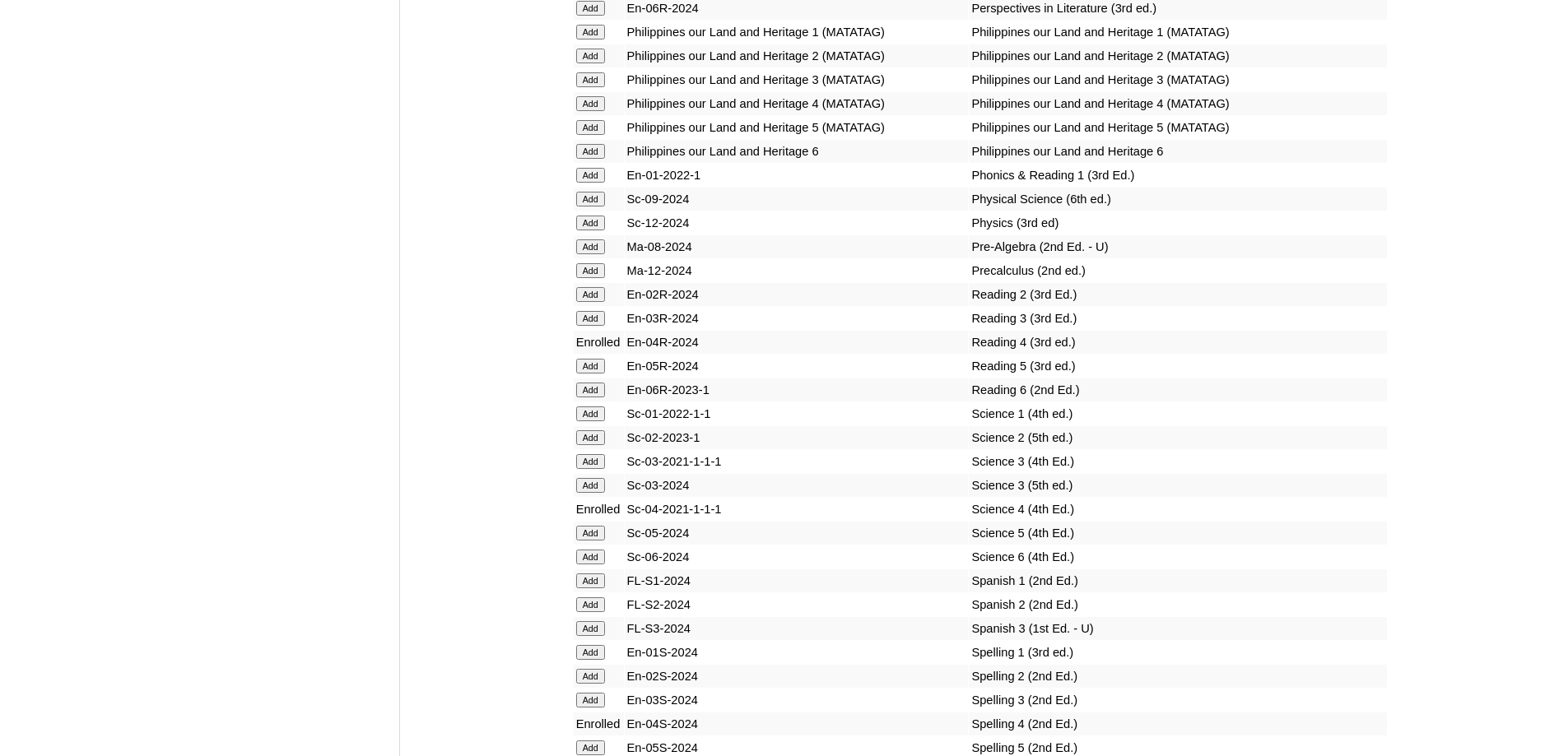
scroll to position [6447, 0]
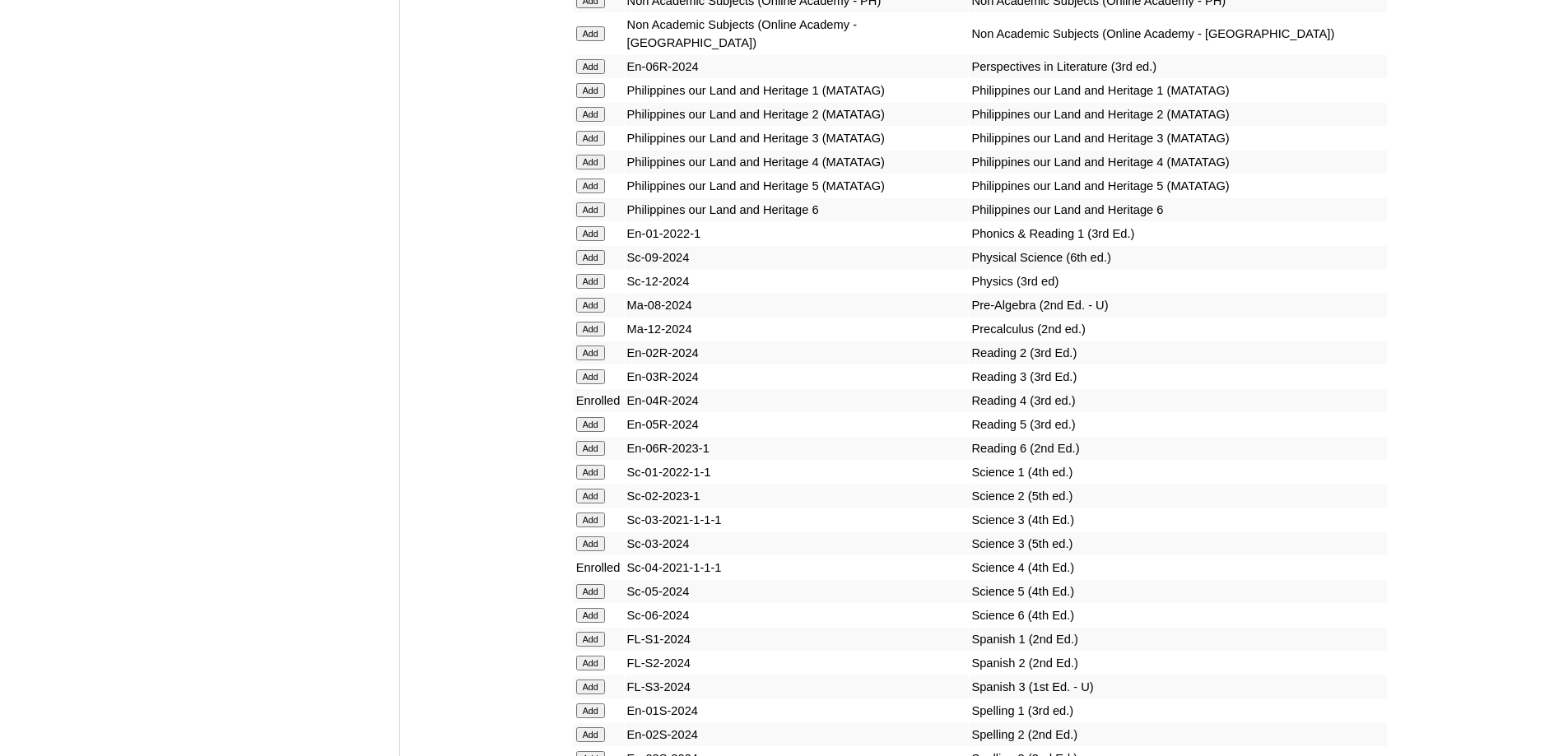
click at [597, 170] on input "Add" at bounding box center [590, 162] width 29 height 15
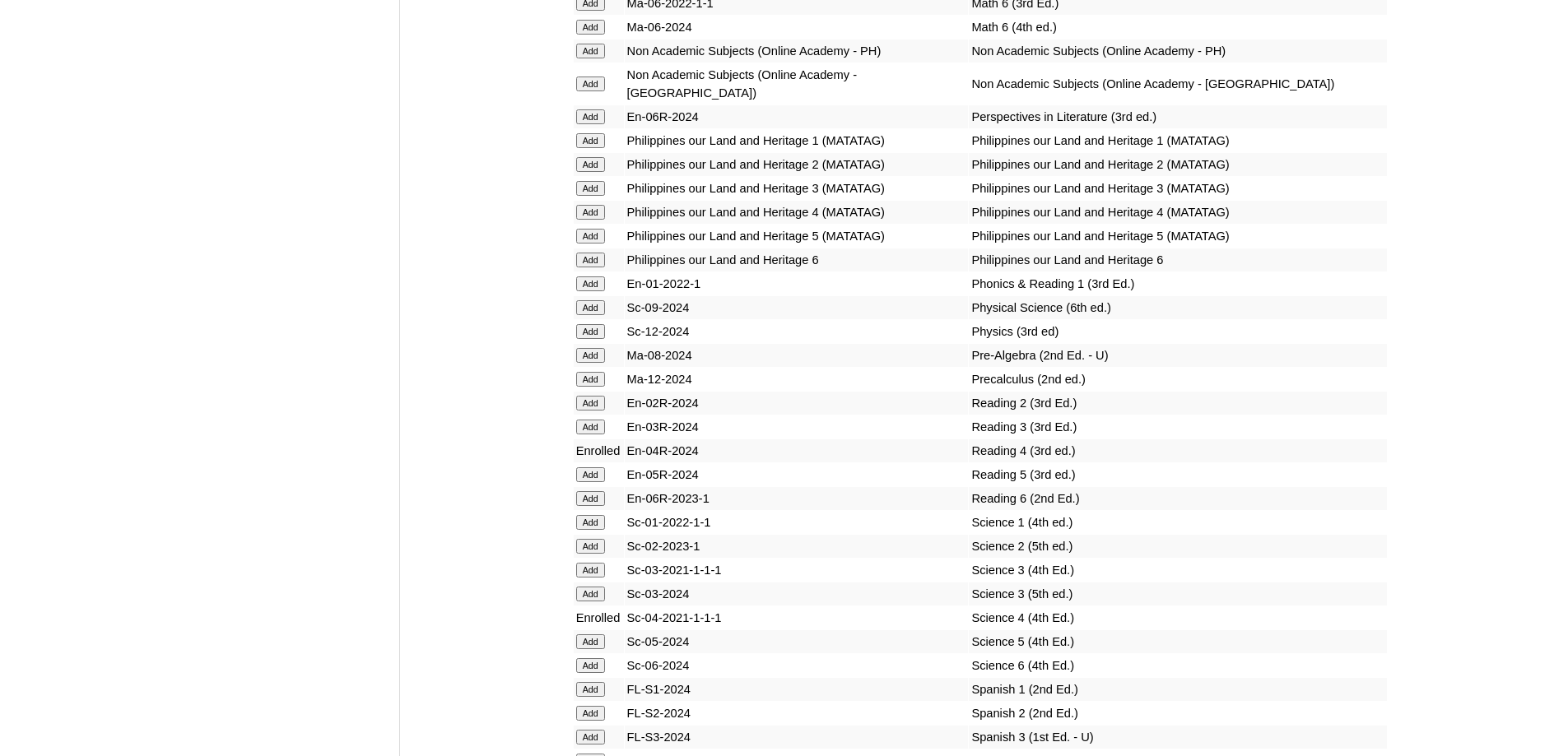
scroll to position [6200, 0]
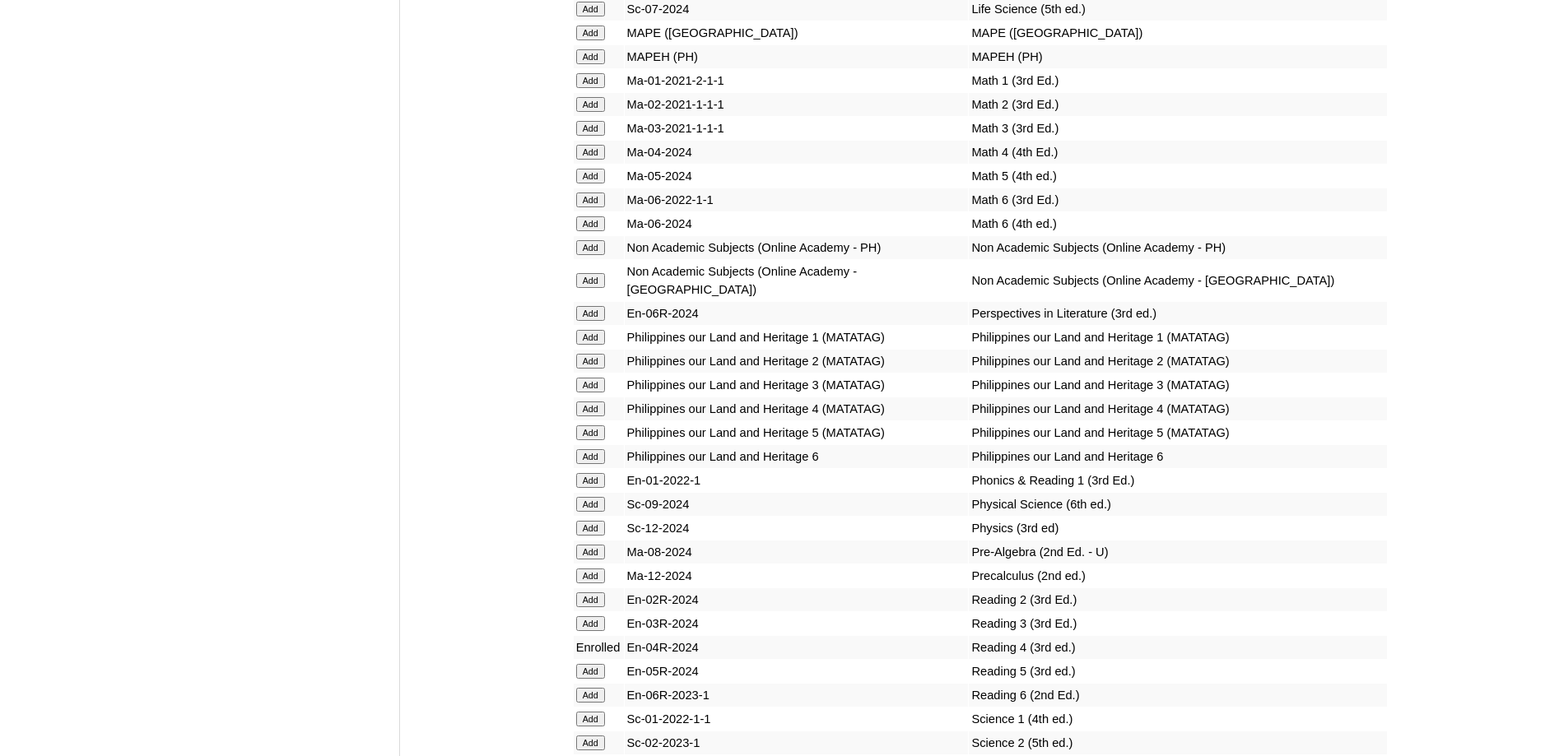
click at [599, 160] on input "Add" at bounding box center [590, 153] width 29 height 15
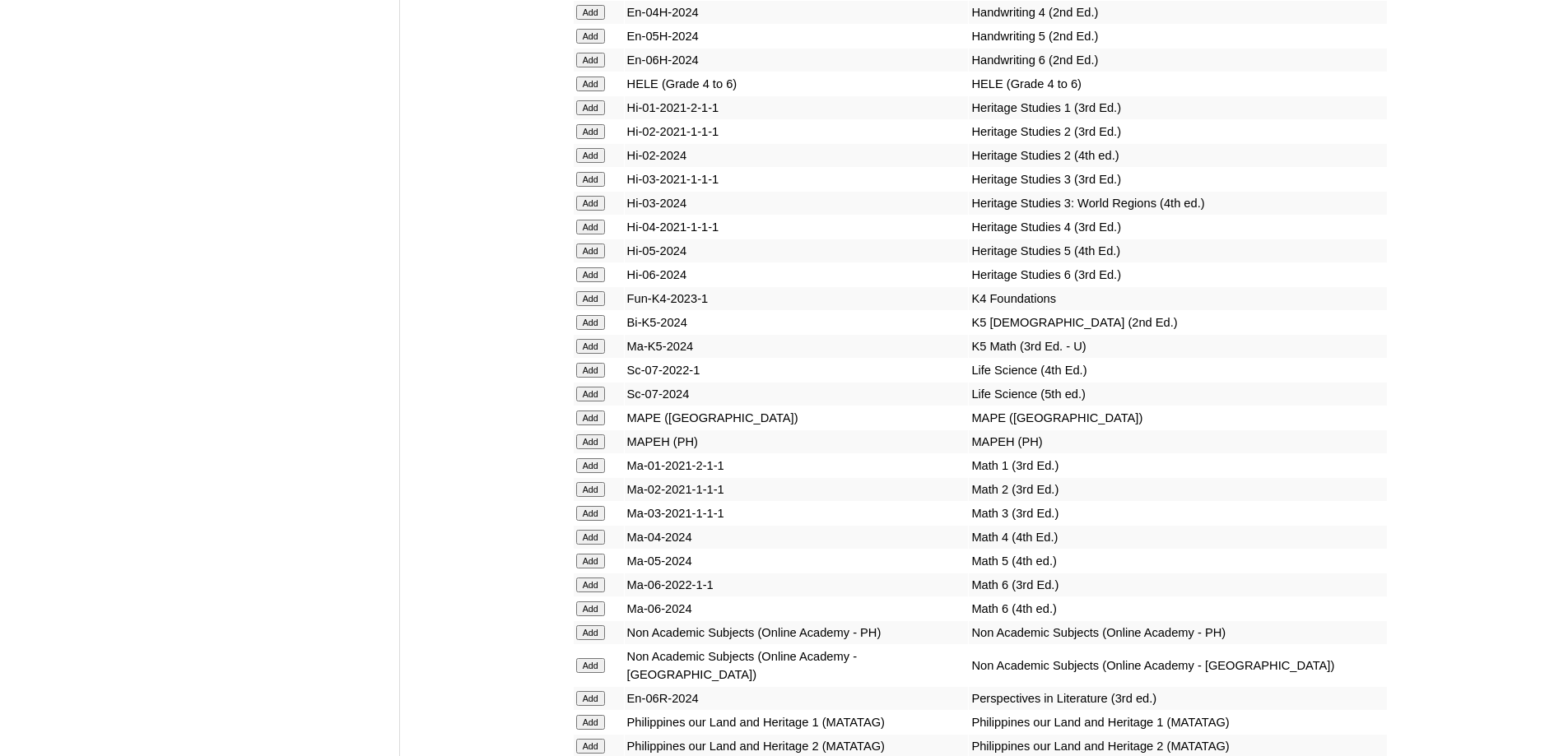
scroll to position [5788, 0]
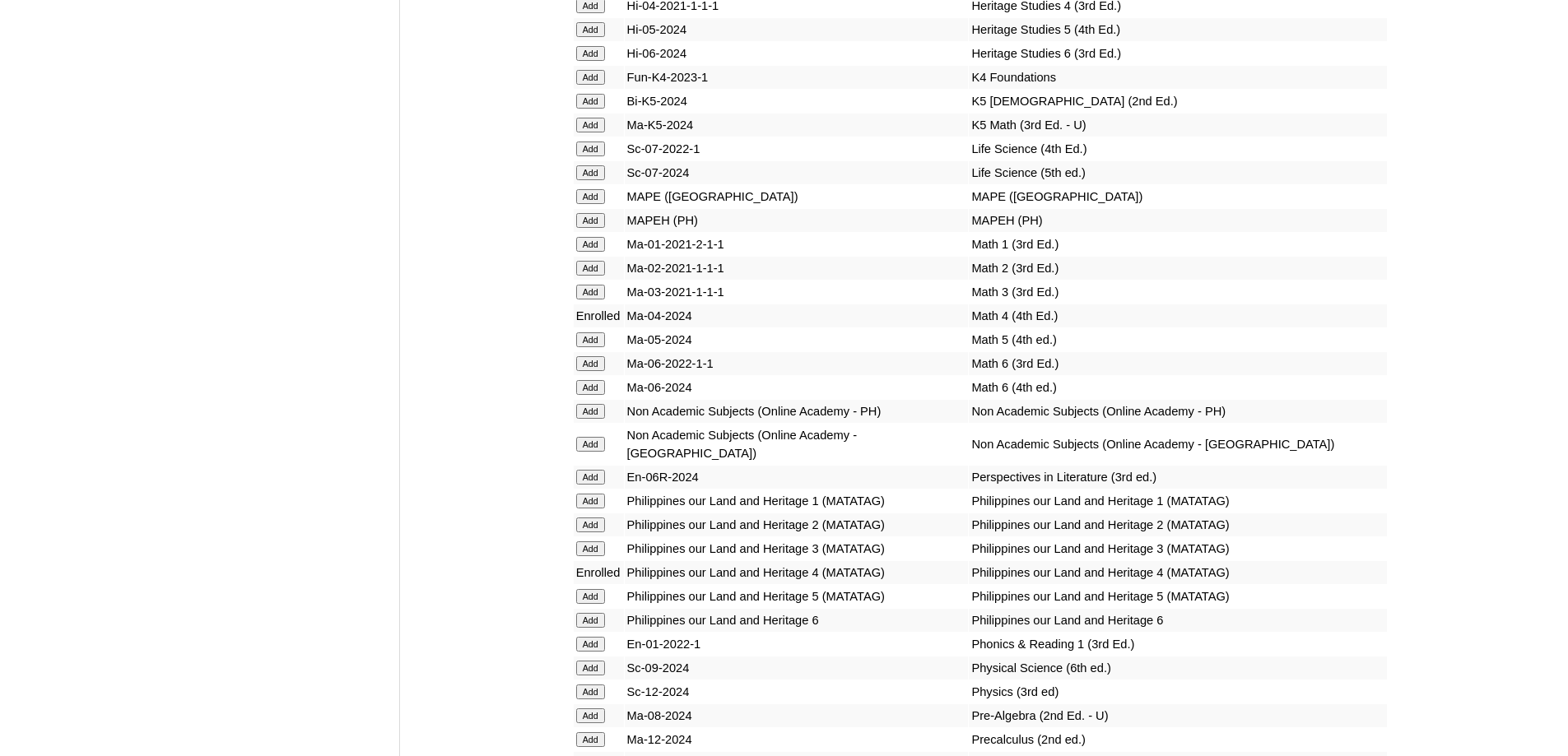
scroll to position [6001, 0]
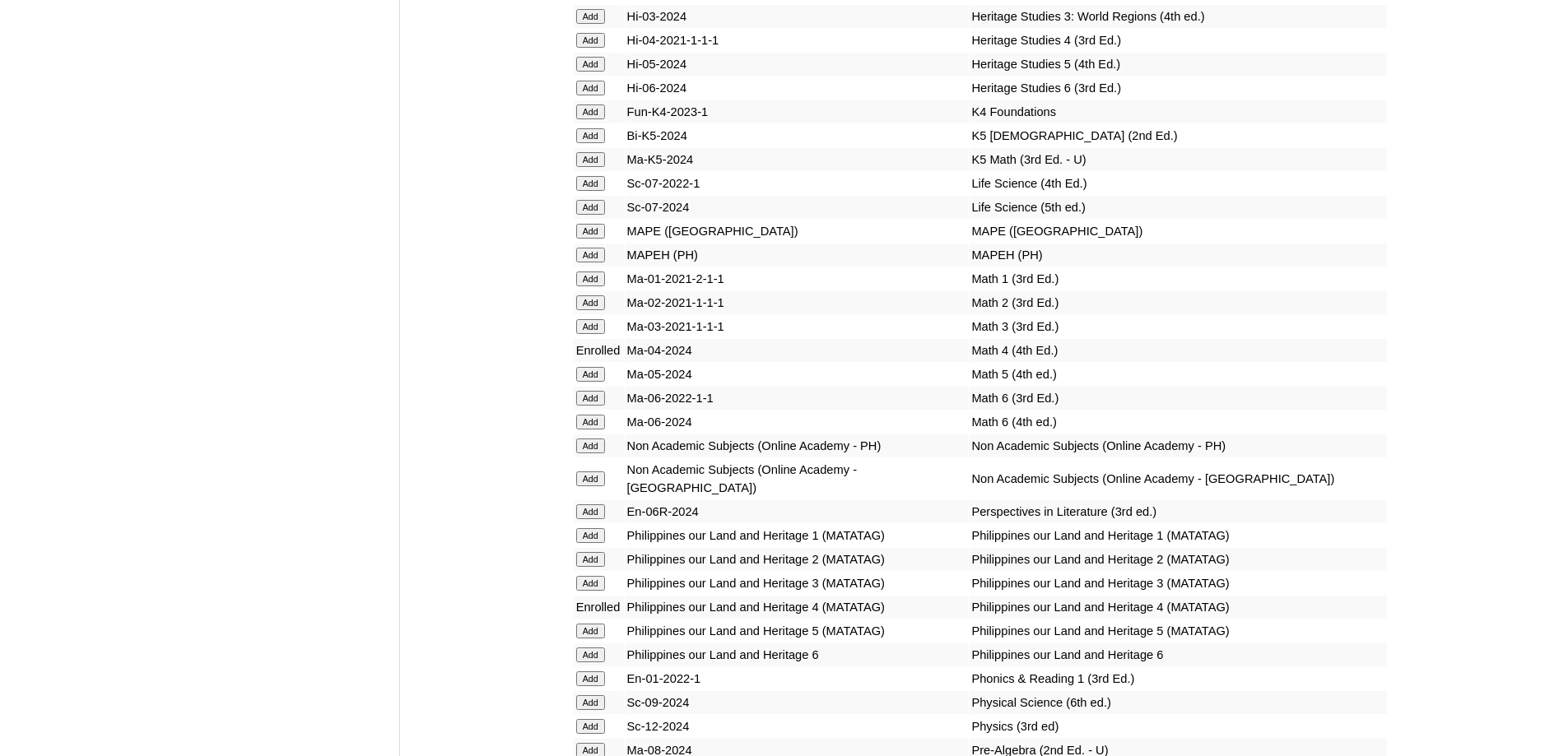
click at [598, 263] on input "Add" at bounding box center [590, 255] width 29 height 15
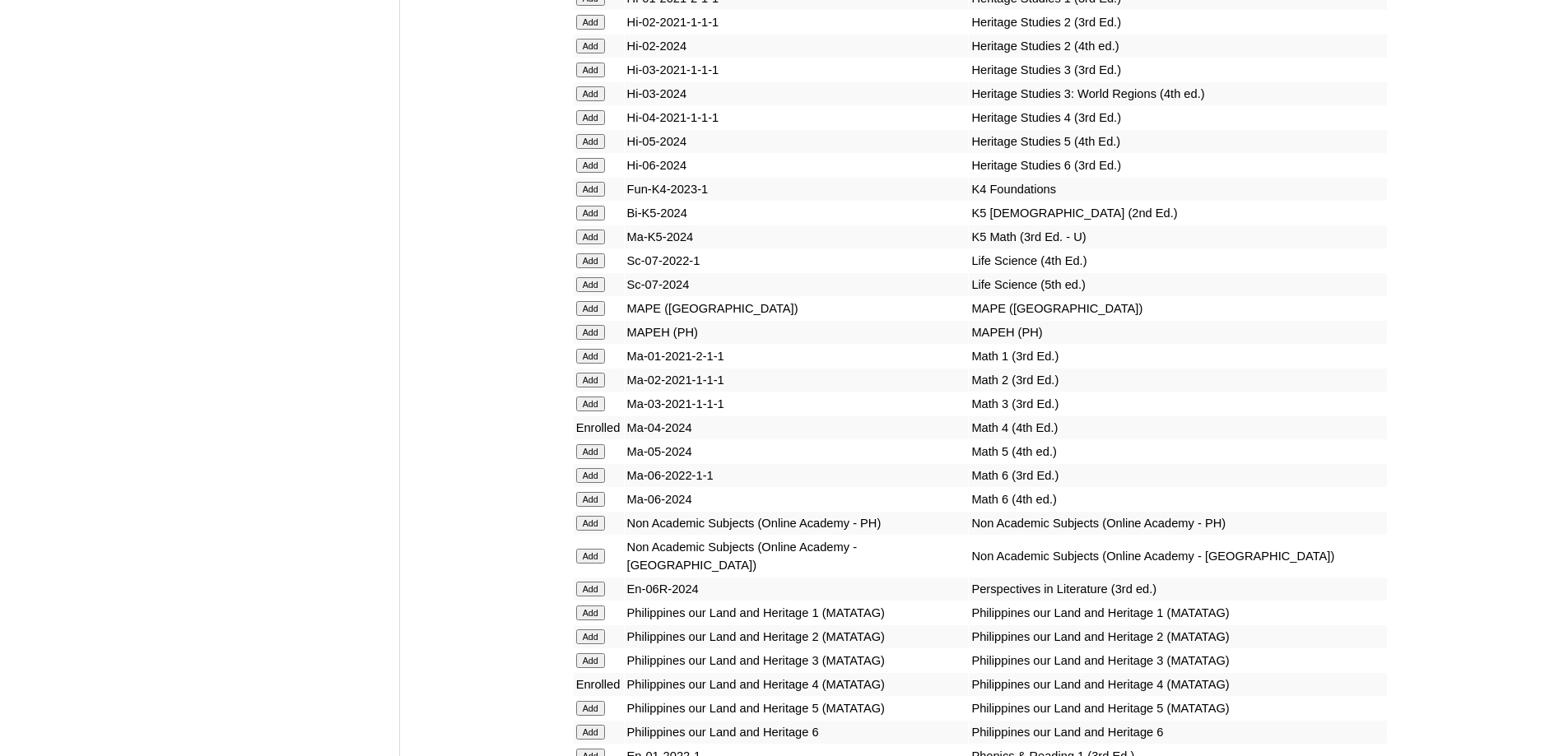
scroll to position [5919, 0]
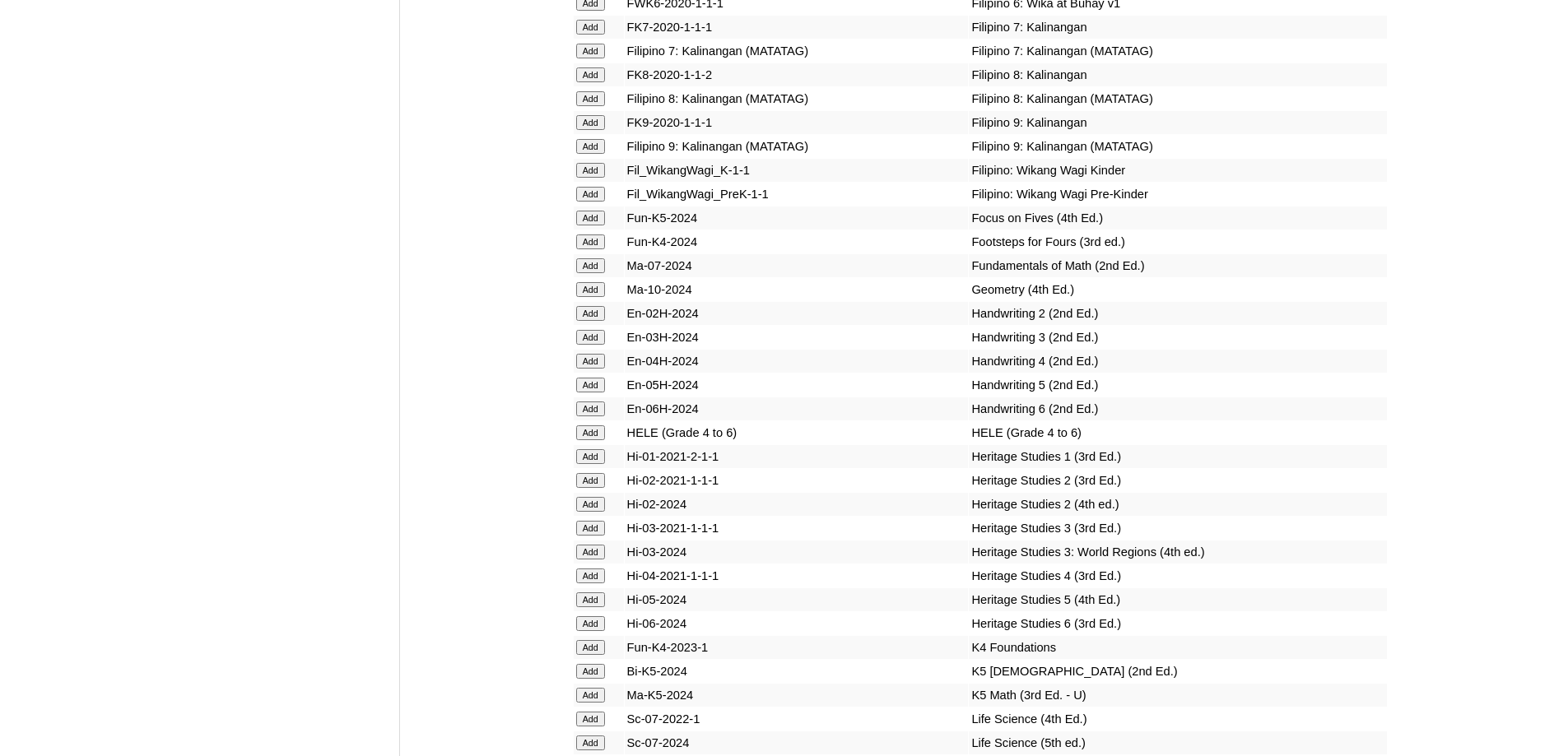
scroll to position [5260, 0]
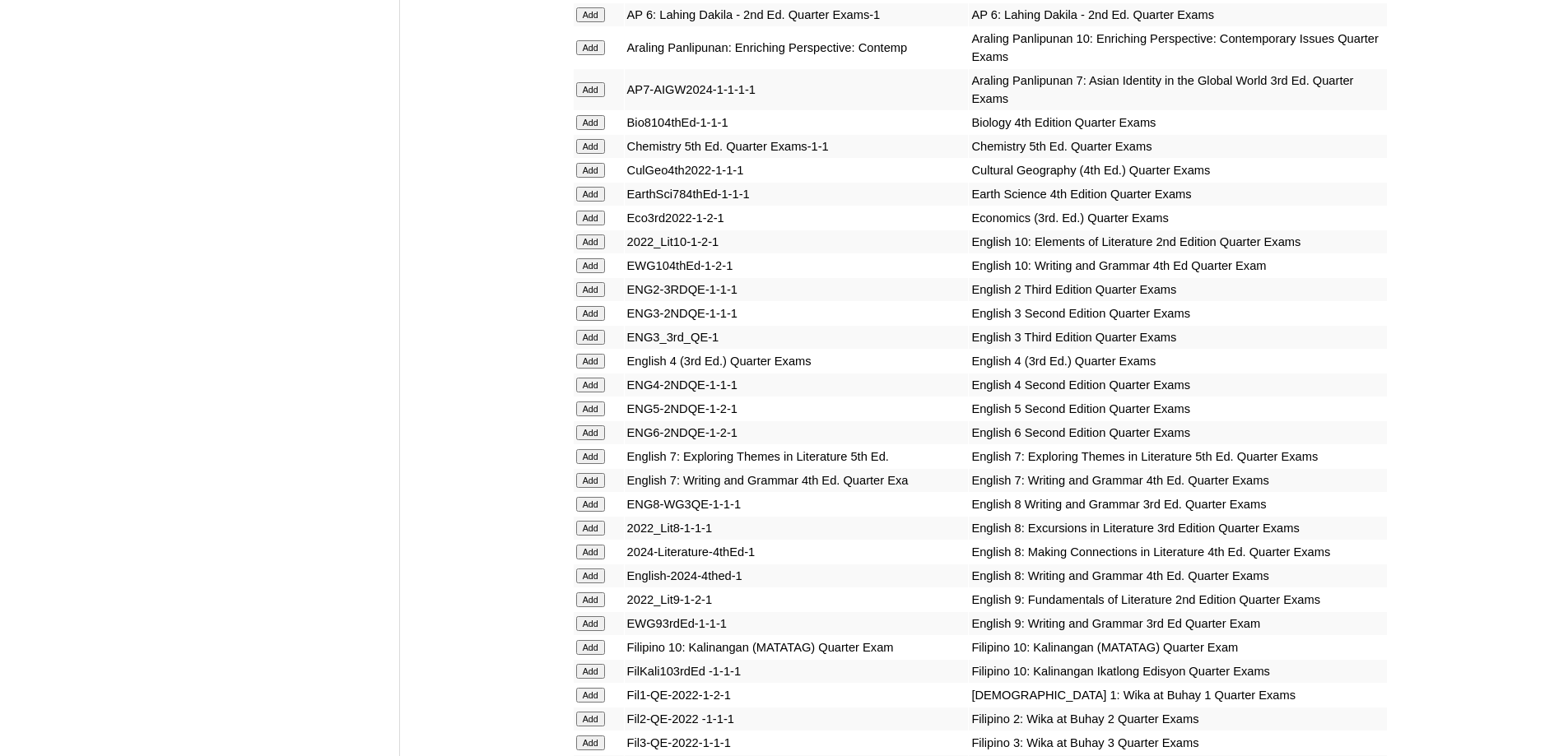
scroll to position [1728, 0]
drag, startPoint x: 591, startPoint y: 437, endPoint x: 589, endPoint y: 418, distance: 19.1
click at [589, 368] on input "Add" at bounding box center [590, 361] width 29 height 15
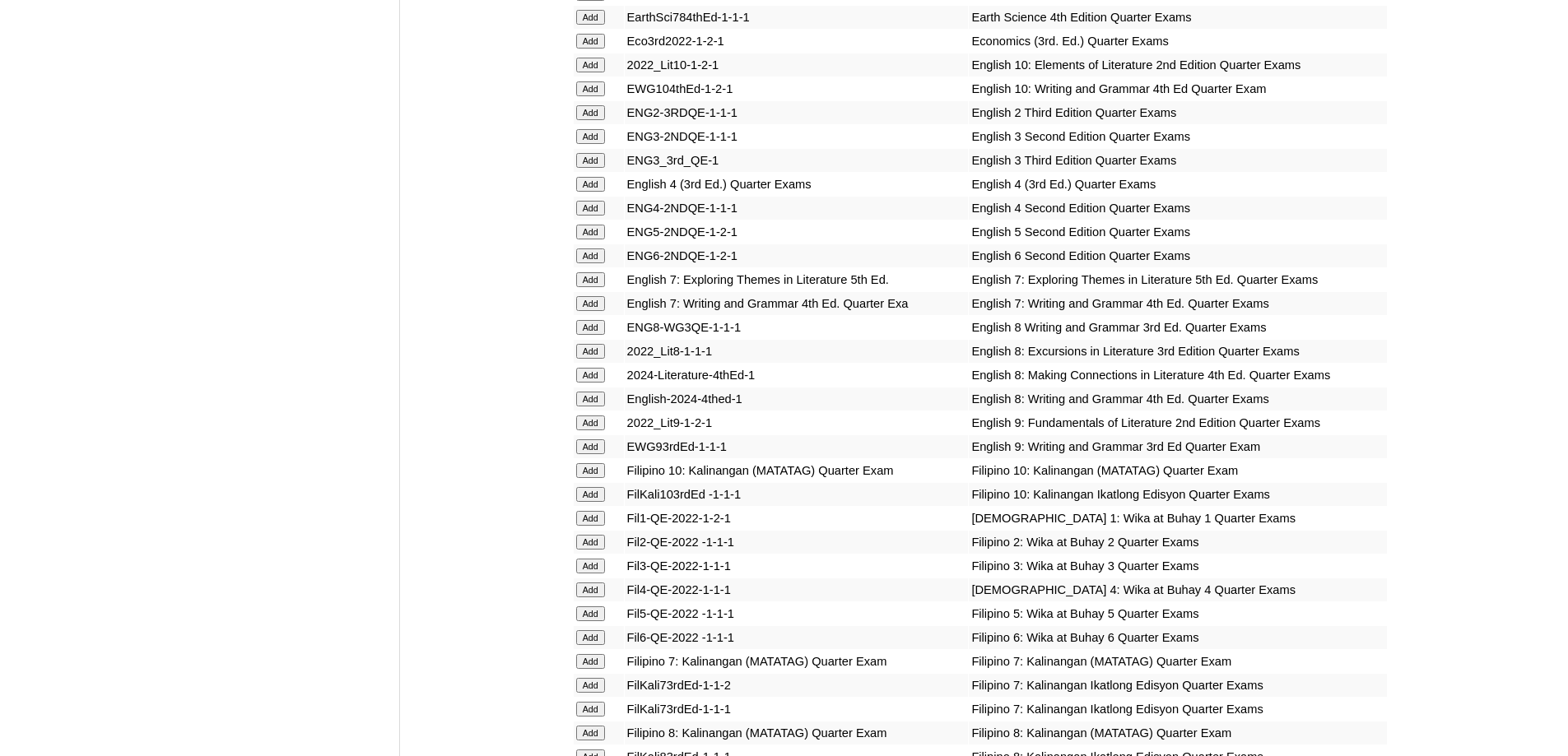
scroll to position [1975, 0]
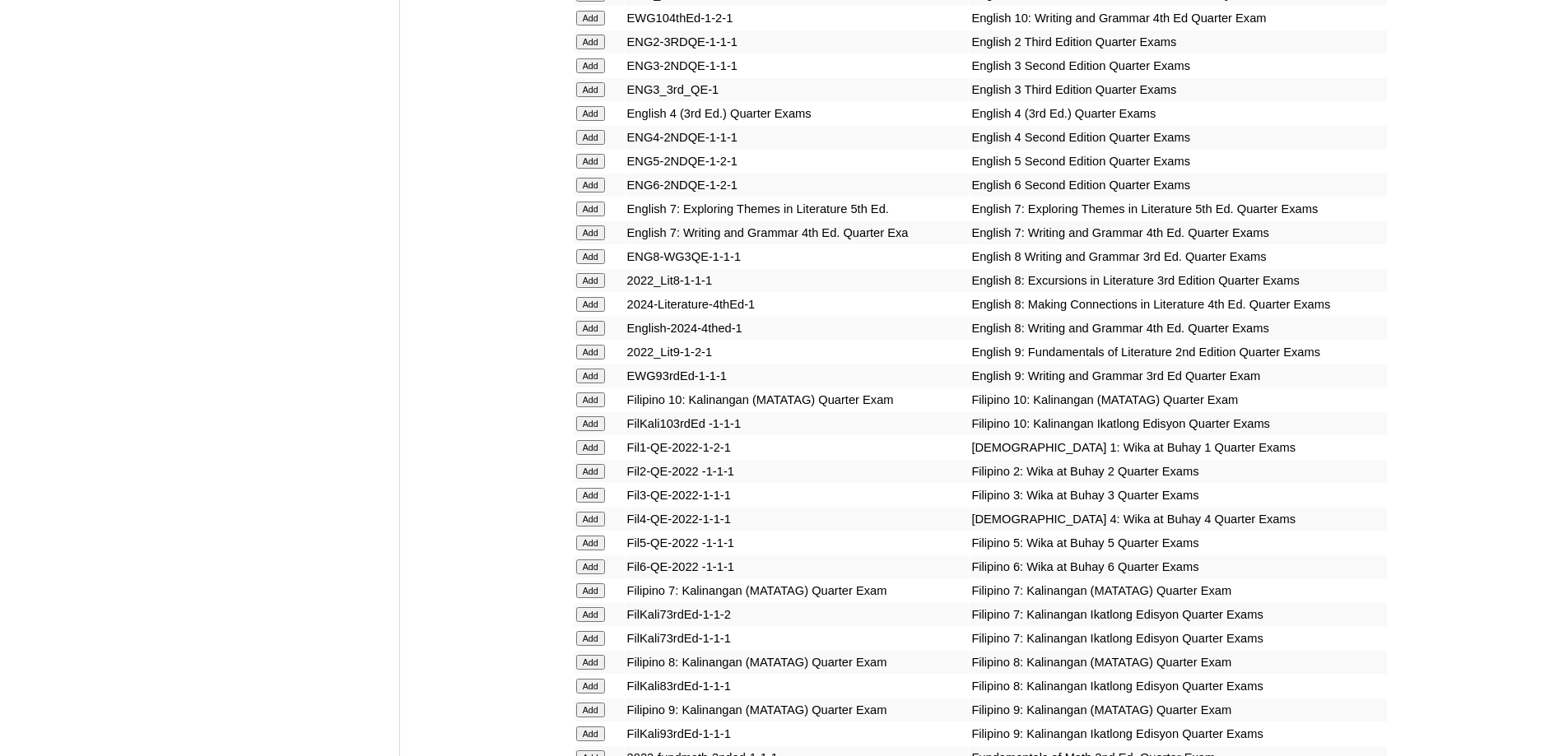
click at [596, 526] on input "Add" at bounding box center [590, 520] width 29 height 15
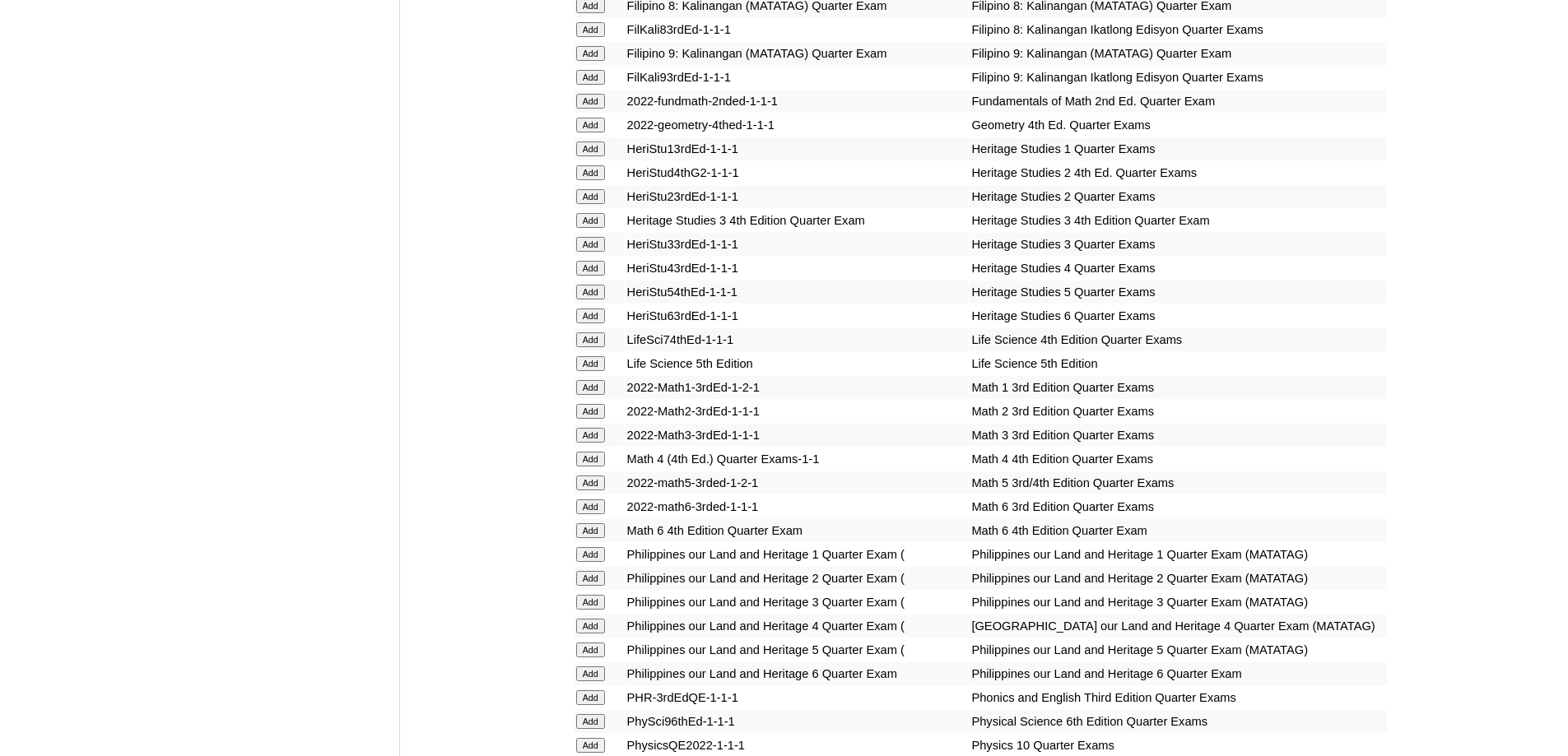
scroll to position [2634, 0]
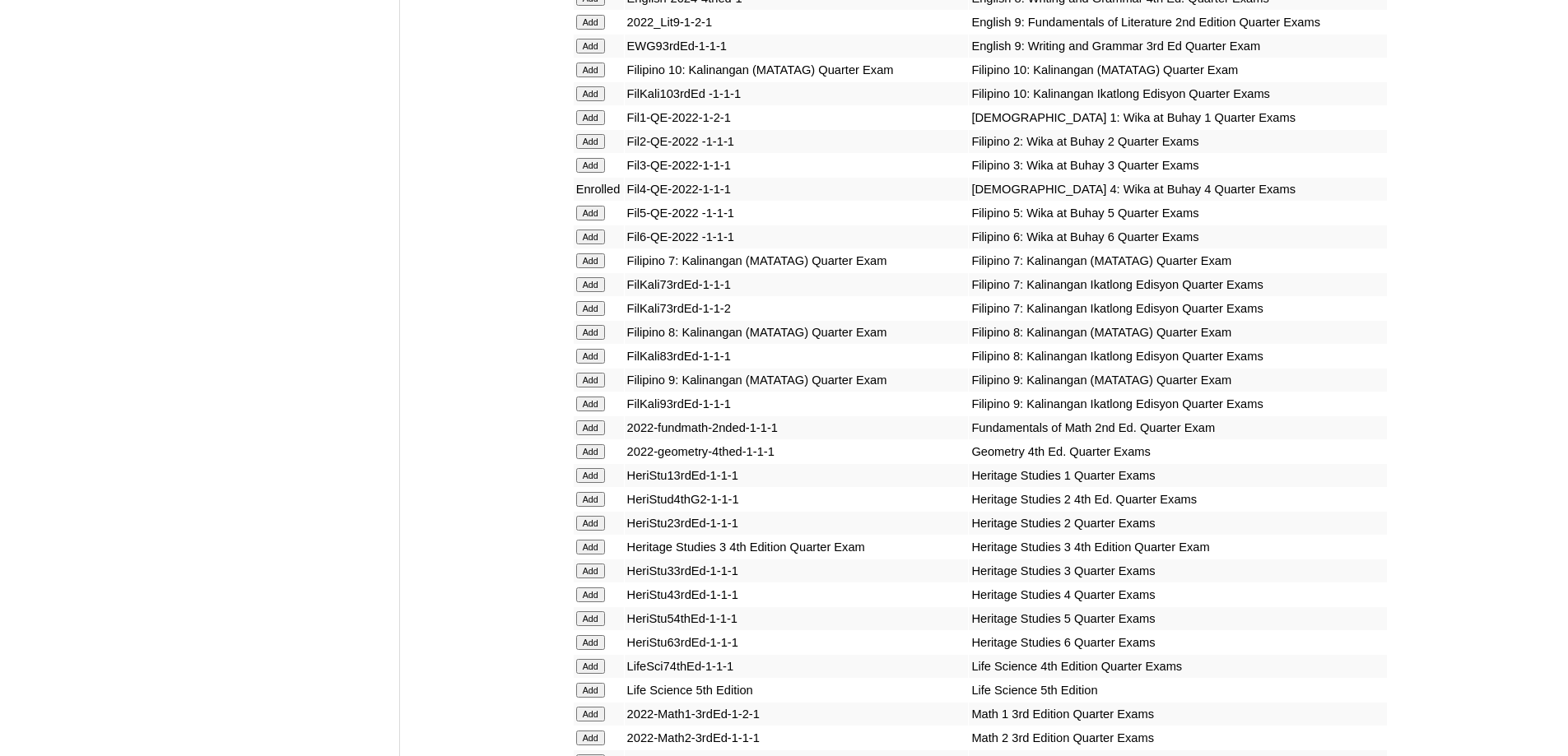
scroll to position [3046, 0]
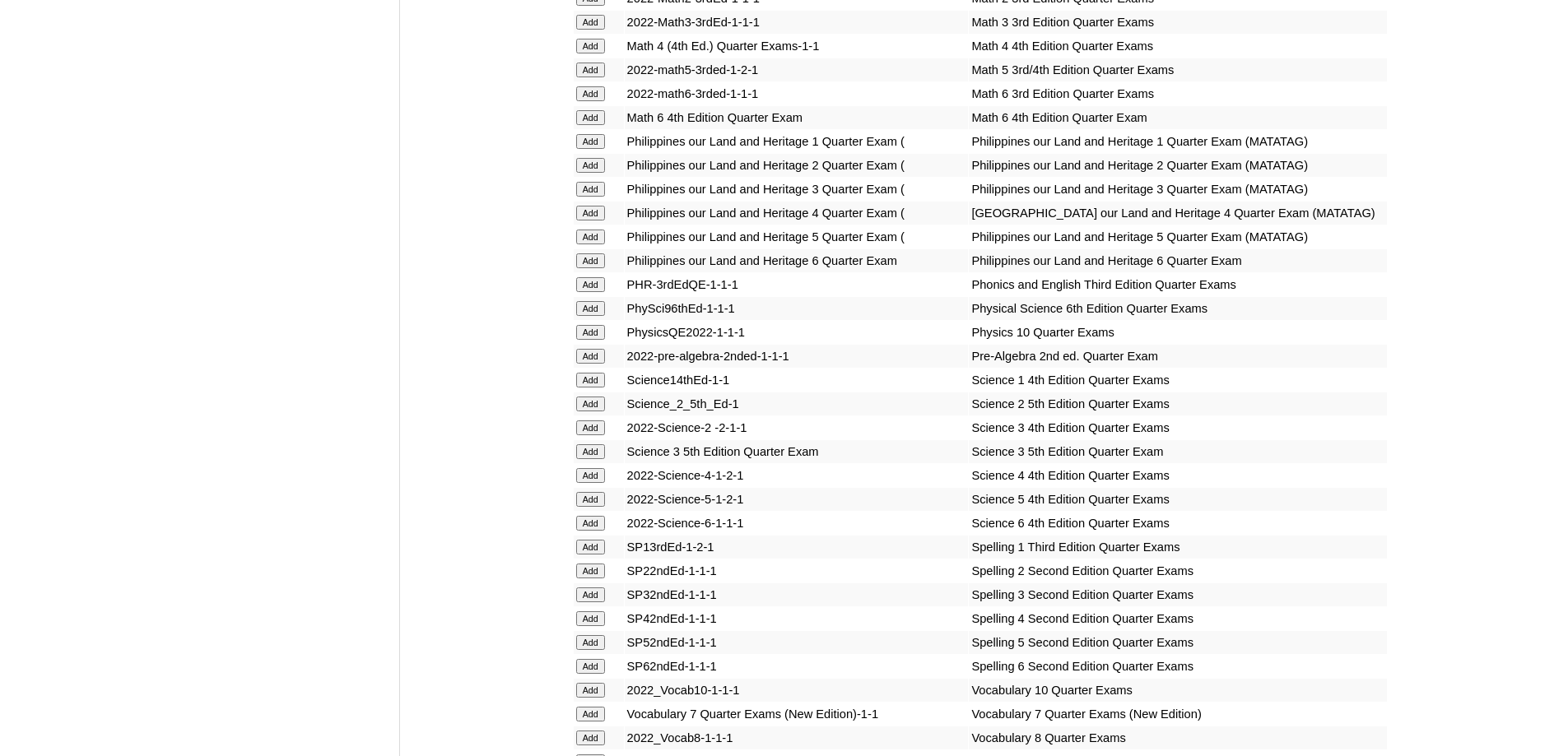
click at [601, 220] on input "Add" at bounding box center [590, 213] width 29 height 15
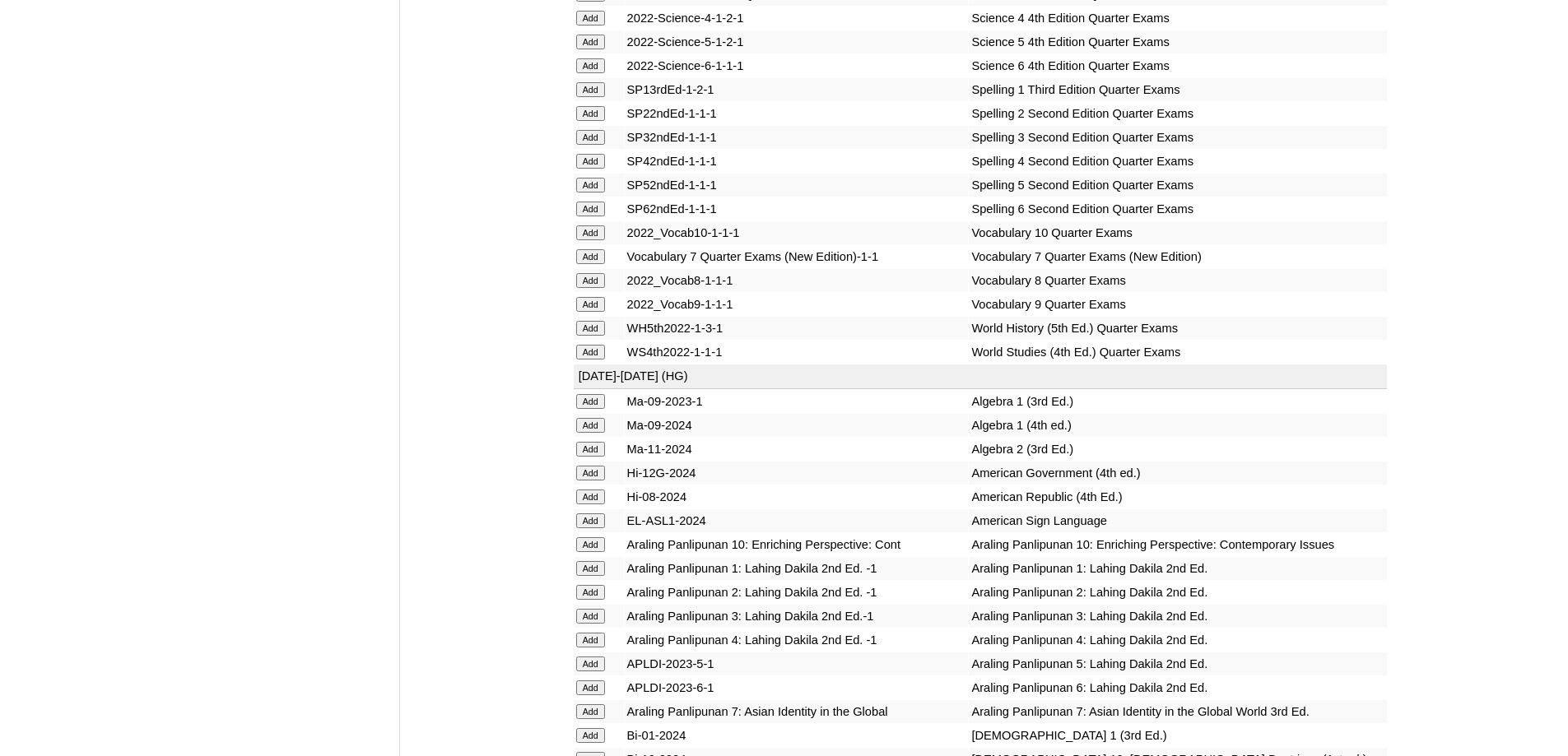
scroll to position [3540, 0]
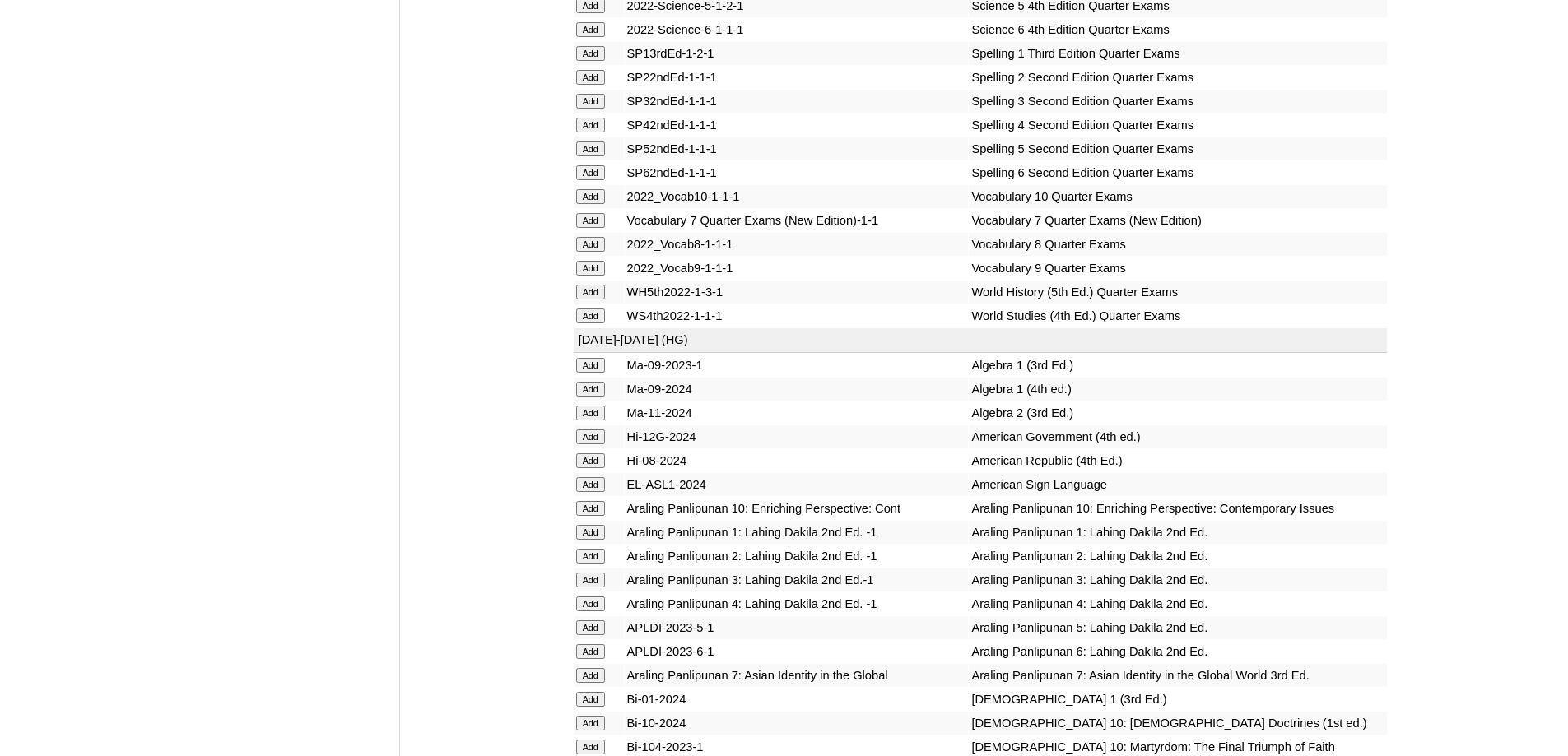
click at [598, 133] on input "Add" at bounding box center [590, 125] width 29 height 15
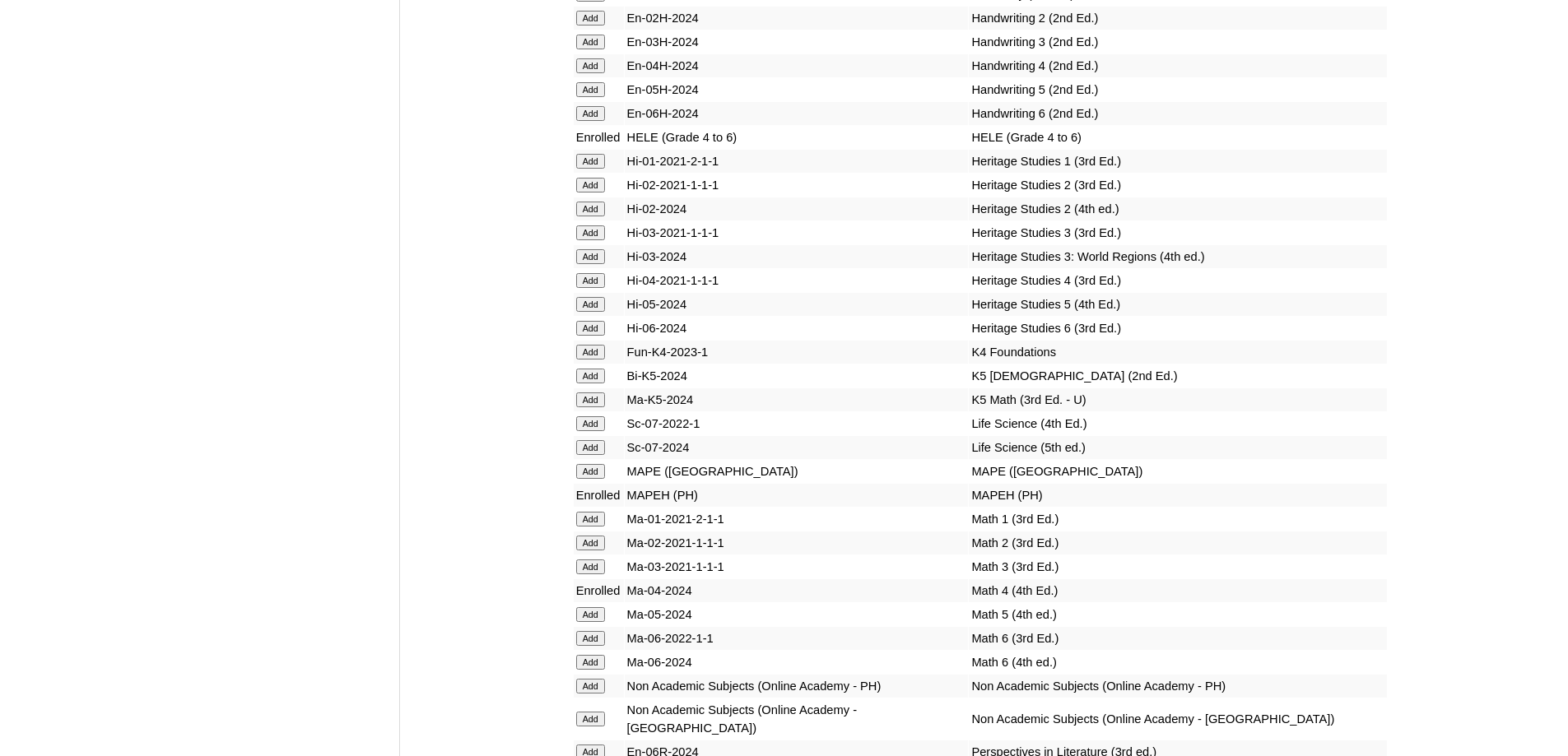
scroll to position [5761, 0]
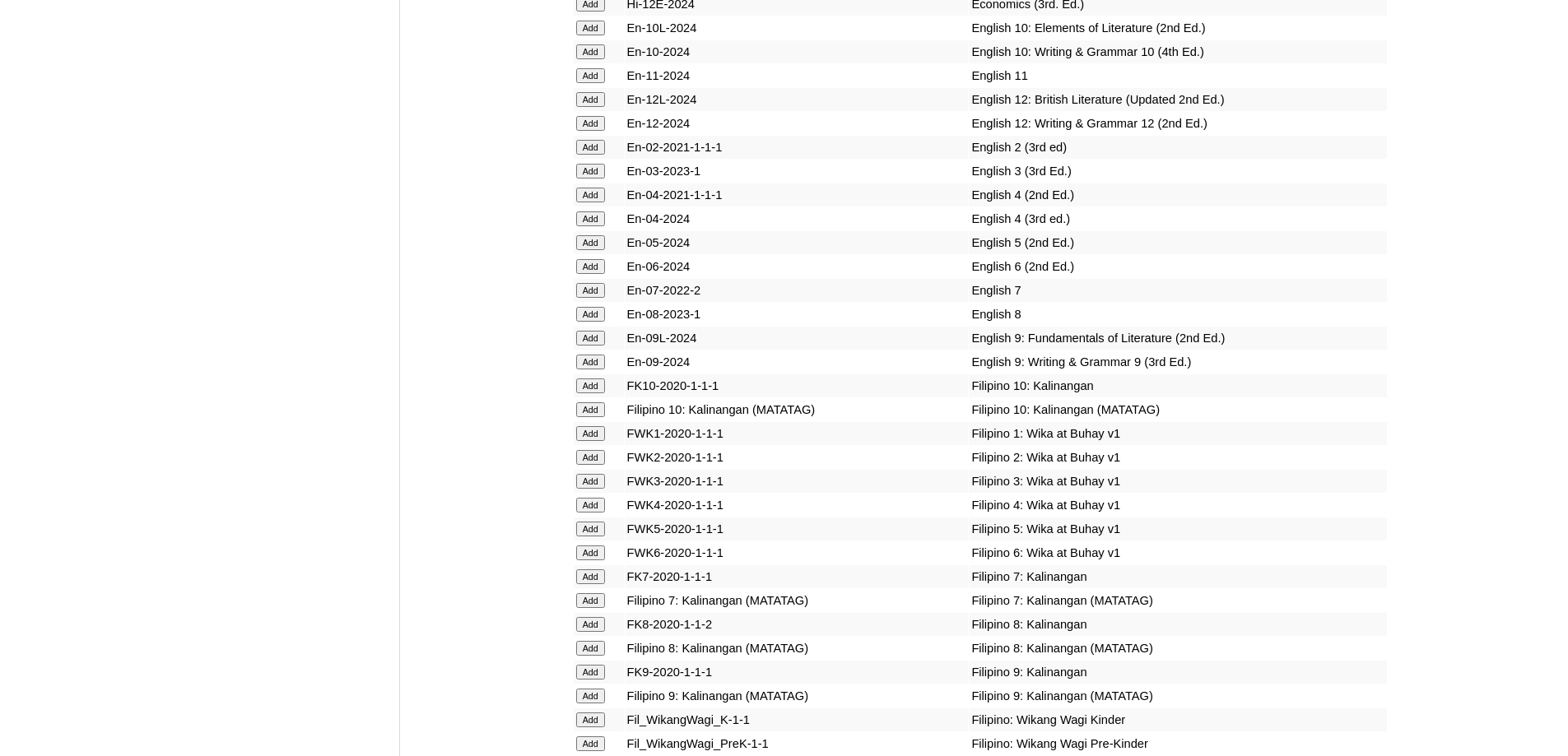
scroll to position [4819, 0]
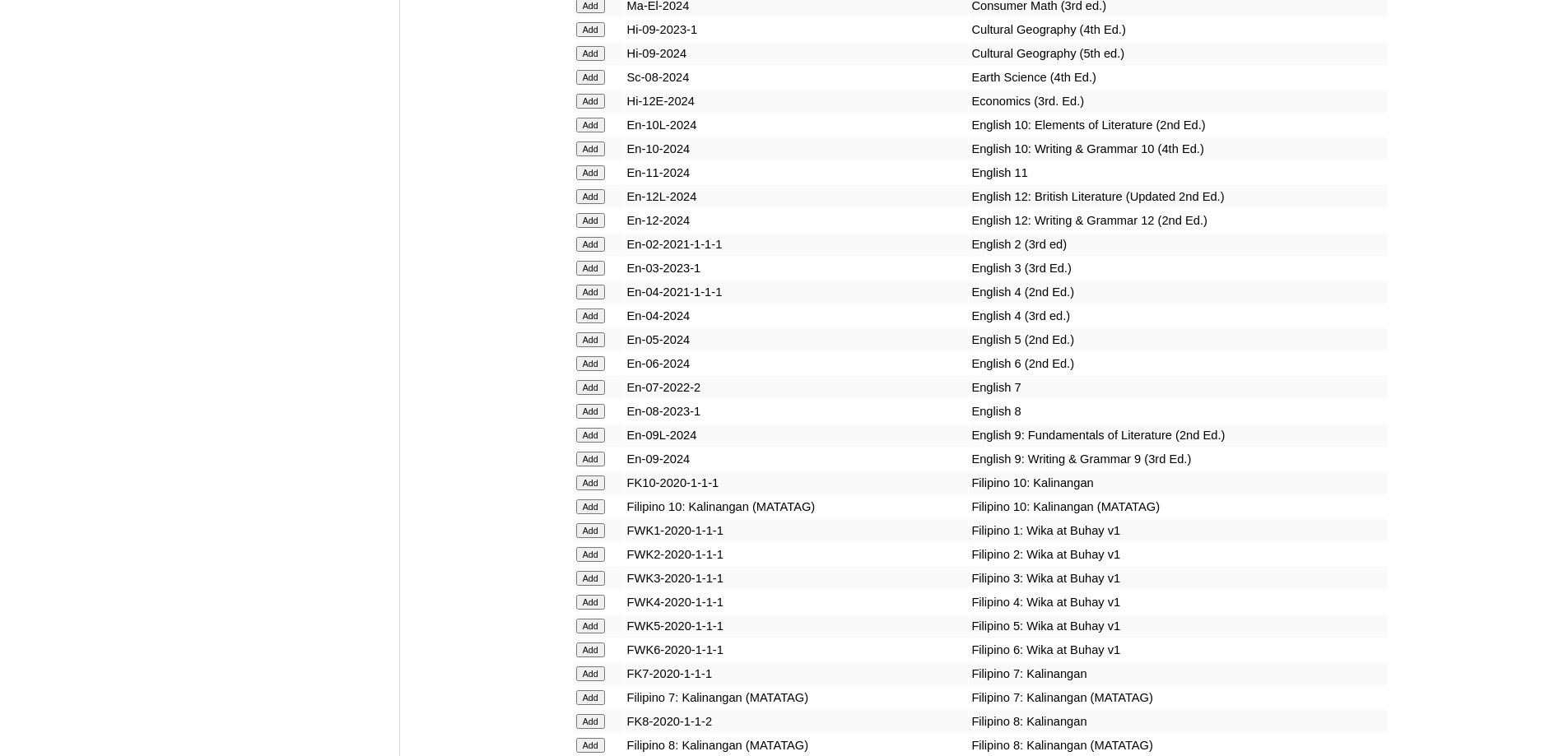
click at [598, 323] on input "Add" at bounding box center [590, 316] width 29 height 15
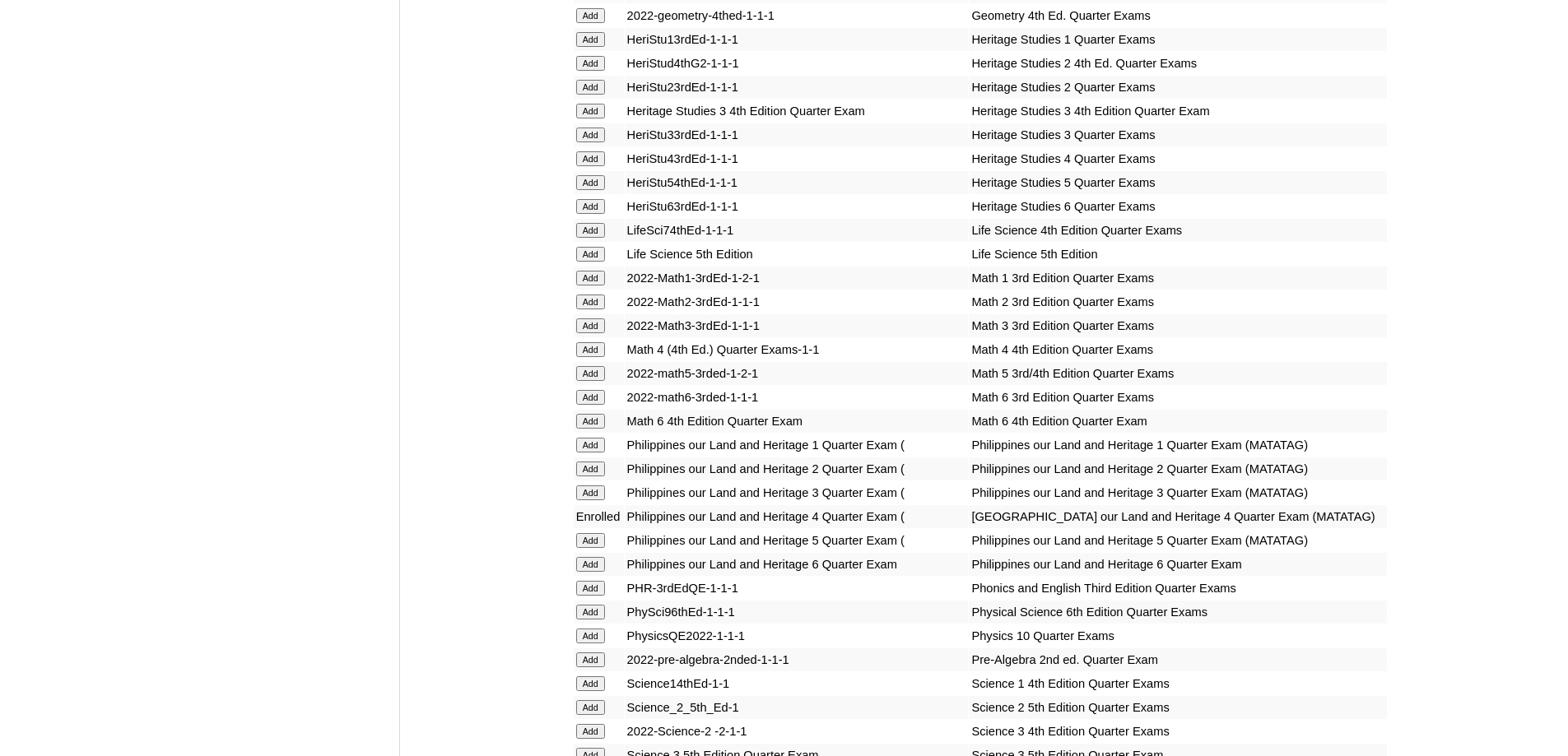
scroll to position [0, 0]
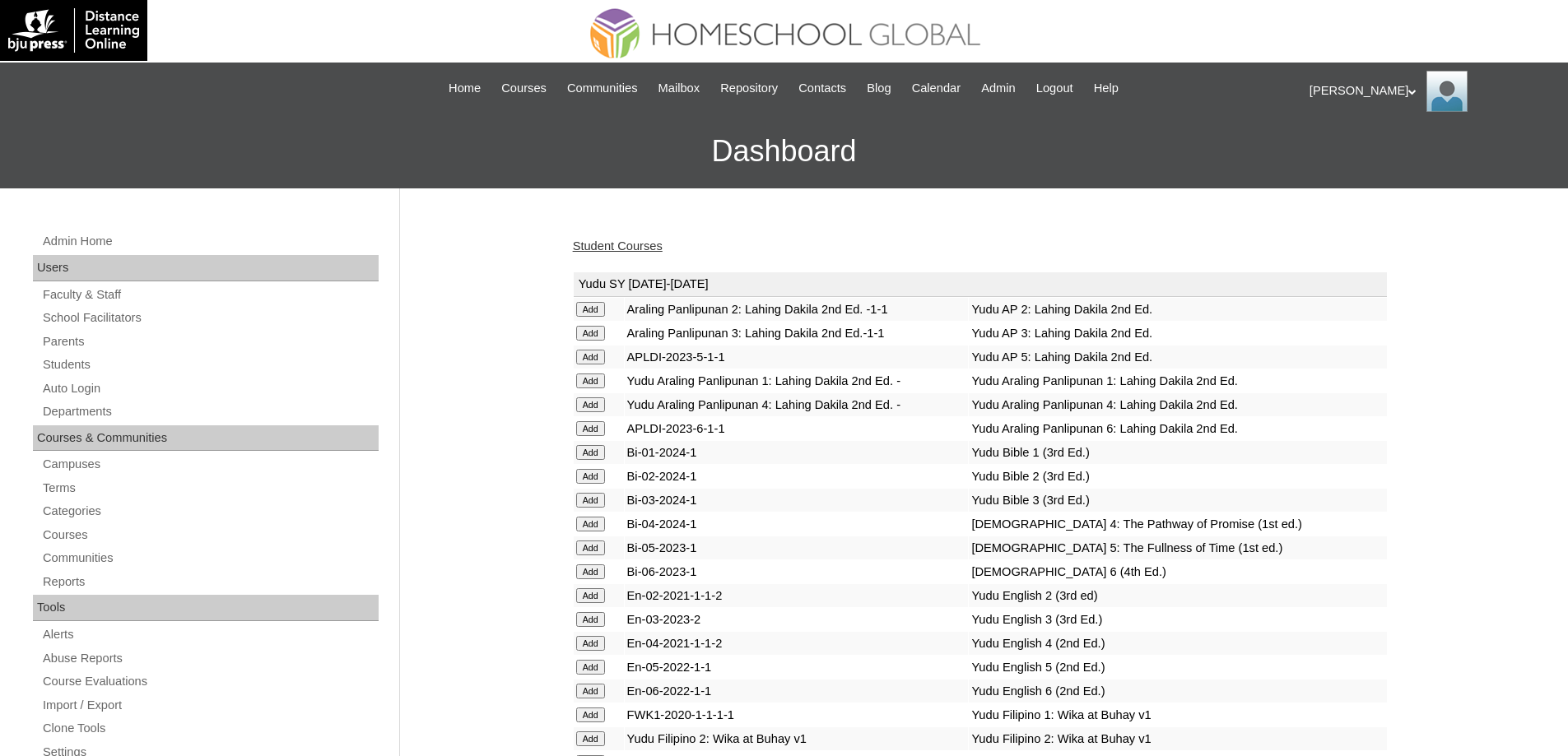
click at [589, 247] on link "Student Courses" at bounding box center [617, 246] width 90 height 13
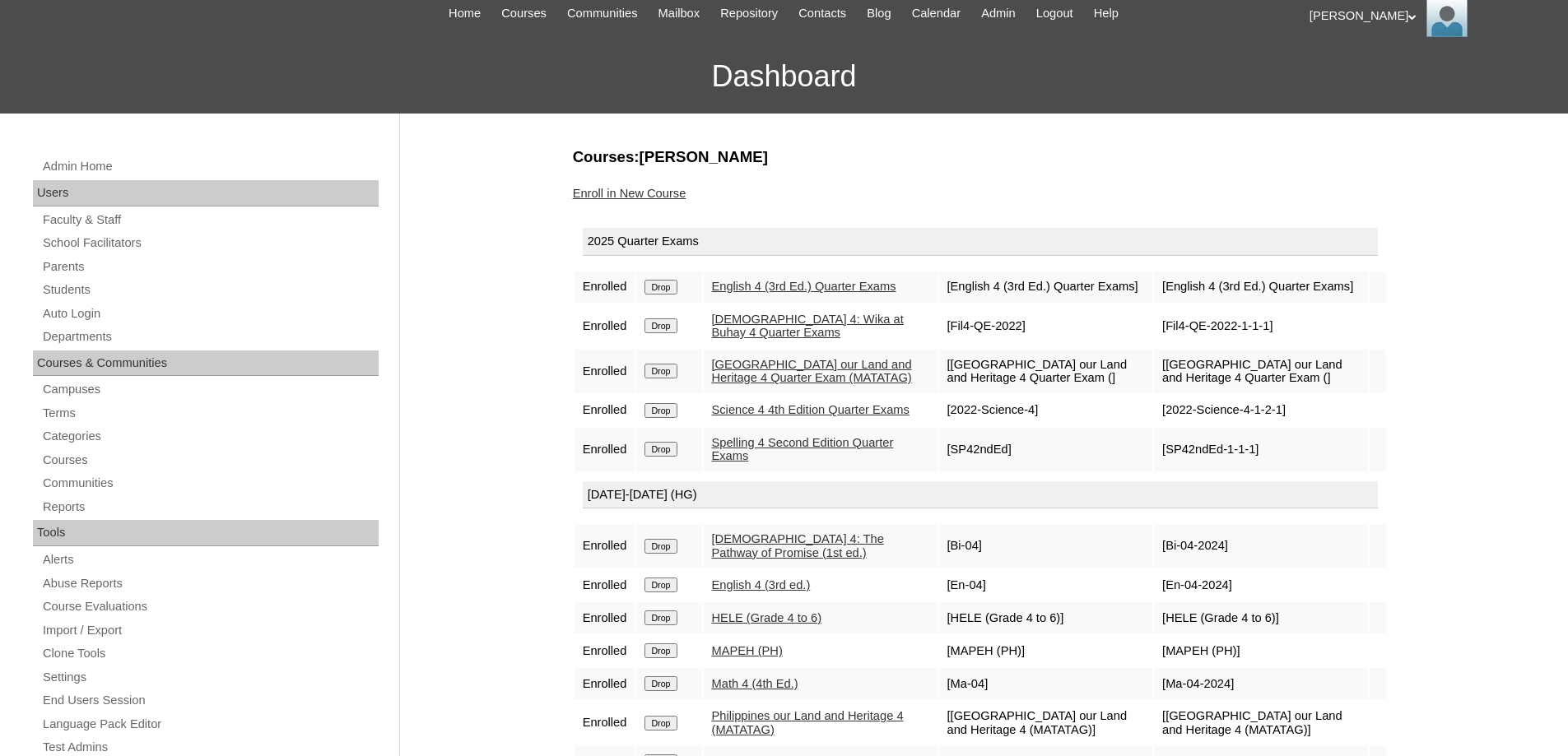
scroll to position [82, 0]
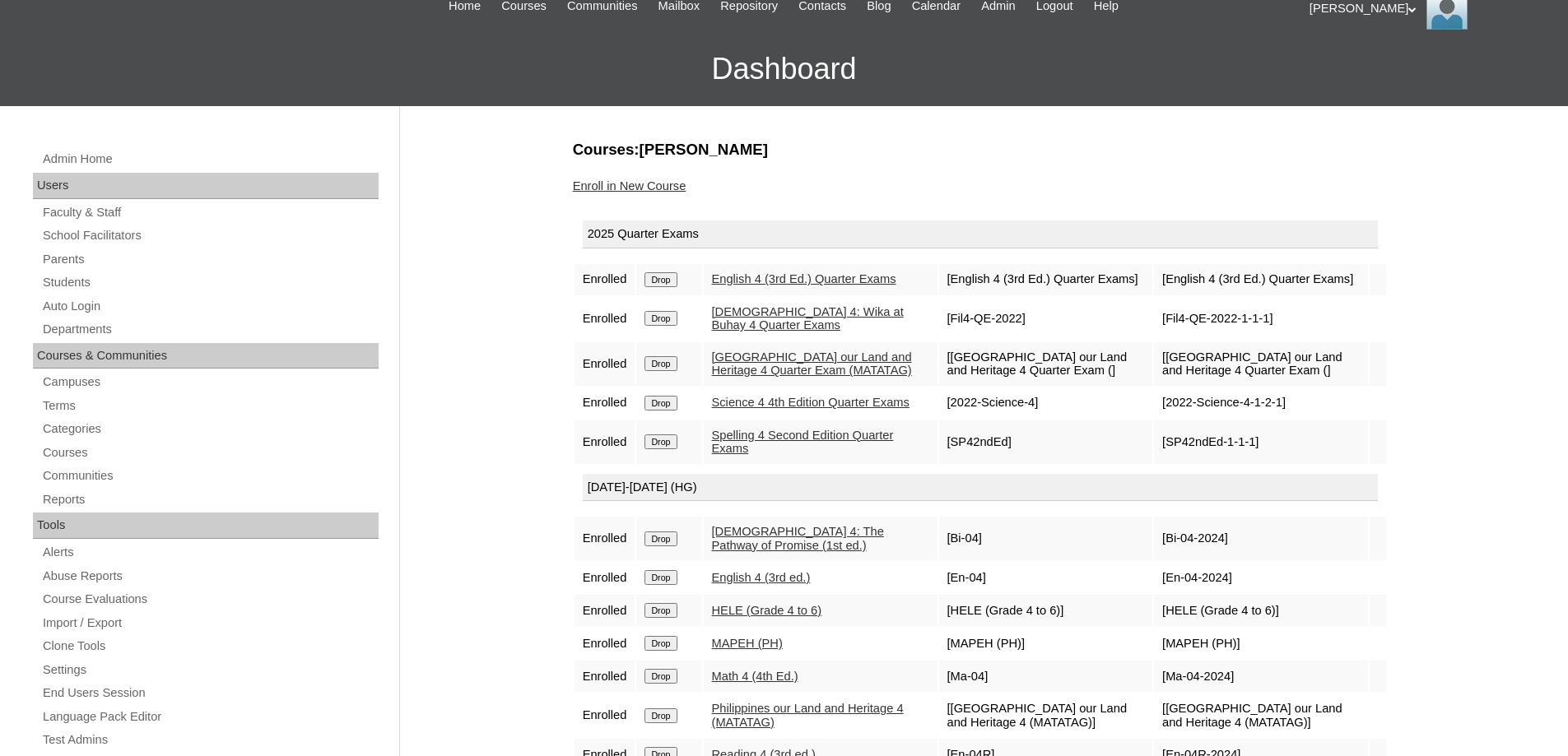
click at [672, 184] on link "Enroll in New Course" at bounding box center [629, 186] width 114 height 13
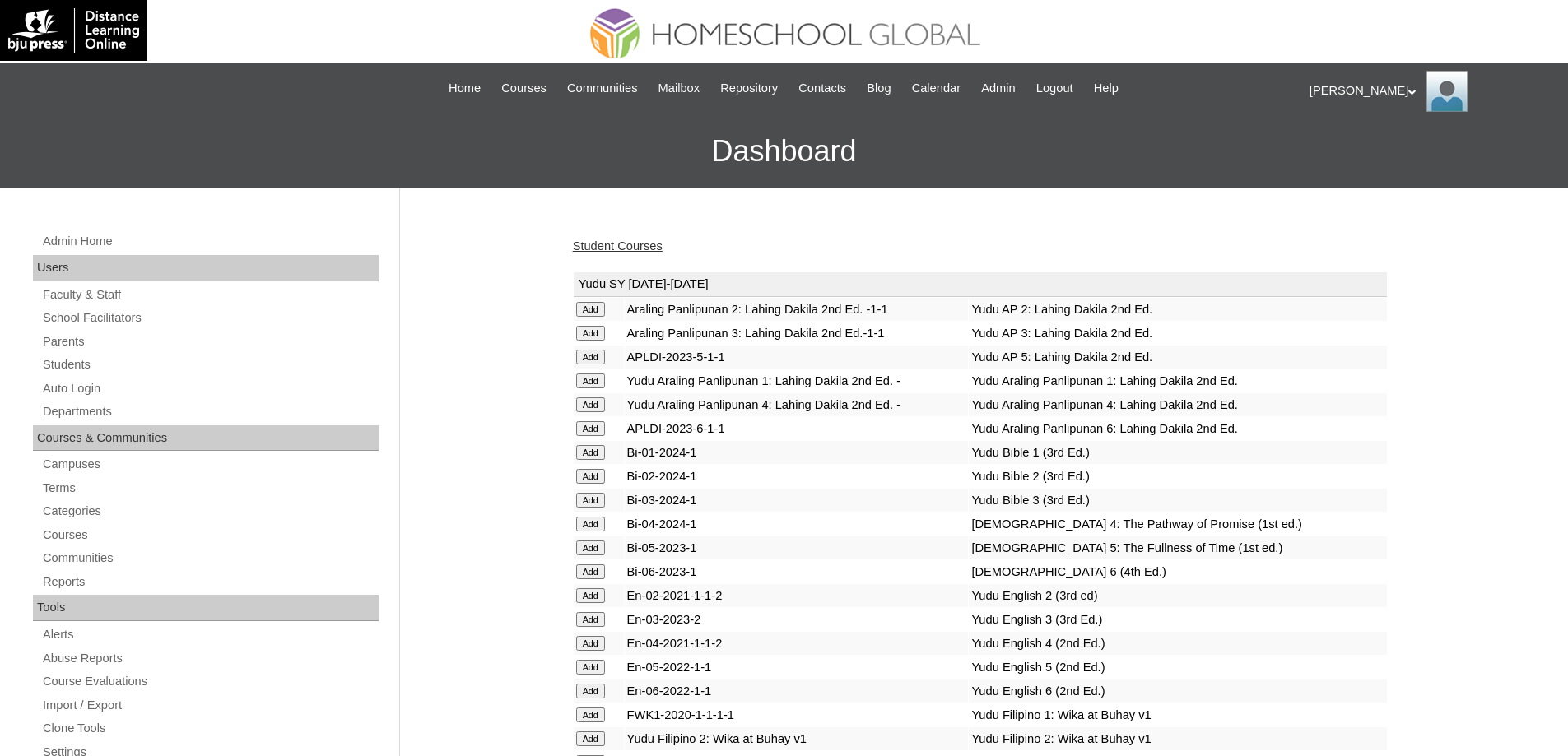
click at [650, 242] on link "Student Courses" at bounding box center [617, 246] width 90 height 13
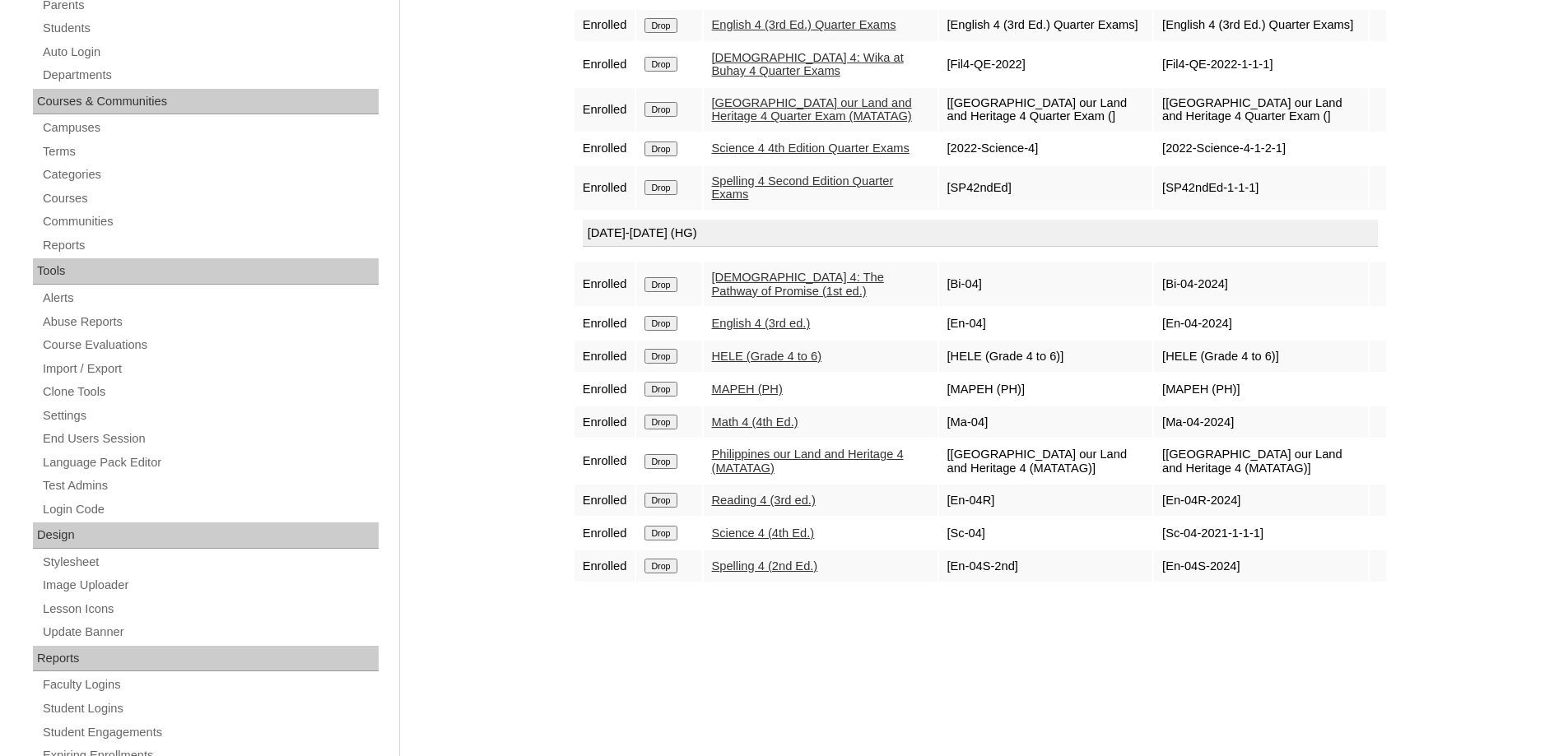
scroll to position [82, 0]
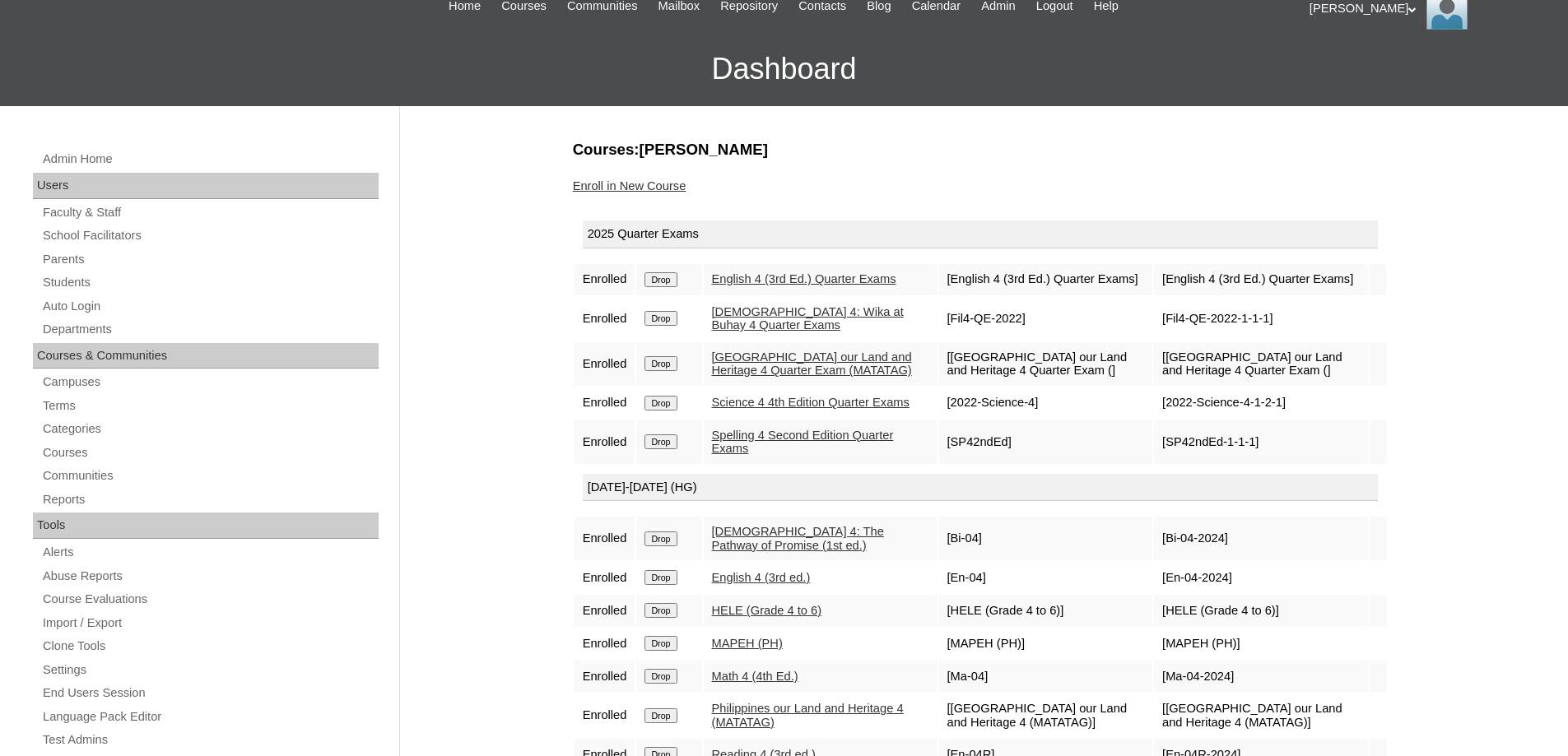
click at [671, 186] on link "Enroll in New Course" at bounding box center [629, 186] width 114 height 13
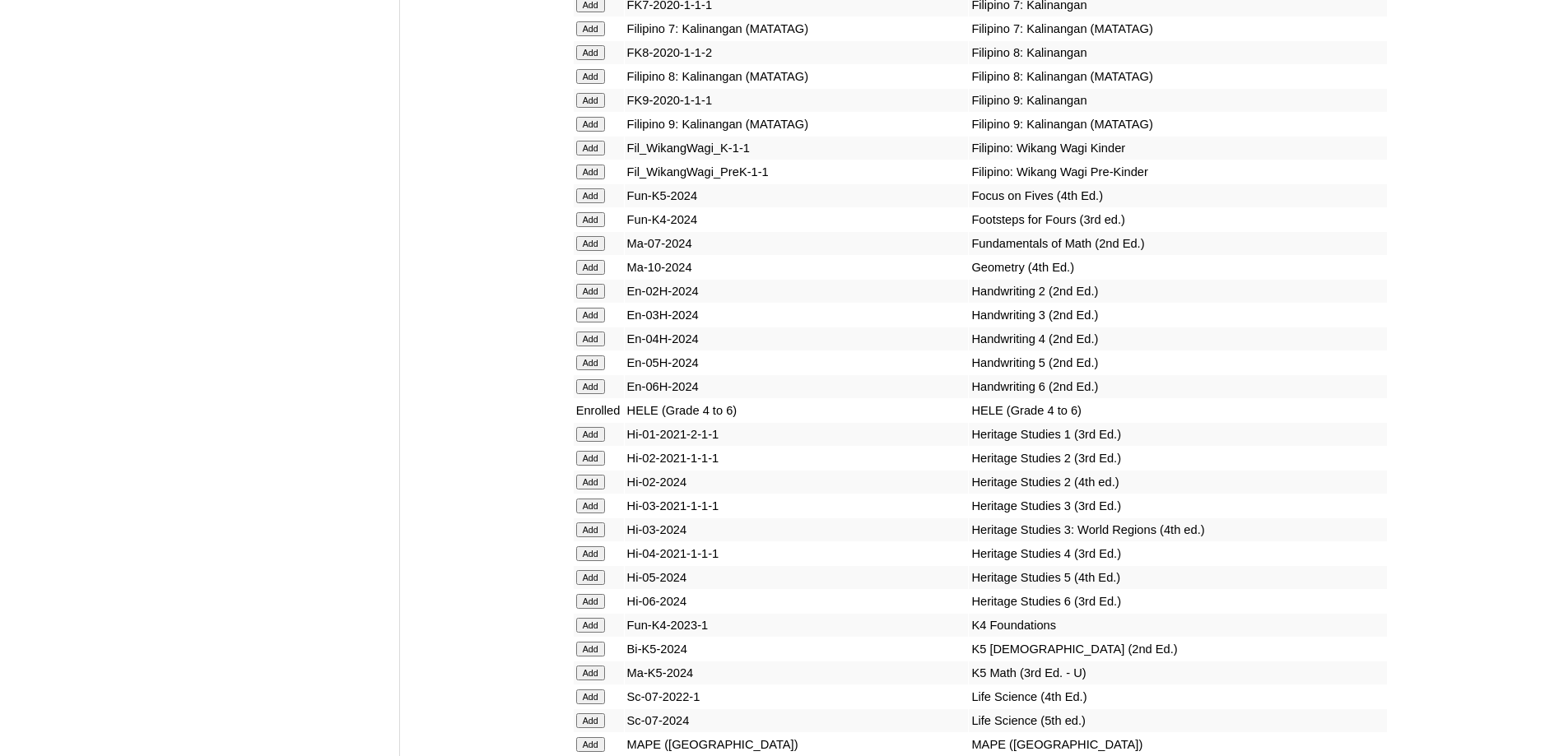
scroll to position [5459, 0]
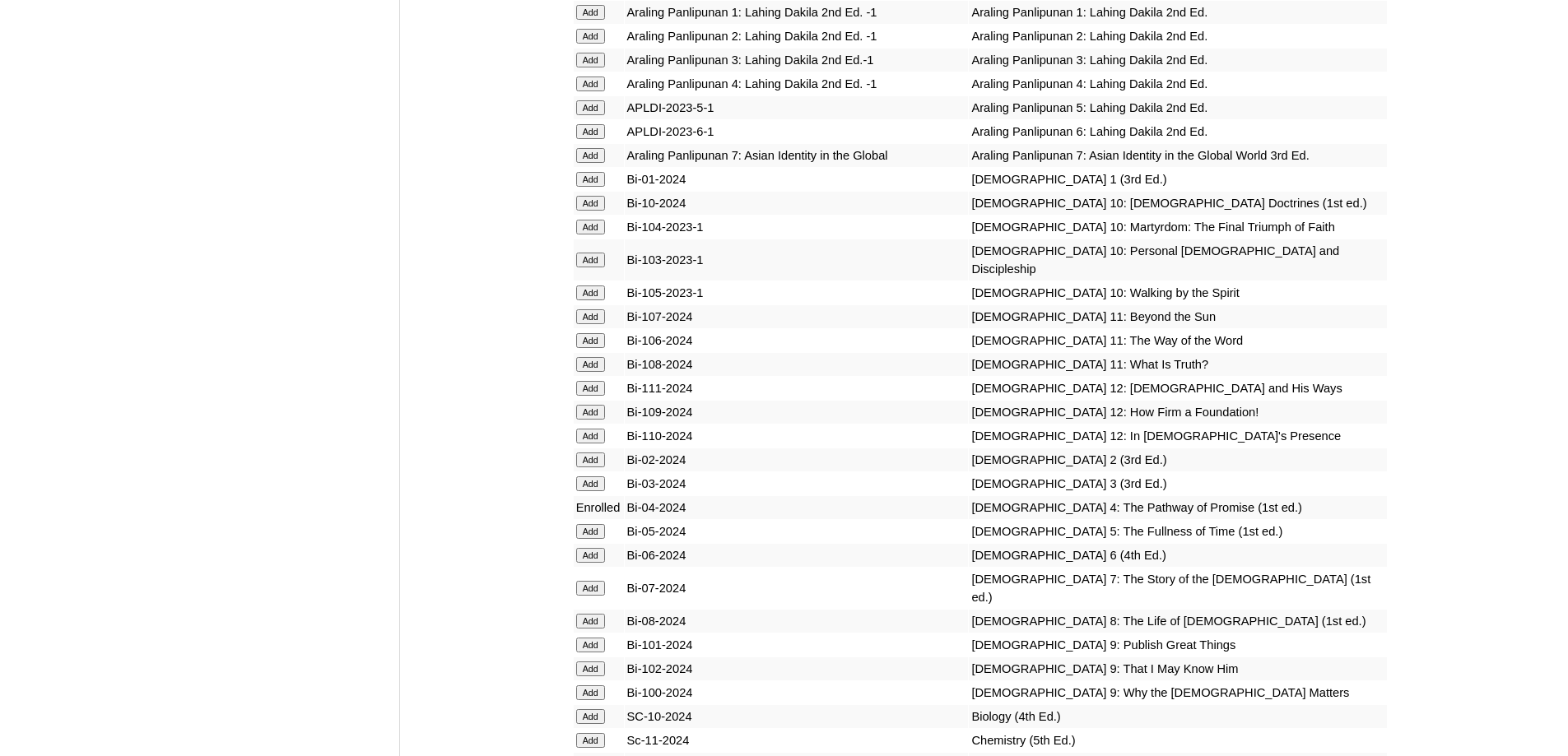
scroll to position [3483, 0]
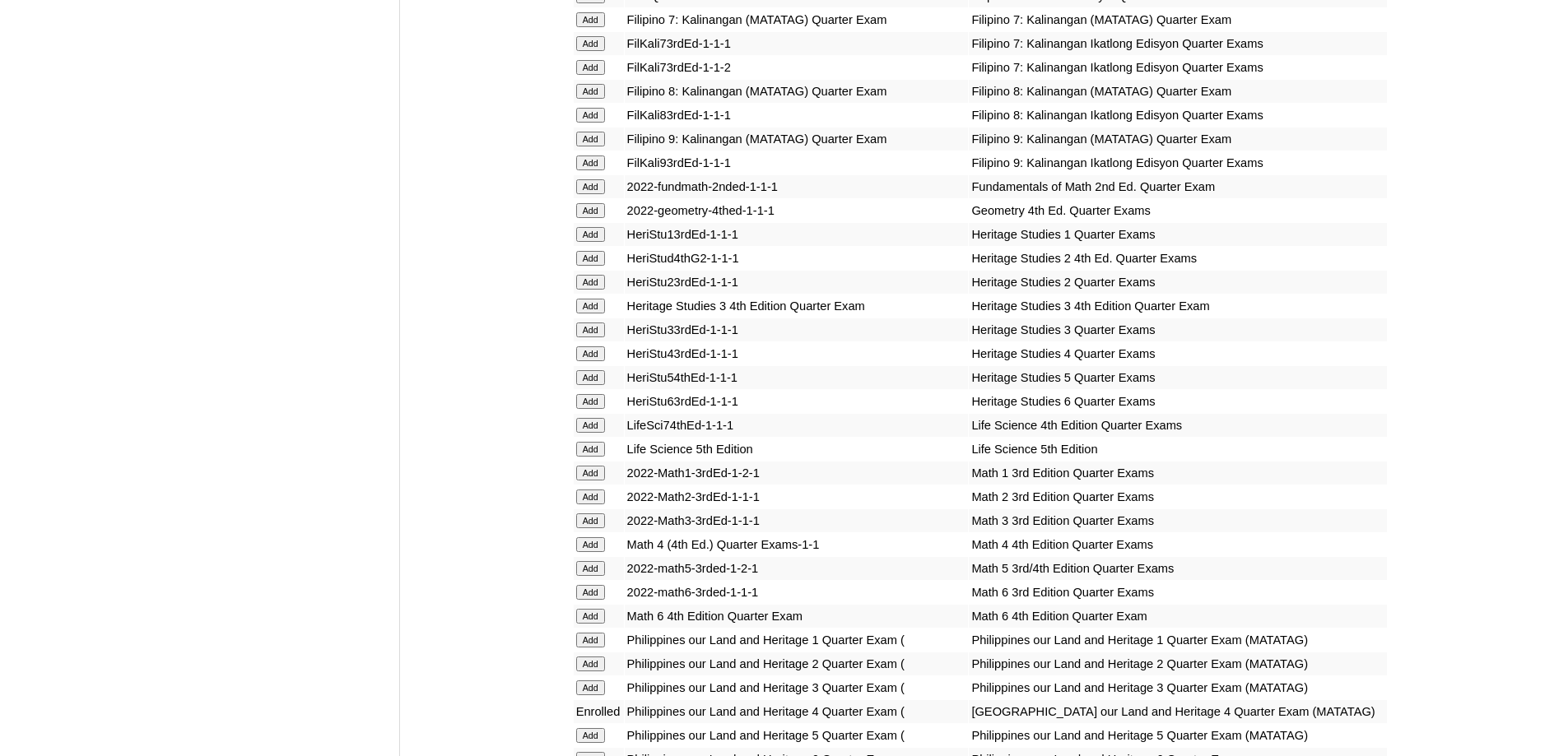
scroll to position [2552, 0]
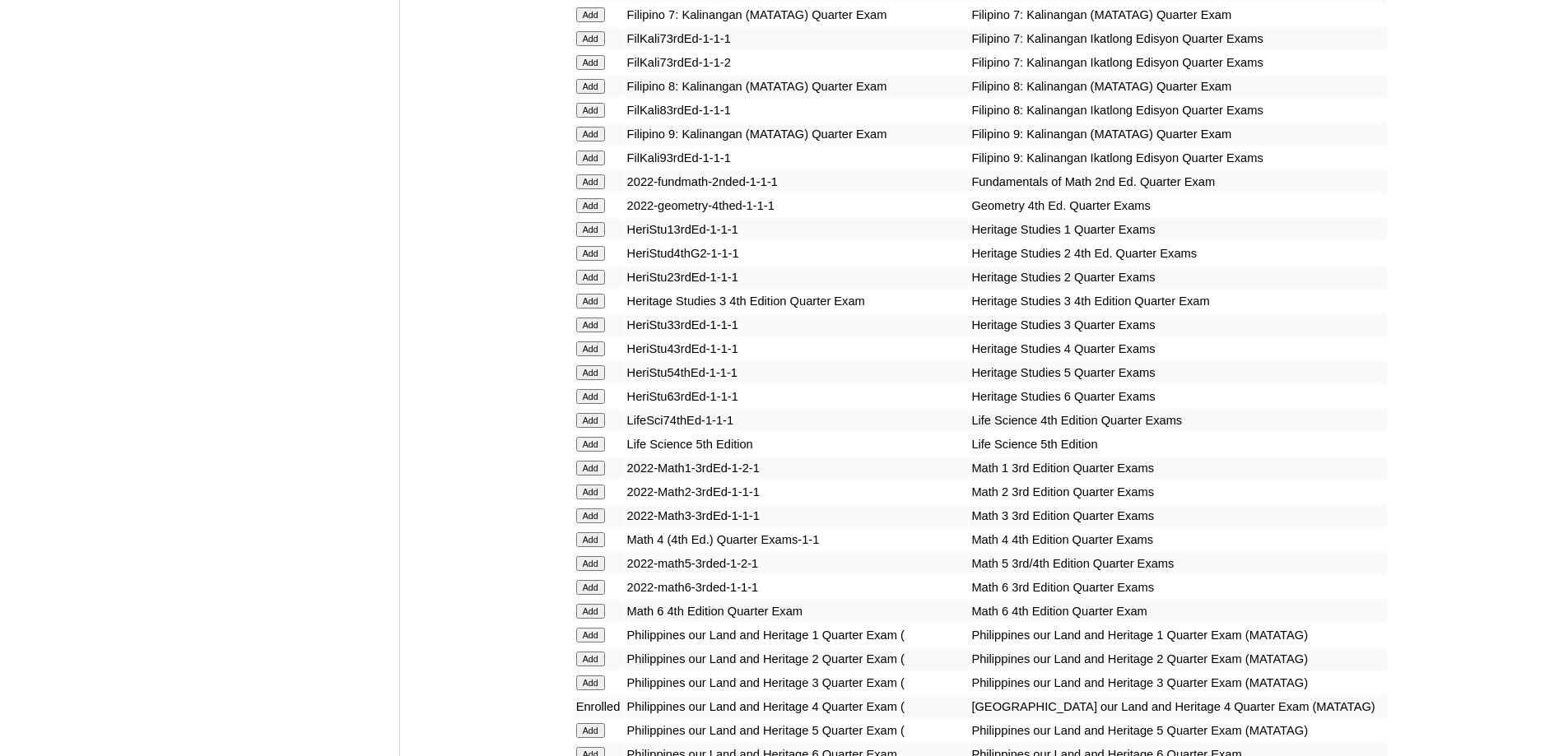
click at [597, 547] on input "Add" at bounding box center [590, 540] width 29 height 15
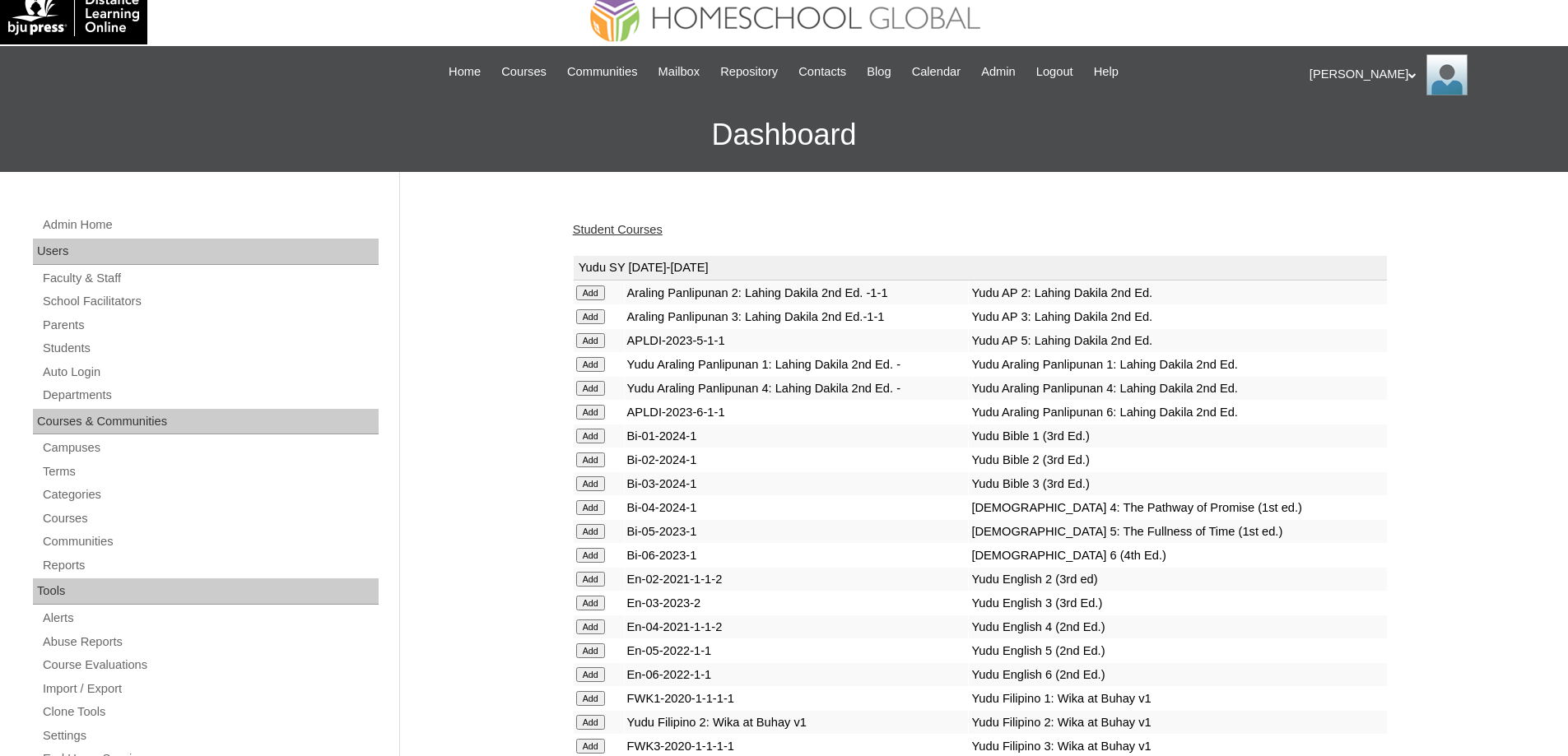
scroll to position [0, 0]
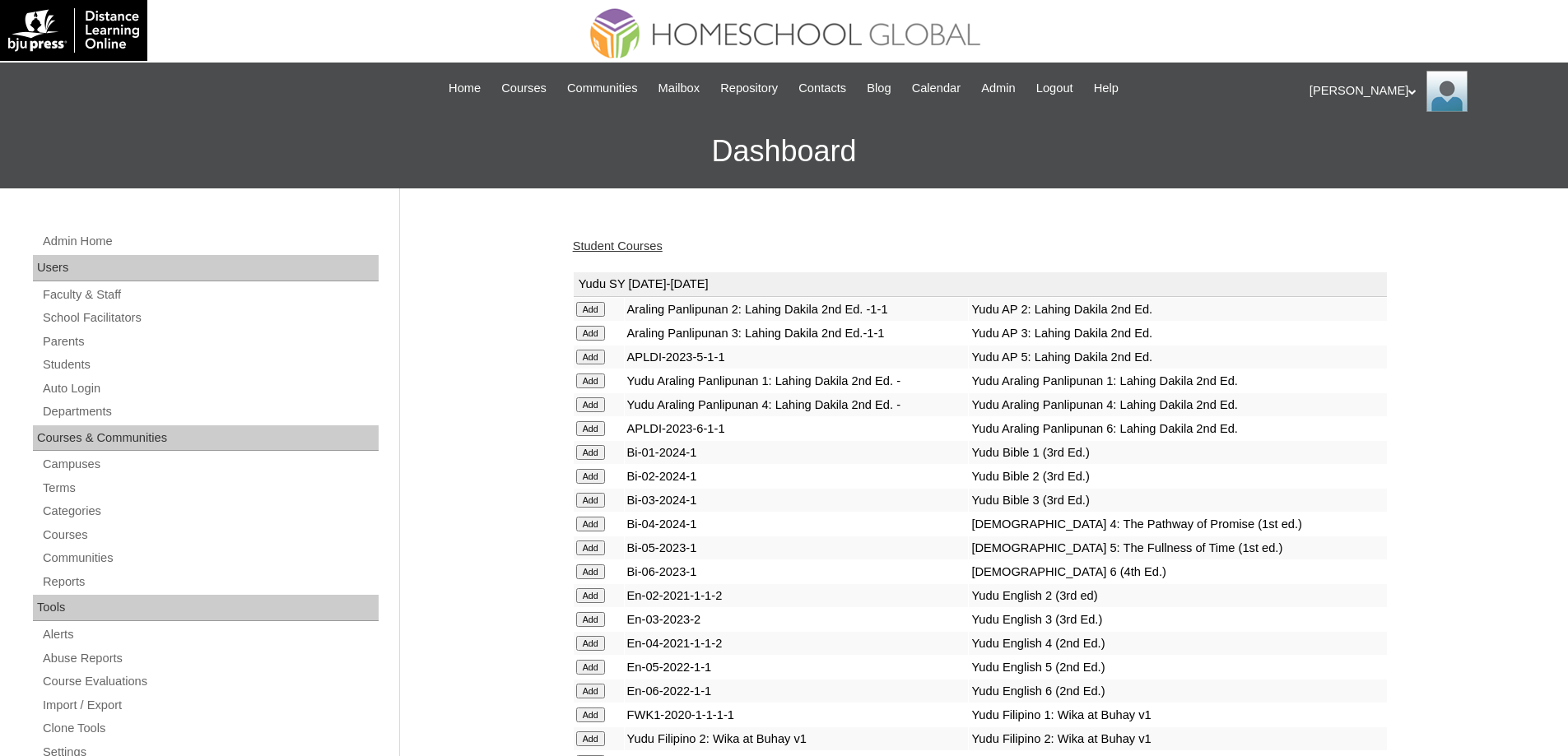
click at [636, 249] on link "Student Courses" at bounding box center [617, 246] width 90 height 13
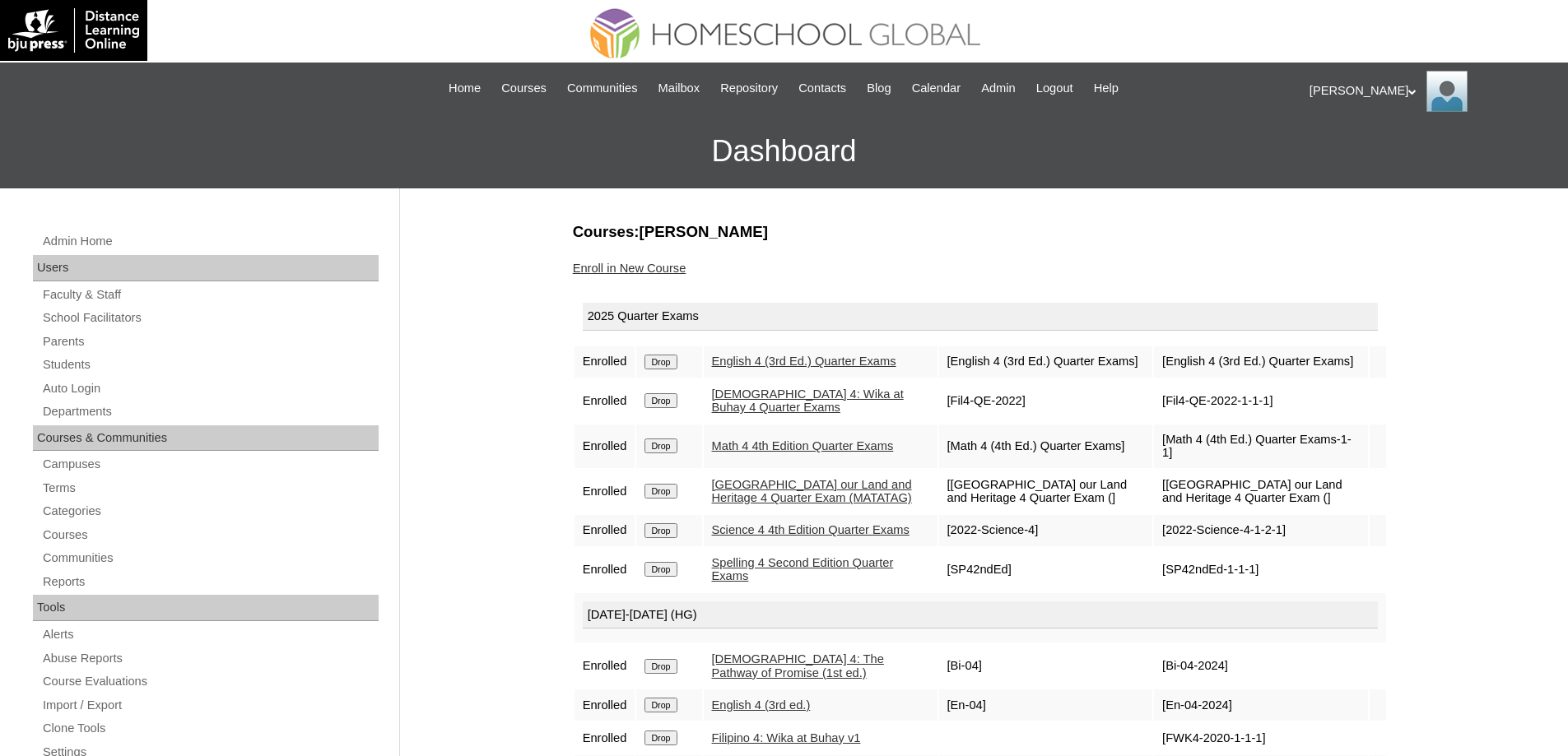
click at [670, 272] on link "Enroll in New Course" at bounding box center [629, 269] width 114 height 13
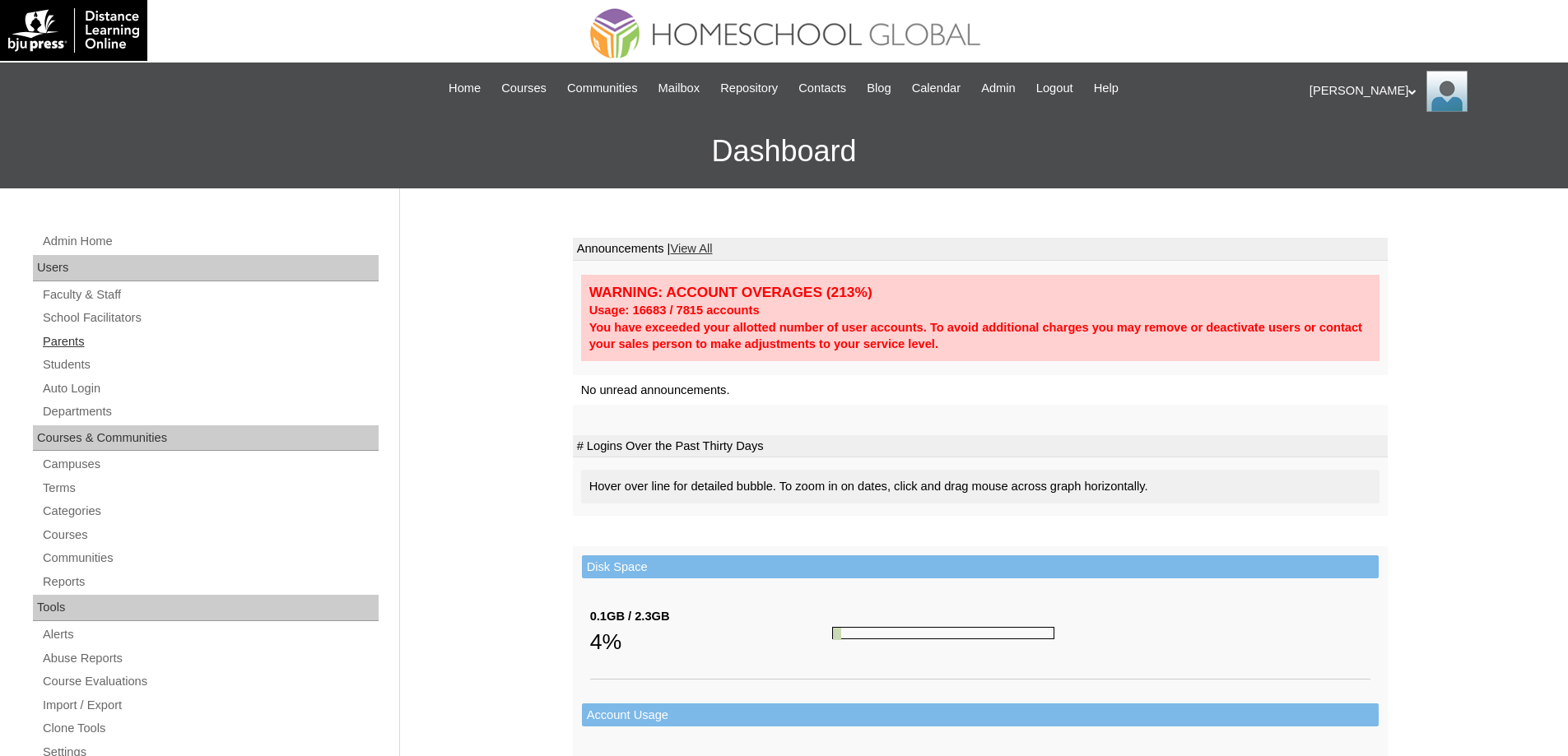
click at [191, 340] on link "Parents" at bounding box center [210, 342] width 337 height 21
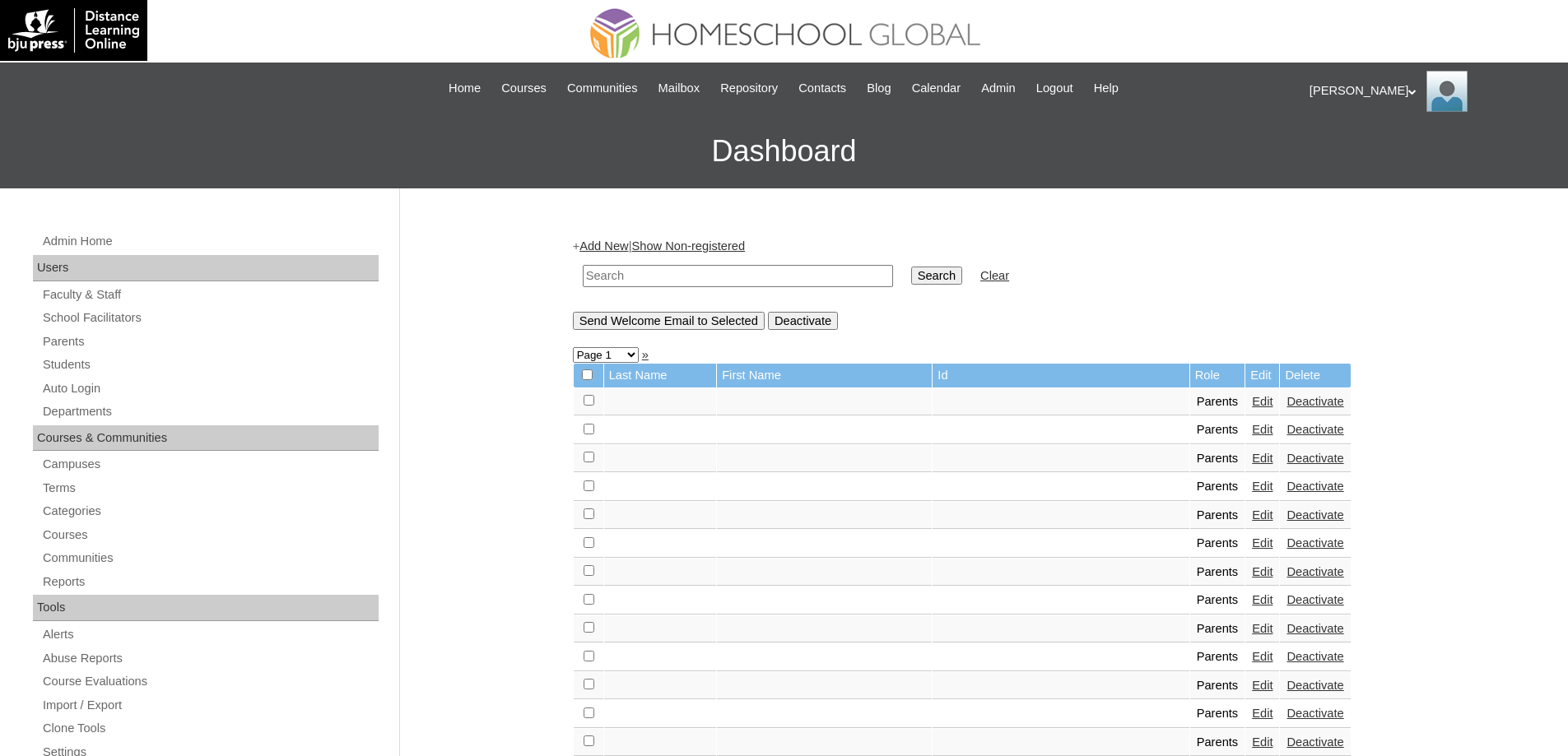
click at [613, 248] on link "Add New" at bounding box center [603, 246] width 49 height 13
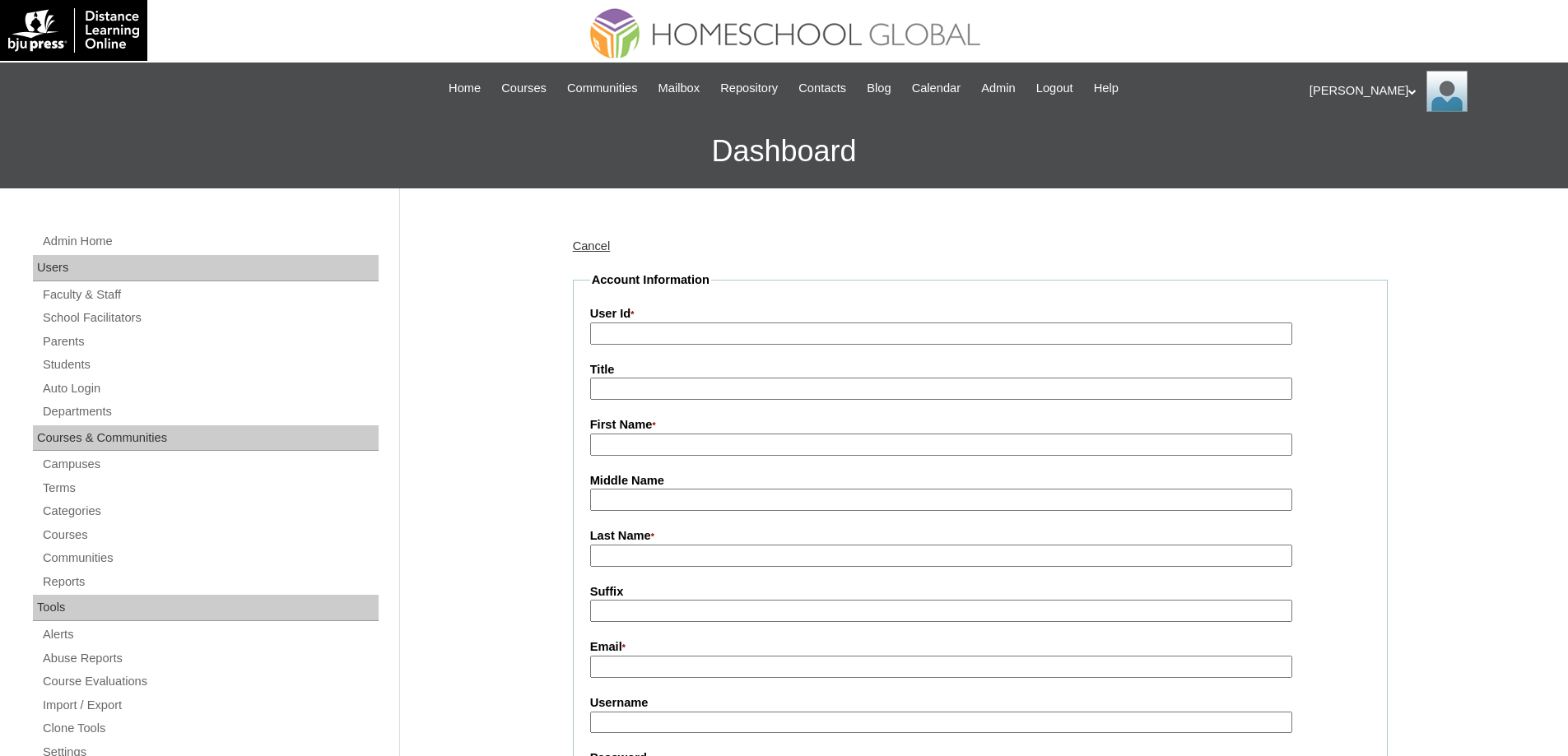
click at [675, 323] on input "User Id *" at bounding box center [941, 333] width 702 height 22
paste input "[PERSON_NAME]"
type input "[PERSON_NAME]"
click at [654, 443] on input "First Name *" at bounding box center [941, 444] width 702 height 22
drag, startPoint x: 644, startPoint y: 330, endPoint x: 481, endPoint y: 322, distance: 163.2
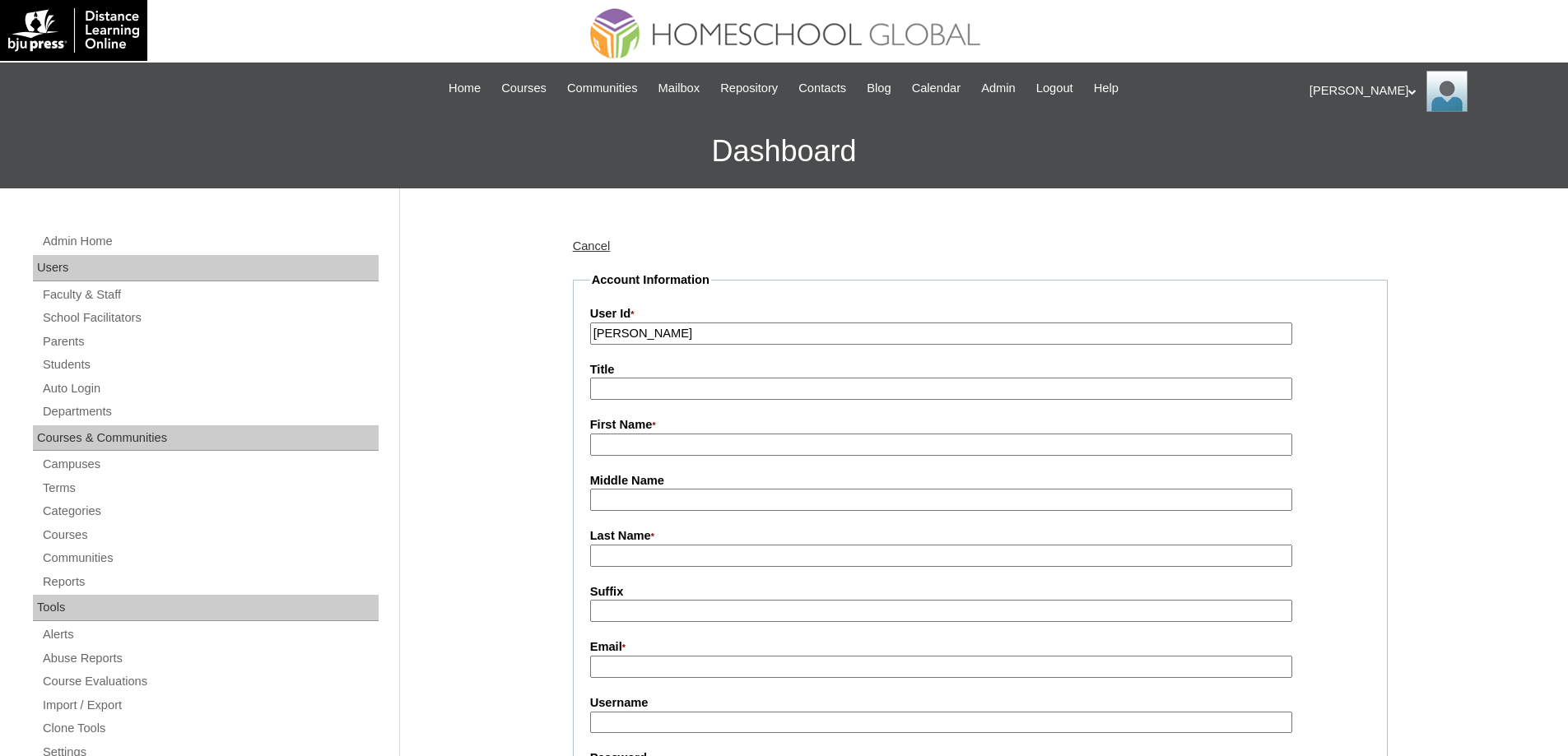
click at [636, 565] on input "Last Name *" at bounding box center [941, 555] width 702 height 22
paste input "Aguirre"
type input "Aguirre"
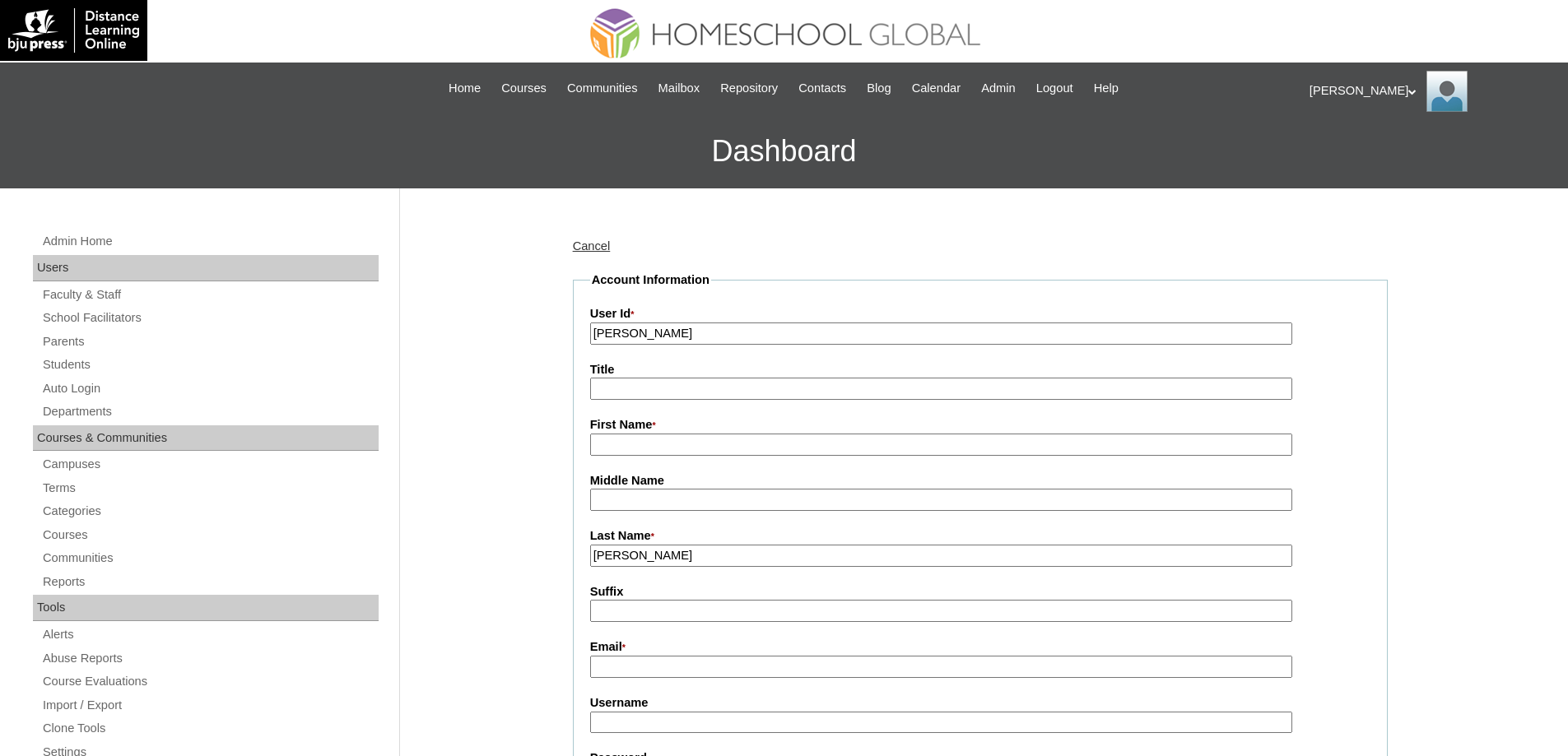
drag, startPoint x: 682, startPoint y: 327, endPoint x: 504, endPoint y: 317, distance: 178.3
click at [640, 443] on input "First Name *" at bounding box center [941, 444] width 702 height 22
paste input "Haidee"
type input "Haidee"
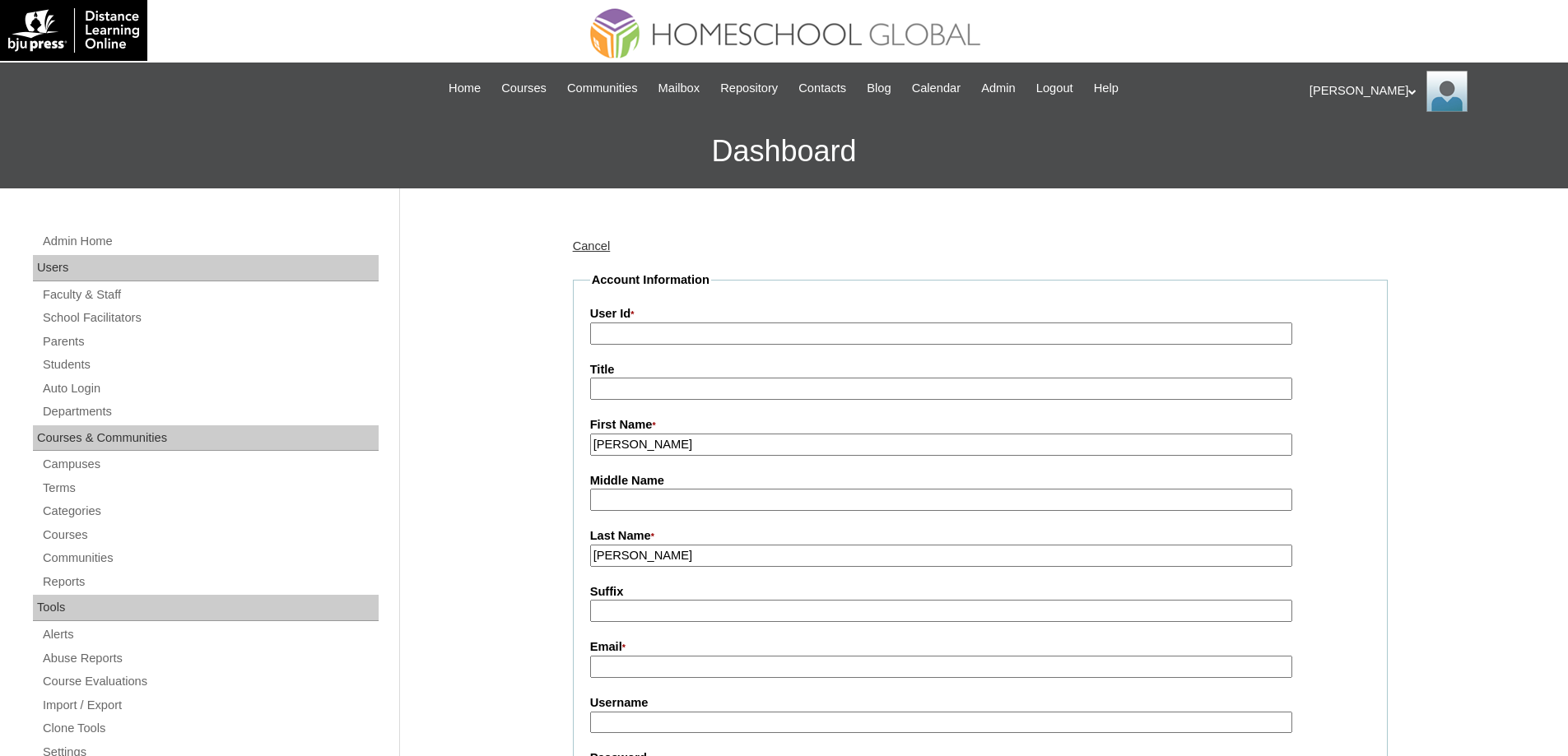
drag, startPoint x: 665, startPoint y: 338, endPoint x: 655, endPoint y: 327, distance: 14.9
click at [661, 333] on input "User Id *" at bounding box center [941, 333] width 702 height 22
paste input "MHP0178-TECHPH2025"
type input "MHP0178-TECHPH2025"
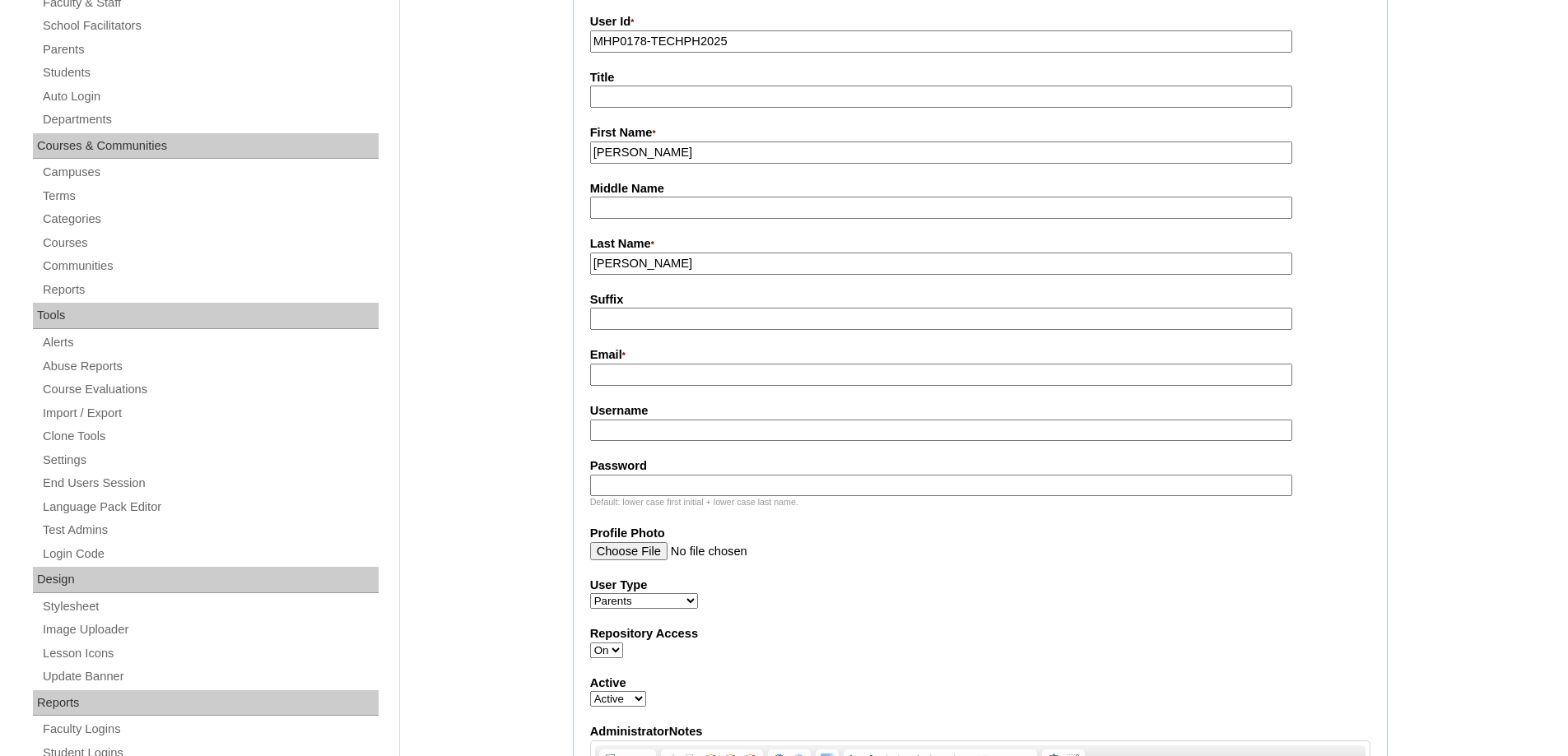
scroll to position [329, 0]
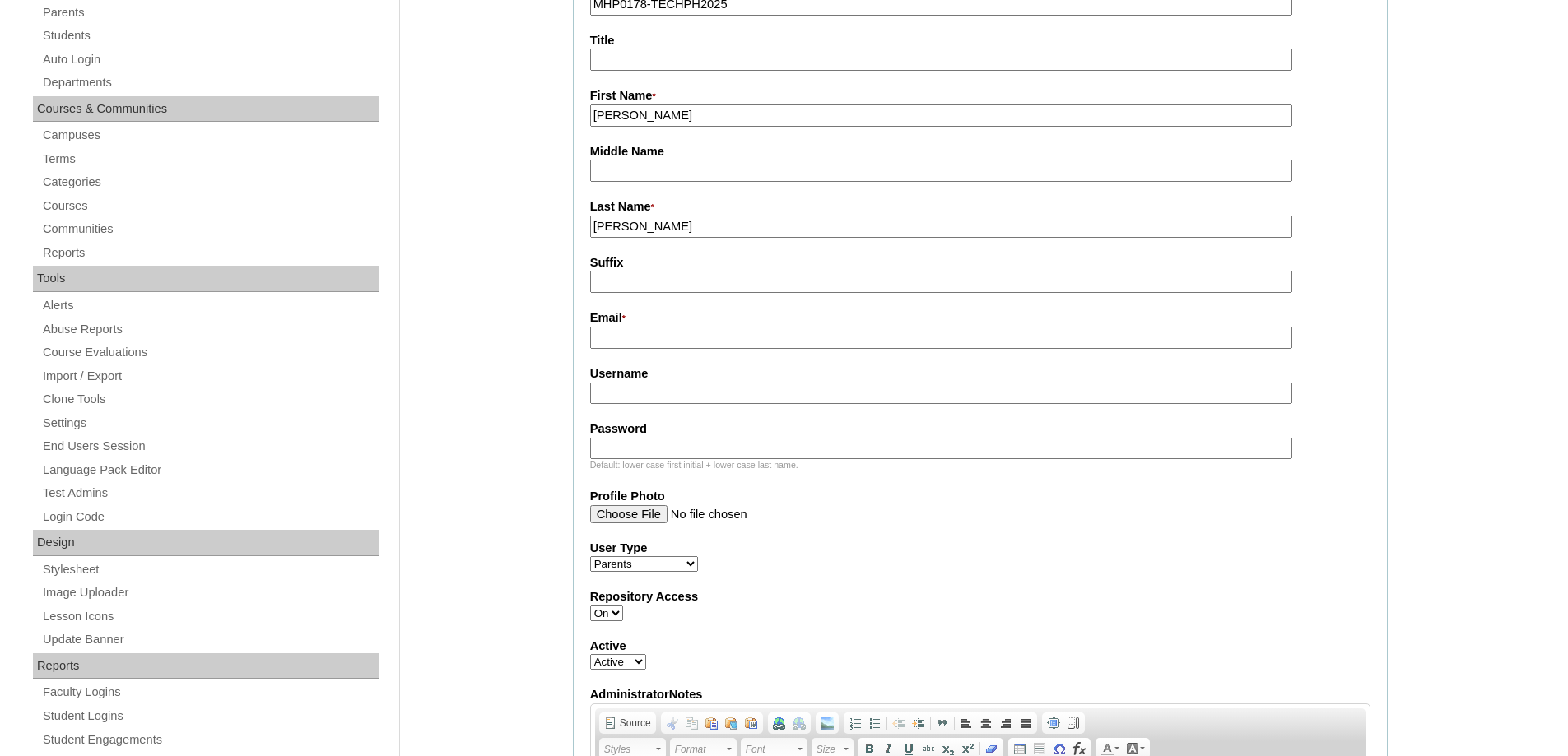
click at [597, 337] on input "Email *" at bounding box center [941, 337] width 702 height 22
paste input "chydz09.ha@gmail.com"
type input "chydz09.ha@gmail.com"
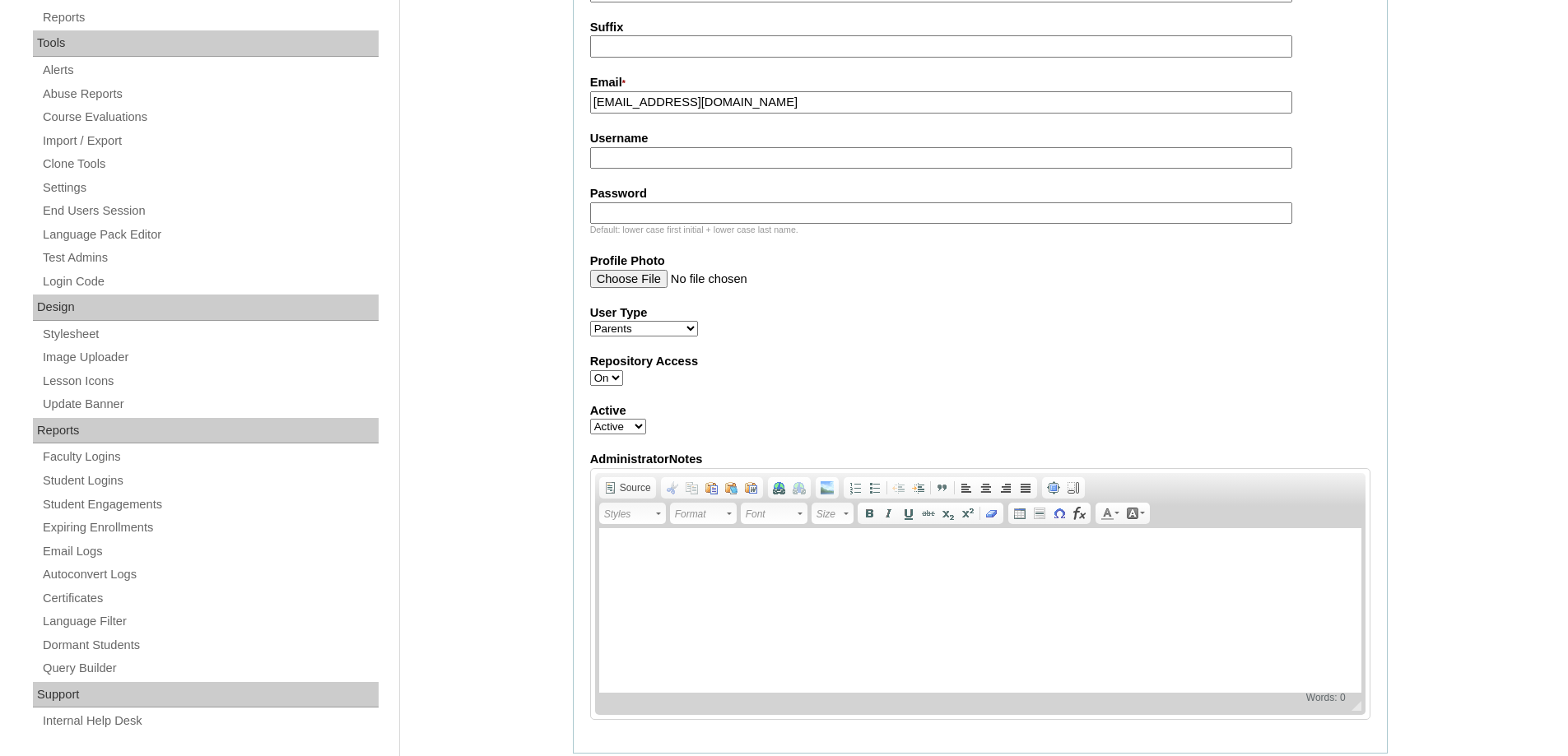
scroll to position [576, 0]
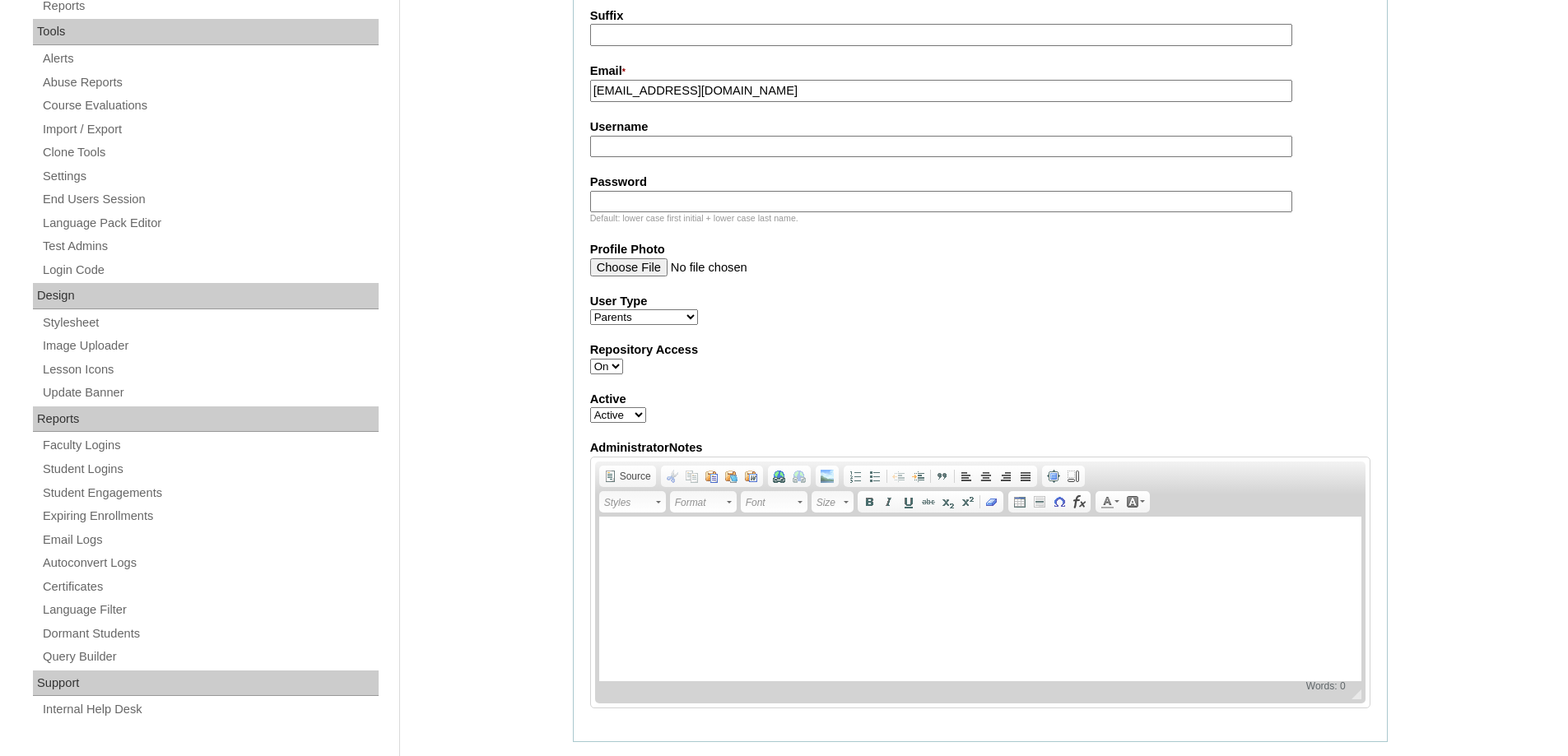
drag, startPoint x: 631, startPoint y: 151, endPoint x: 615, endPoint y: 123, distance: 32.2
click at [631, 151] on input "Username" at bounding box center [941, 147] width 702 height 22
click at [623, 151] on input "Username" at bounding box center [941, 147] width 702 height 22
paste input "aguirreH2025"
type input "aguirreH2025"
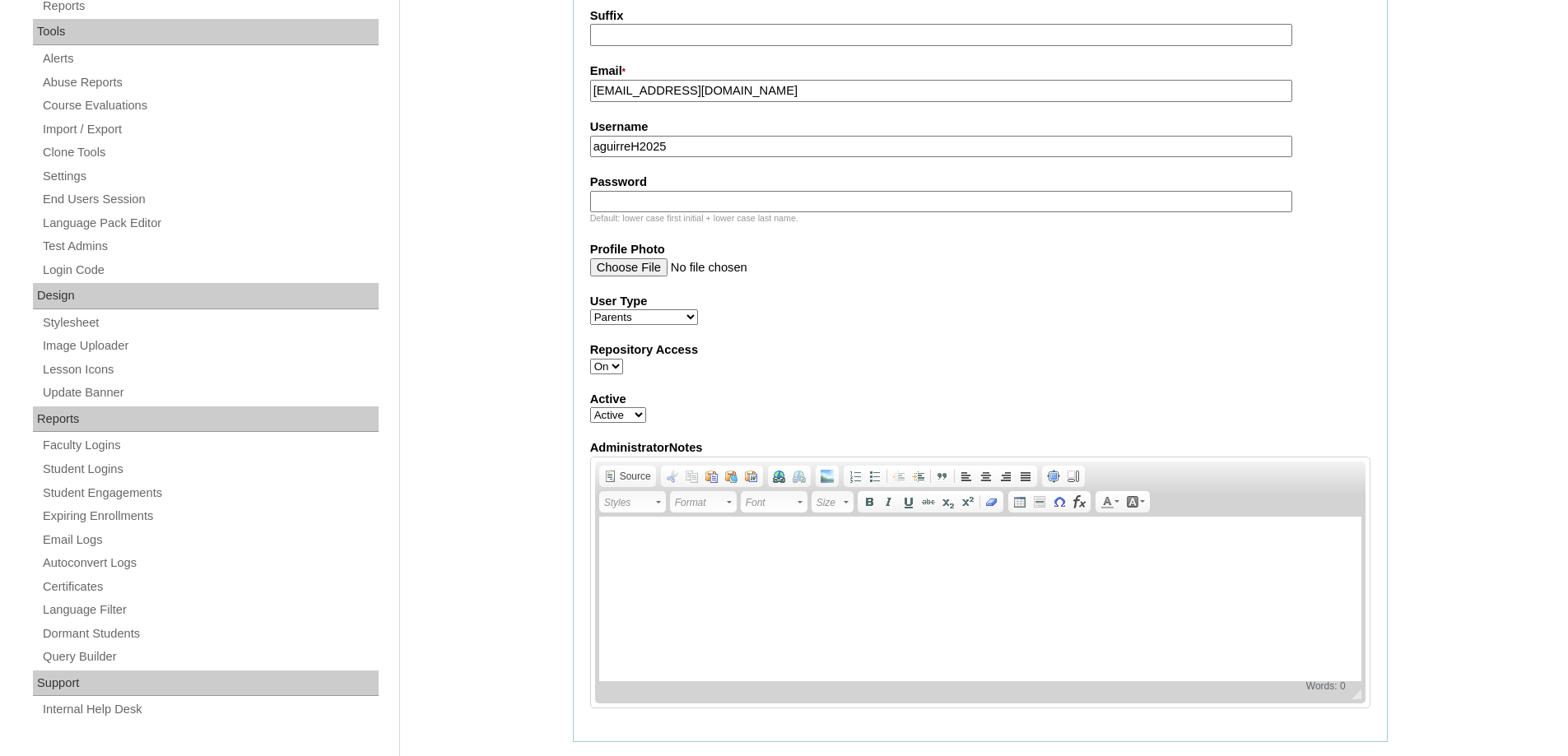
click at [710, 209] on input "Password" at bounding box center [941, 201] width 702 height 22
paste input "techjam106"
type input "techjam106"
click at [525, 261] on div "Admin Home Users Faculty & Staff School Facilitators Parents Students Auto Logi…" at bounding box center [784, 618] width 1568 height 2014
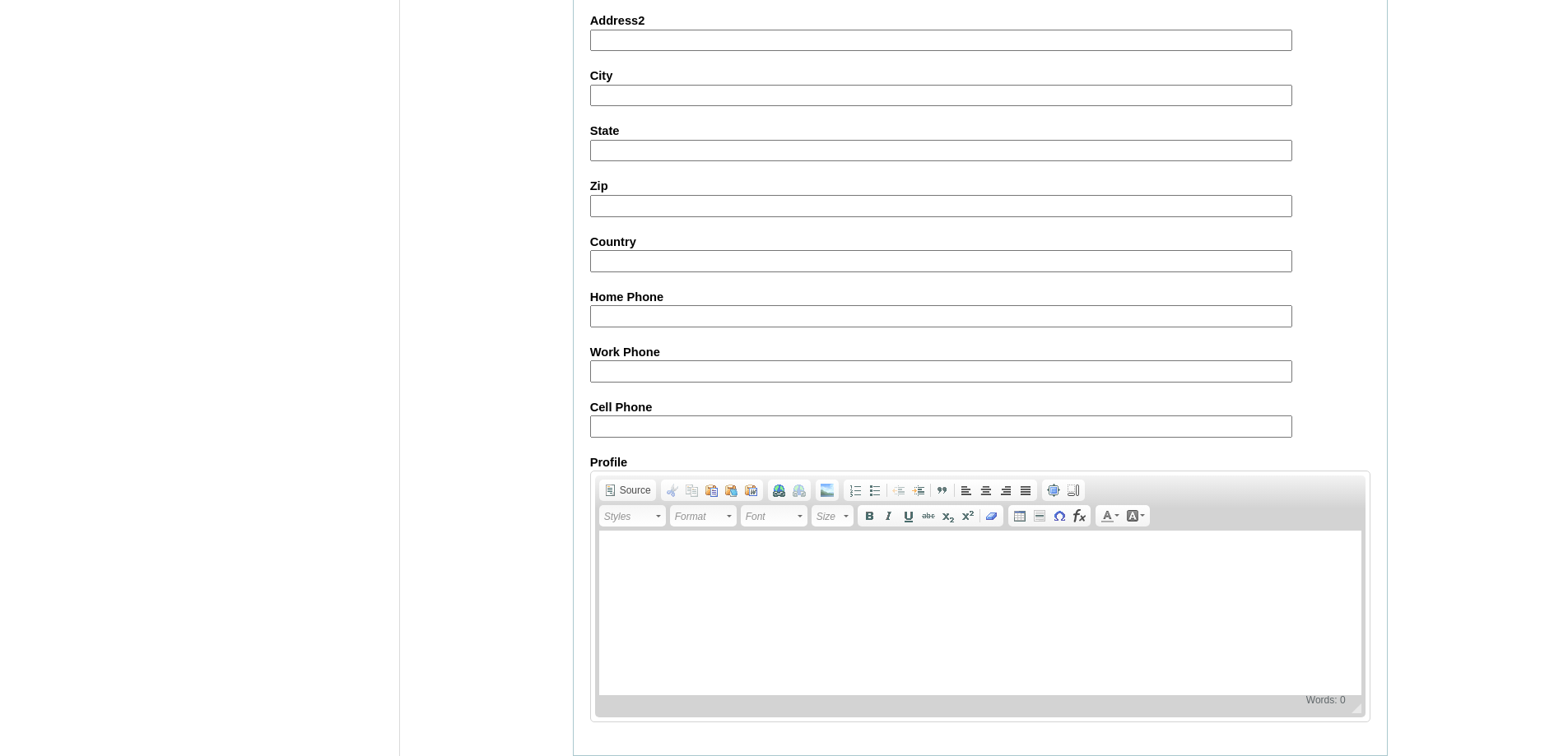
scroll to position [1467, 0]
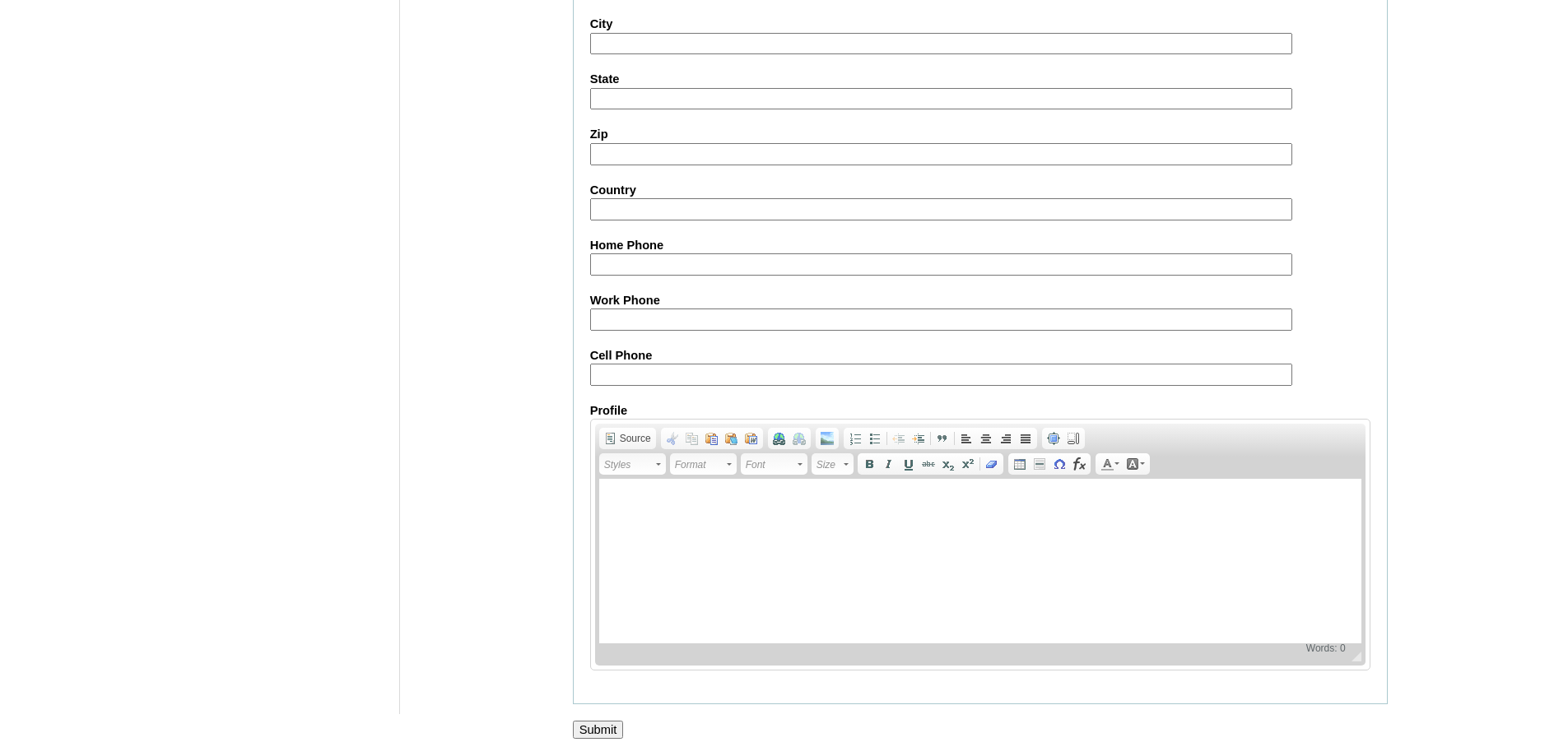
click at [624, 375] on input "Cell Phone" at bounding box center [941, 375] width 702 height 22
click at [728, 376] on input "Cell Phone" at bounding box center [941, 375] width 702 height 22
paste input "63-9328808974"
type input "63-9328808974"
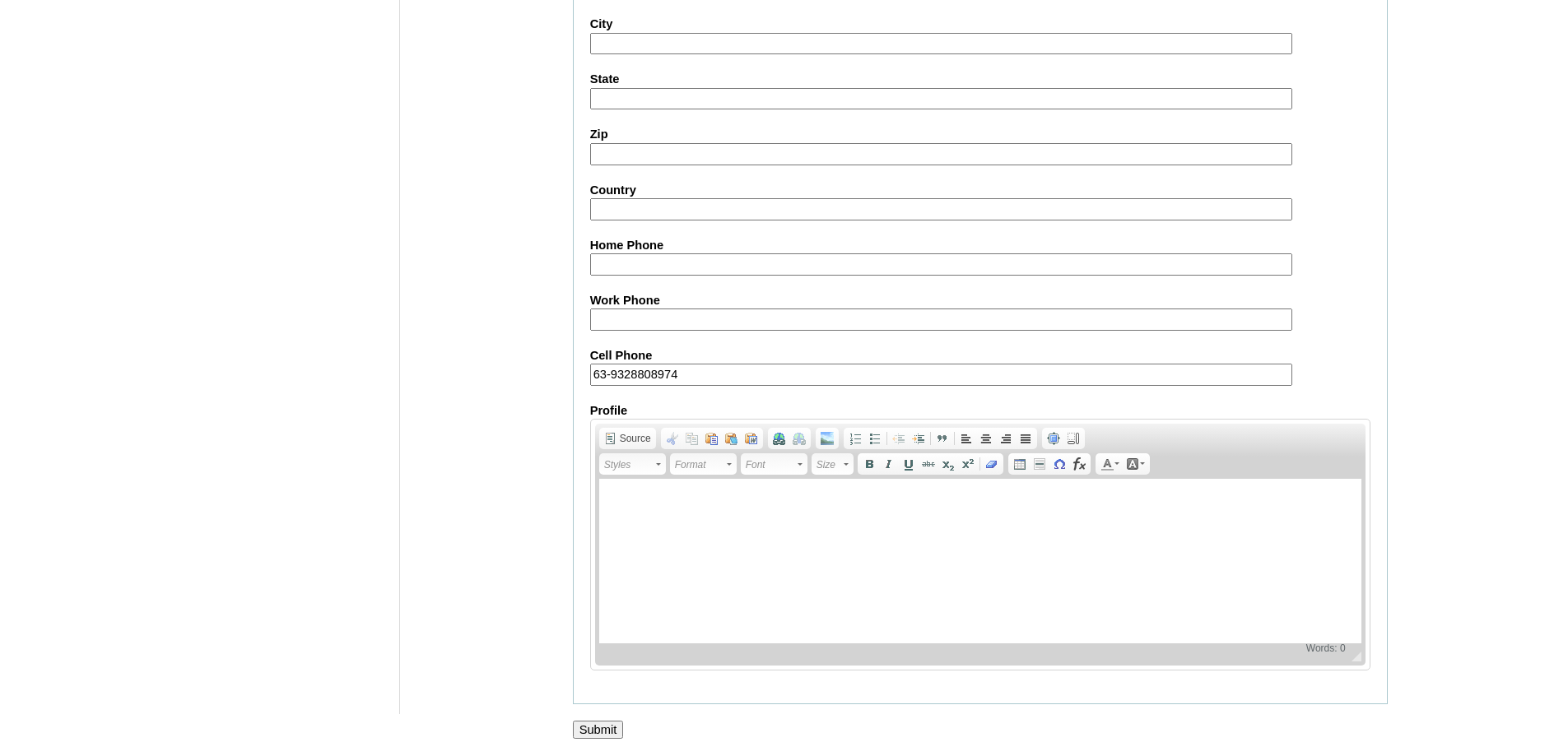
click at [610, 735] on input "Submit" at bounding box center [598, 730] width 51 height 18
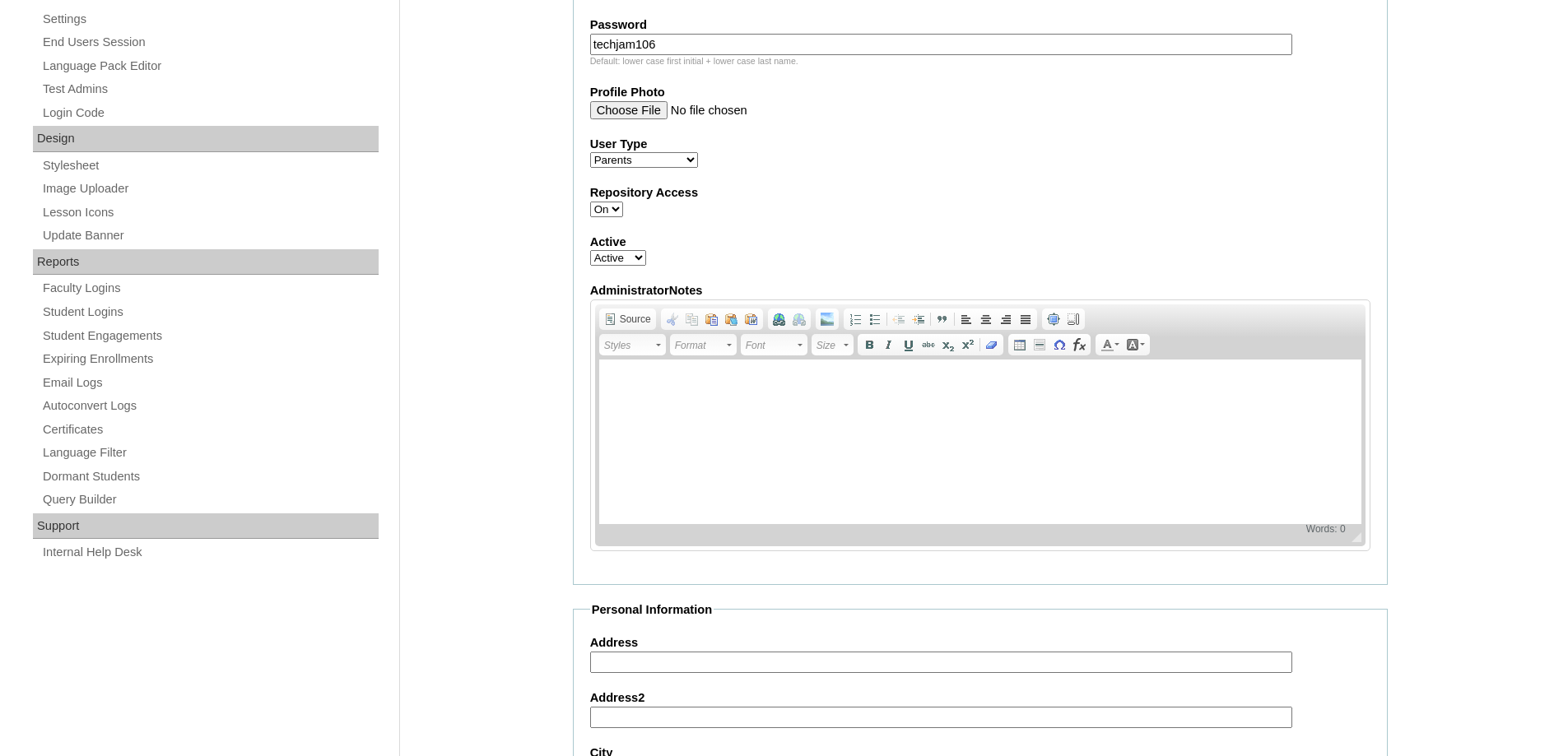
scroll to position [497, 0]
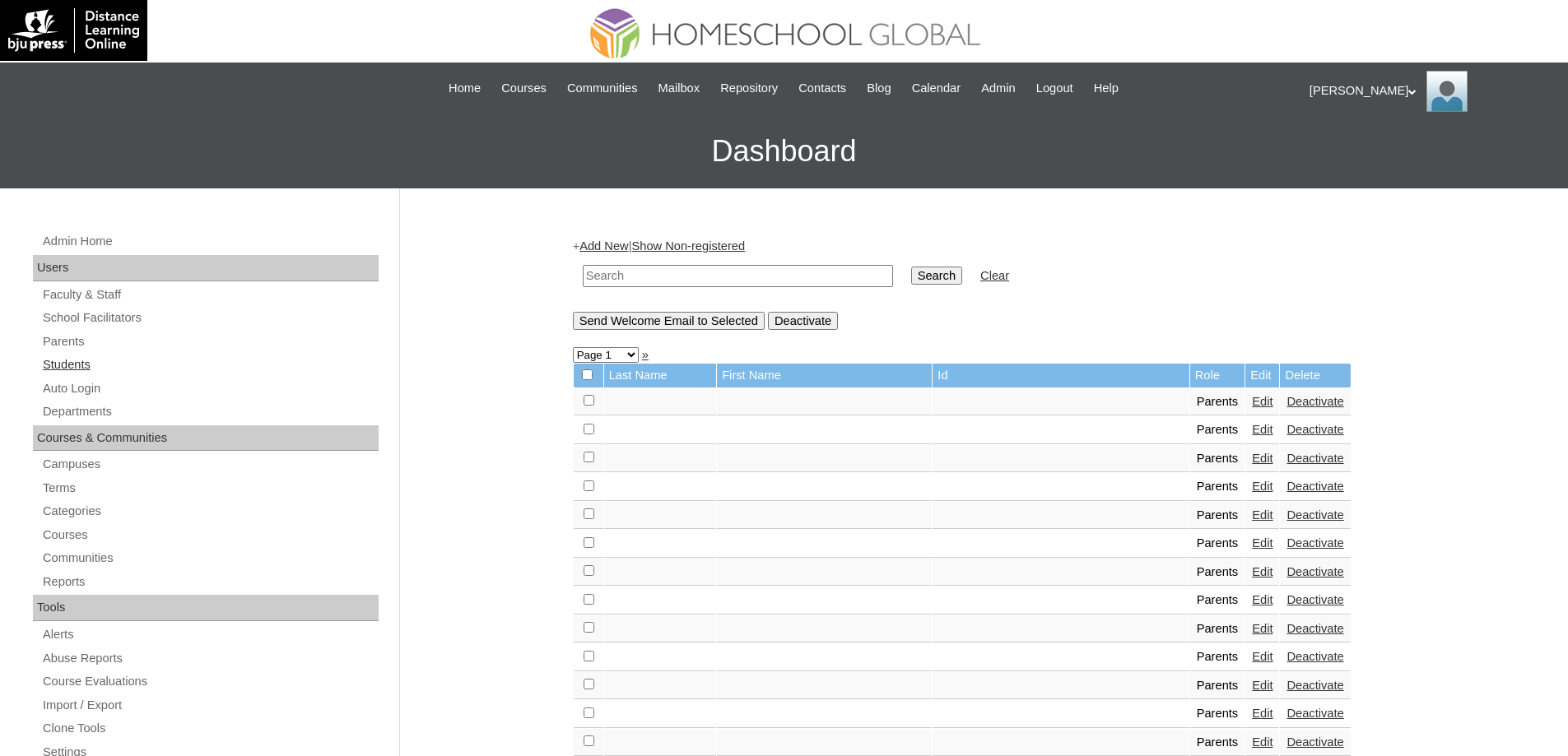
click at [168, 360] on link "Students" at bounding box center [210, 365] width 337 height 21
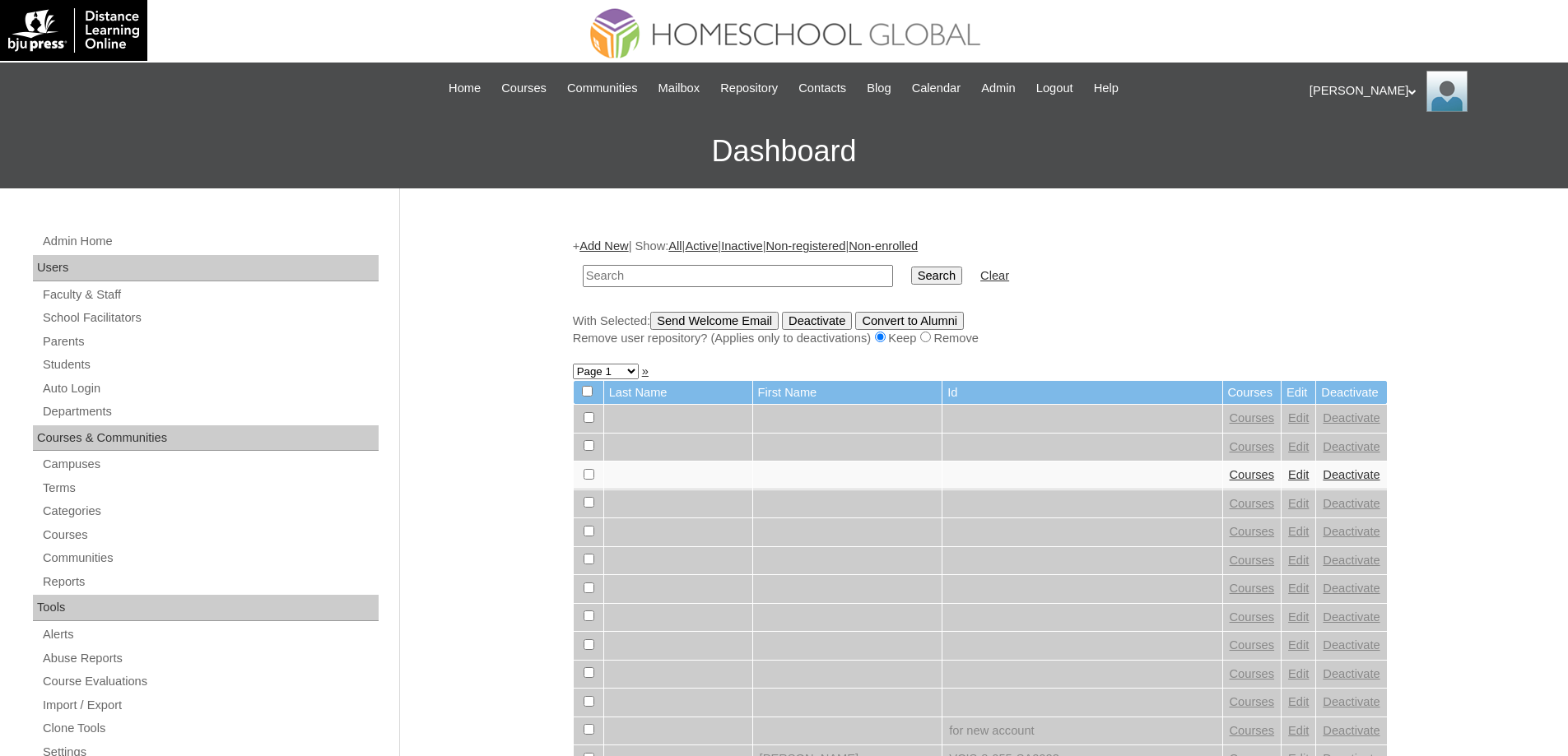
click at [683, 274] on input "text" at bounding box center [738, 276] width 310 height 22
paste input "MHS00227-TECHPH2025"
type input "MHS00227-TECHPH2025"
click at [927, 273] on input "Search" at bounding box center [936, 276] width 51 height 18
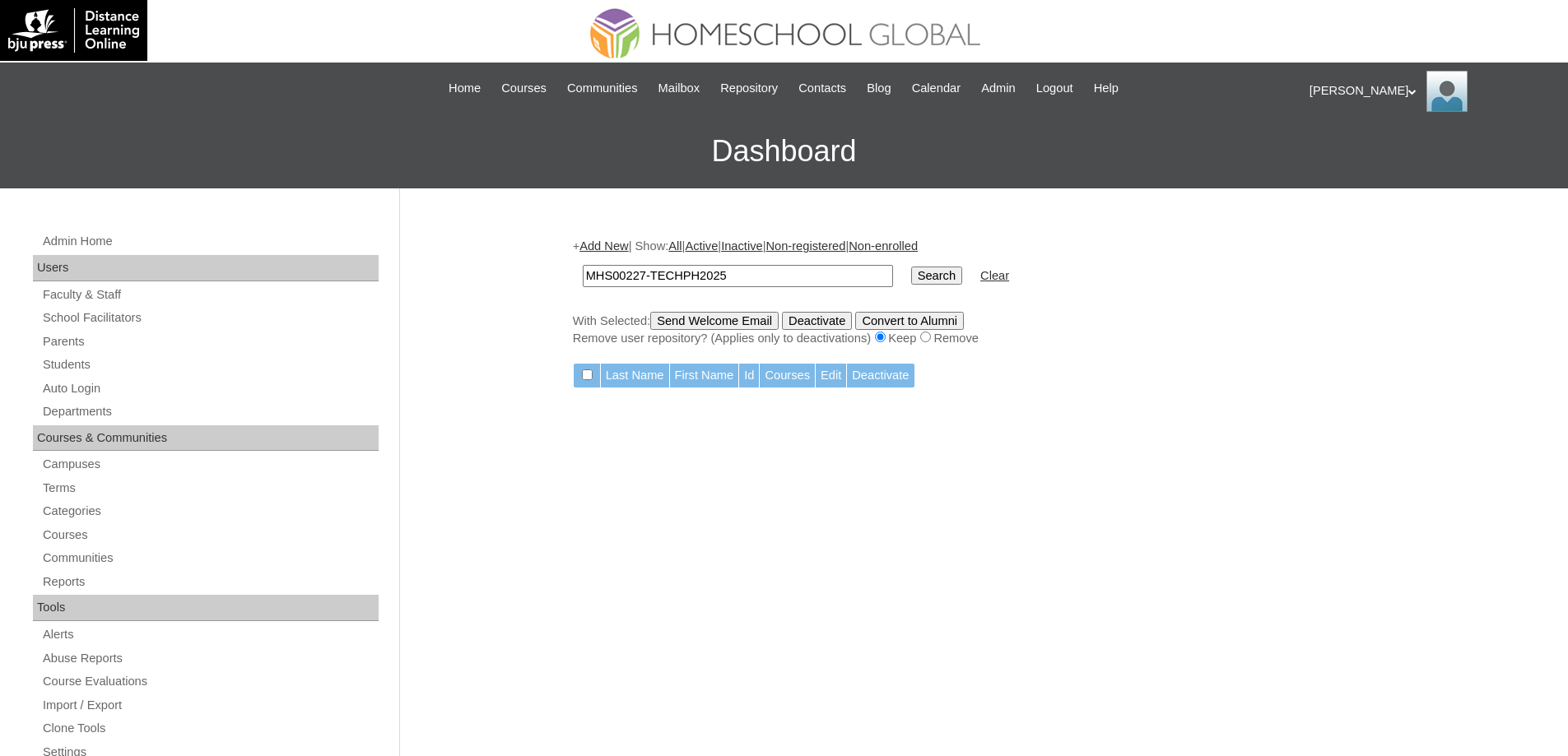
click at [607, 251] on link "Add New" at bounding box center [603, 246] width 49 height 13
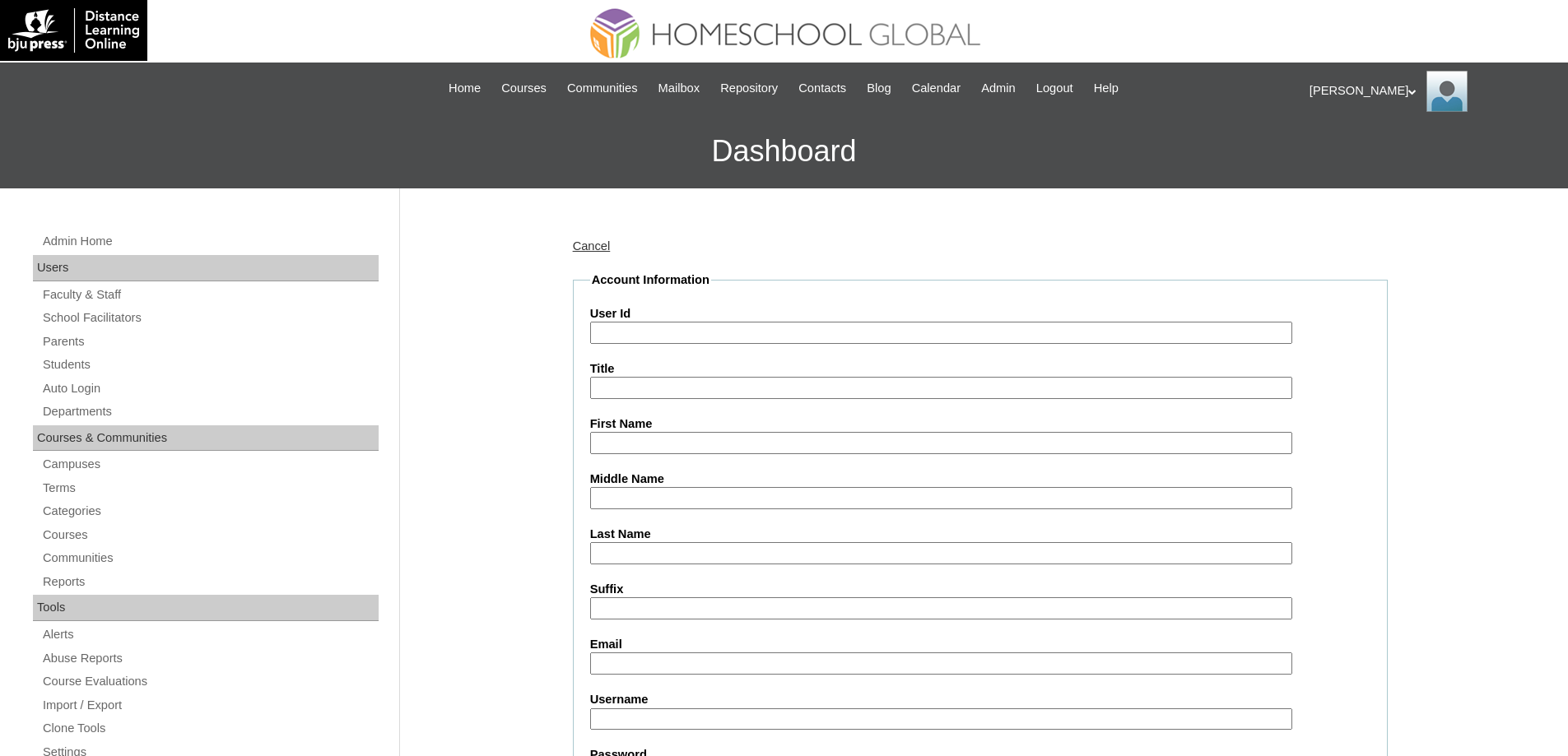
click at [663, 337] on input "User Id" at bounding box center [941, 332] width 702 height 22
paste input "MHS00227-TECHPH2025"
type input "MHS00227-TECHPH2025"
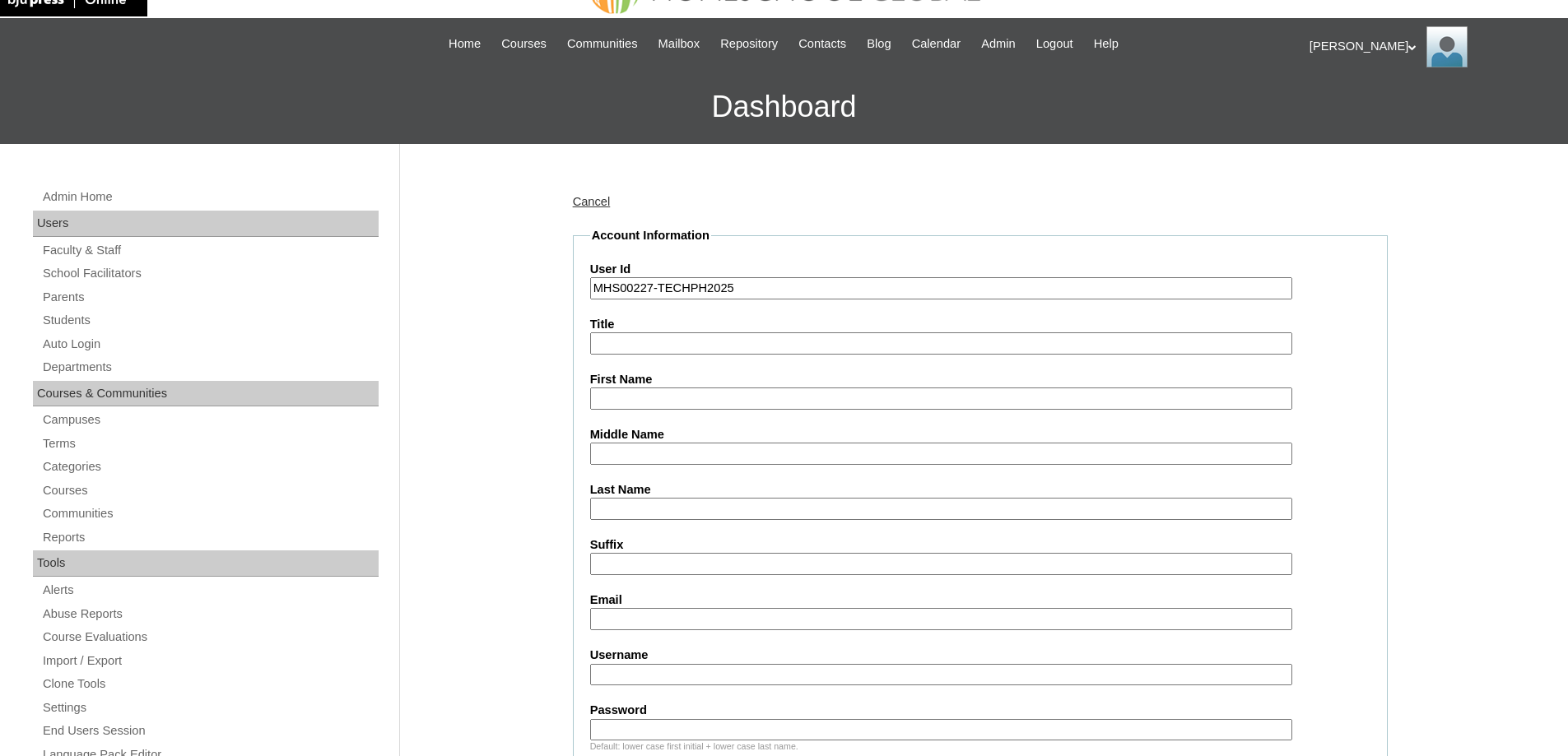
scroll to position [247, 0]
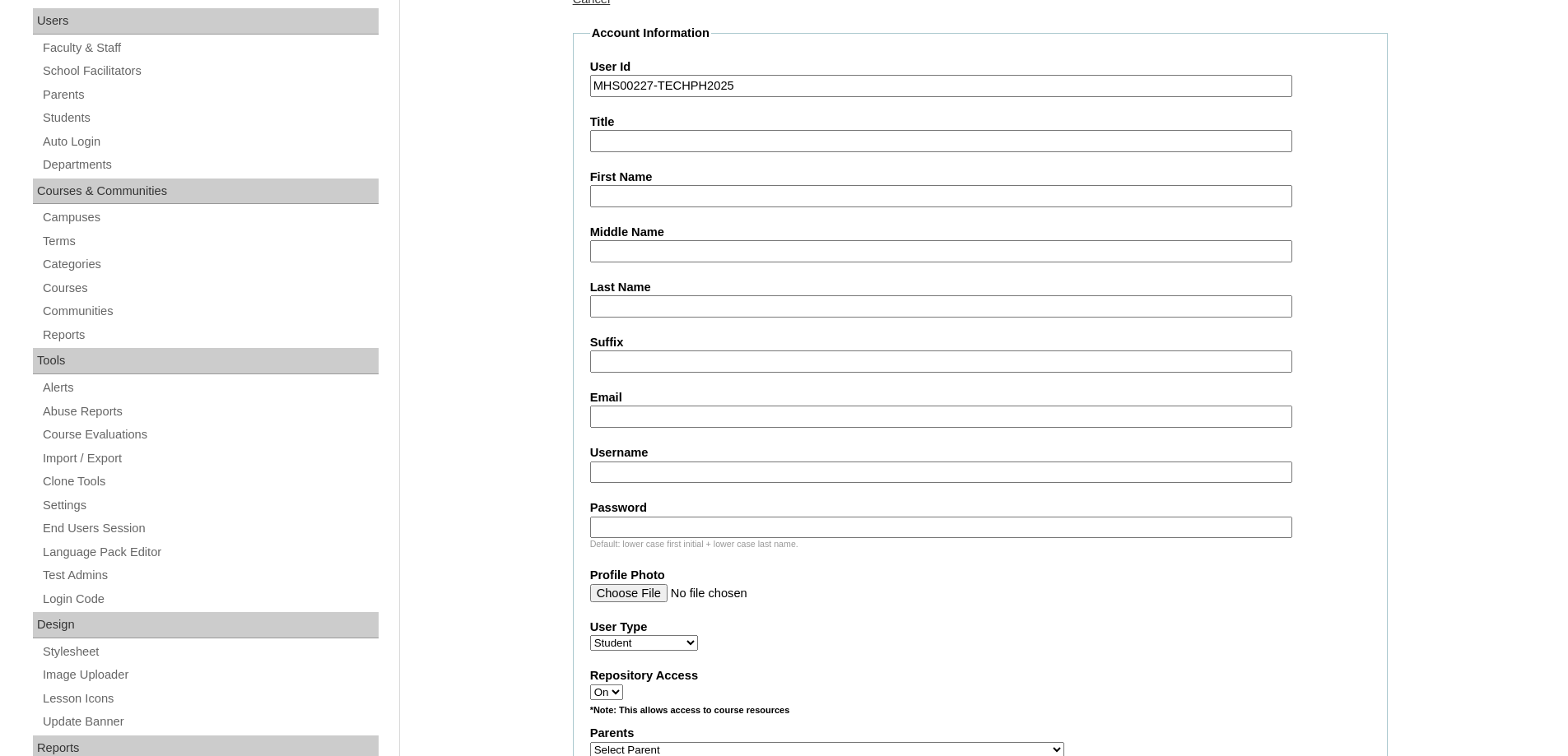
click at [615, 181] on label "First Name" at bounding box center [980, 177] width 780 height 17
click at [615, 185] on input "First Name" at bounding box center [941, 196] width 702 height 22
click at [612, 189] on input "First Name" at bounding box center [941, 196] width 702 height 22
paste input "aguirreH2025"
type input "aguirreH2025"
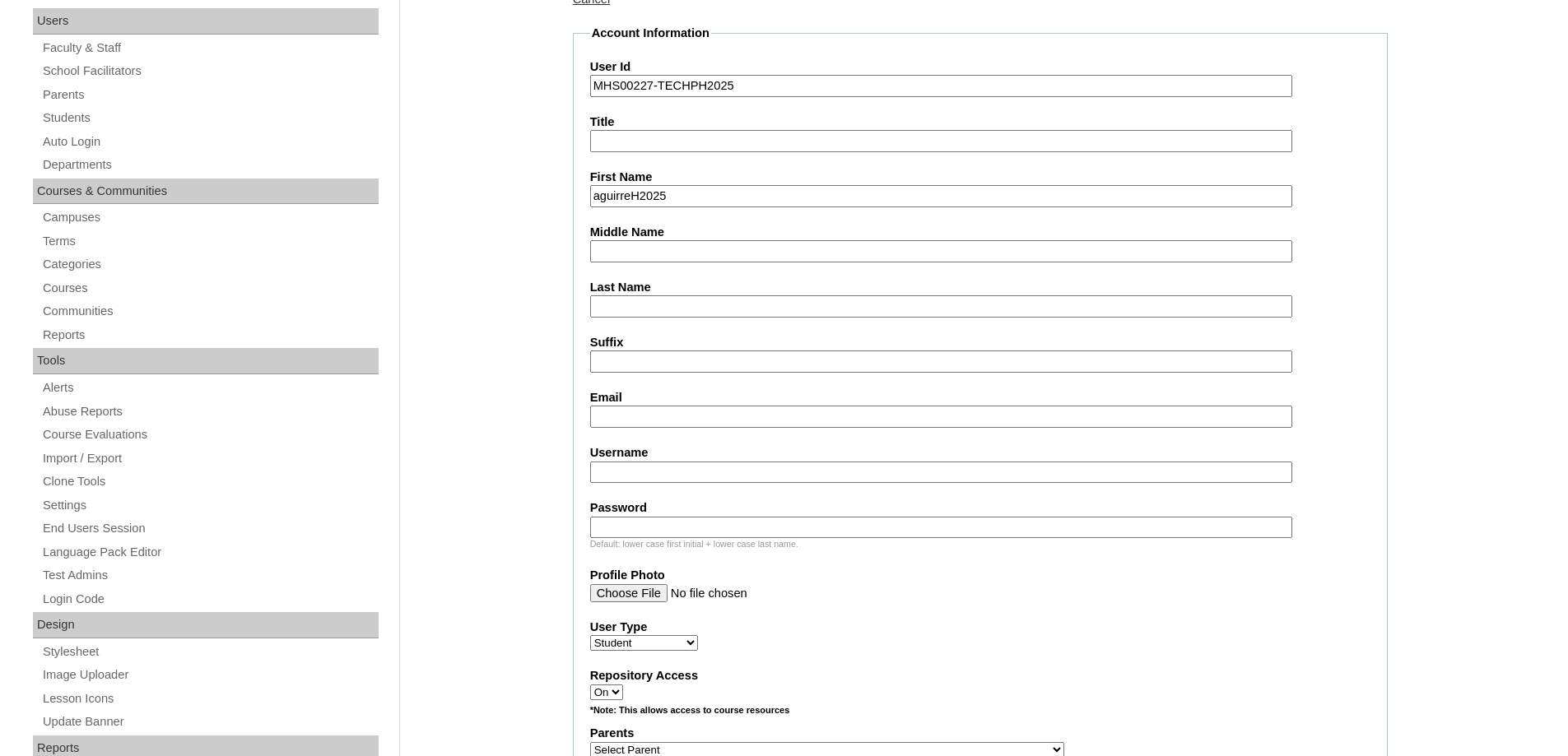
drag, startPoint x: 694, startPoint y: 193, endPoint x: 496, endPoint y: 172, distance: 199.1
click at [631, 202] on input "First Name" at bounding box center [941, 196] width 702 height 22
paste input "Carina Gabrielle"
type input "Carina Gabrielle"
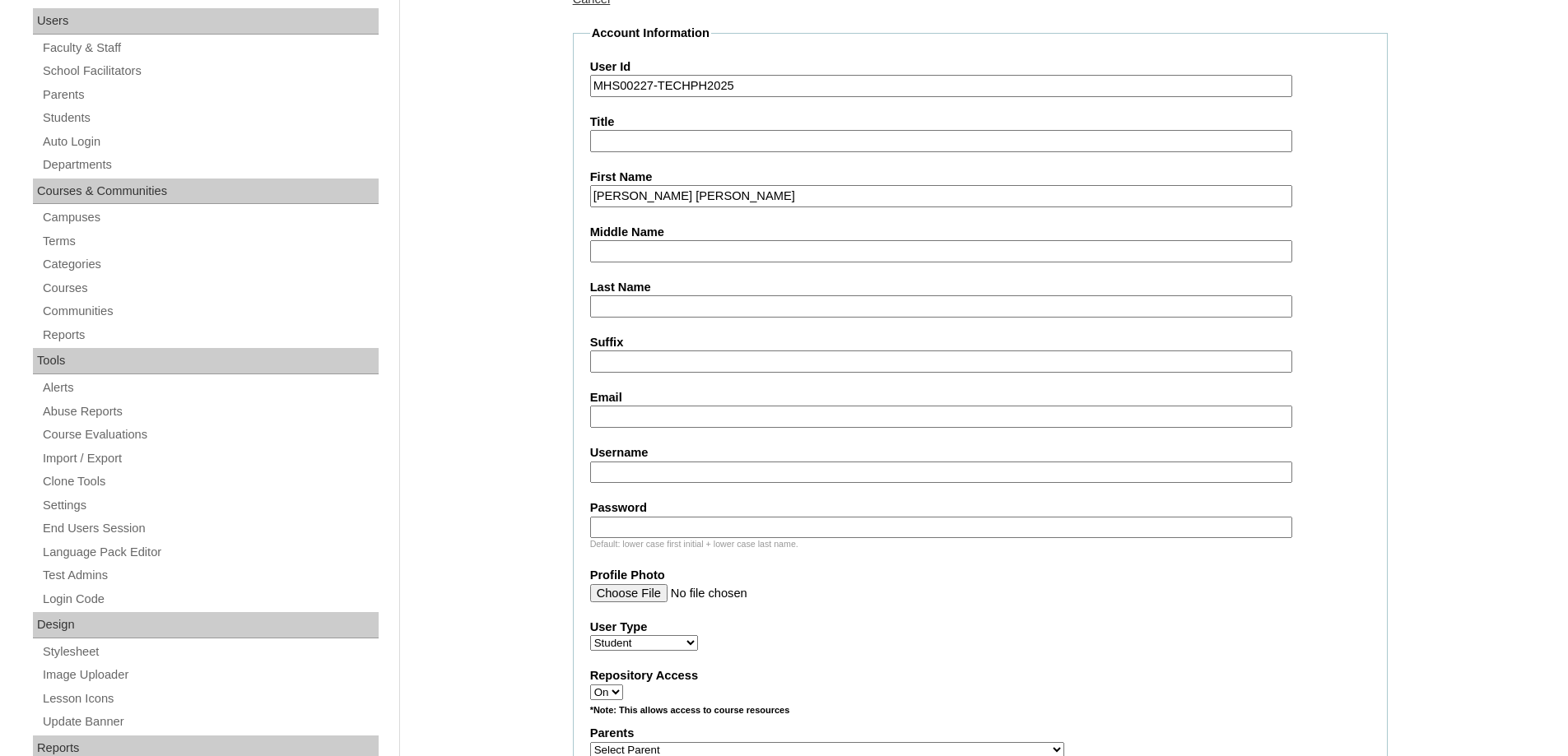
click at [614, 304] on input "Last Name" at bounding box center [941, 306] width 702 height 22
paste input "Aguirre"
type input "Aguirre"
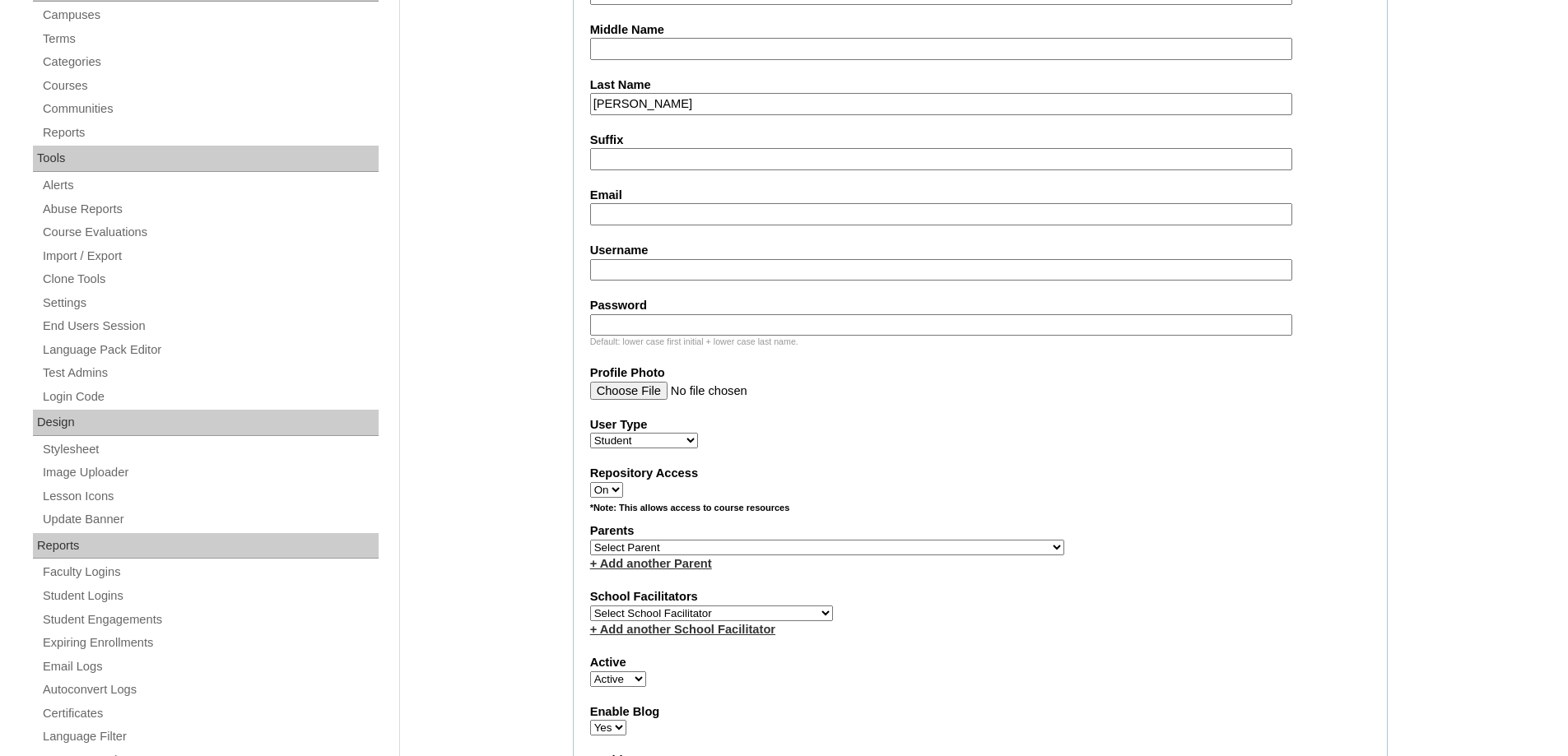
scroll to position [494, 0]
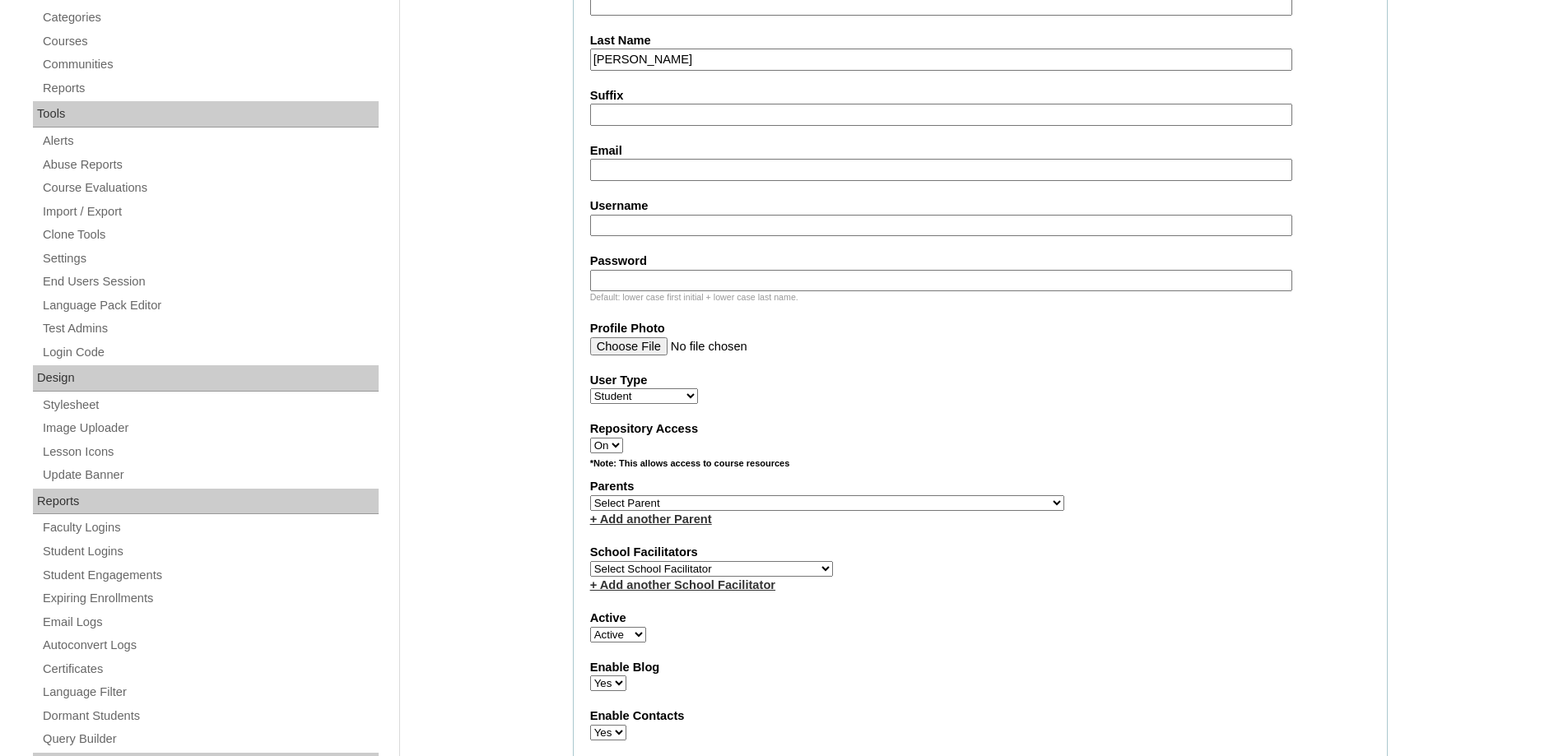
click at [632, 179] on input "Email" at bounding box center [941, 170] width 702 height 22
click at [644, 189] on fieldset "Account Information User Id MHS00227-TECHPH2025 Title First Name Carina Gabriel…" at bounding box center [980, 443] width 815 height 1331
click at [636, 165] on input "Email" at bounding box center [941, 170] width 702 height 22
paste input "chydz09.ha@gmail.com"
type input "chydz09.ha@gmail.com"
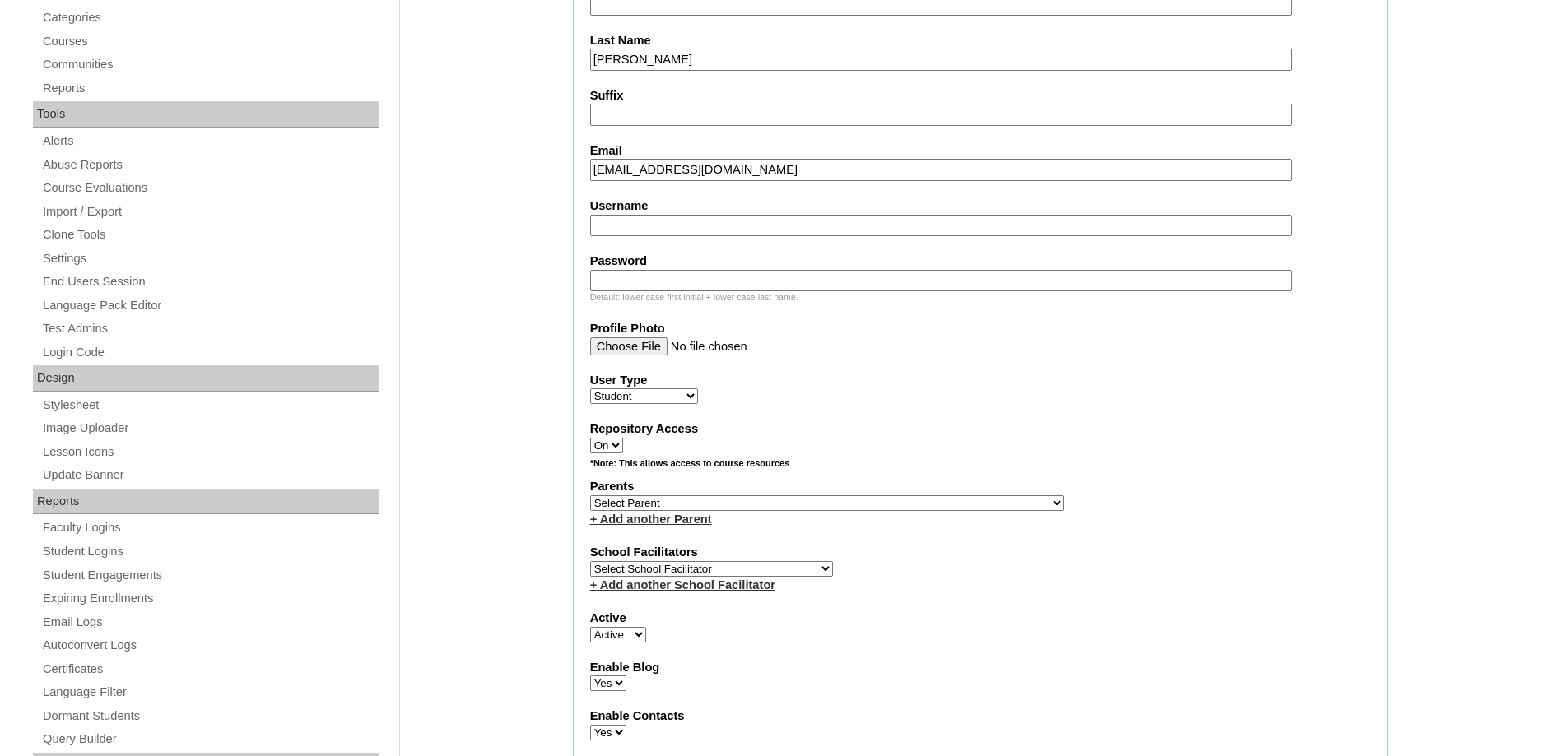
drag, startPoint x: 654, startPoint y: 227, endPoint x: 658, endPoint y: 243, distance: 16.5
click at [652, 226] on input "Username" at bounding box center [941, 225] width 702 height 22
paste input "carinaaguirre"
type input "carinaaguirre"
click at [697, 279] on input "Password" at bounding box center [941, 281] width 702 height 22
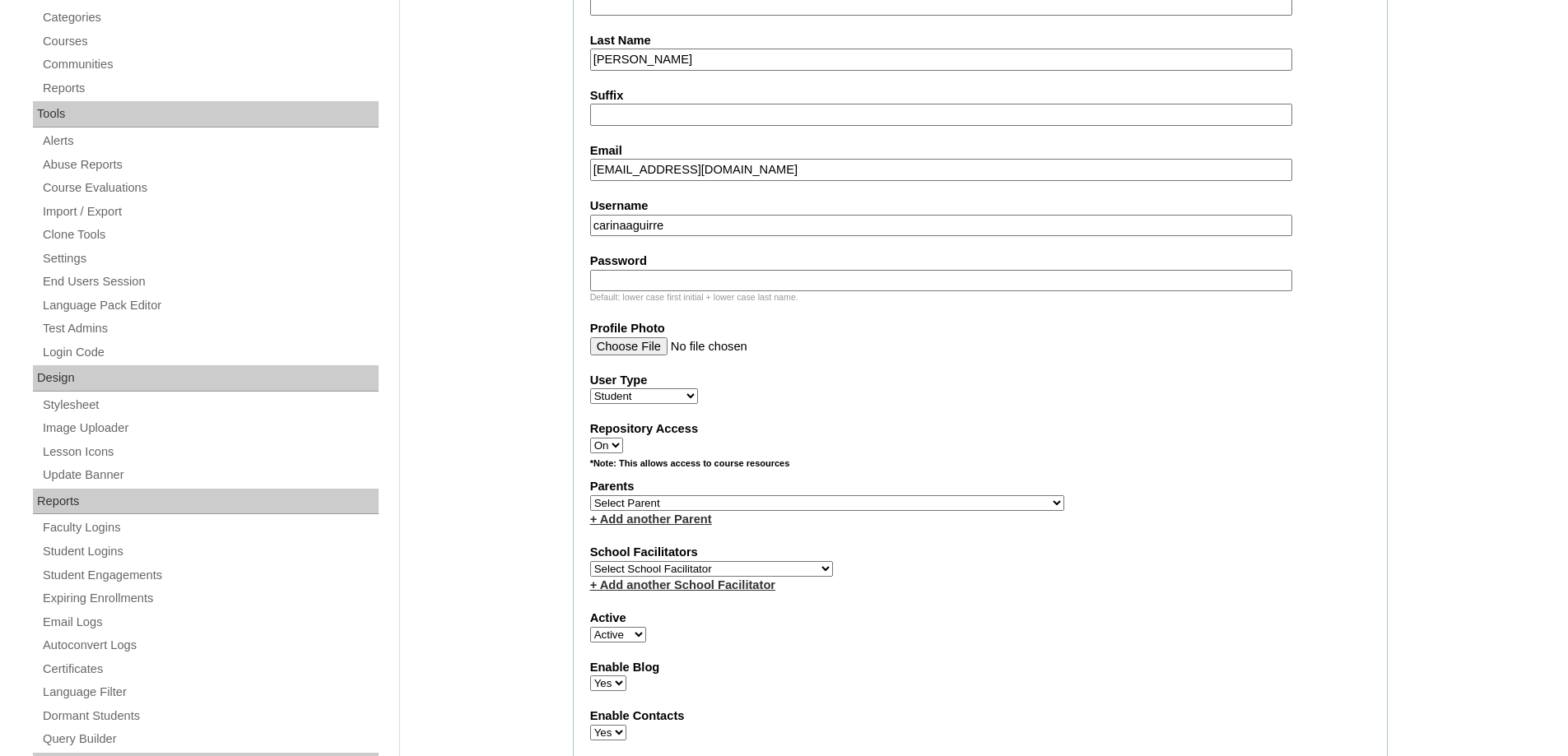
paste input "250006776"
type input "250006776"
click at [647, 506] on select "Select Parent , , , , , , , , , , , , , , , , , , , , , , , , , , , , , , , , ,…" at bounding box center [827, 503] width 474 height 16
select select "43823"
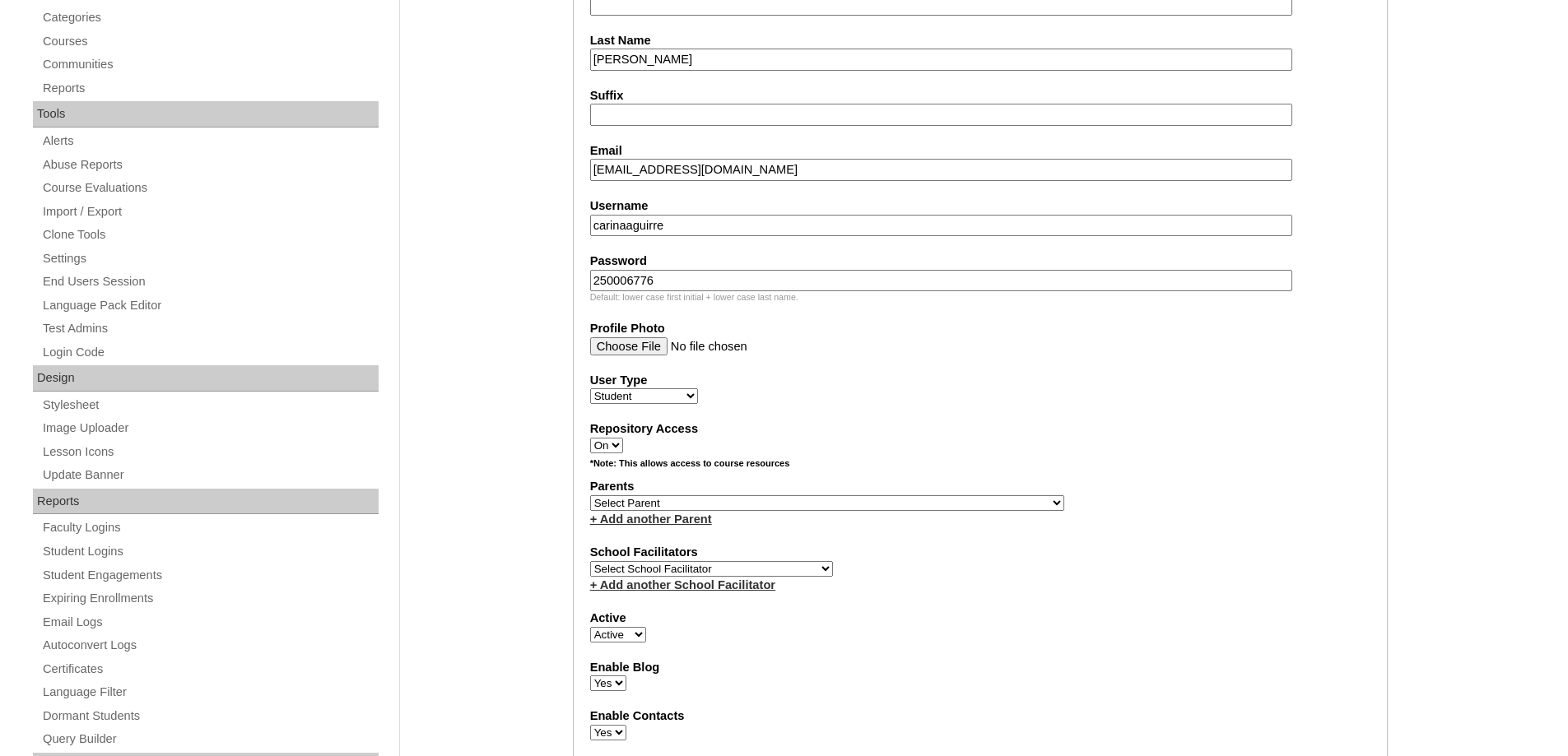
click at [590, 496] on select "Select Parent , , , , , , , , , , , , , , , , , , , , , , , , , , , , , , , , ,…" at bounding box center [827, 503] width 474 height 16
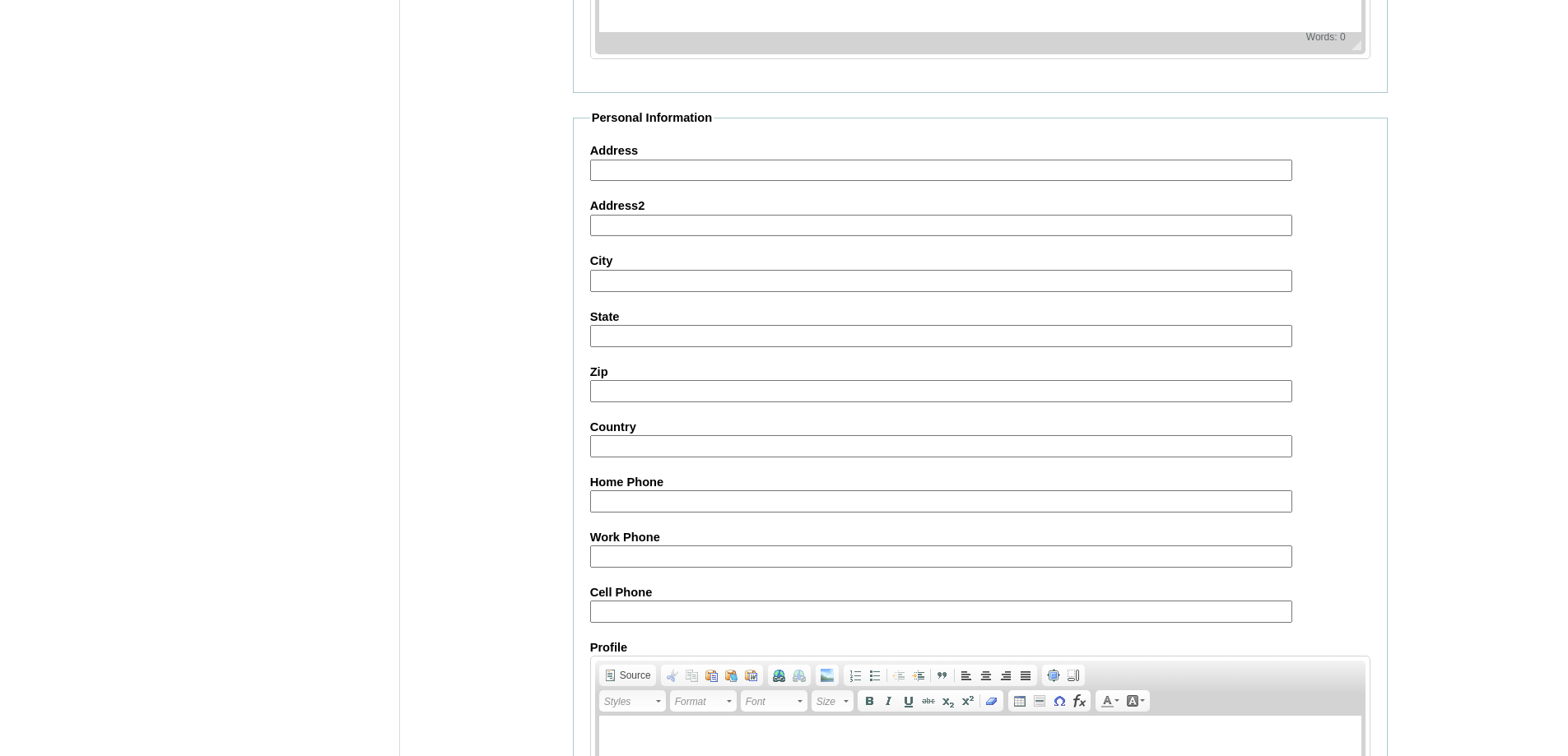
scroll to position [1728, 0]
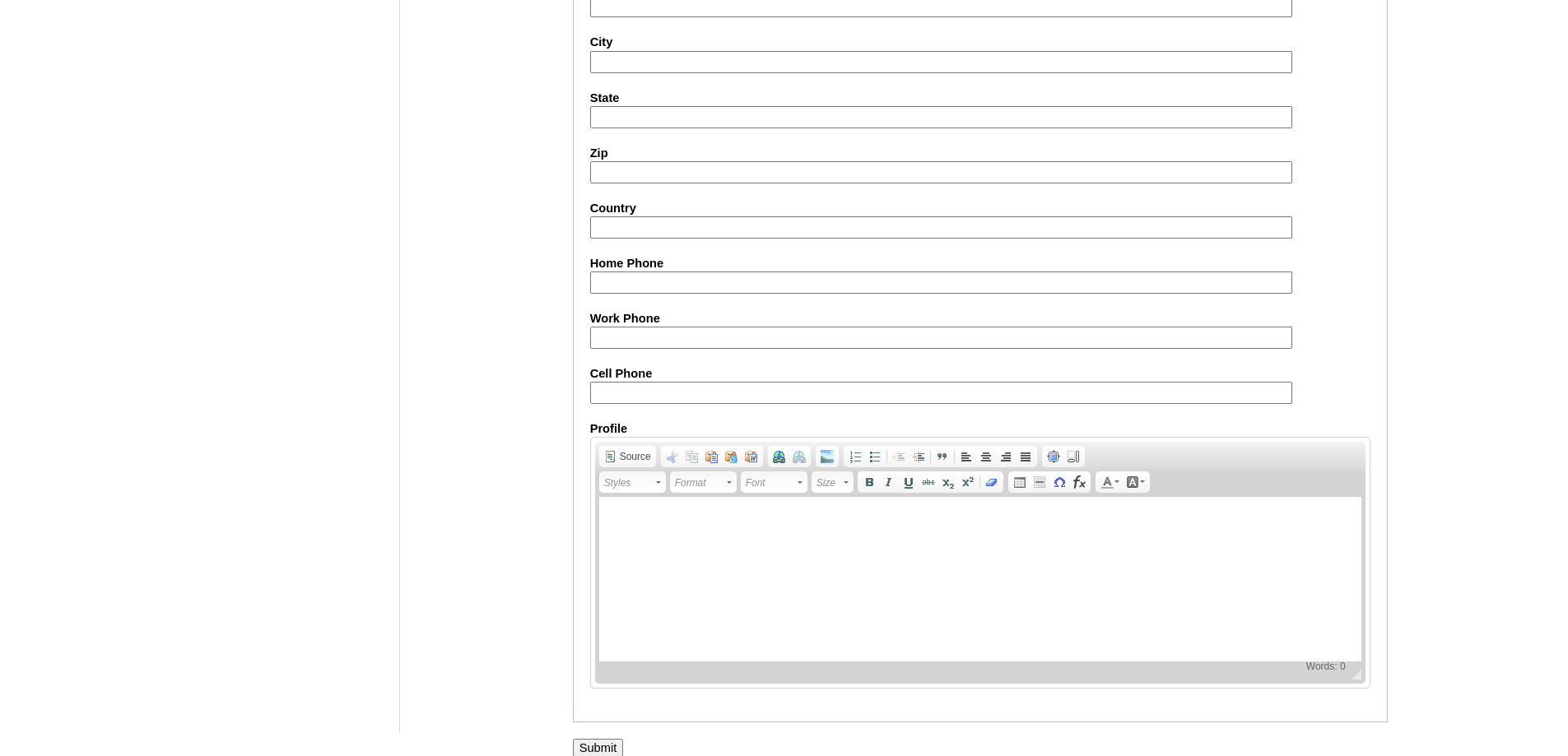
drag, startPoint x: 633, startPoint y: 403, endPoint x: 619, endPoint y: 406, distance: 14.3
click at [633, 403] on input "Cell Phone" at bounding box center [941, 393] width 702 height 22
paste input "63-9328808974"
type input "63-9328808974"
drag, startPoint x: 534, startPoint y: 419, endPoint x: 530, endPoint y: 390, distance: 29.3
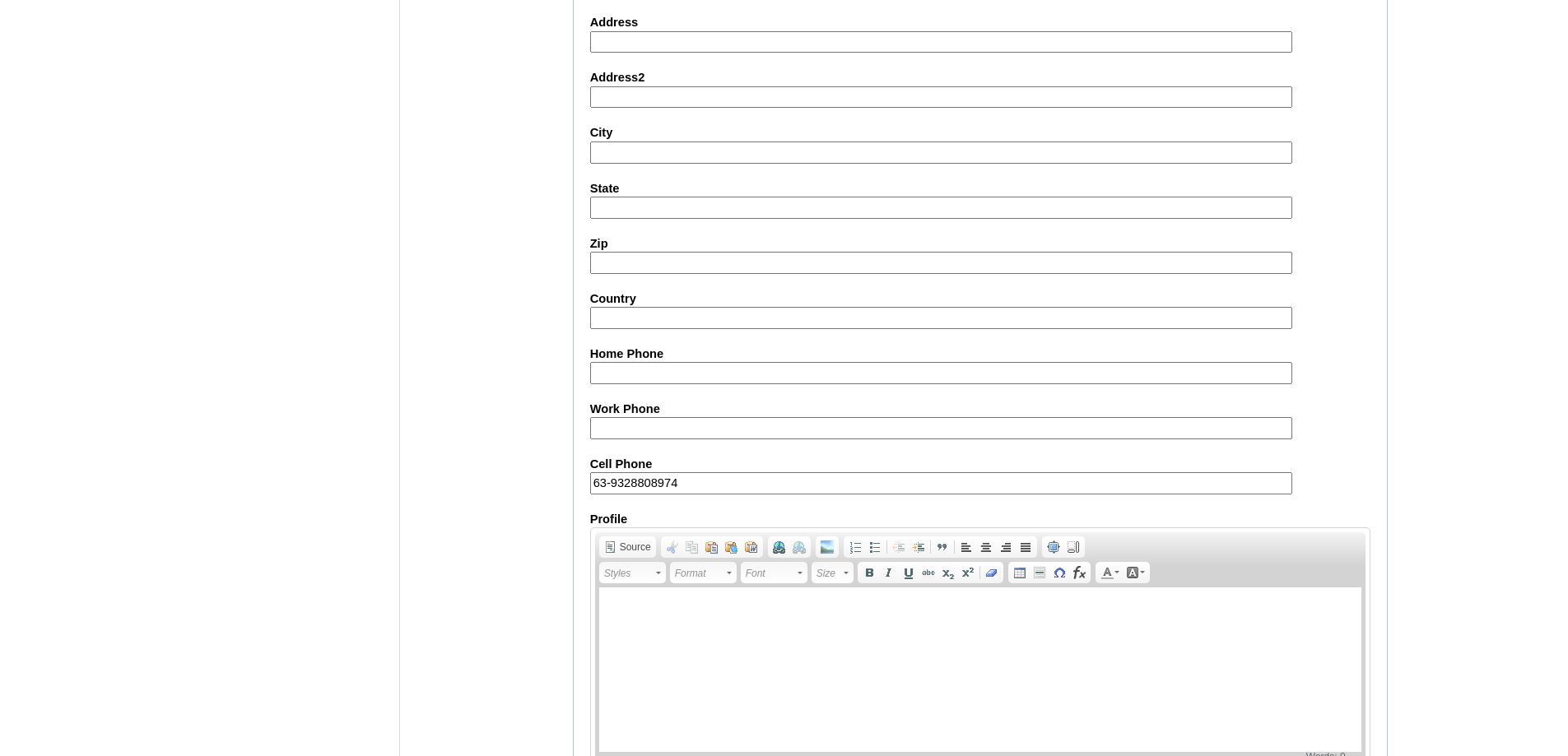
scroll to position [1748, 0]
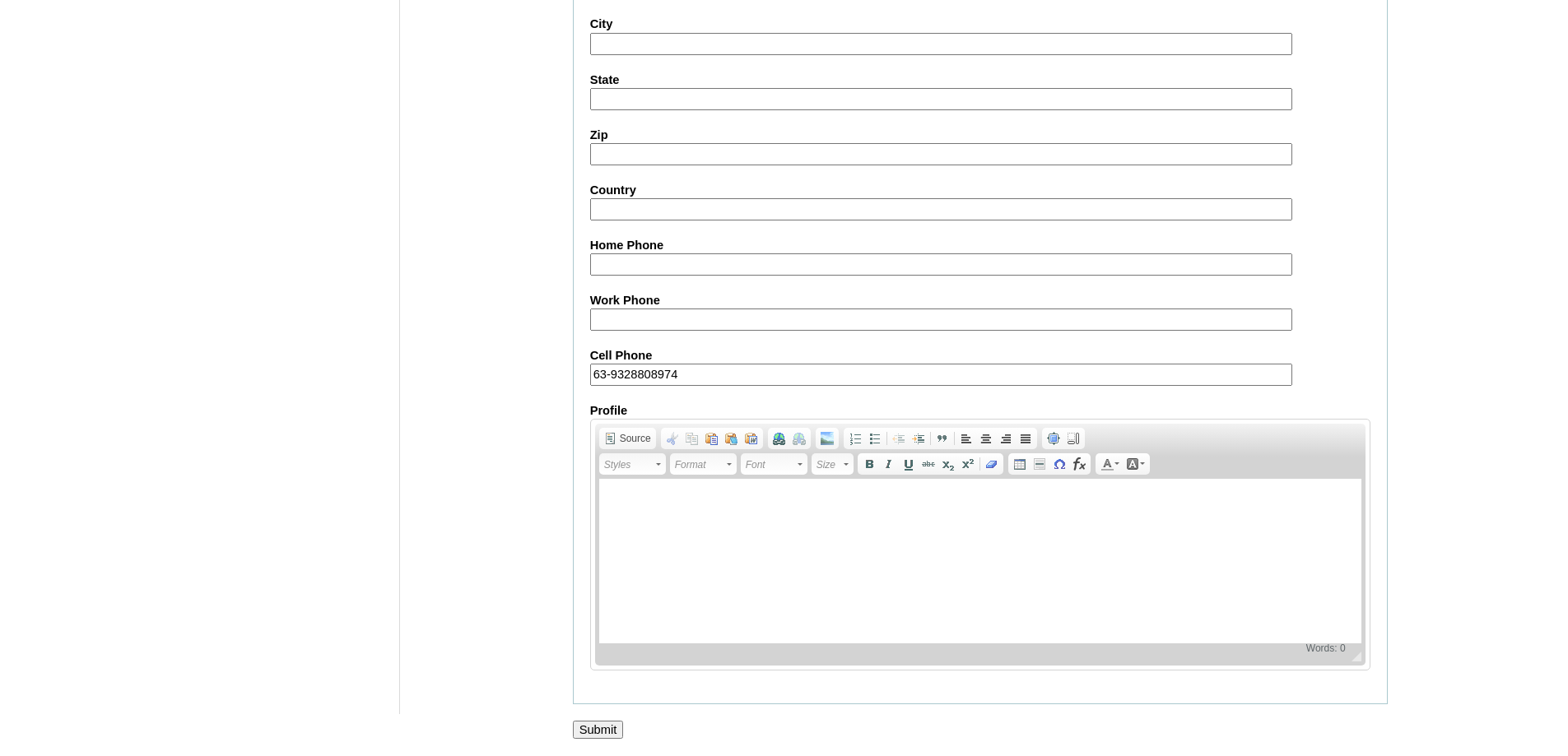
click at [615, 729] on input "Submit" at bounding box center [598, 730] width 51 height 18
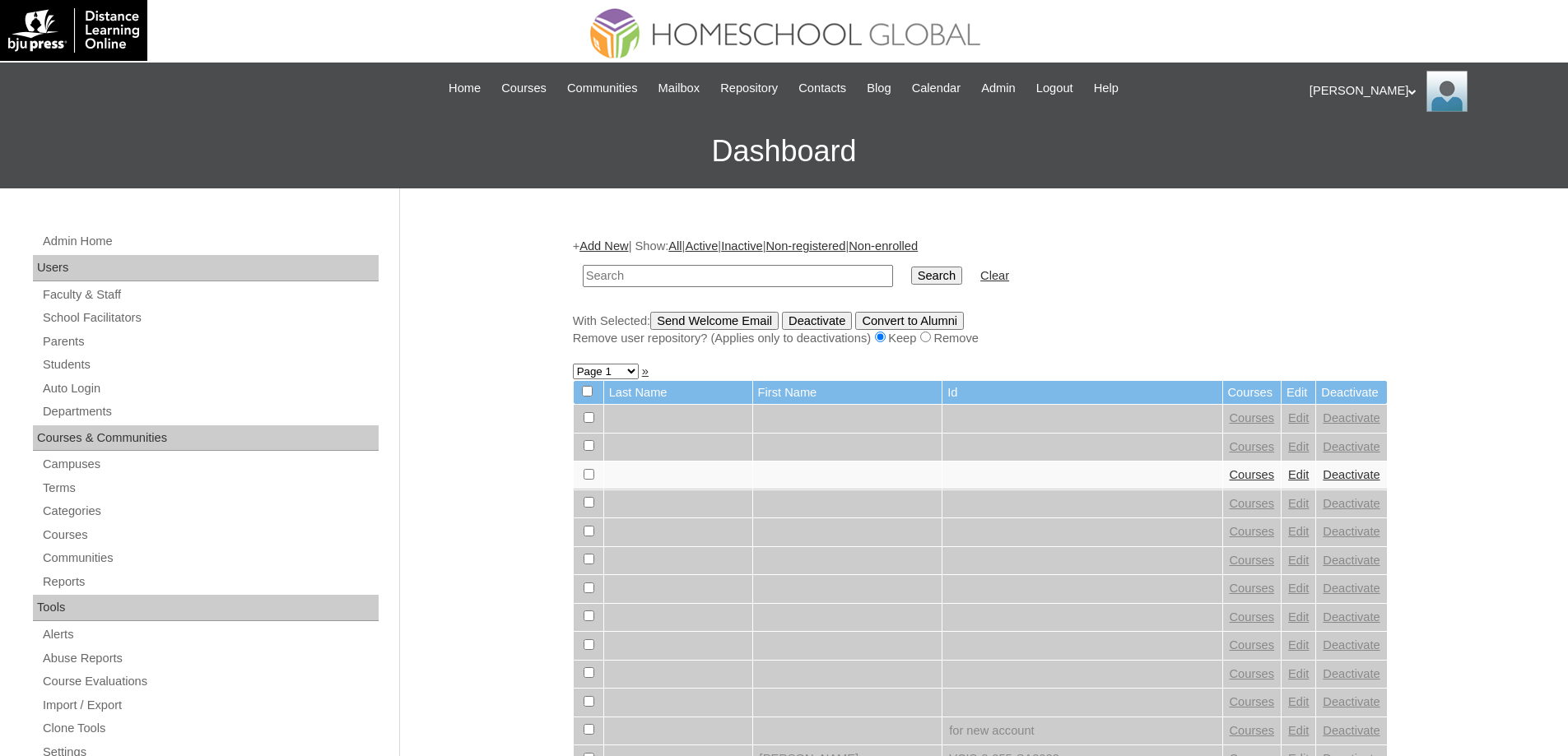
click at [724, 282] on input "text" at bounding box center [738, 276] width 310 height 22
paste input "MHS00227-TECHPH2025"
type input "MHS00227-TECHPH2025"
click at [946, 274] on input "Search" at bounding box center [936, 276] width 51 height 18
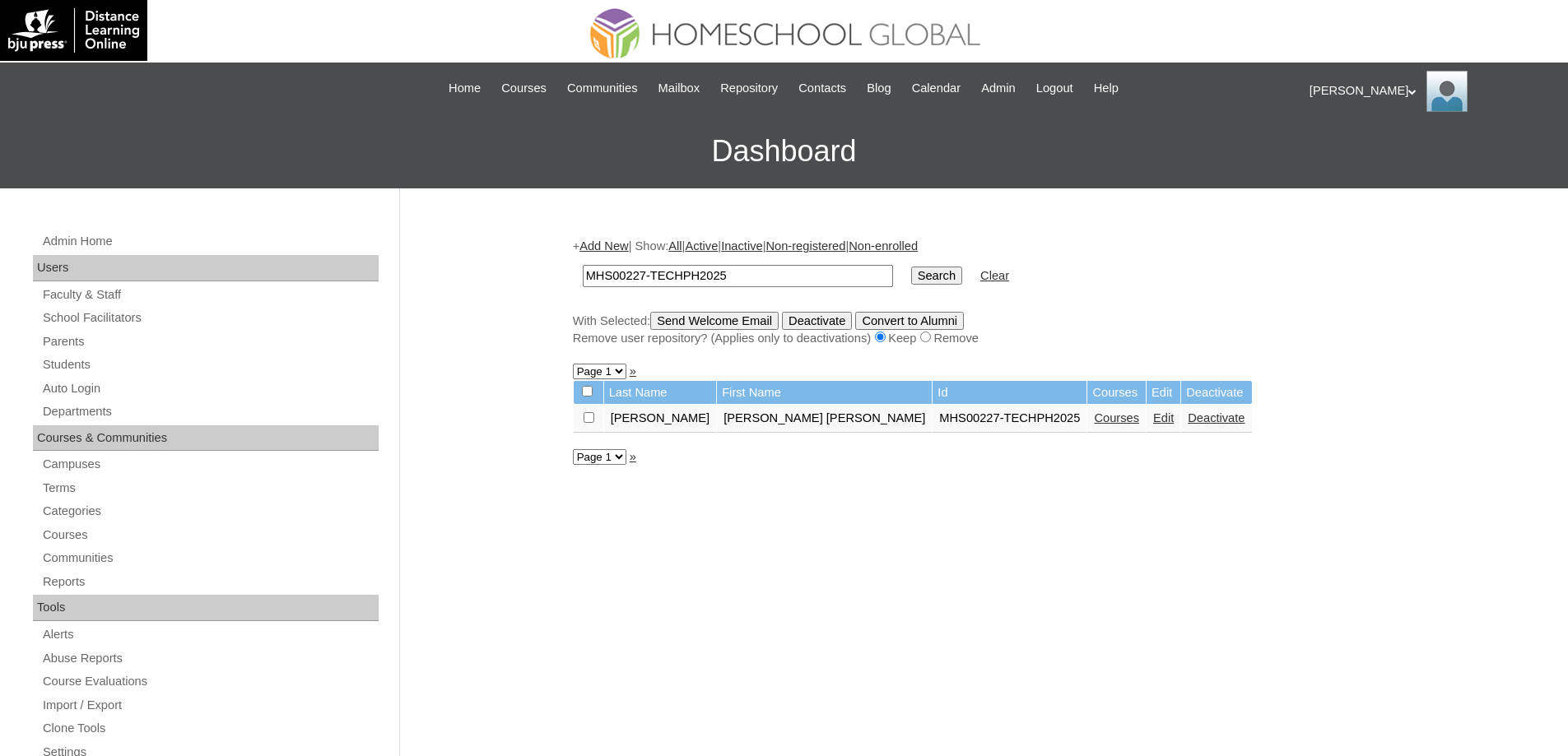
click at [1094, 424] on link "Courses" at bounding box center [1116, 418] width 46 height 13
click at [1153, 424] on link "Edit" at bounding box center [1163, 418] width 21 height 13
click at [1094, 419] on link "Courses" at bounding box center [1116, 418] width 46 height 13
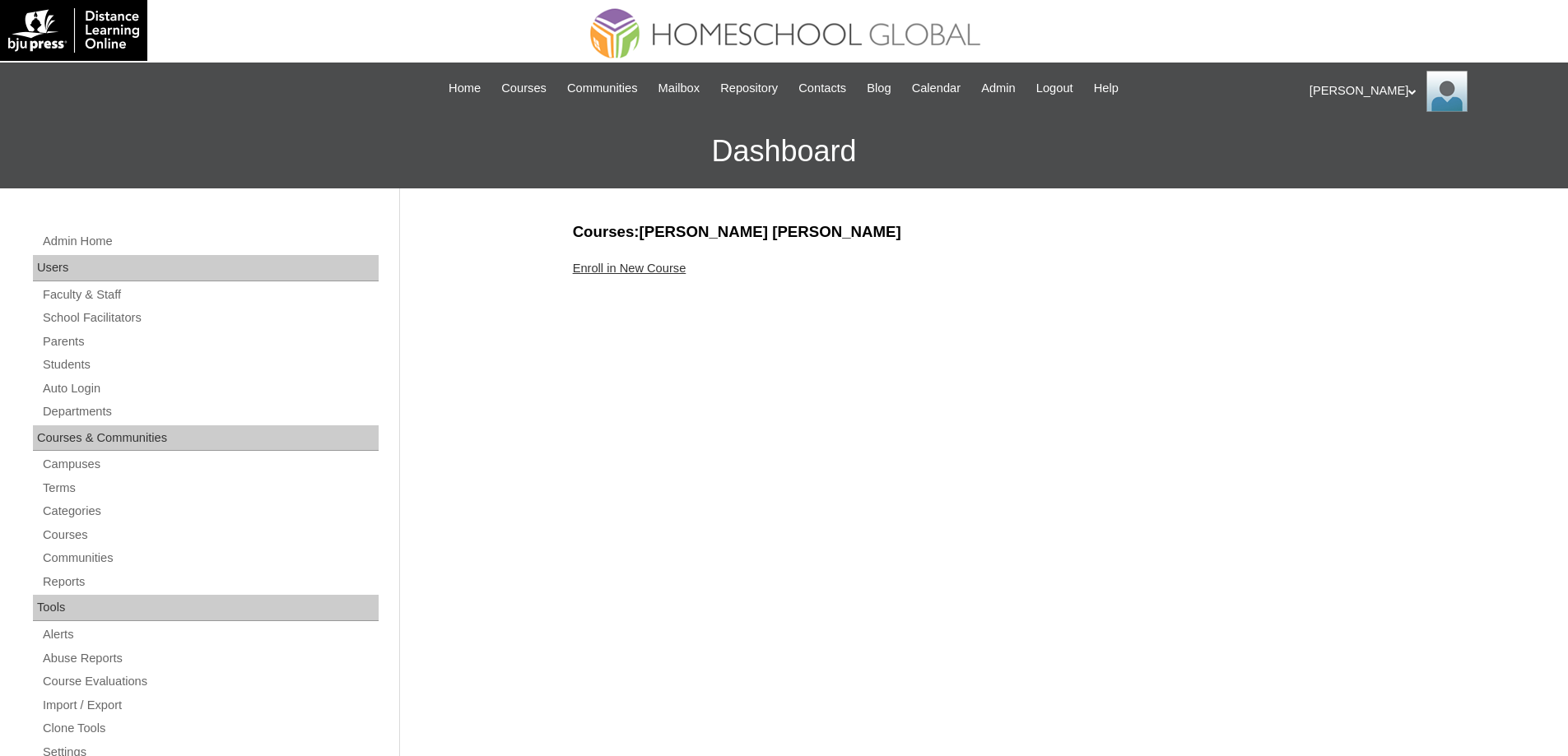
click at [648, 275] on link "Enroll in New Course" at bounding box center [629, 269] width 114 height 13
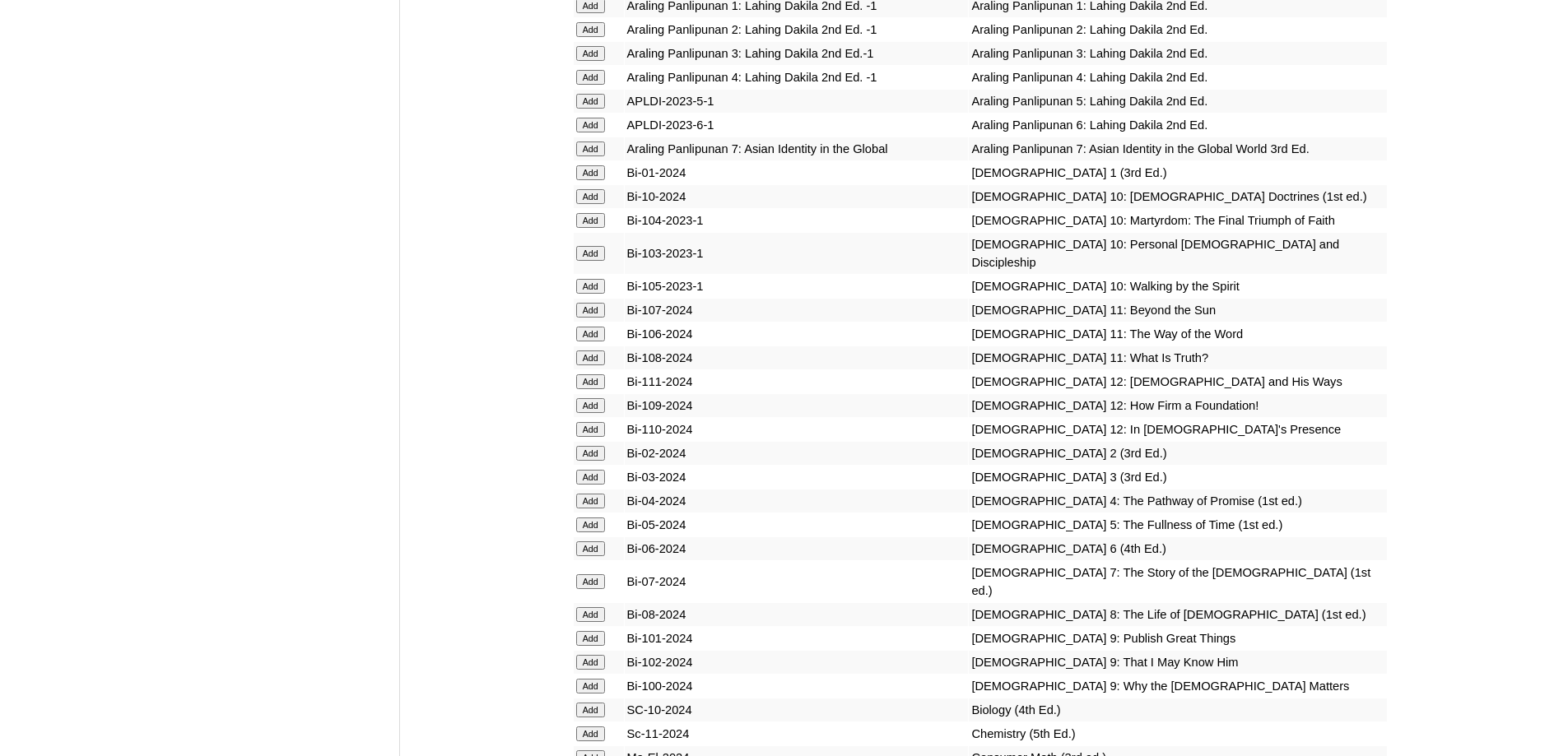
scroll to position [4033, 0]
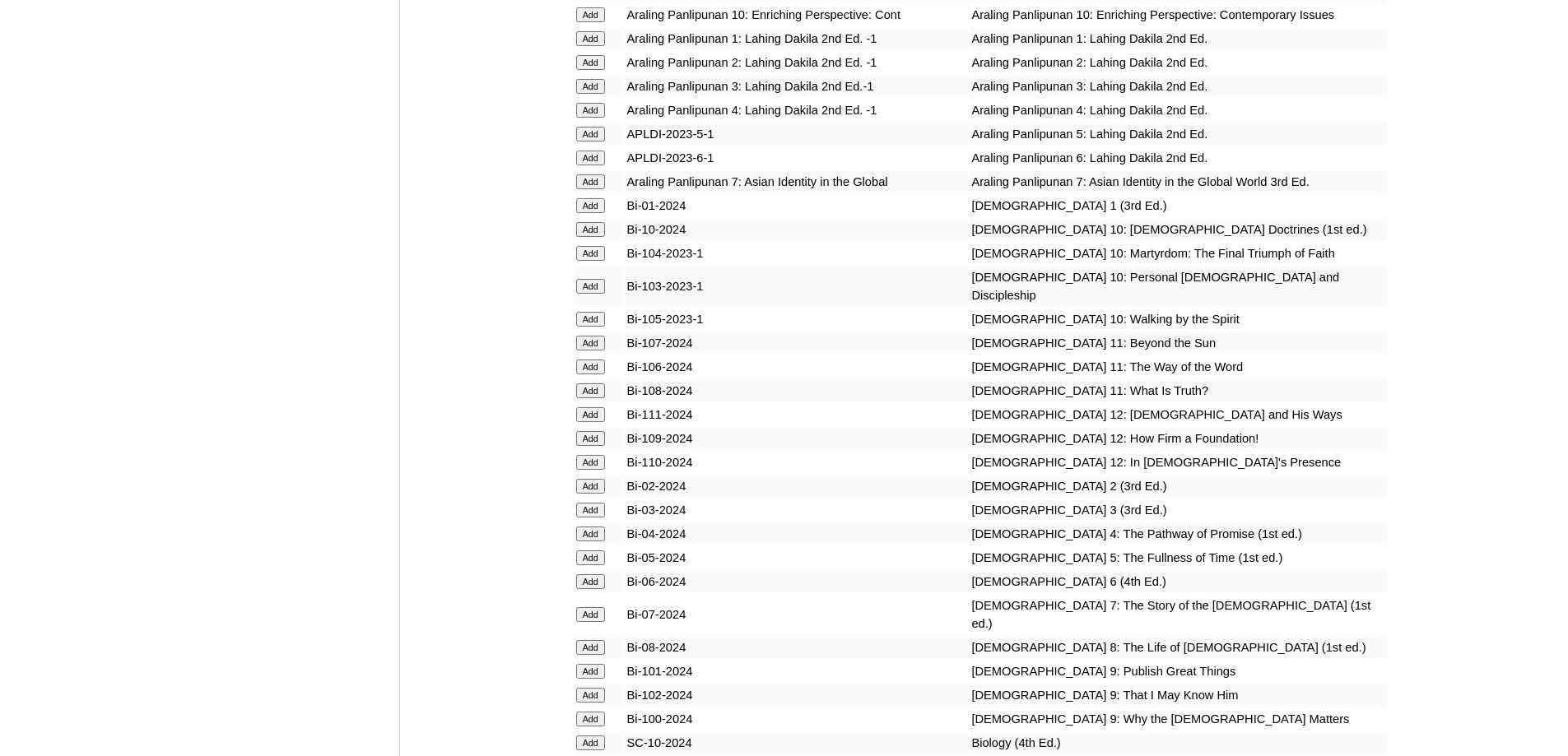
click at [583, 70] on input "Add" at bounding box center [590, 63] width 29 height 15
click at [593, 494] on input "Add" at bounding box center [590, 487] width 29 height 15
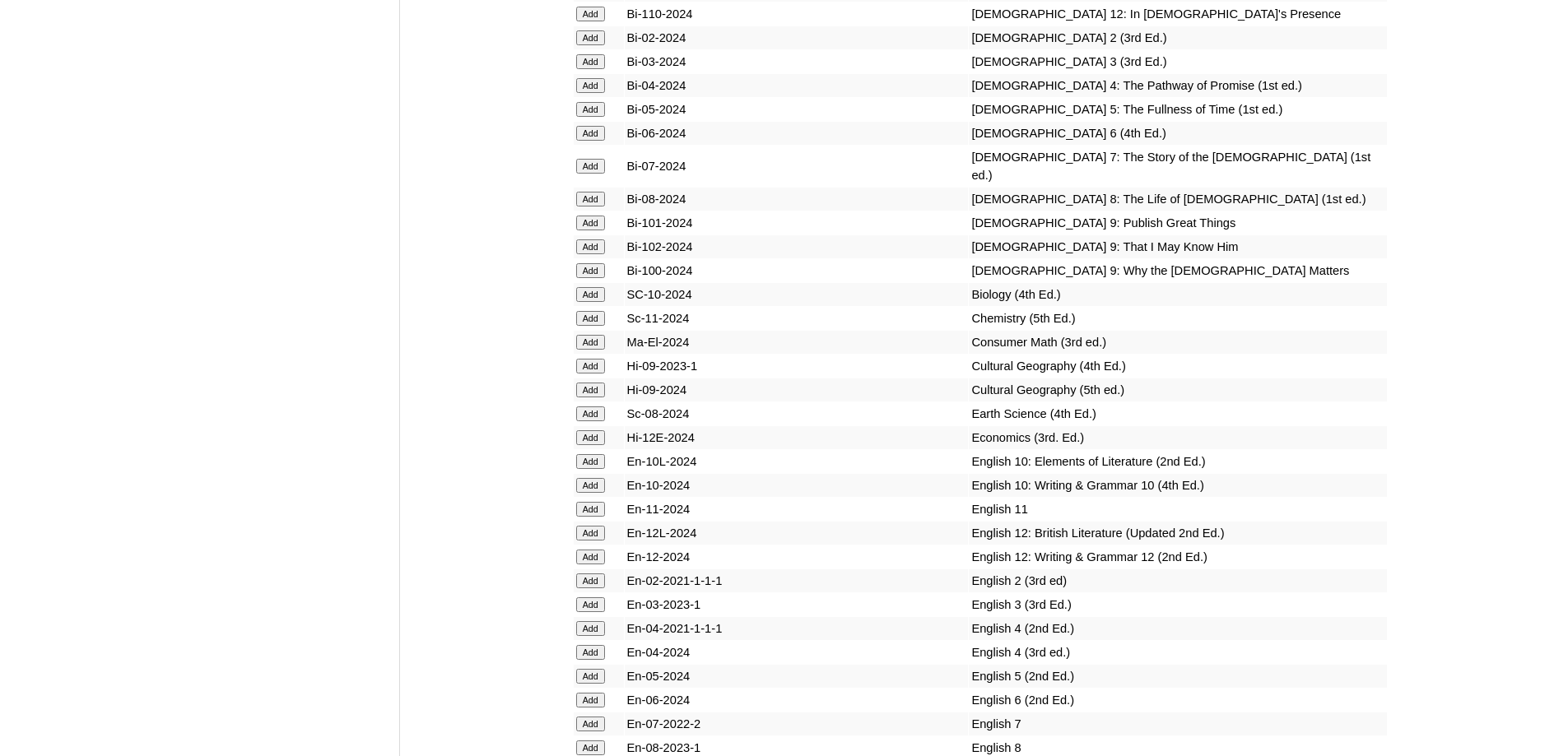
scroll to position [4527, 0]
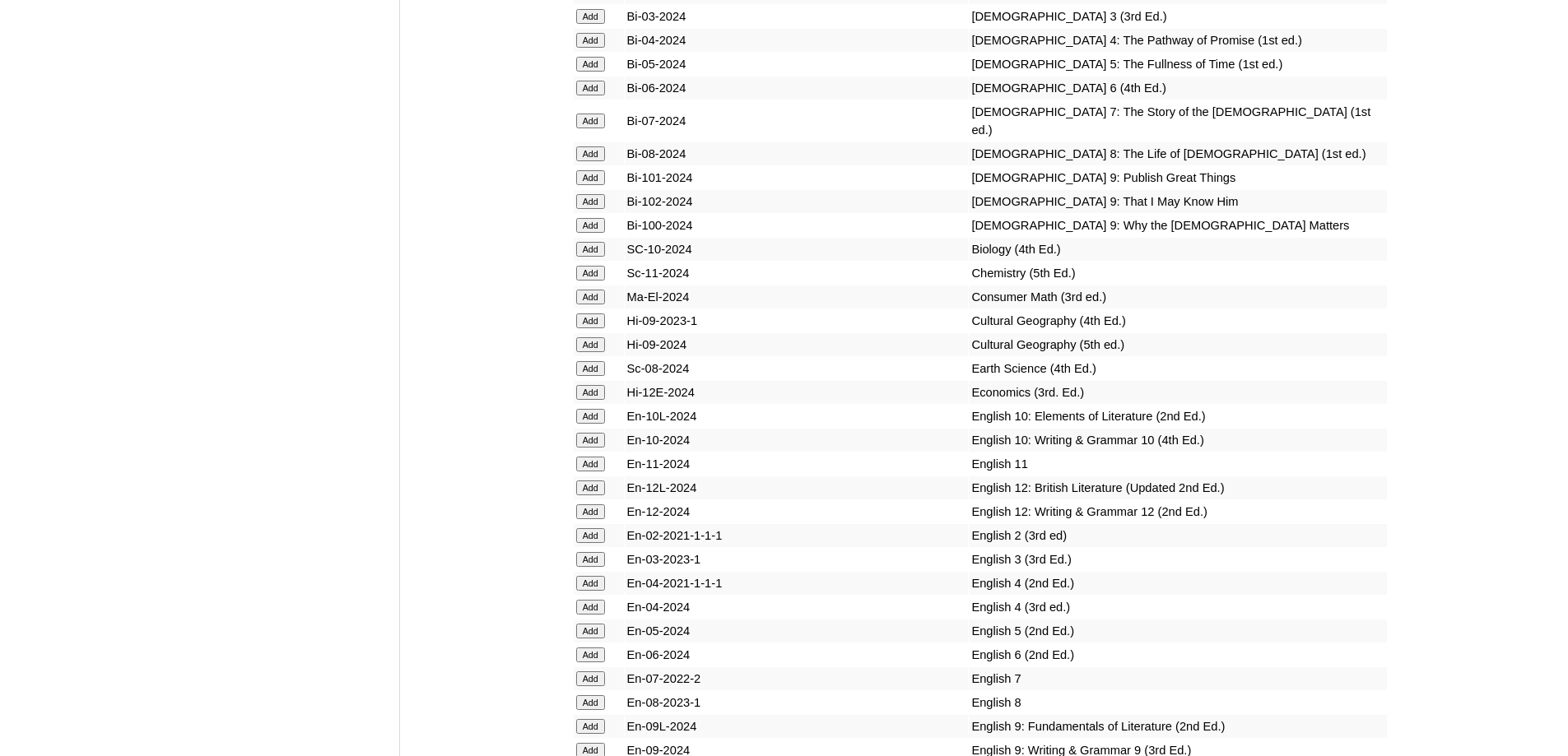
click at [594, 543] on input "Add" at bounding box center [590, 536] width 29 height 15
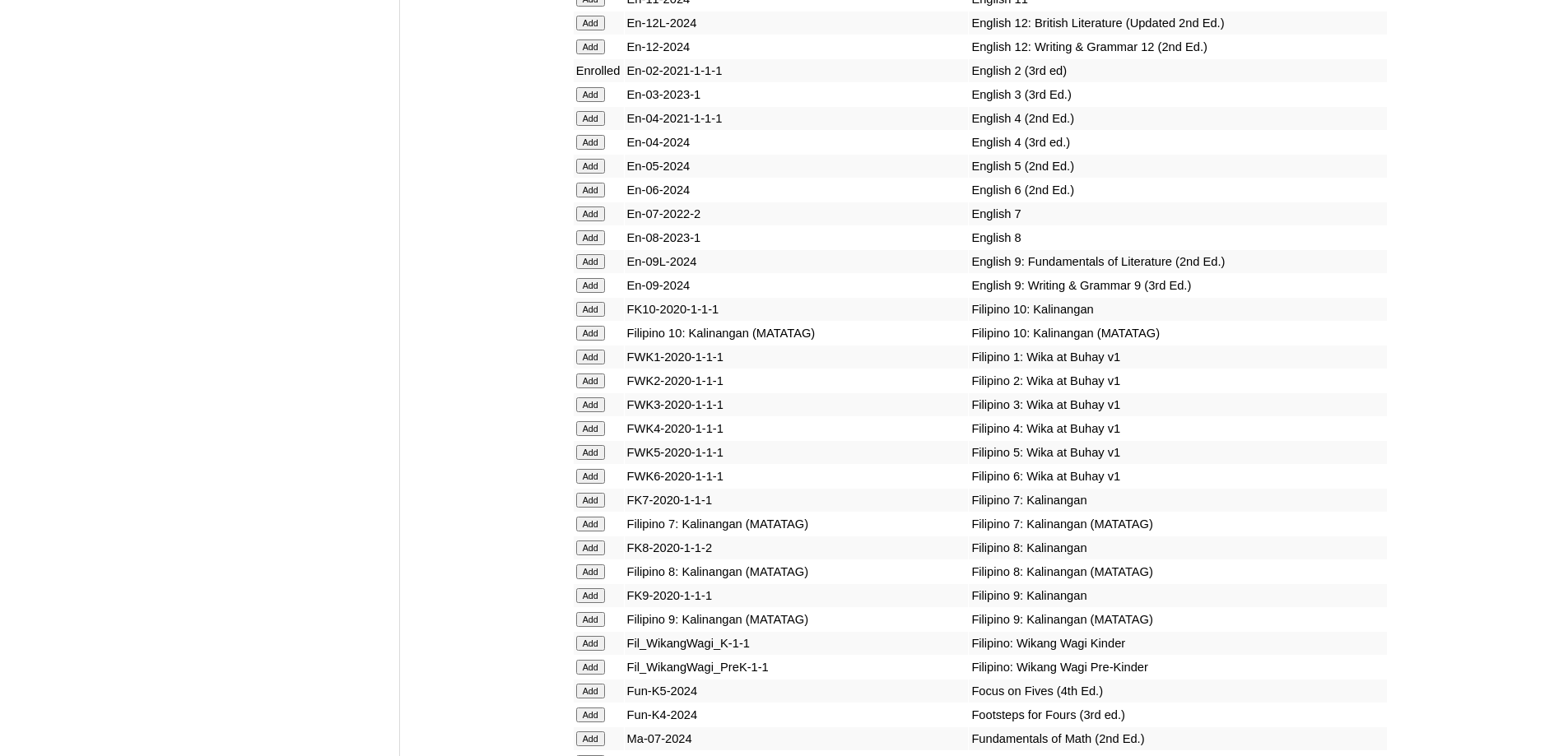
scroll to position [5080, 0]
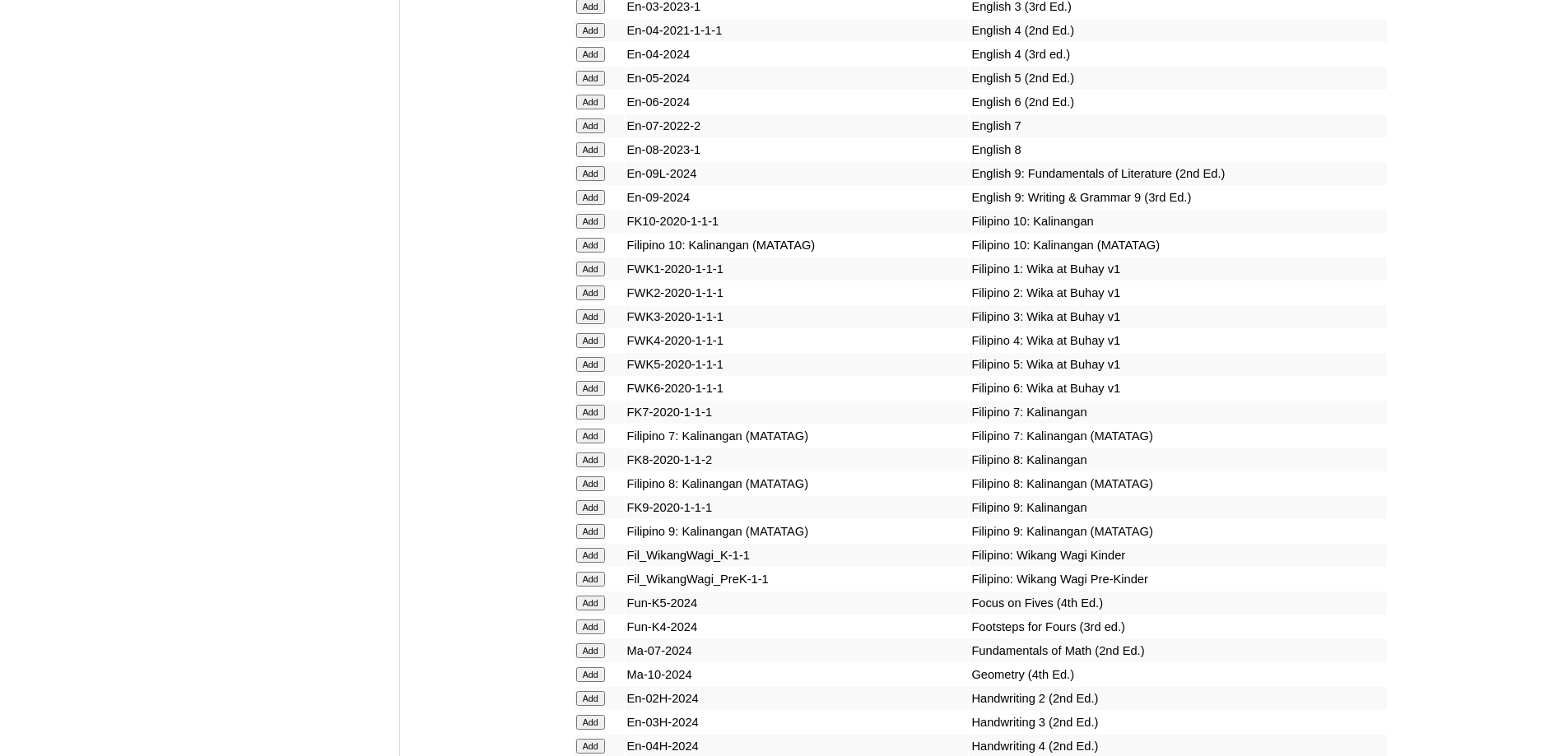
click at [588, 300] on input "Add" at bounding box center [590, 293] width 29 height 15
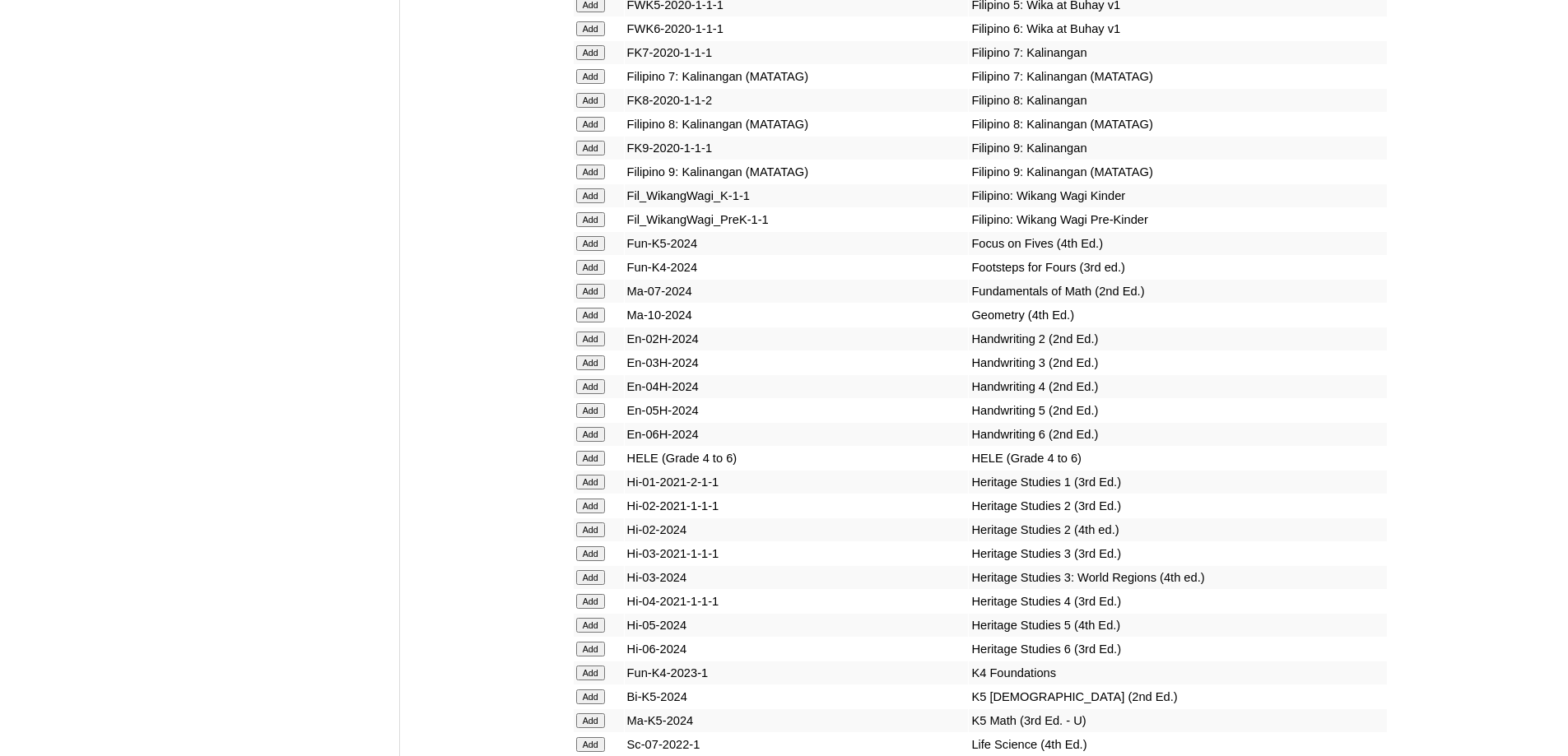
scroll to position [5574, 0]
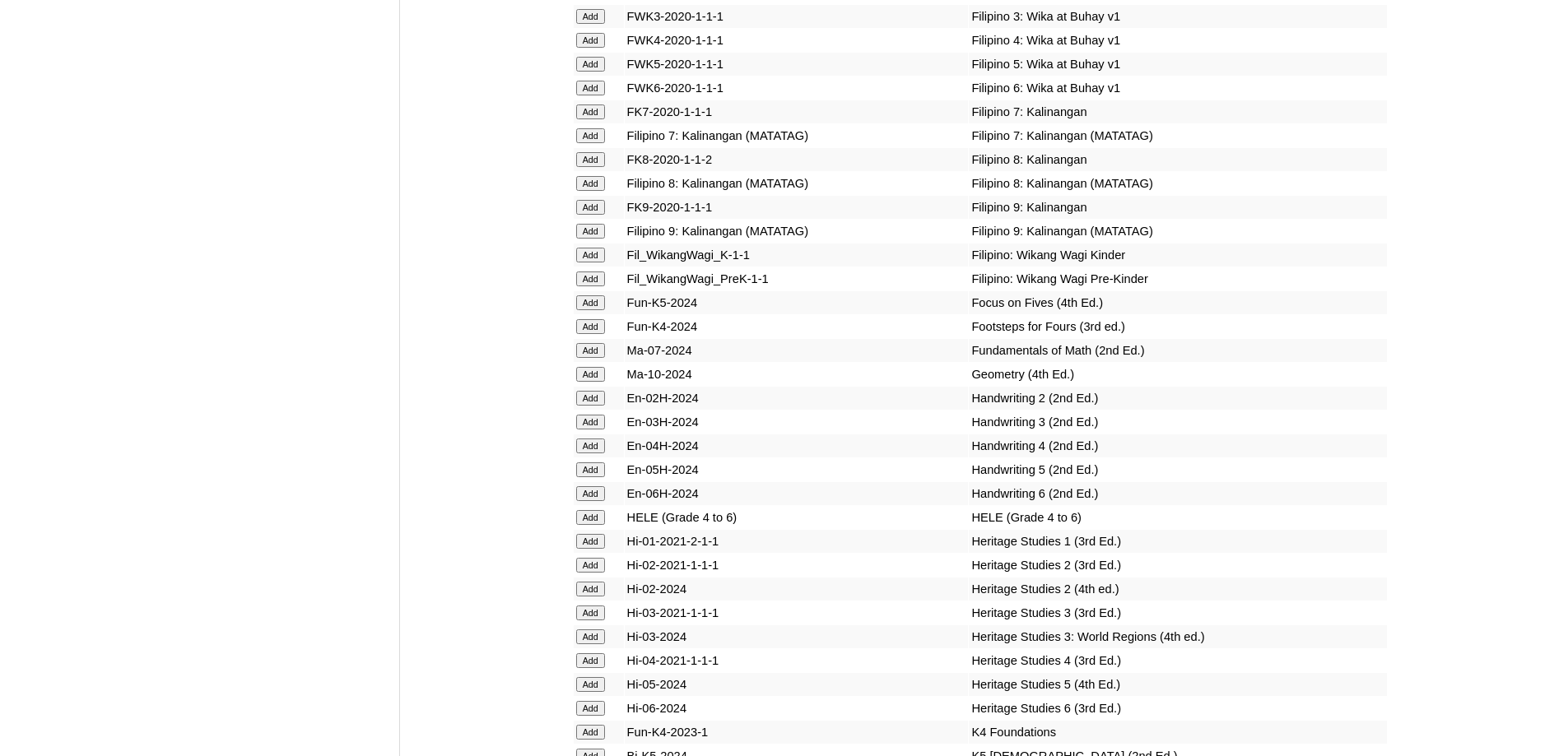
scroll to position [5482, 0]
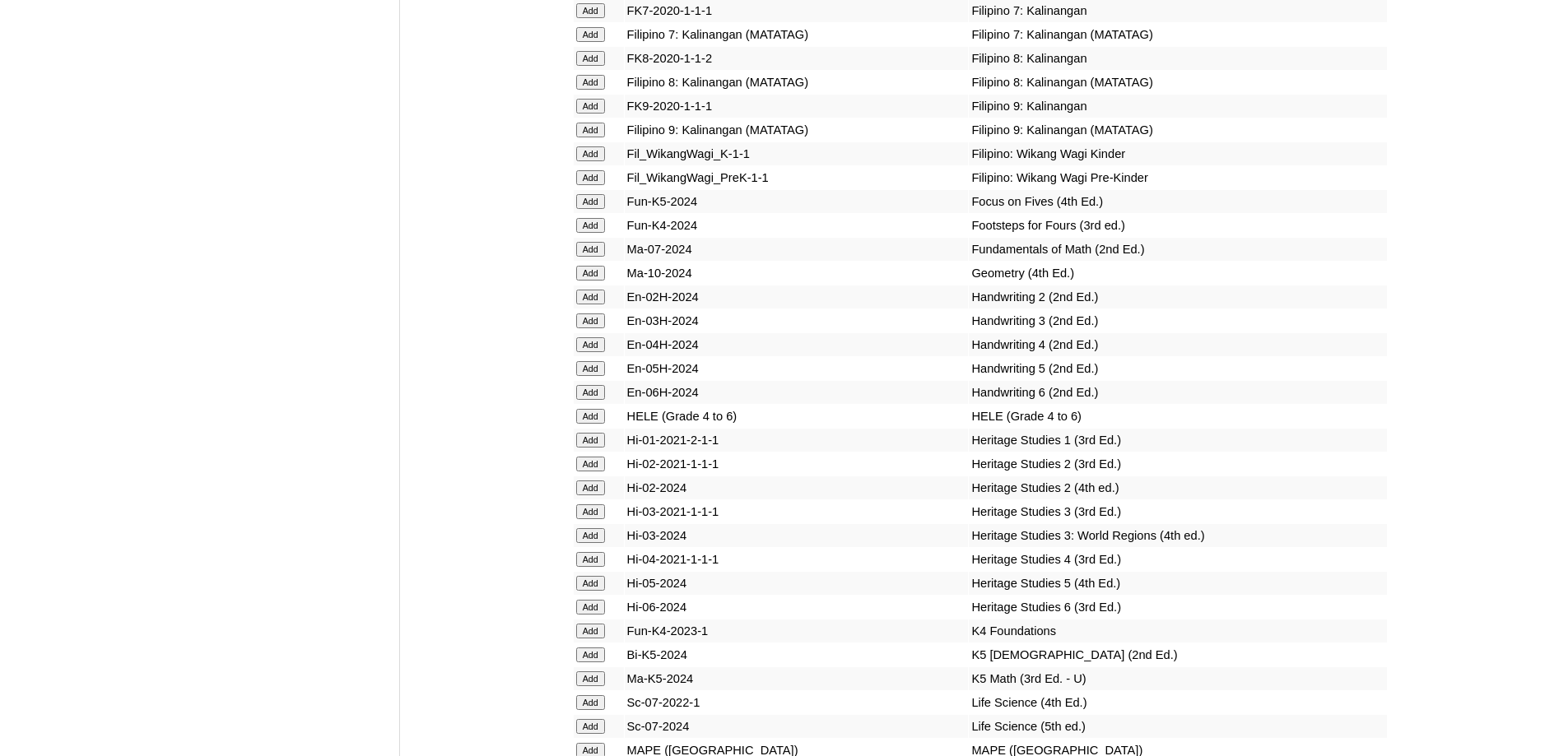
click at [588, 304] on input "Add" at bounding box center [590, 298] width 29 height 15
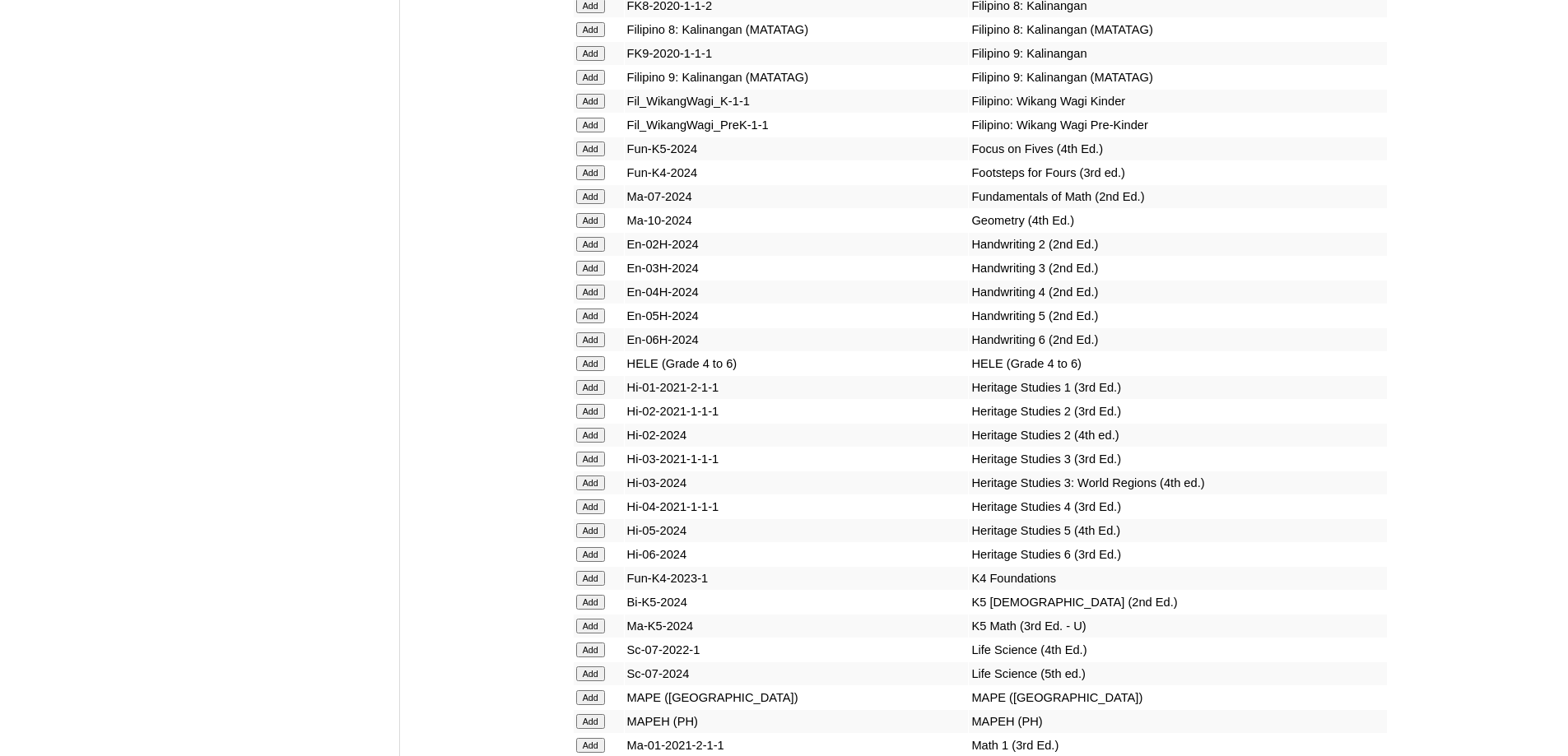
scroll to position [5811, 0]
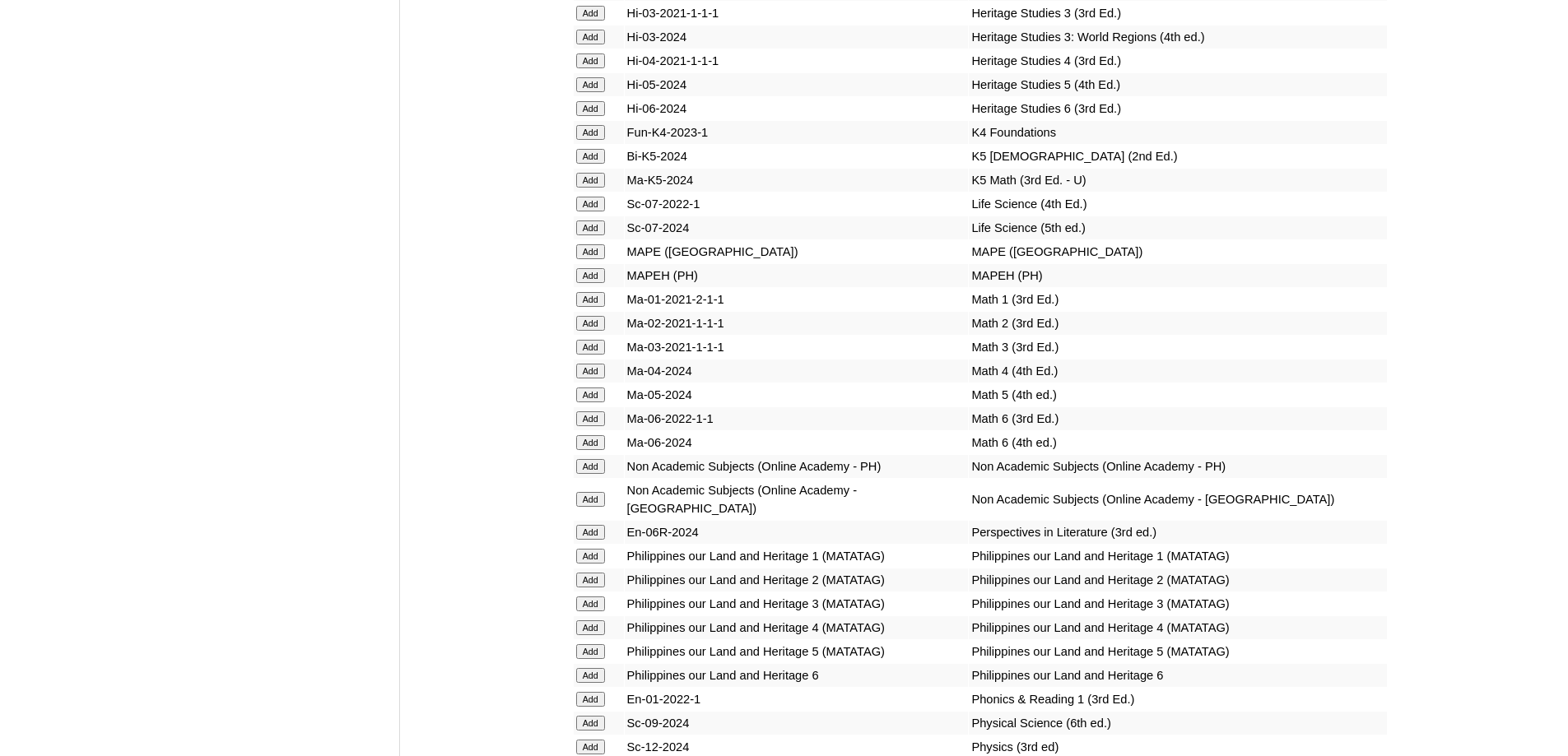
scroll to position [5930, 0]
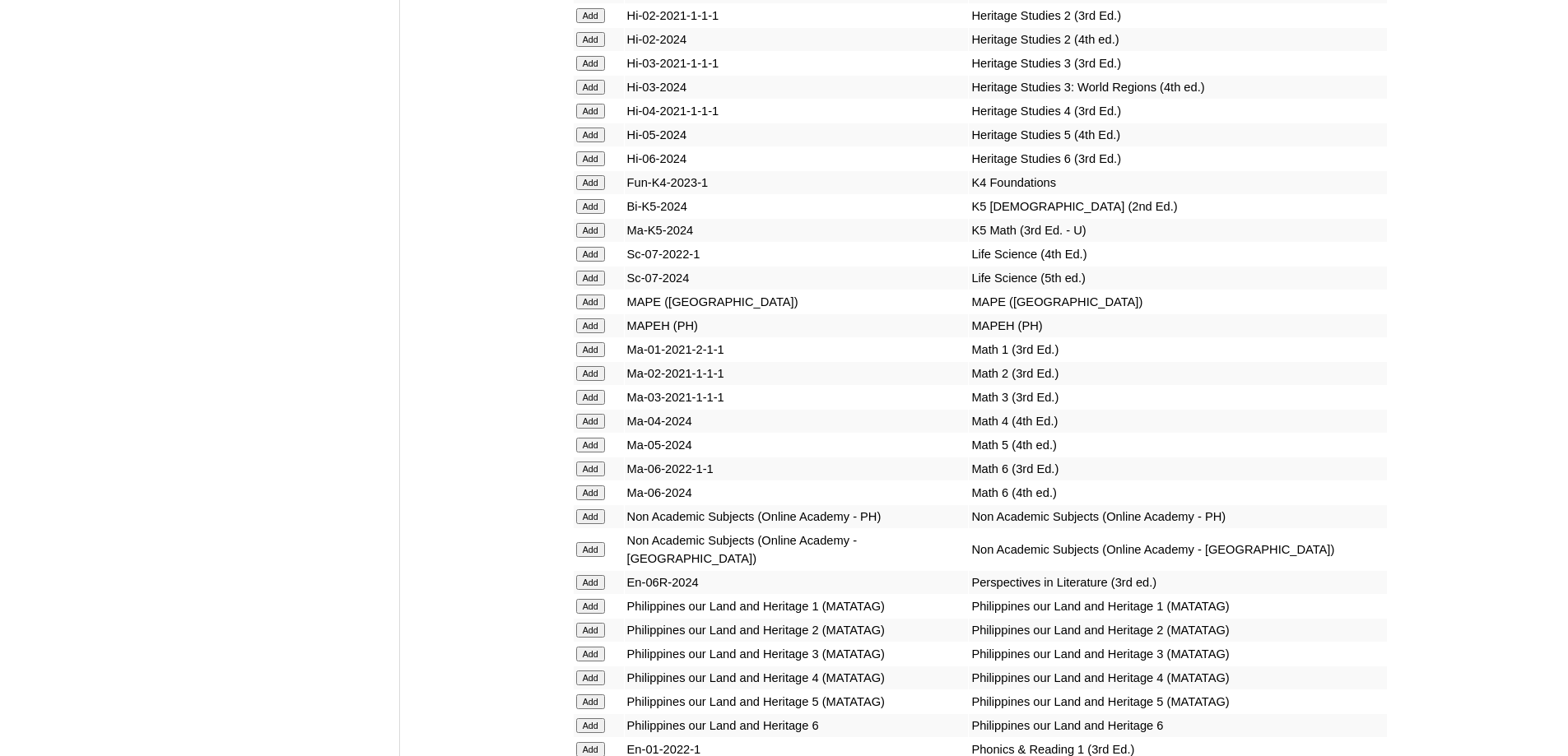
click at [598, 333] on input "Add" at bounding box center [590, 326] width 29 height 15
click at [592, 381] on input "Add" at bounding box center [590, 374] width 29 height 15
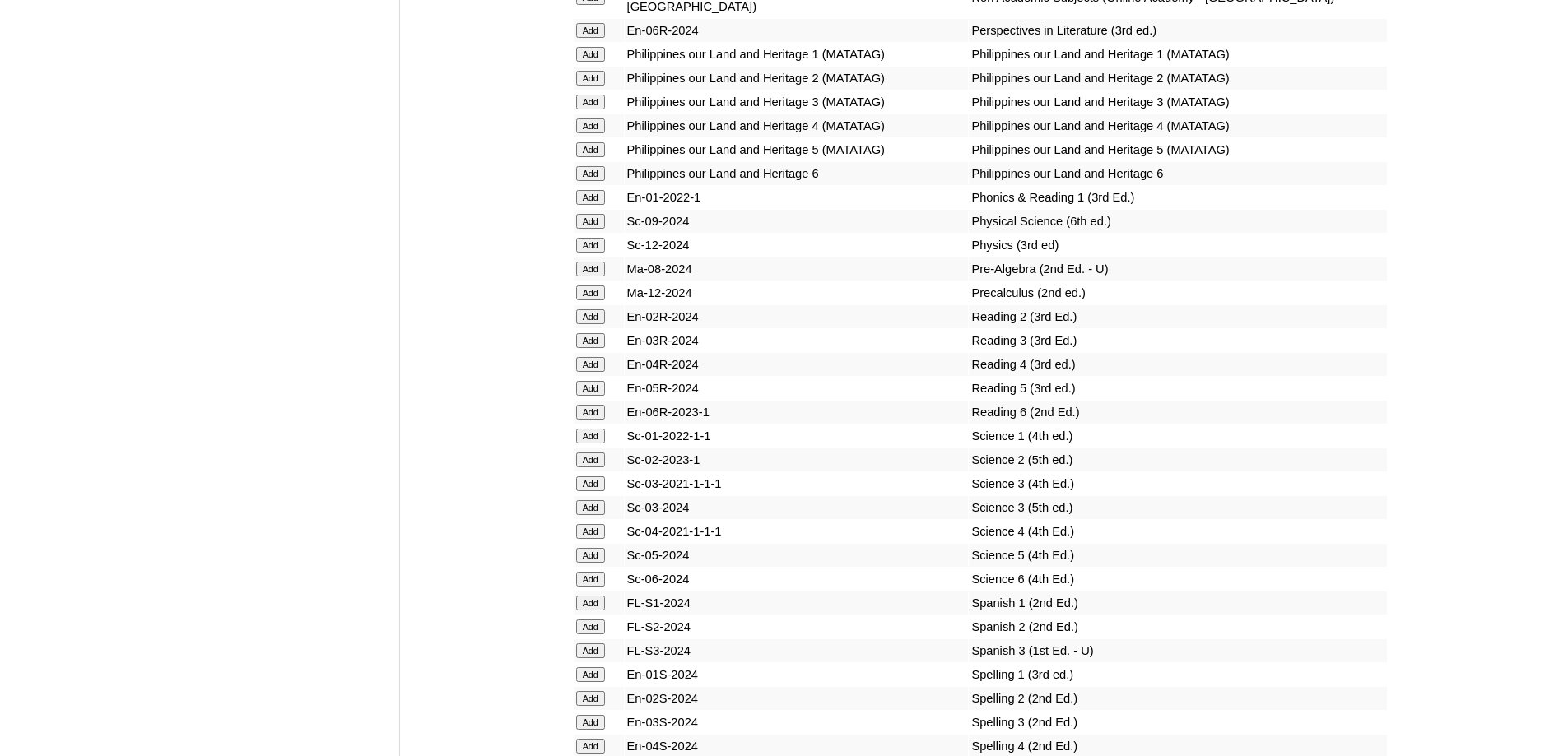
scroll to position [6506, 0]
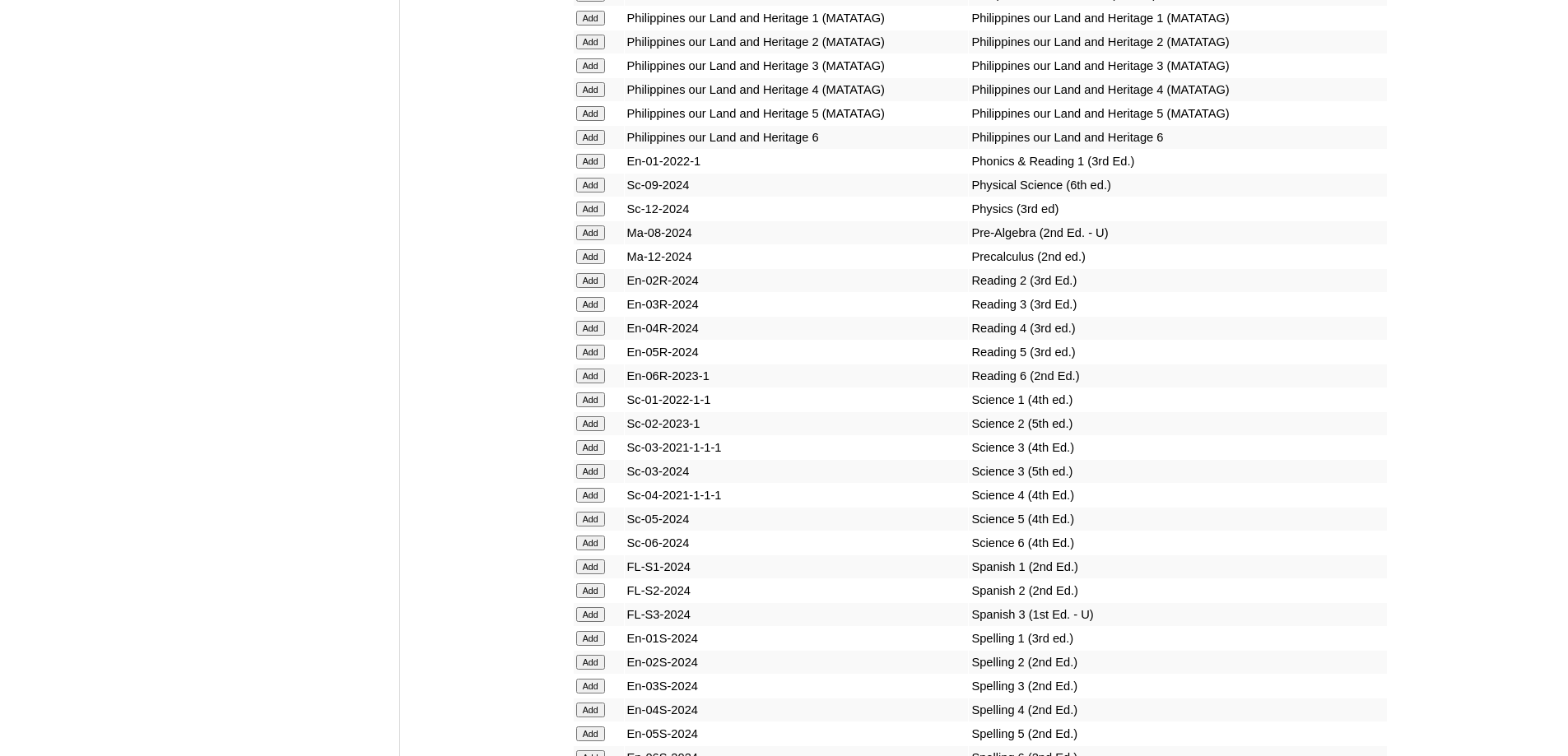
scroll to position [6598, 0]
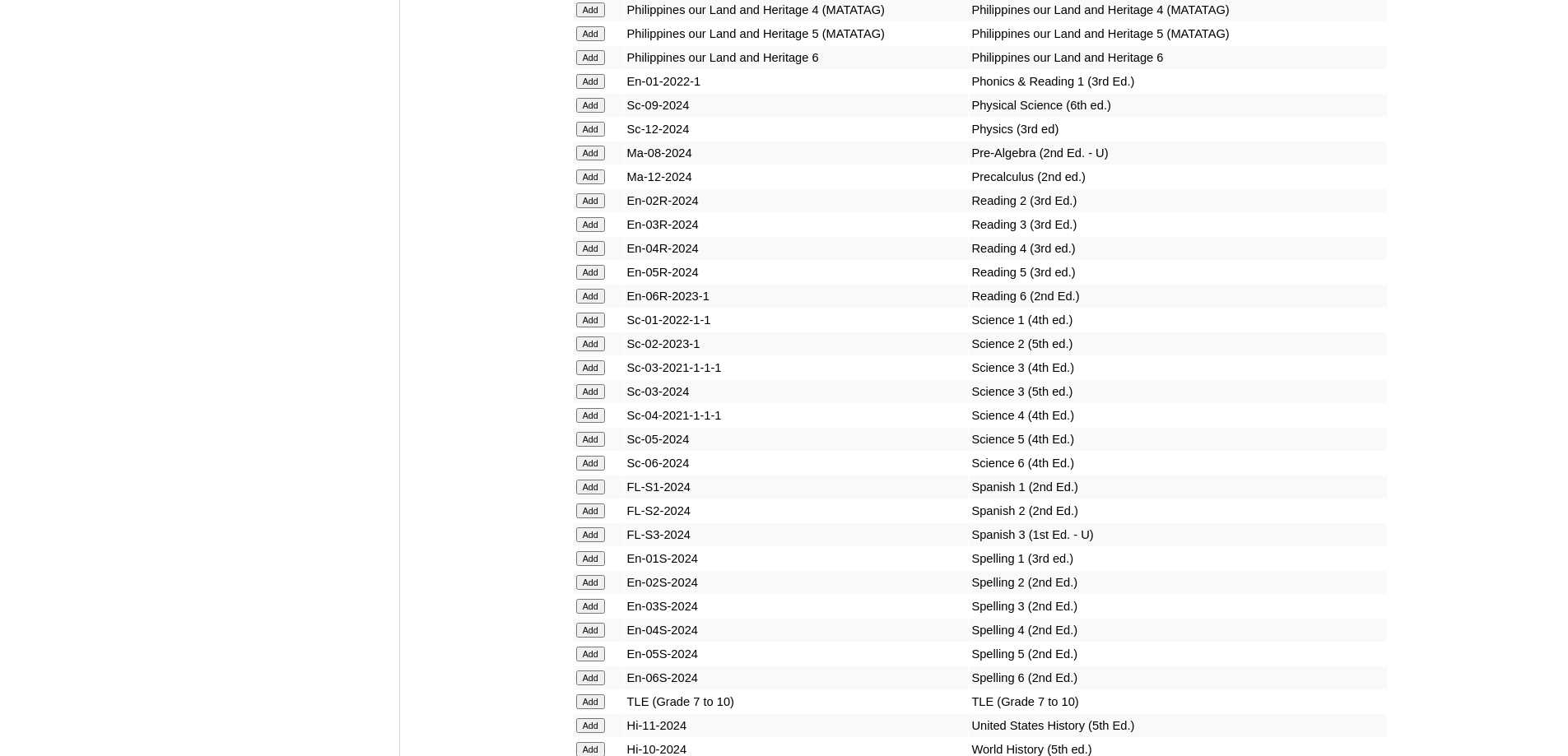
click at [601, 208] on input "Add" at bounding box center [590, 201] width 29 height 15
click at [589, 351] on input "Add" at bounding box center [590, 344] width 29 height 15
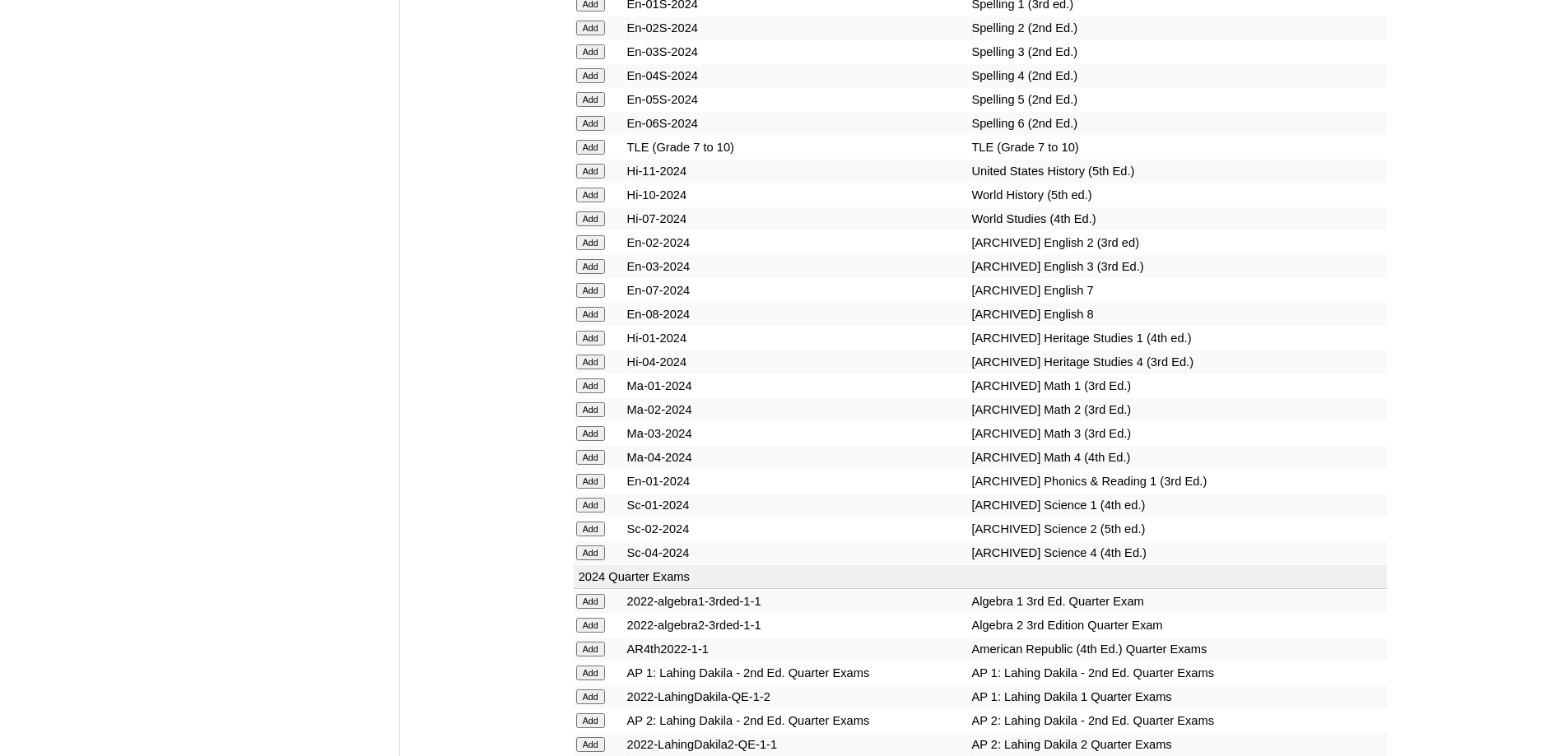
scroll to position [7146, 0]
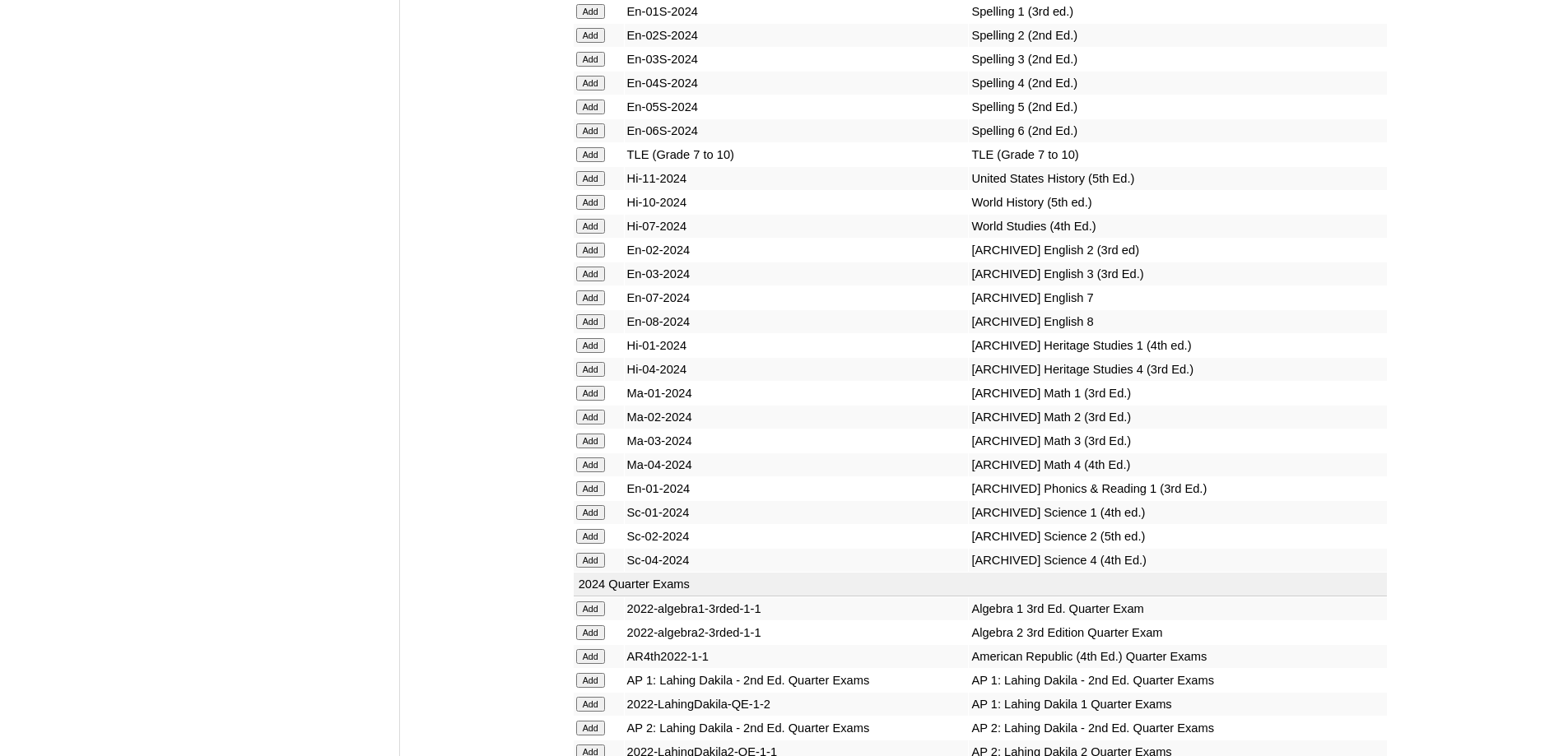
click at [598, 43] on input "Add" at bounding box center [590, 36] width 29 height 15
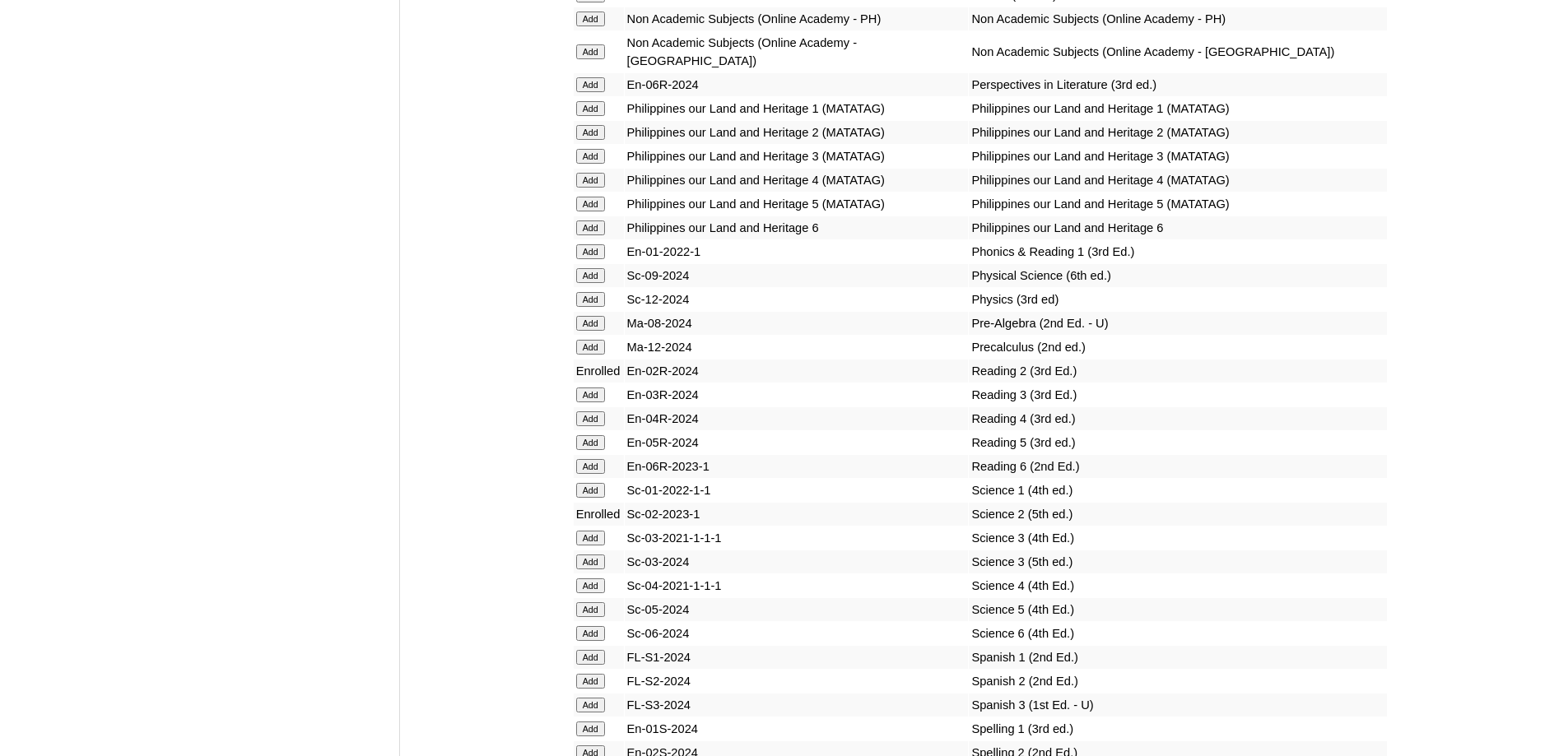
scroll to position [6405, 0]
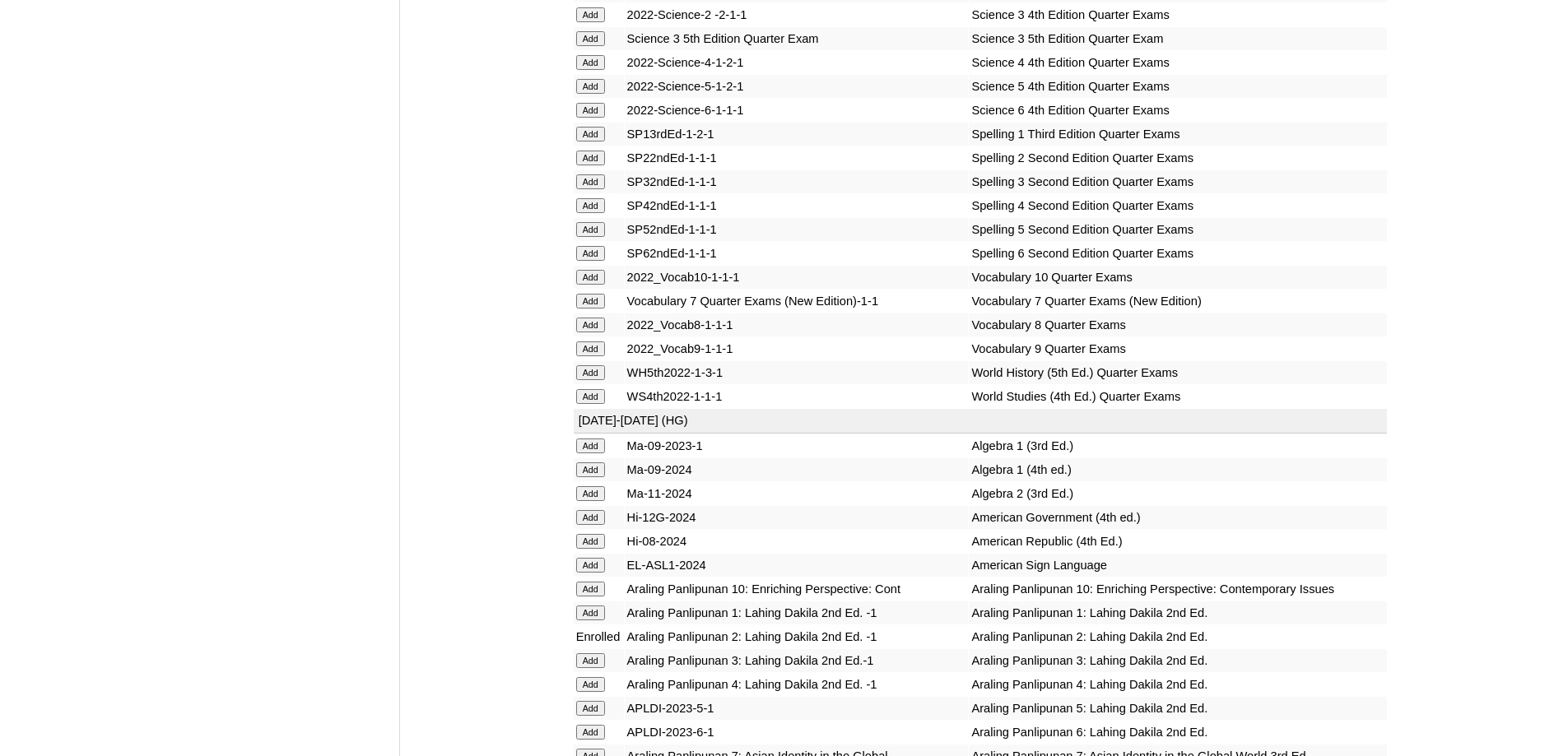
scroll to position [3457, 0]
click at [596, 167] on input "Add" at bounding box center [590, 160] width 29 height 15
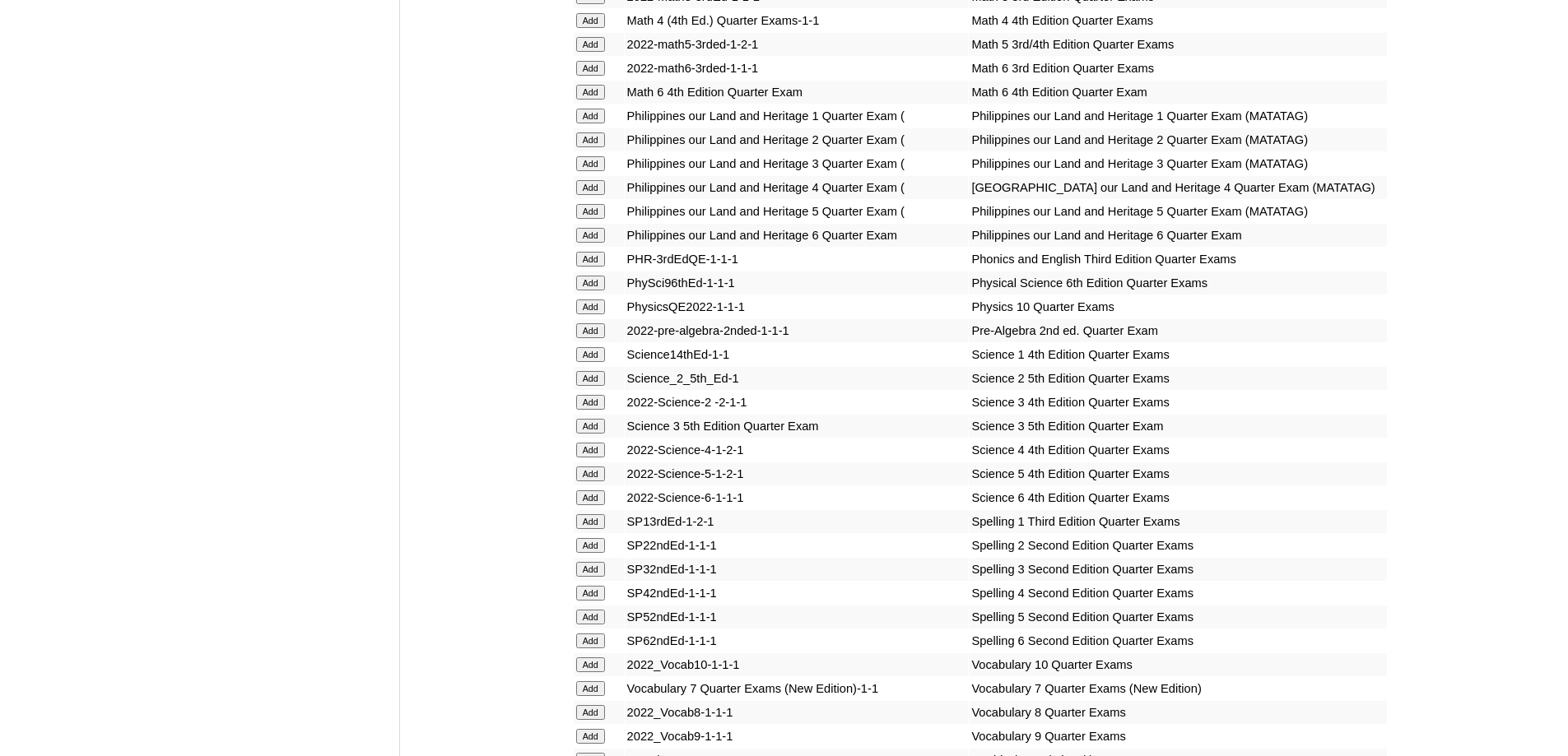
scroll to position [2881, 0]
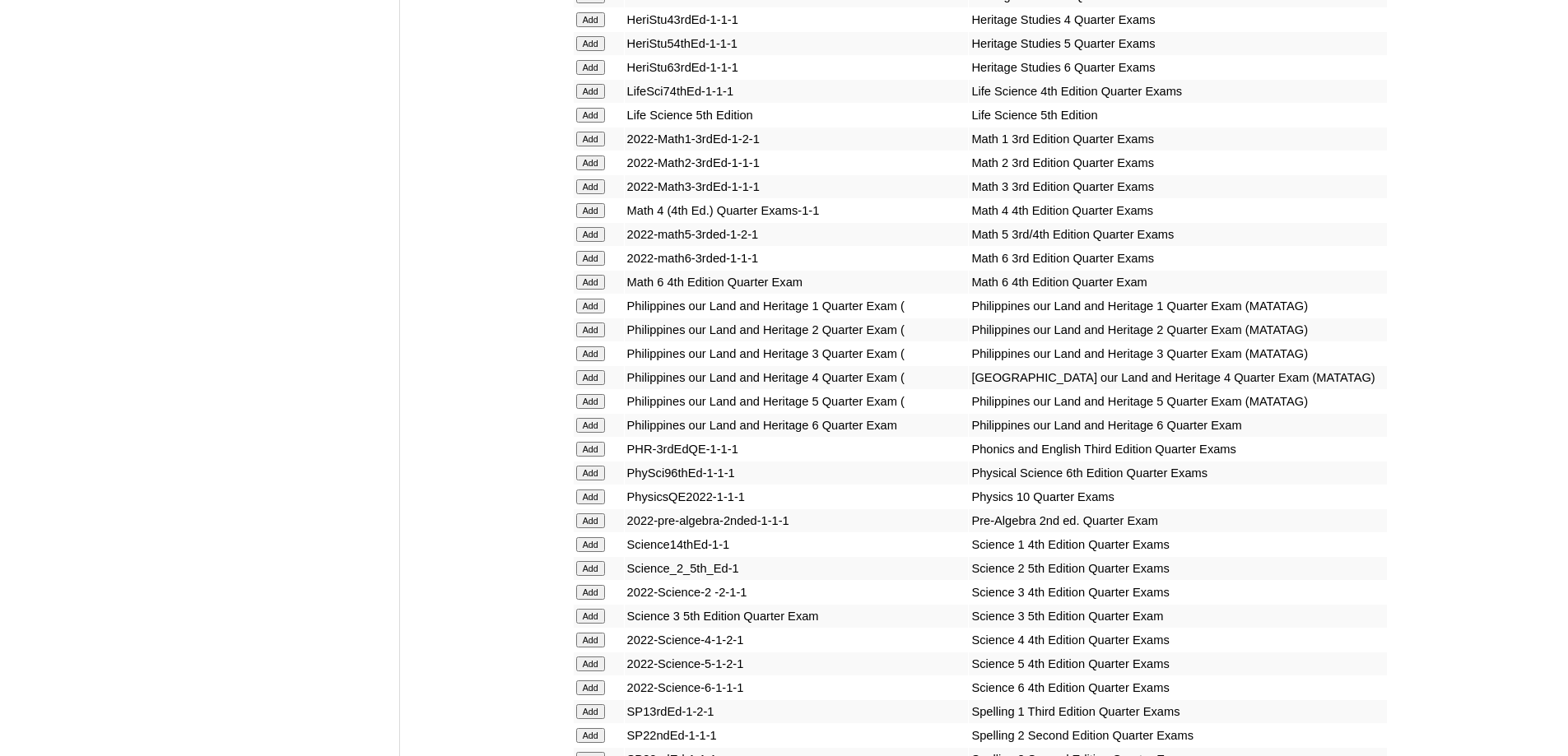
click at [597, 171] on input "Add" at bounding box center [590, 163] width 29 height 15
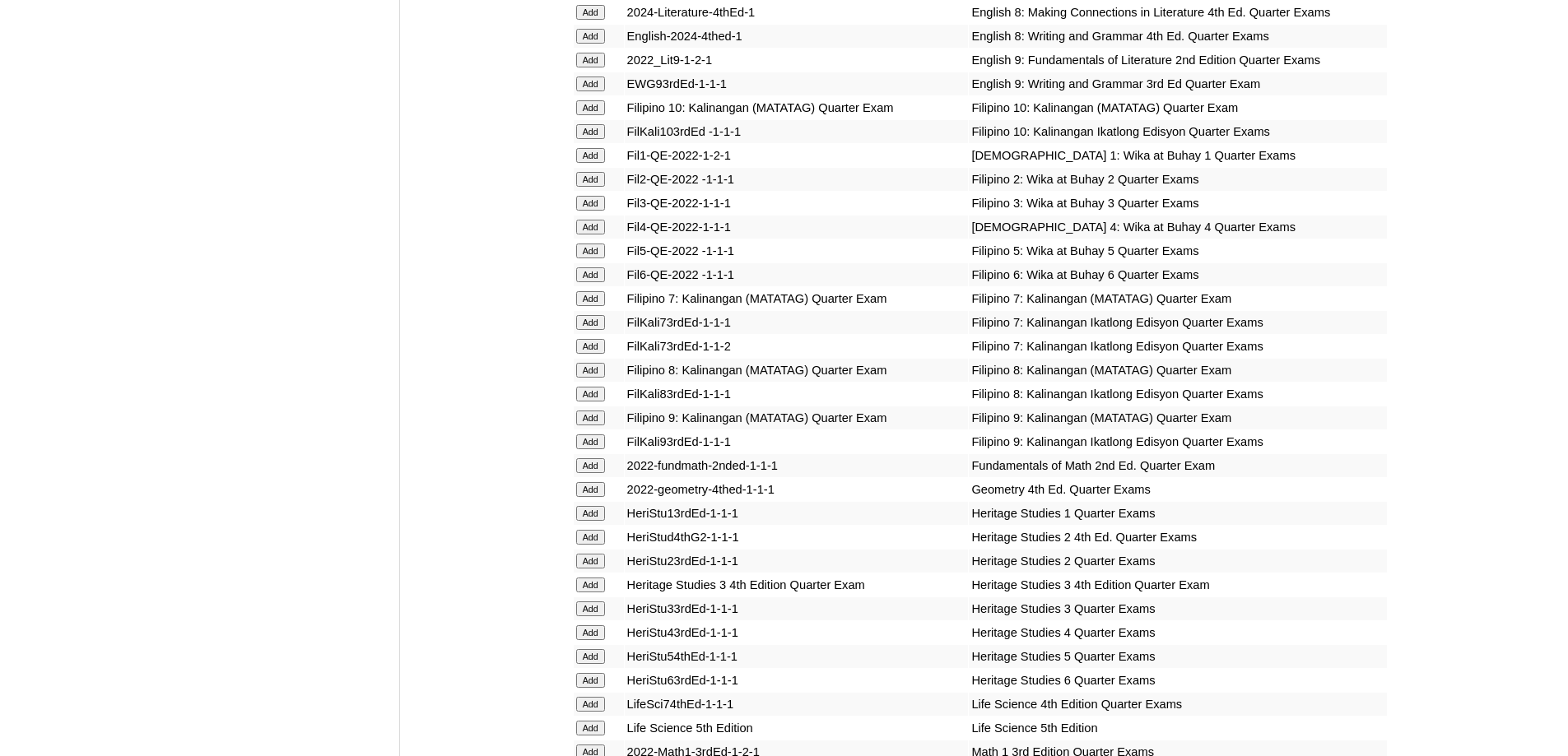
scroll to position [2222, 0]
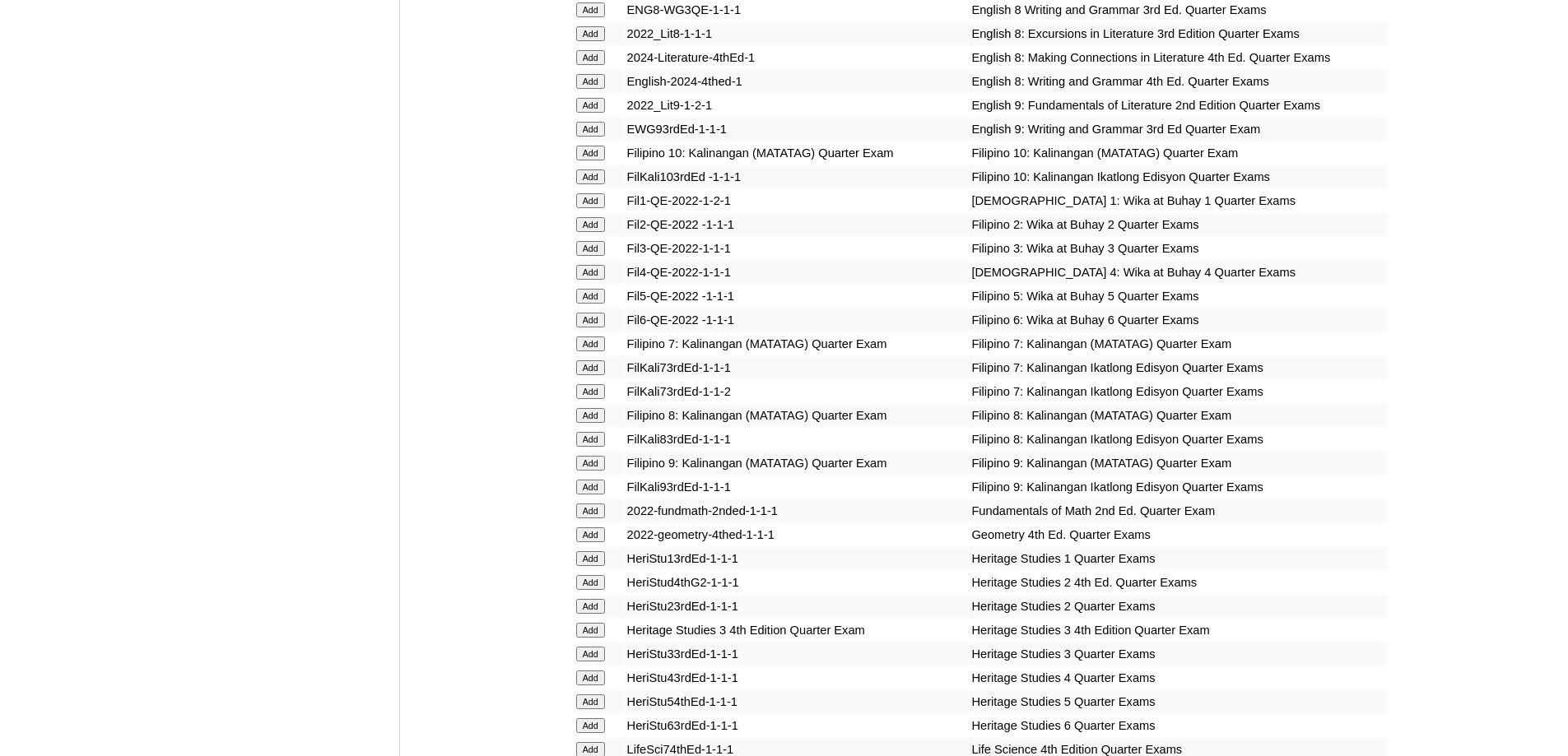
click at [583, 232] on input "Add" at bounding box center [590, 225] width 29 height 15
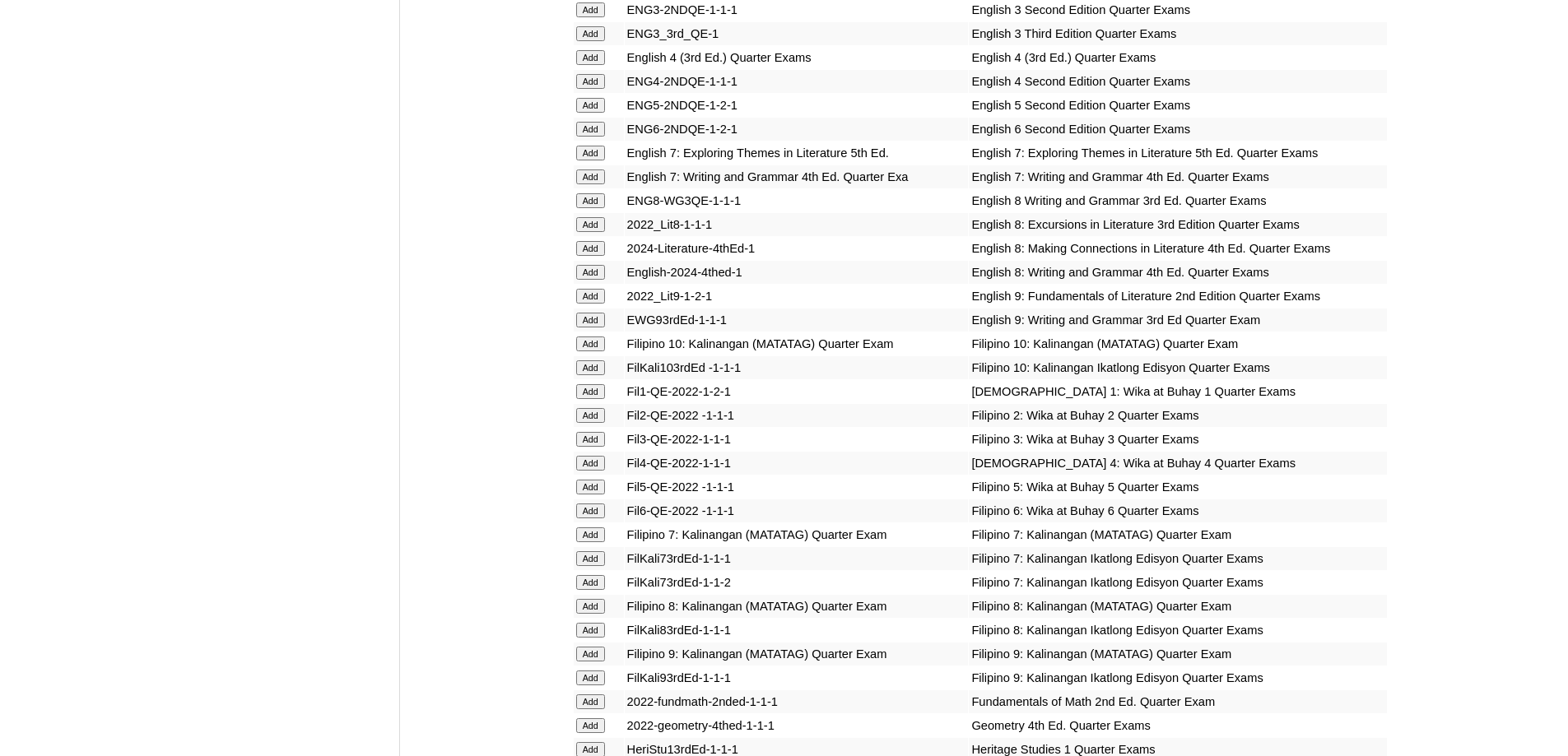
scroll to position [1975, 0]
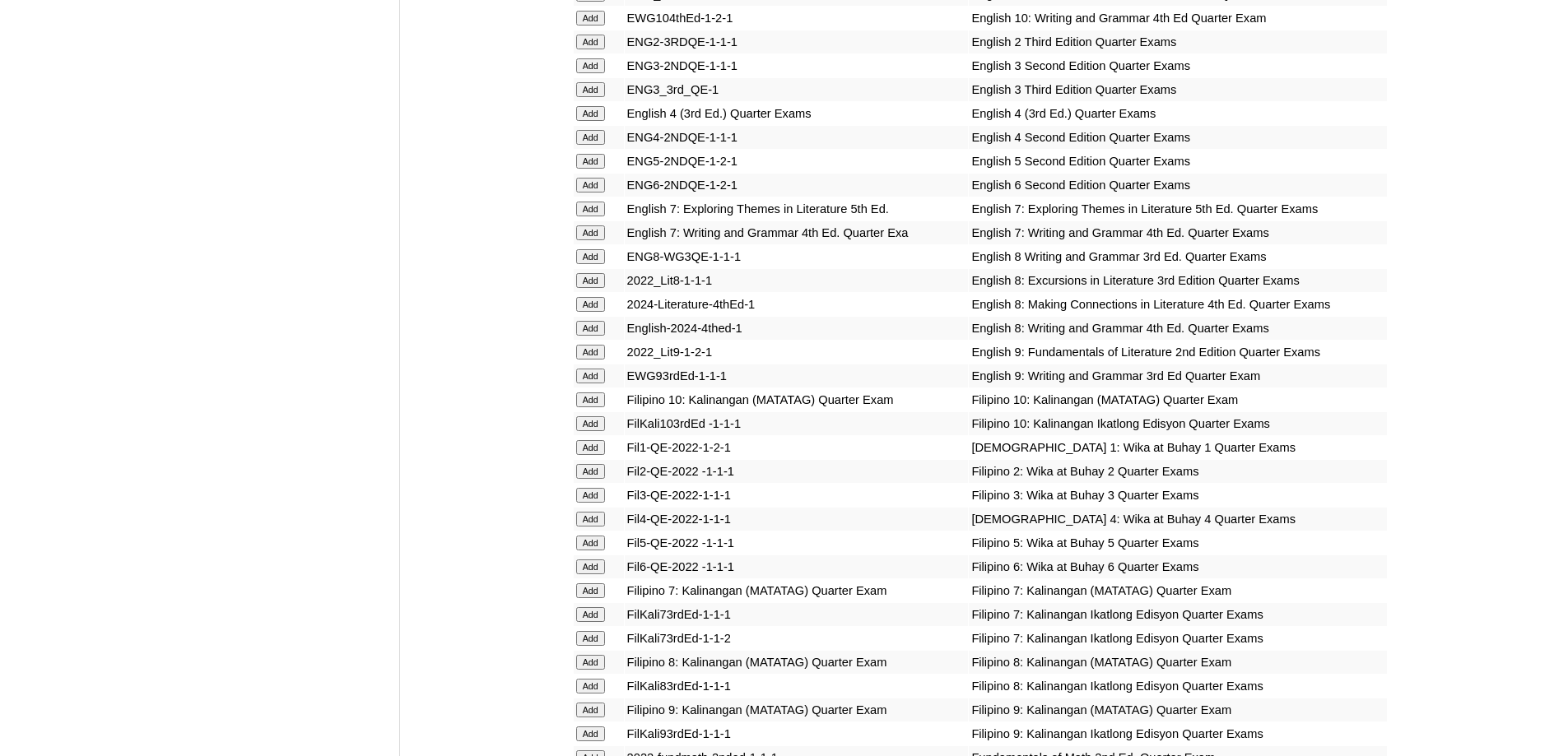
click at [594, 50] on input "Add" at bounding box center [590, 42] width 29 height 15
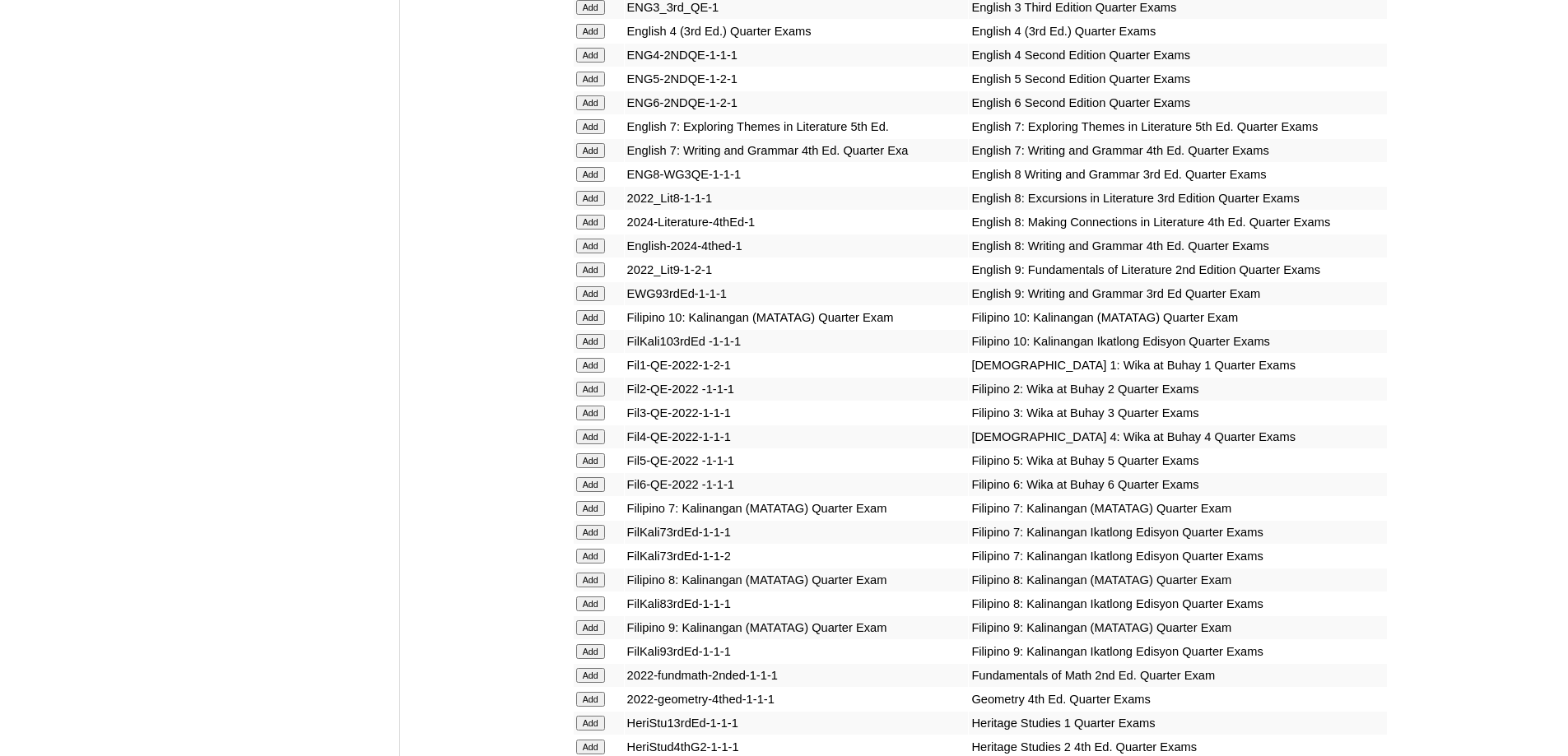
scroll to position [2161, 0]
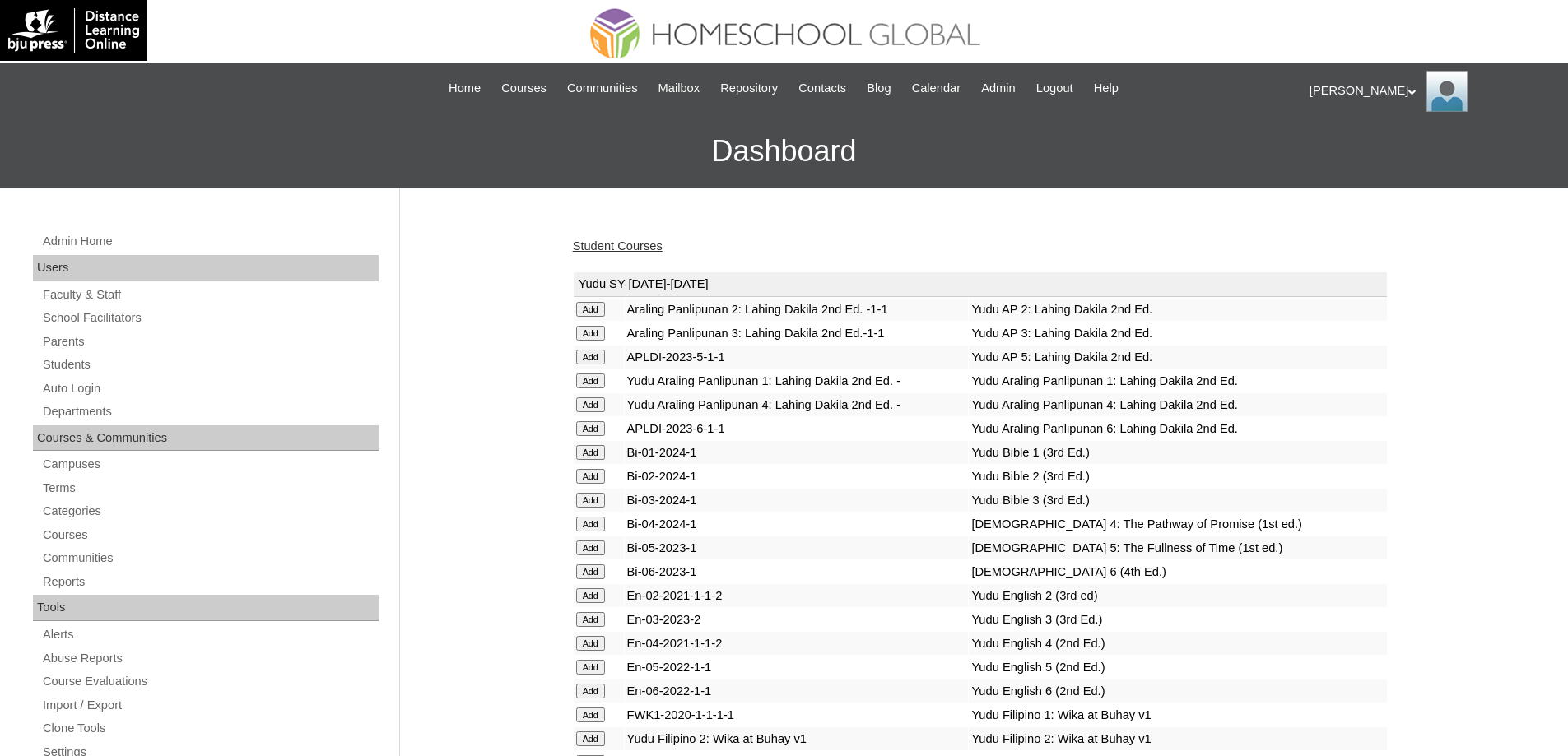
scroll to position [82, 0]
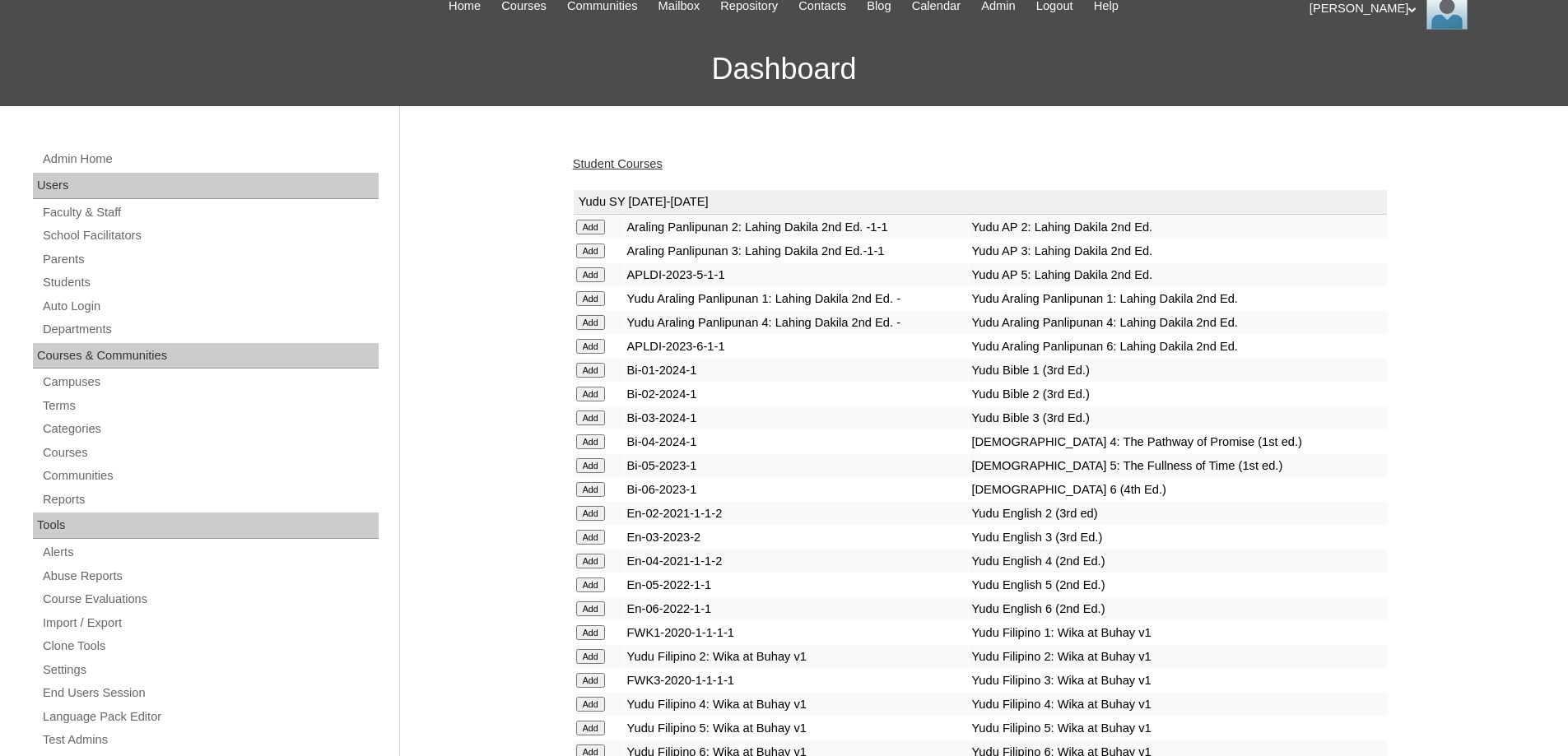
click at [631, 159] on link "Student Courses" at bounding box center [617, 164] width 90 height 13
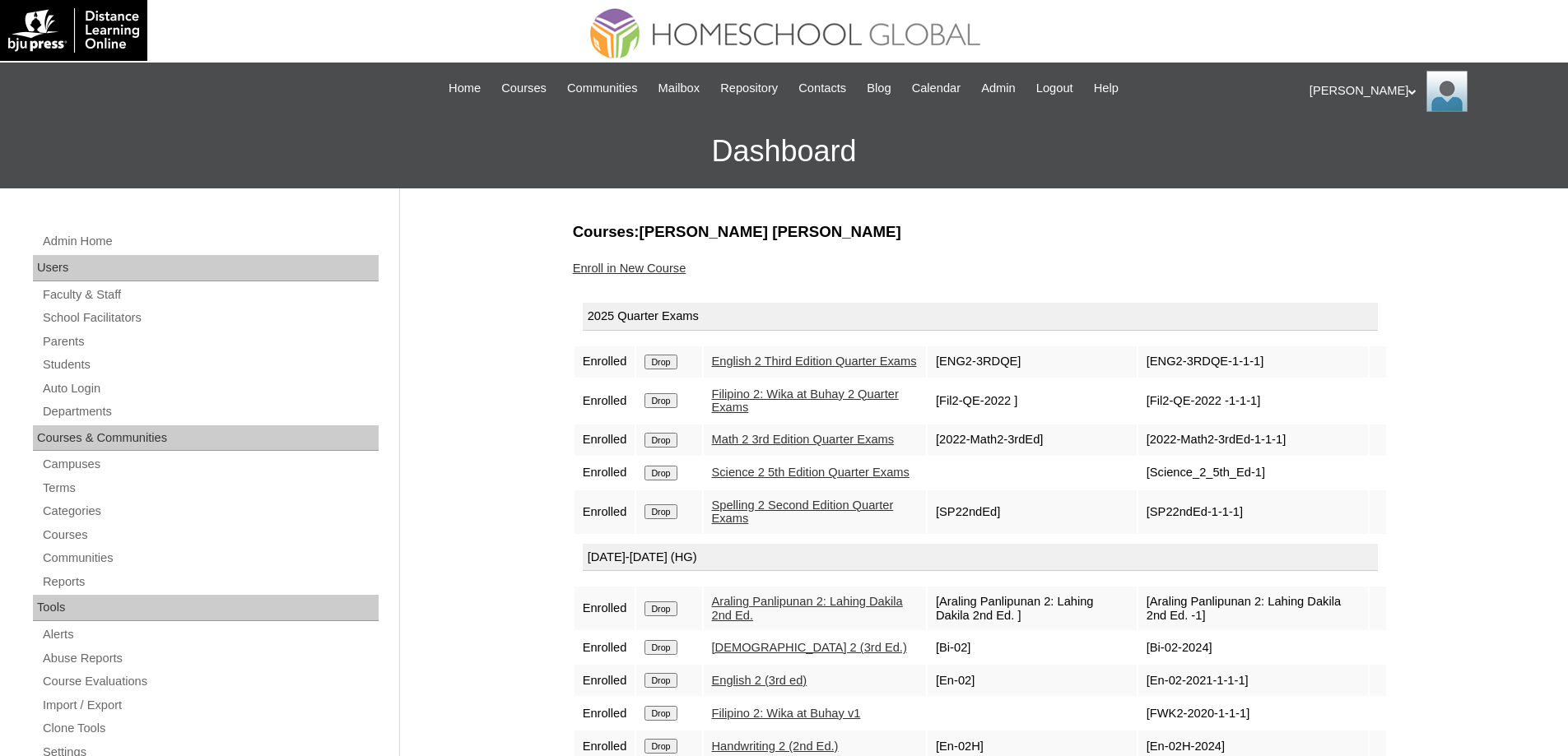
click at [646, 296] on td "2025 Quarter Exams" at bounding box center [980, 319] width 811 height 51
click at [657, 269] on link "Enroll in New Course" at bounding box center [629, 269] width 114 height 13
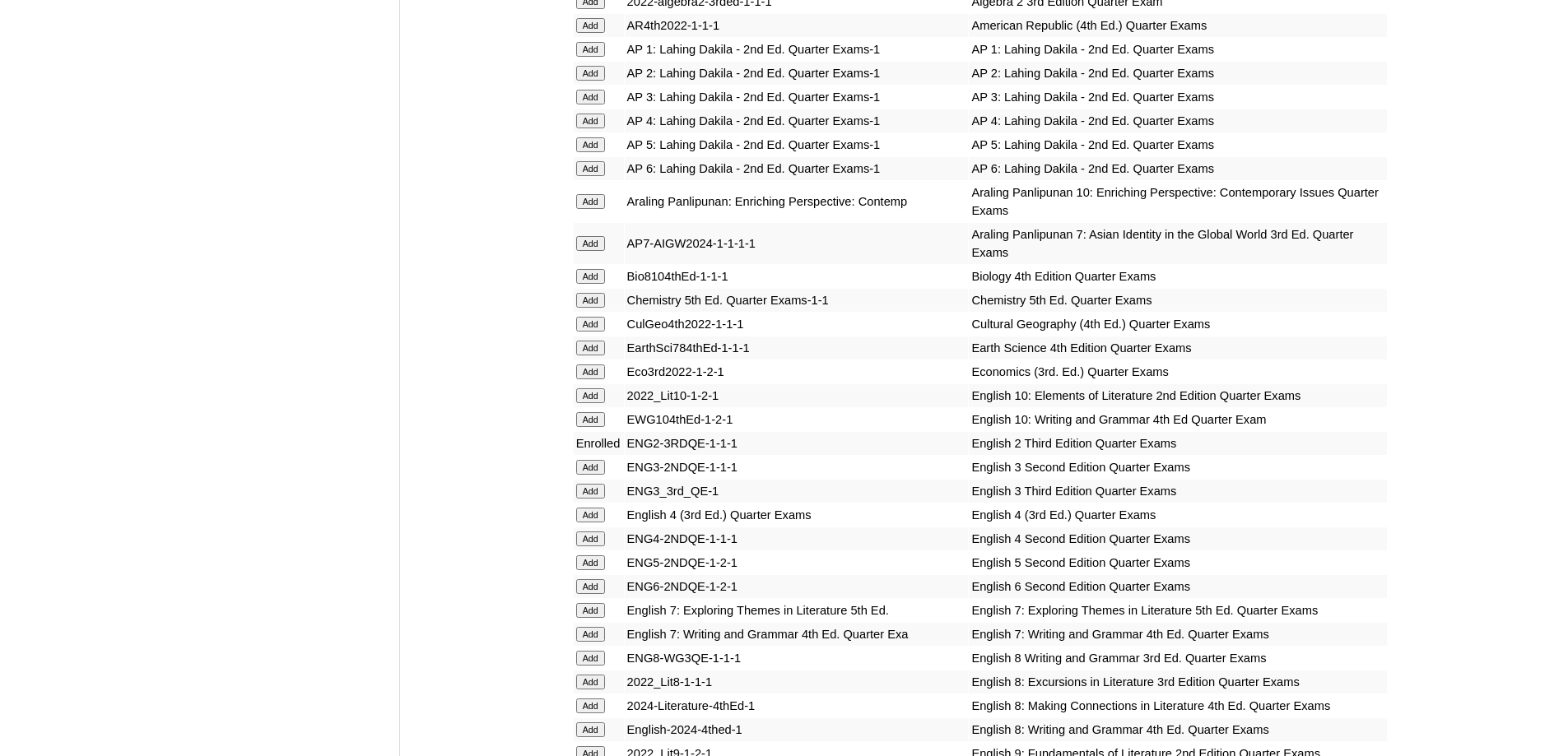
scroll to position [1564, 0]
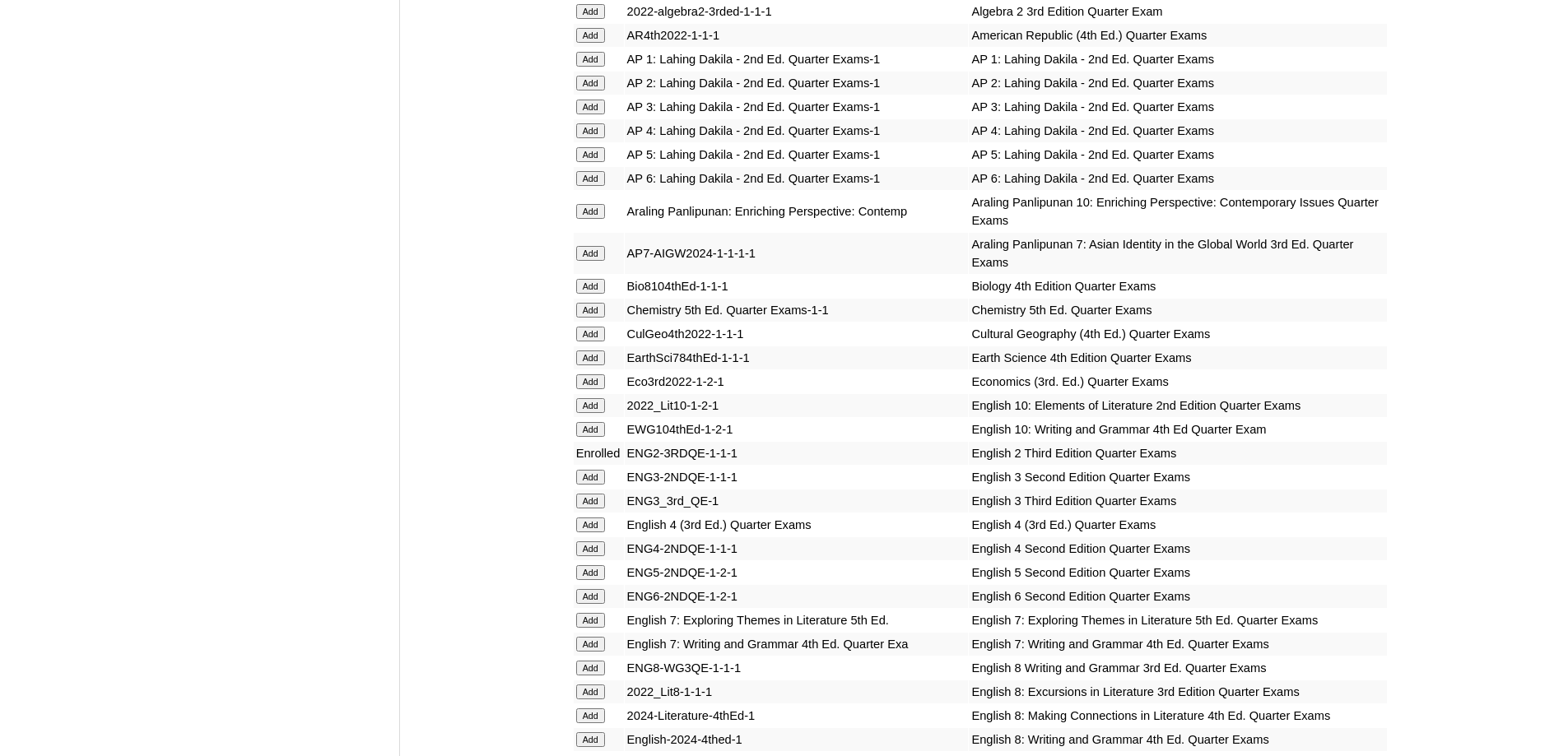
click at [594, 90] on input "Add" at bounding box center [590, 83] width 29 height 15
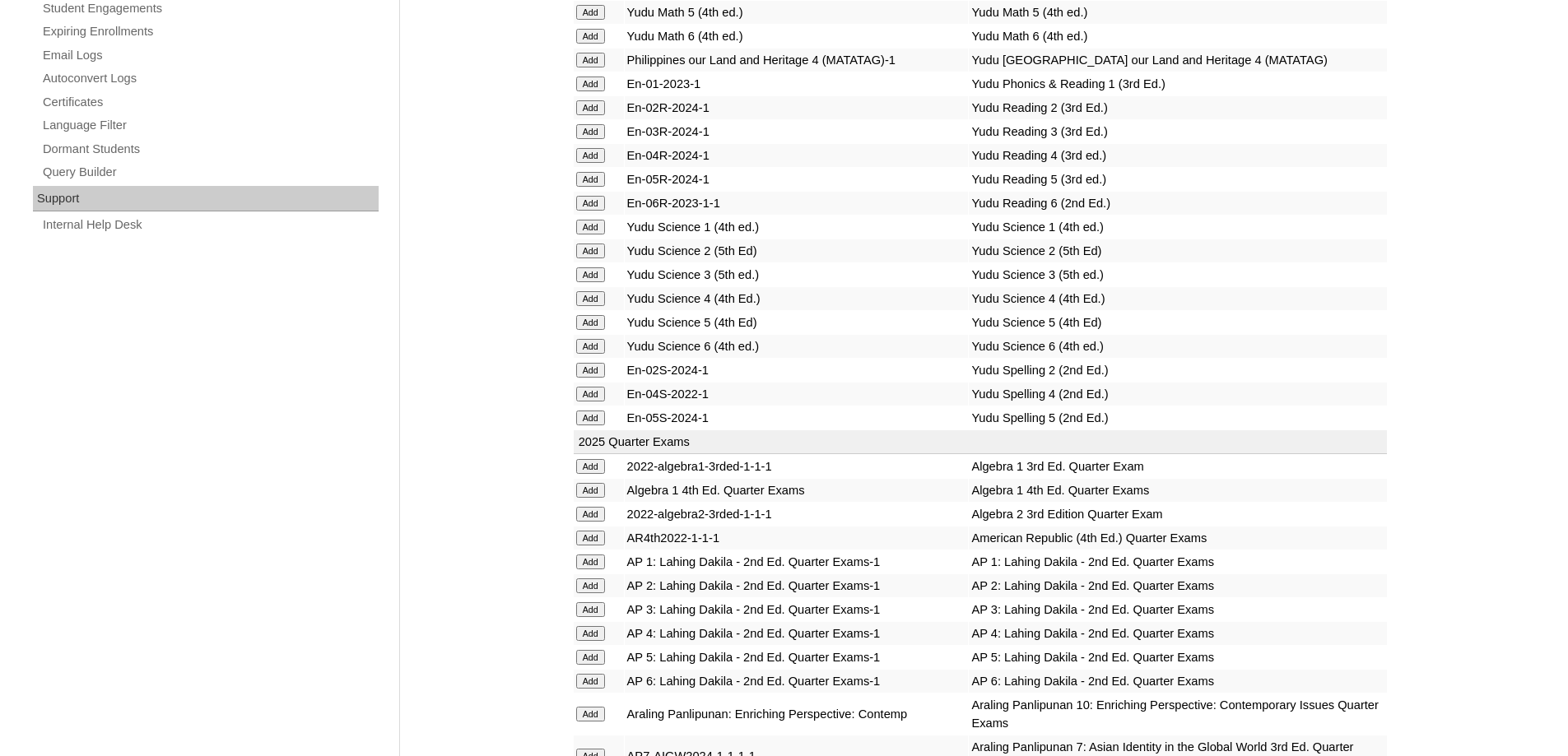
scroll to position [988, 0]
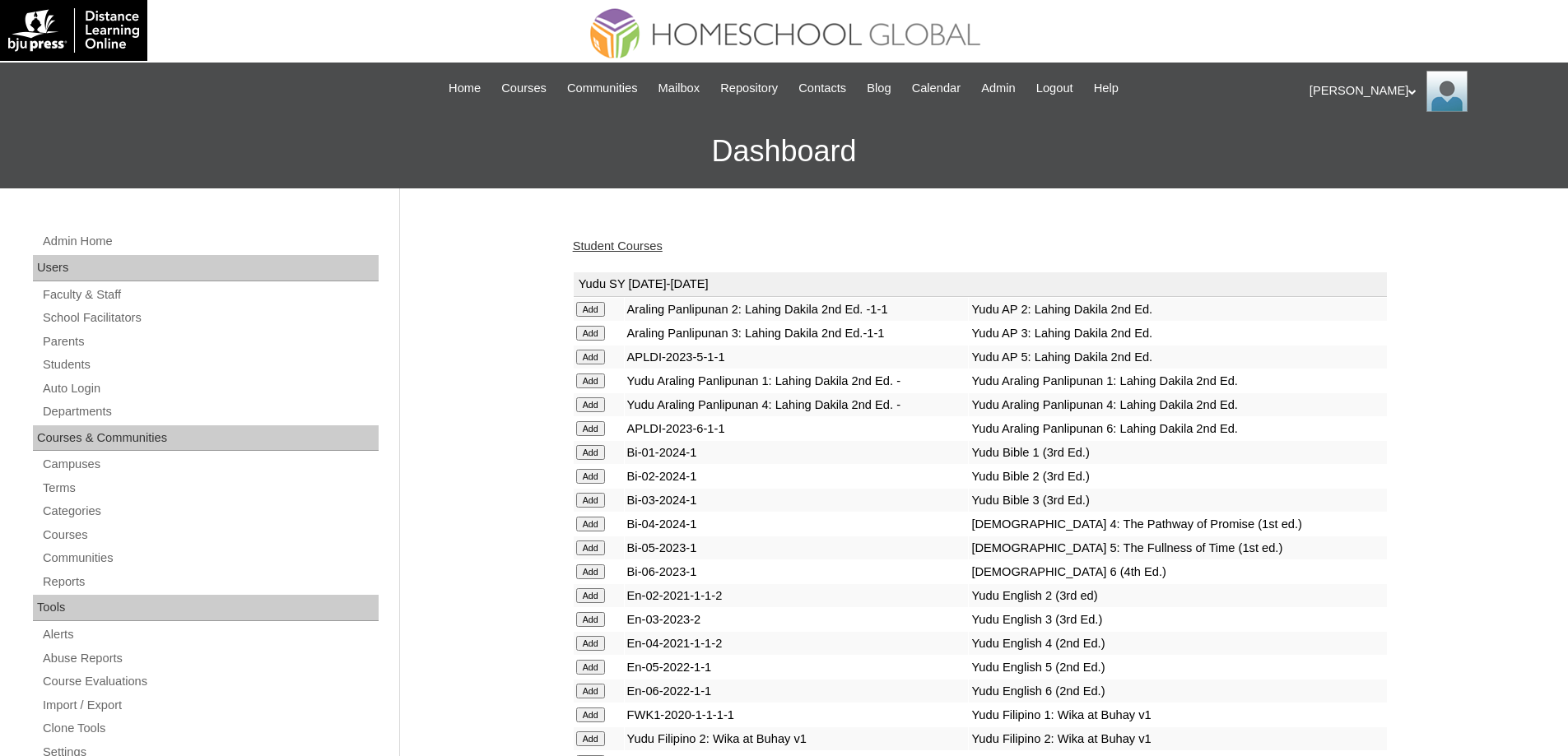
click at [619, 250] on link "Student Courses" at bounding box center [617, 246] width 90 height 13
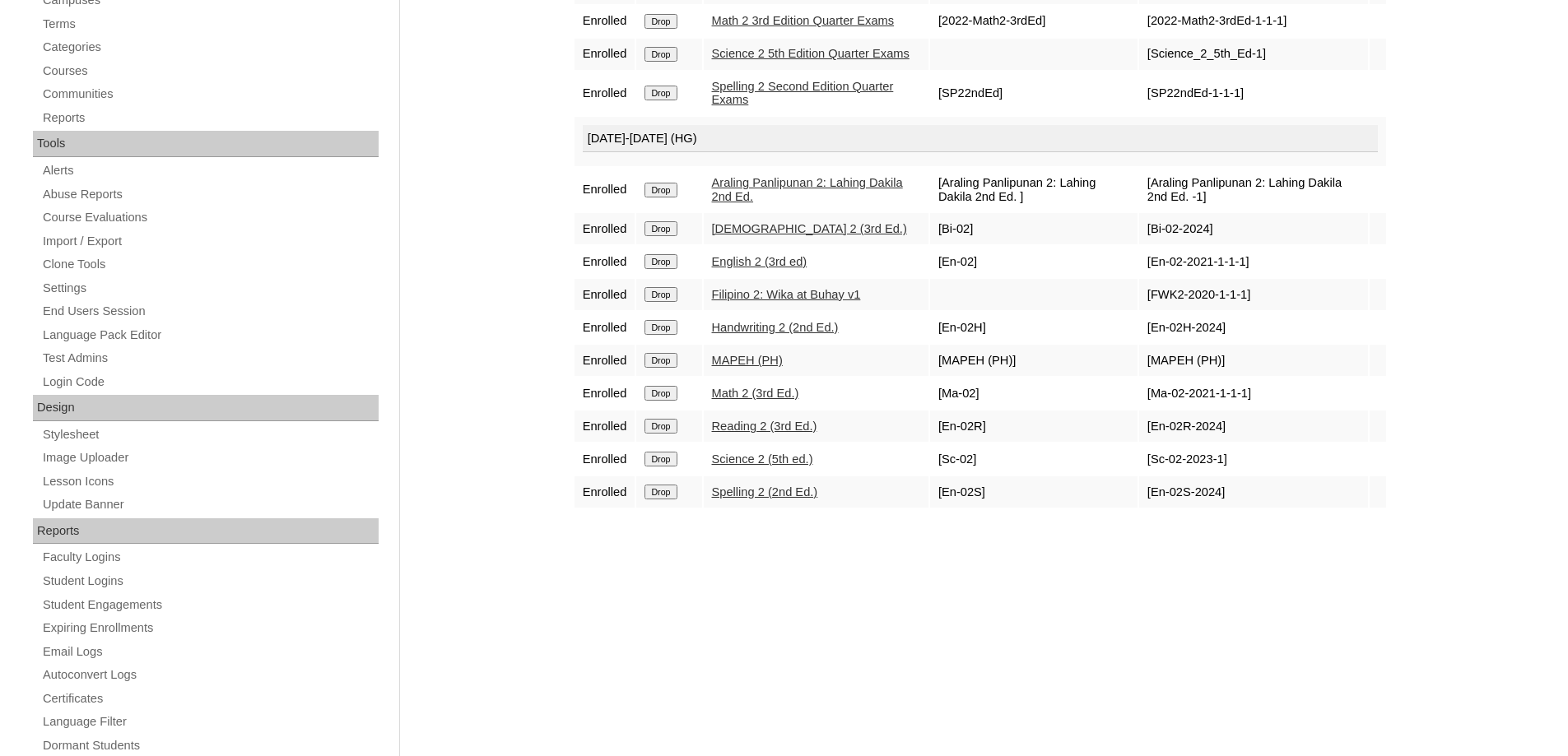
scroll to position [494, 0]
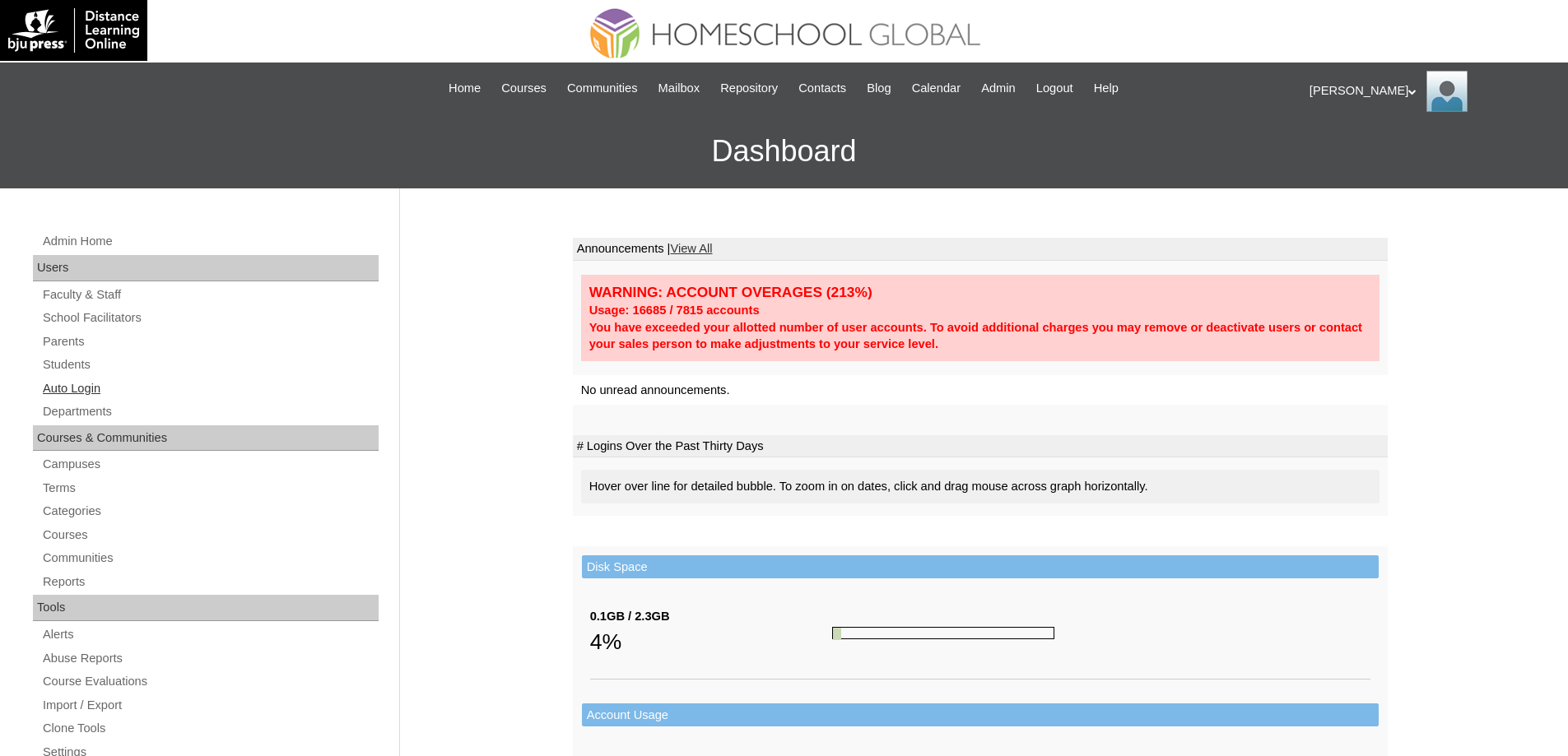
click at [78, 392] on link "Auto Login" at bounding box center [210, 389] width 337 height 21
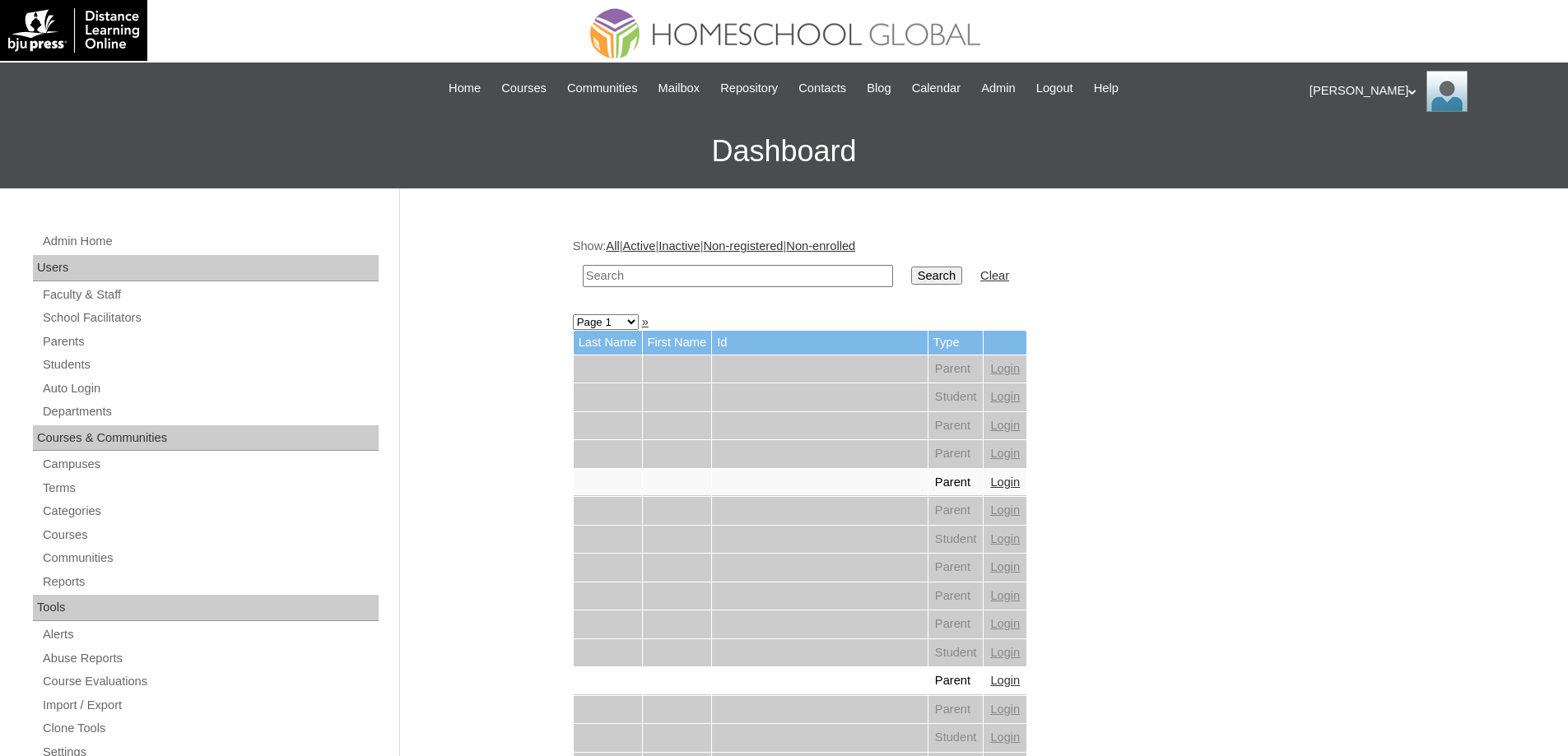
click at [738, 271] on input "text" at bounding box center [738, 276] width 310 height 22
paste input "[PERSON_NAME]"
type input "[PERSON_NAME]"
click at [953, 278] on input "Search" at bounding box center [936, 276] width 51 height 18
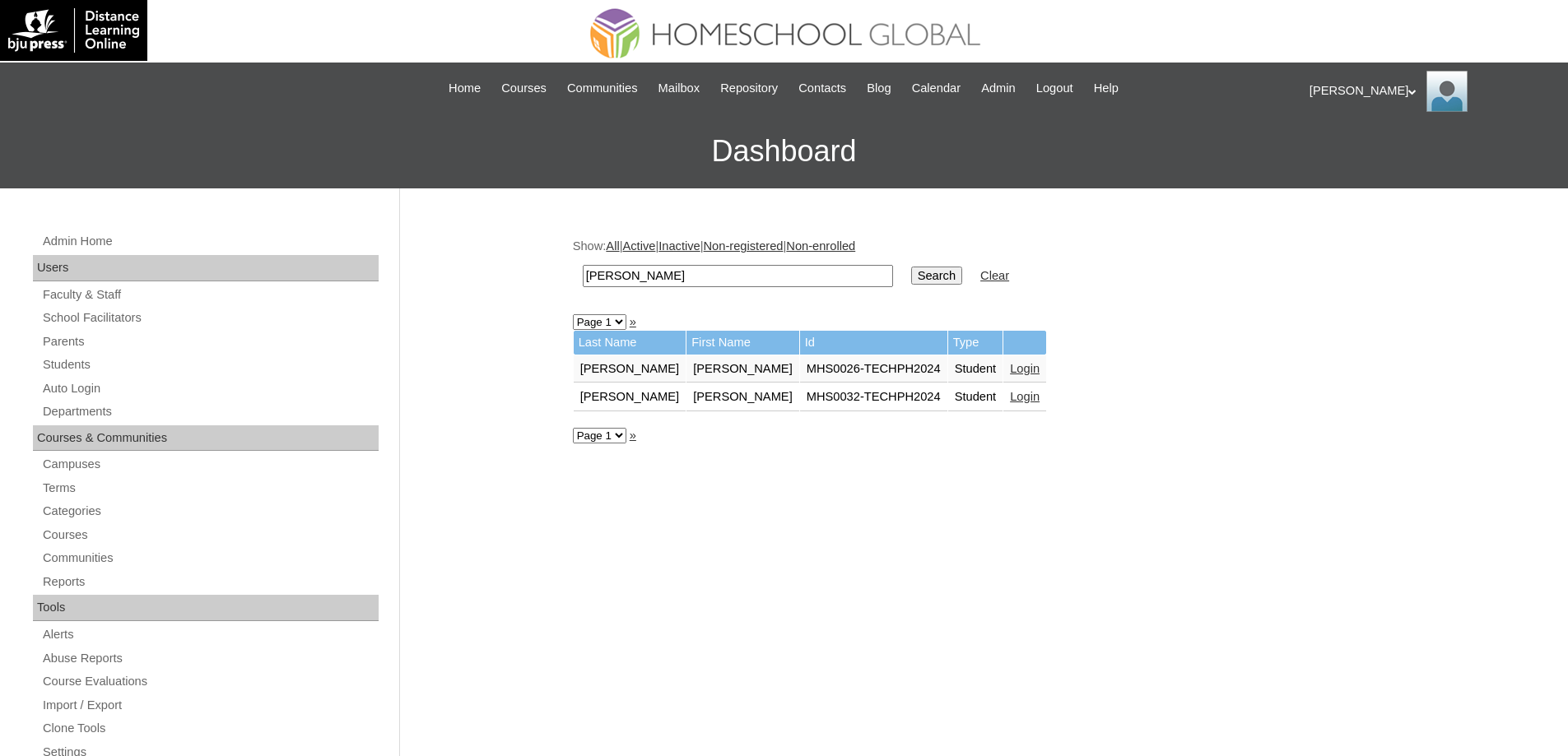
click at [1009, 398] on link "Login" at bounding box center [1024, 397] width 30 height 13
